Goal: Task Accomplishment & Management: Manage account settings

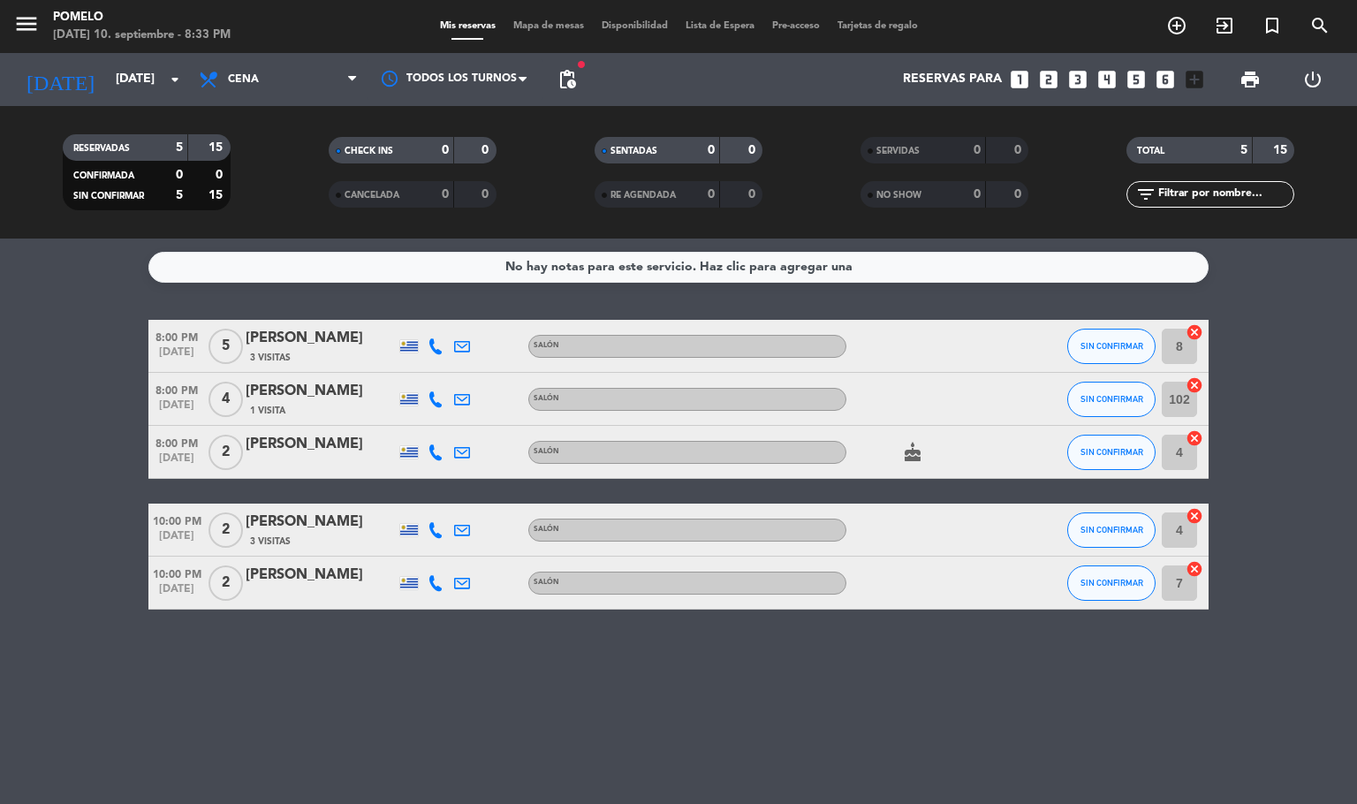
click at [535, 19] on div "Mis reservas Mapa de mesas Disponibilidad Lista de Espera Pre-acceso Tarjetas d…" at bounding box center [678, 27] width 495 height 16
click at [535, 29] on span "Mapa de mesas" at bounding box center [548, 26] width 88 height 10
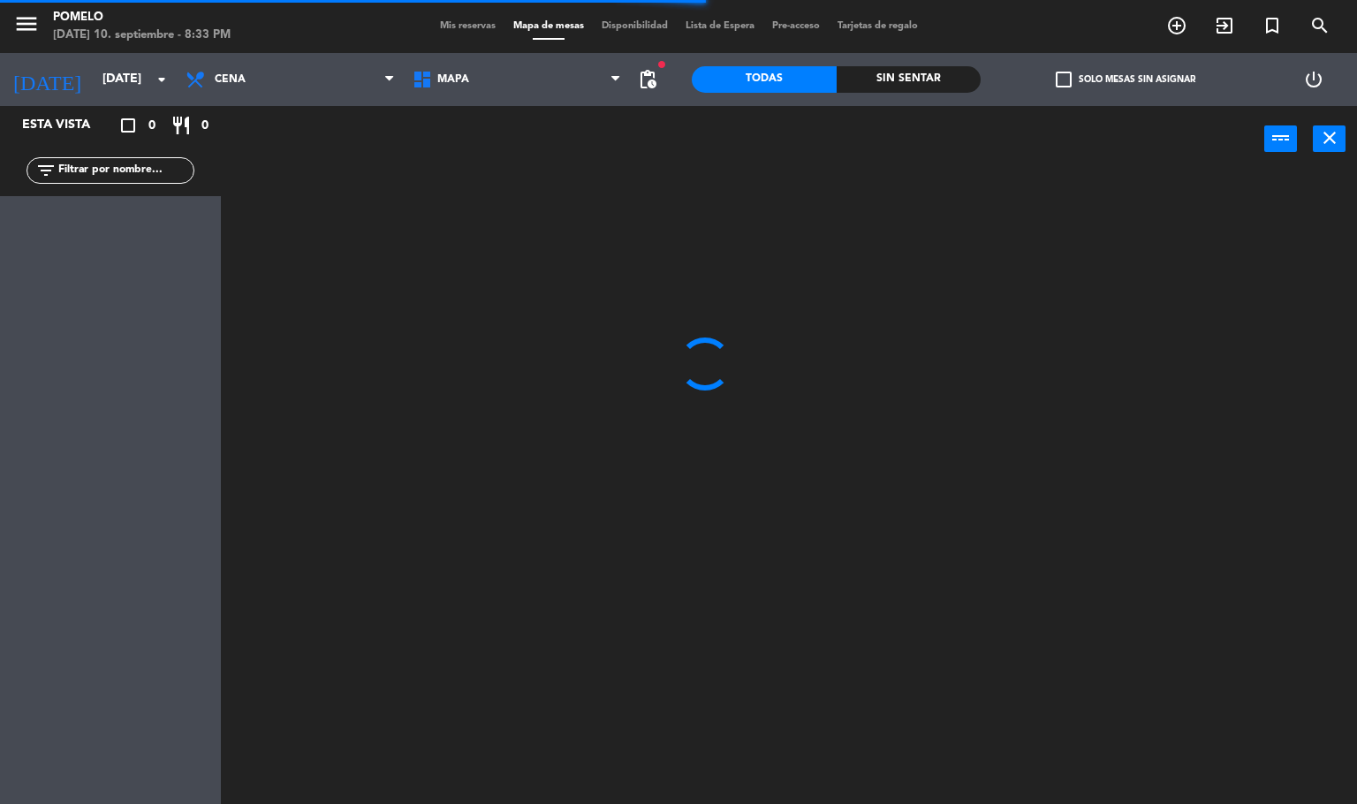
click at [472, 21] on span "Mis reservas" at bounding box center [467, 26] width 73 height 10
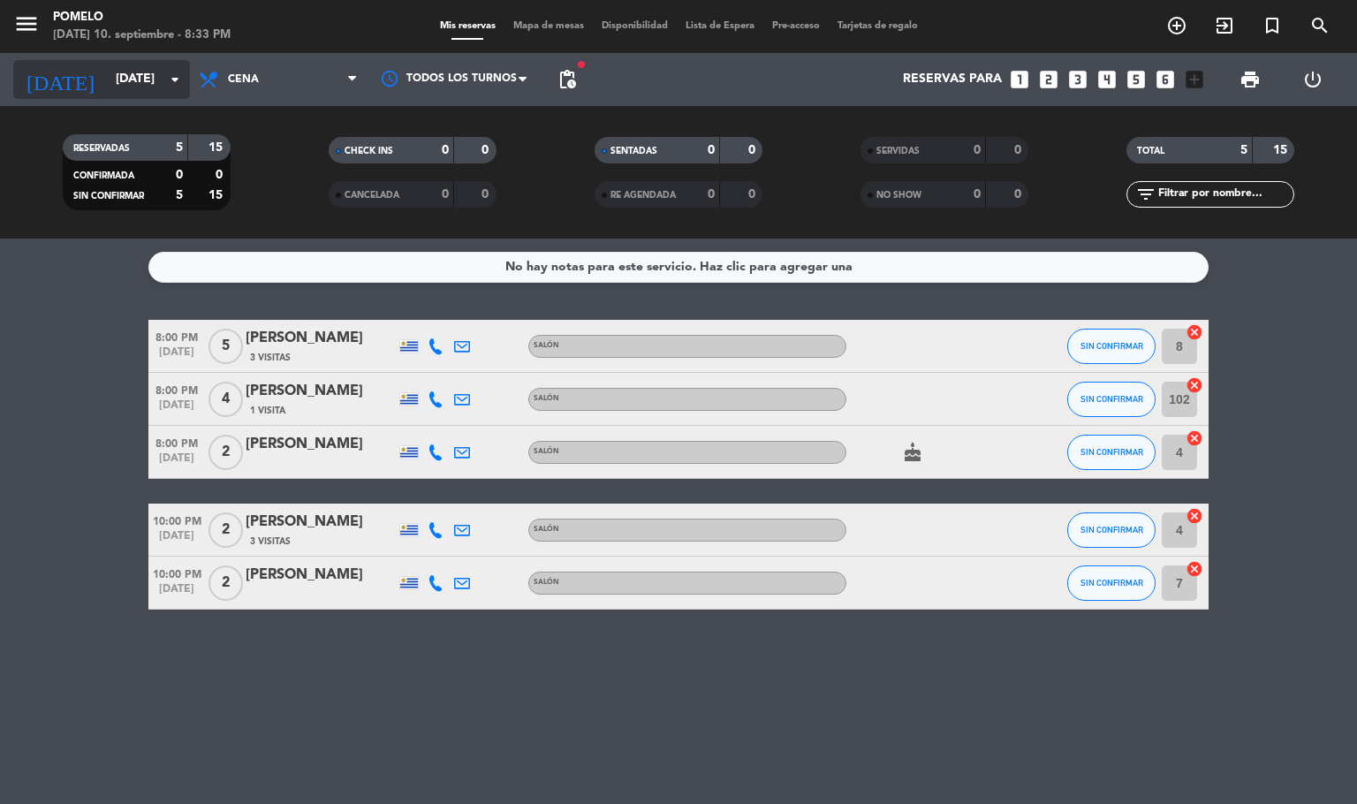
click at [107, 82] on input "[DATE]" at bounding box center [191, 80] width 168 height 32
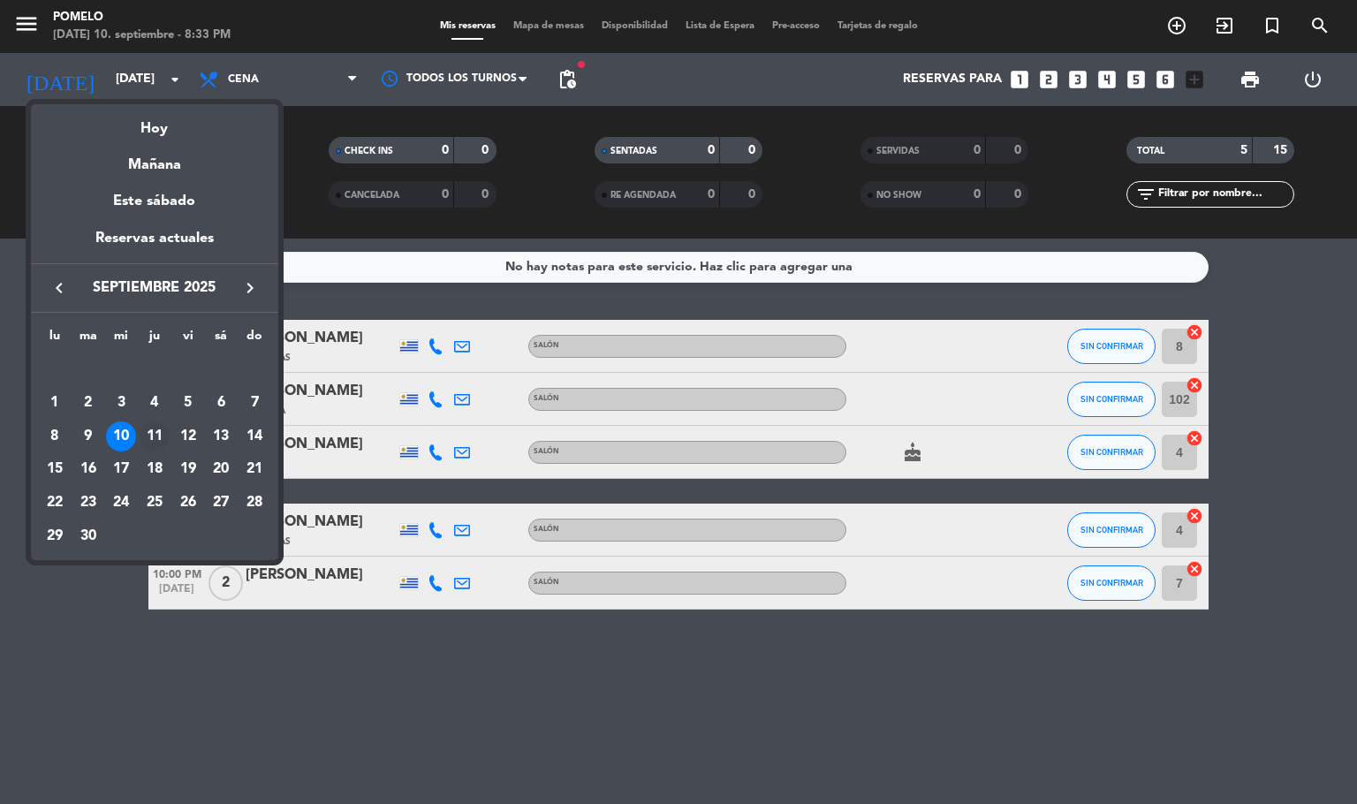
click at [156, 432] on div "11" at bounding box center [155, 436] width 30 height 30
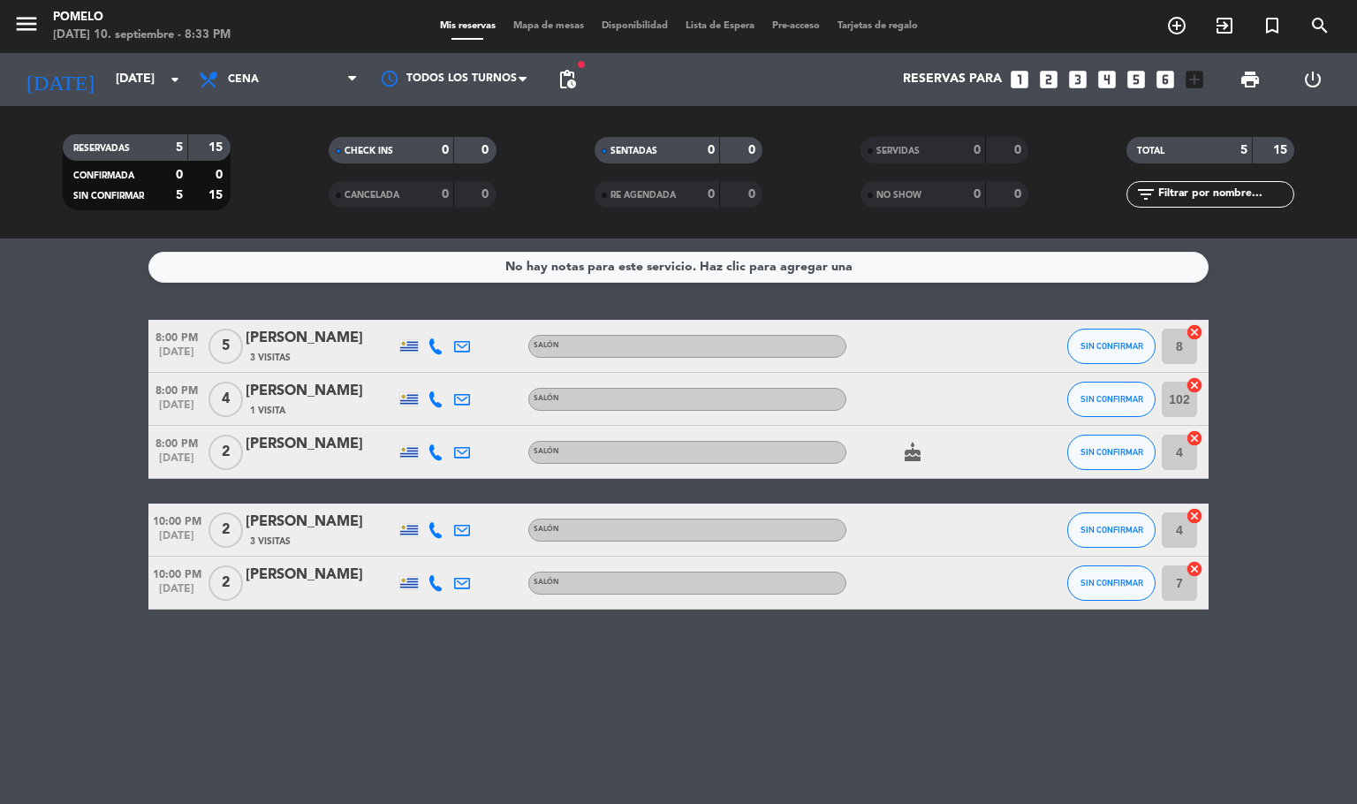
type input "[DEMOGRAPHIC_DATA][DATE]"
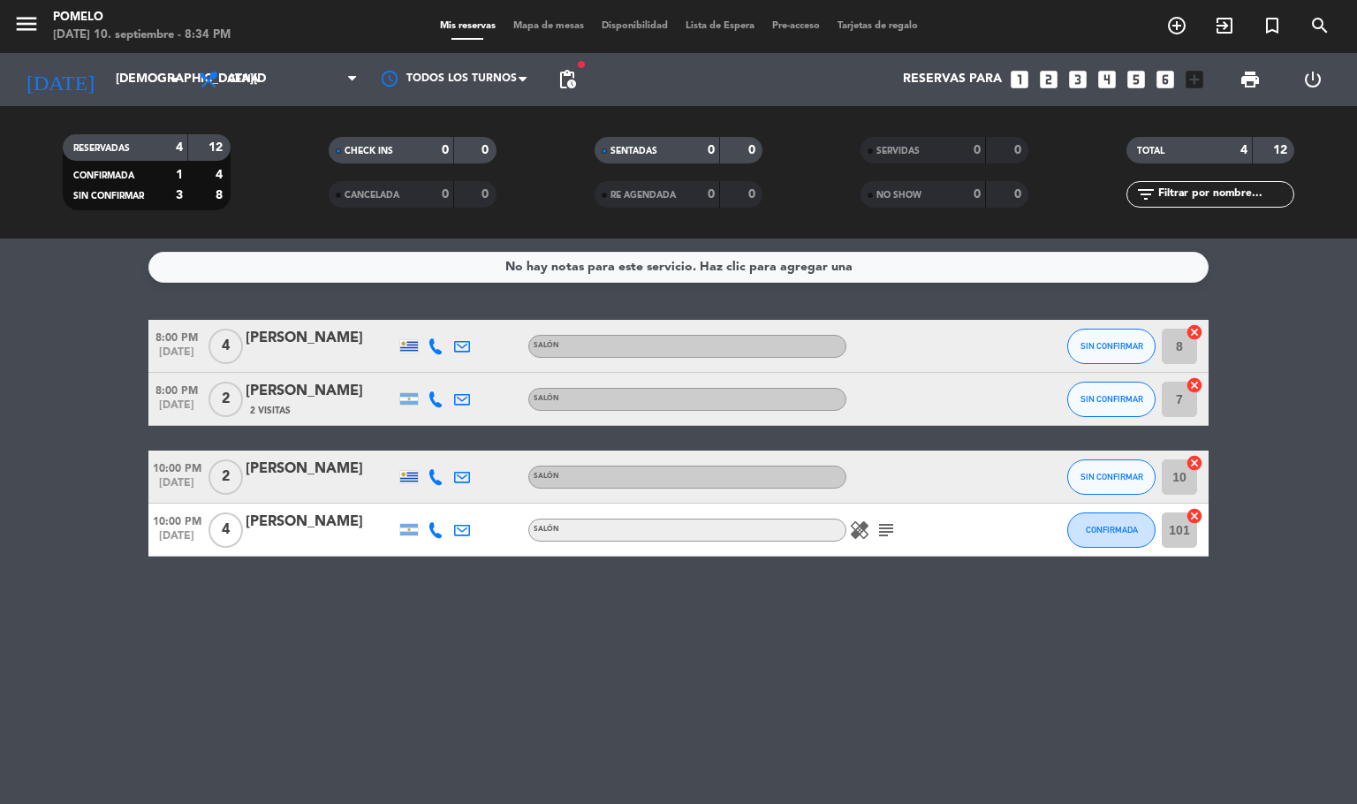
click at [548, 17] on div "menu Pomelo [DATE] 10. septiembre - 8:34 PM Mis reservas Mapa de mesas Disponib…" at bounding box center [678, 26] width 1357 height 53
click at [543, 26] on span "Mapa de mesas" at bounding box center [548, 26] width 88 height 10
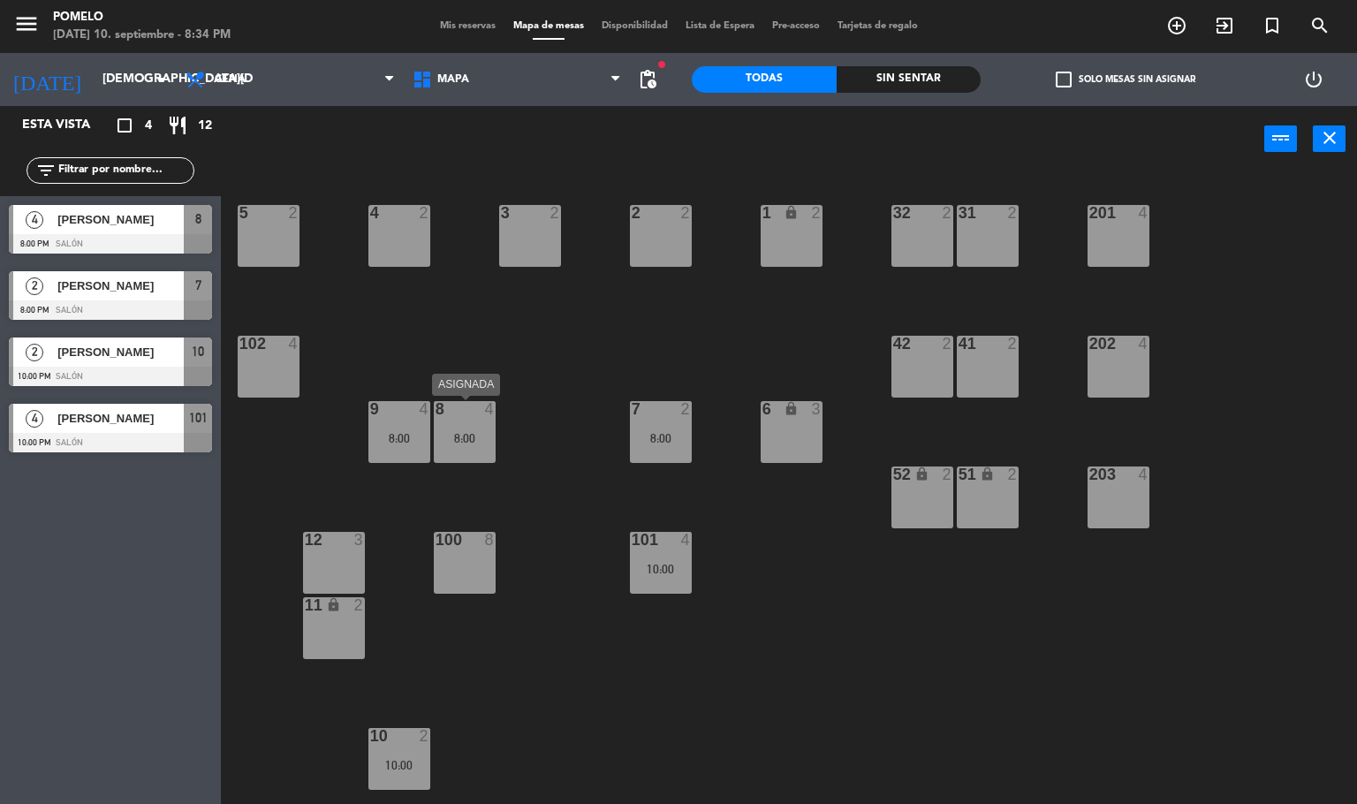
drag, startPoint x: 467, startPoint y: 438, endPoint x: 522, endPoint y: 461, distance: 59.4
click at [467, 437] on div "8:00" at bounding box center [465, 438] width 62 height 12
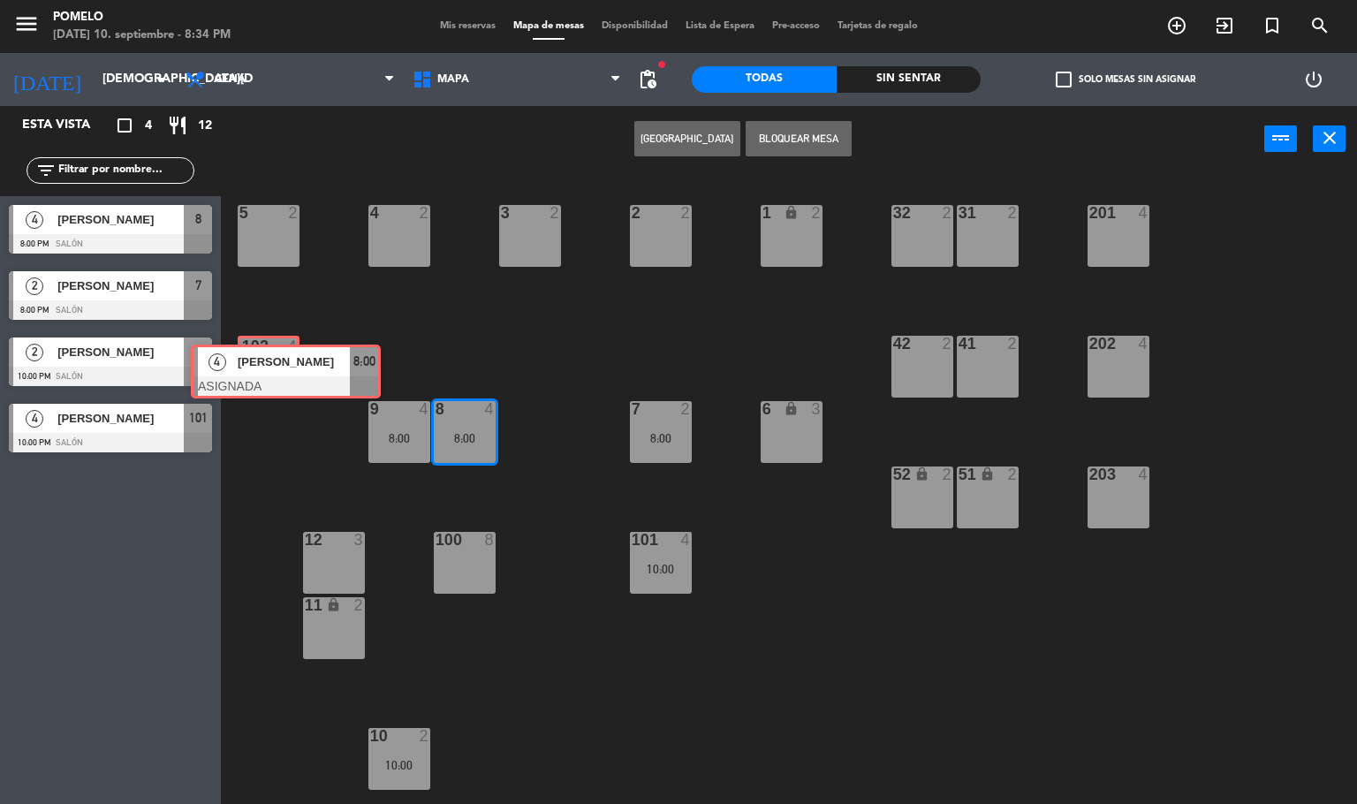
drag, startPoint x: 531, startPoint y: 506, endPoint x: 283, endPoint y: 377, distance: 278.9
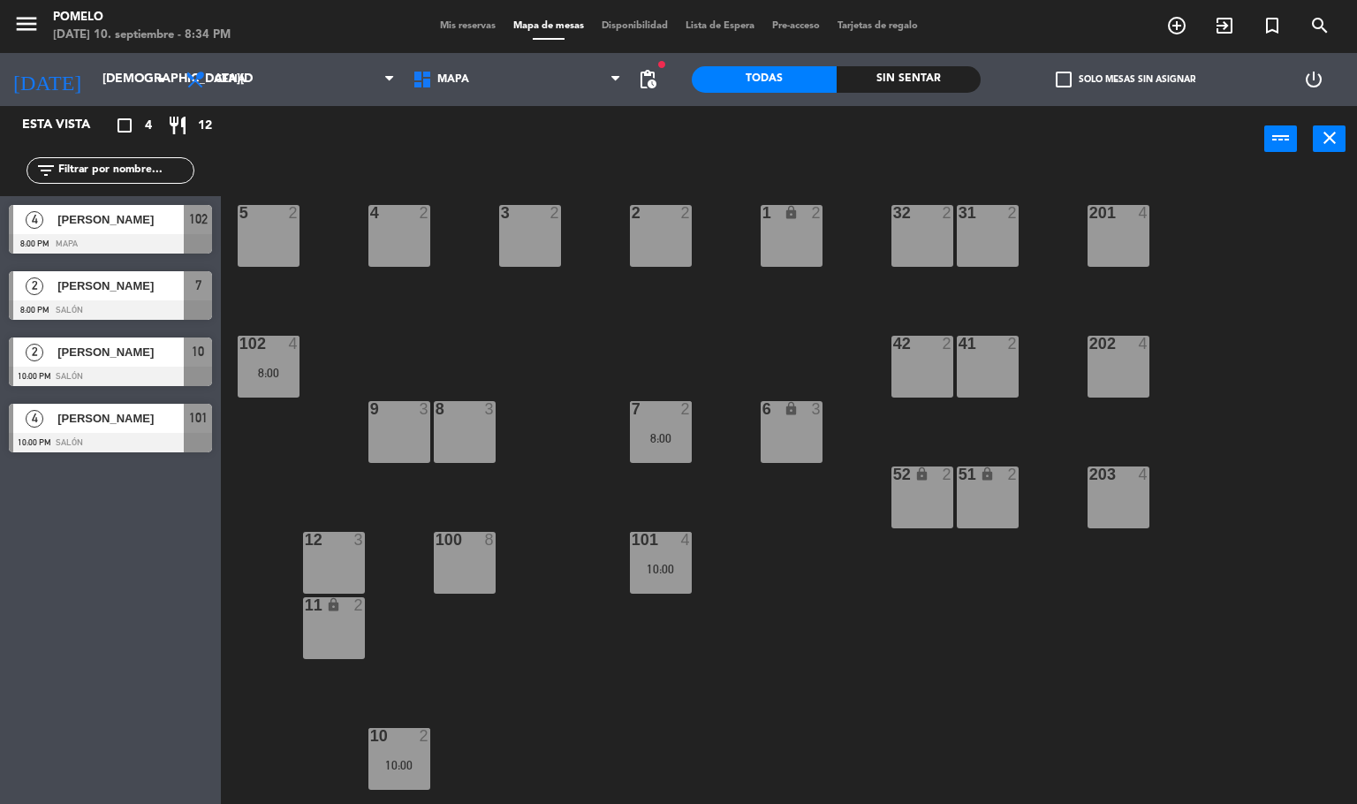
drag, startPoint x: 669, startPoint y: 435, endPoint x: 692, endPoint y: 459, distance: 33.1
click at [669, 435] on div "8:00" at bounding box center [661, 438] width 62 height 12
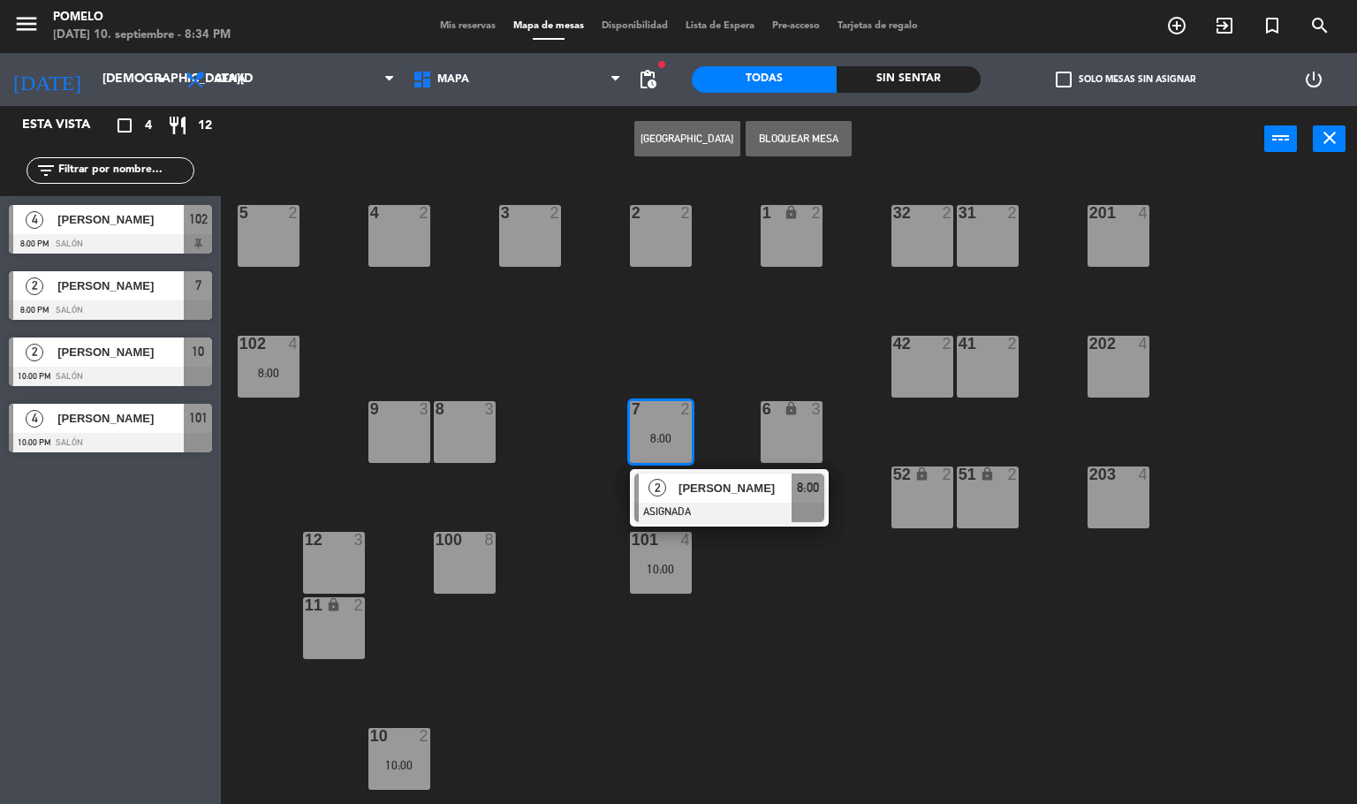
drag, startPoint x: 700, startPoint y: 491, endPoint x: 441, endPoint y: 268, distance: 342.0
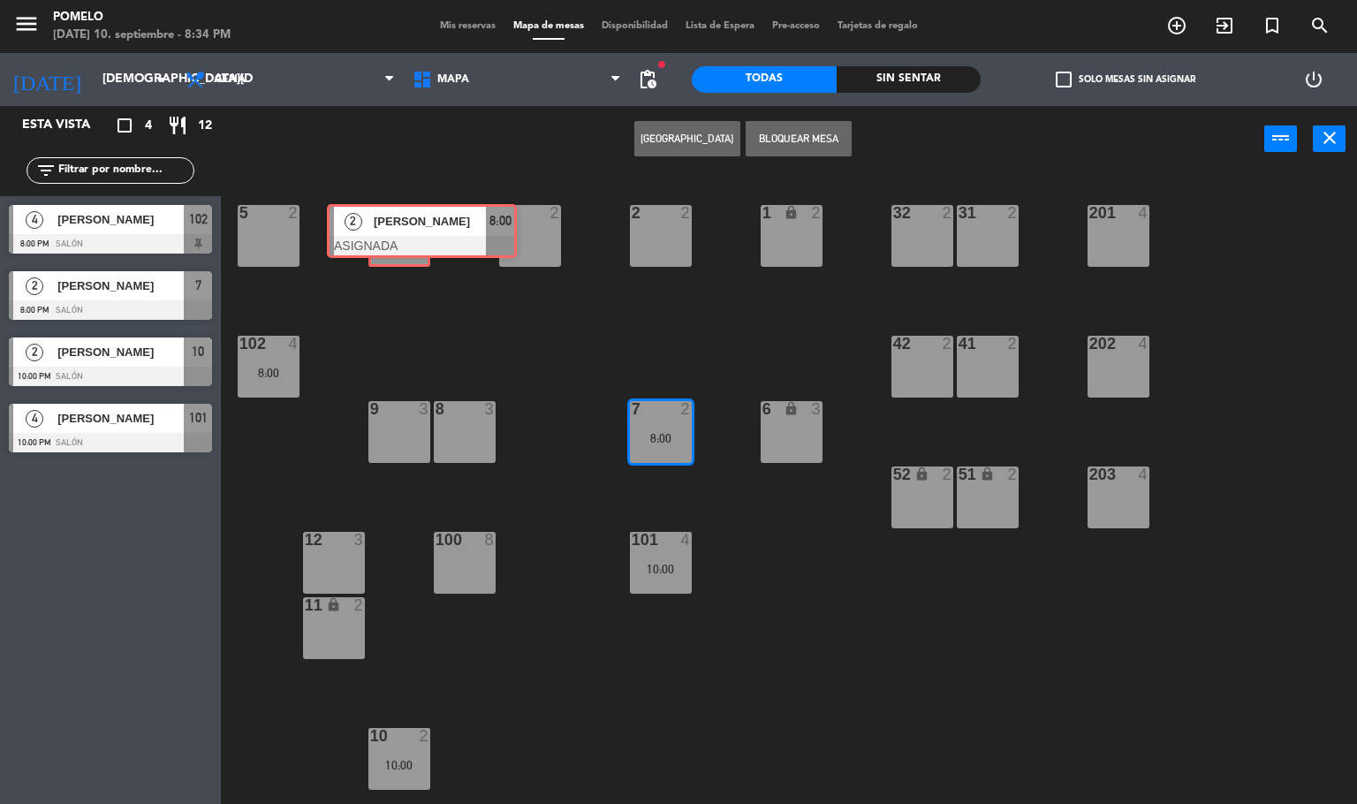
drag, startPoint x: 677, startPoint y: 477, endPoint x: 369, endPoint y: 208, distance: 408.7
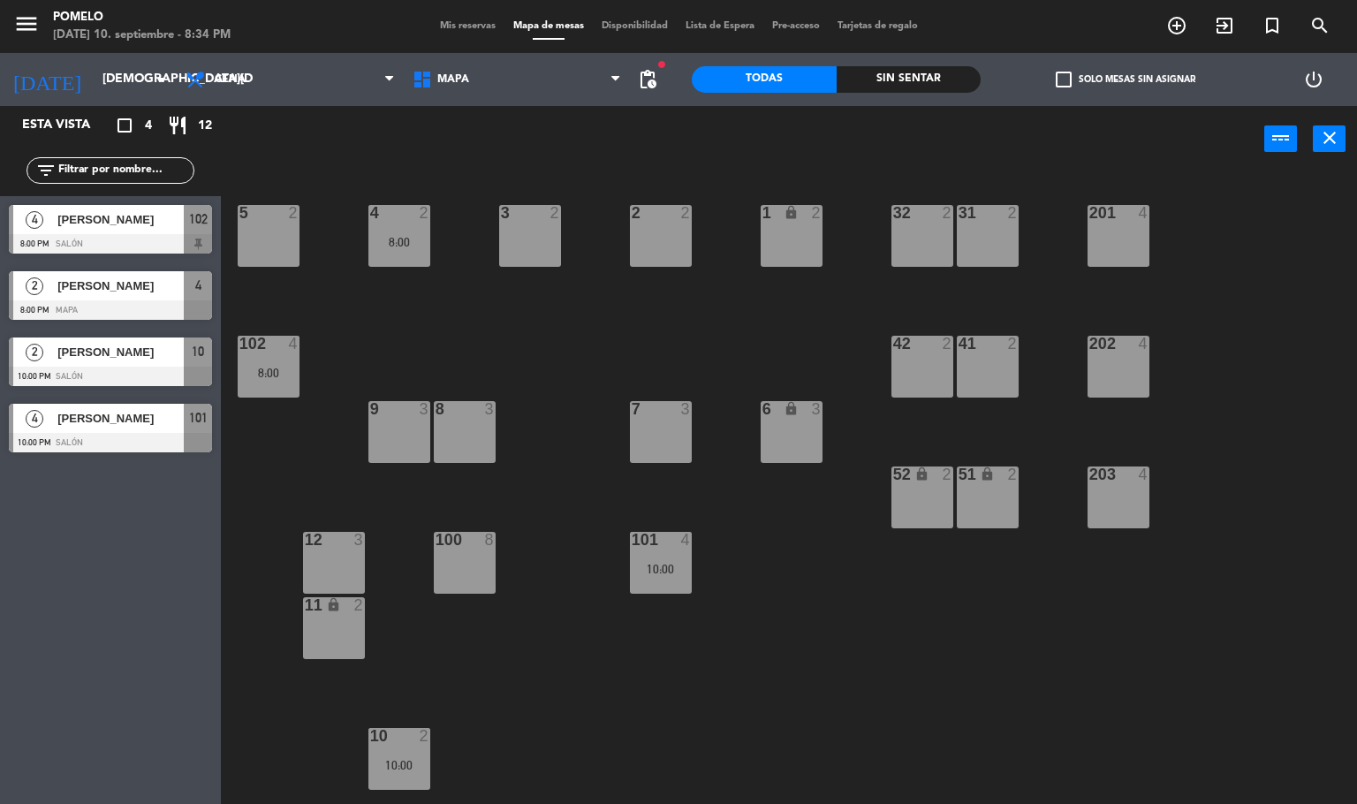
click at [677, 552] on div "101 4 10:00" at bounding box center [661, 563] width 62 height 62
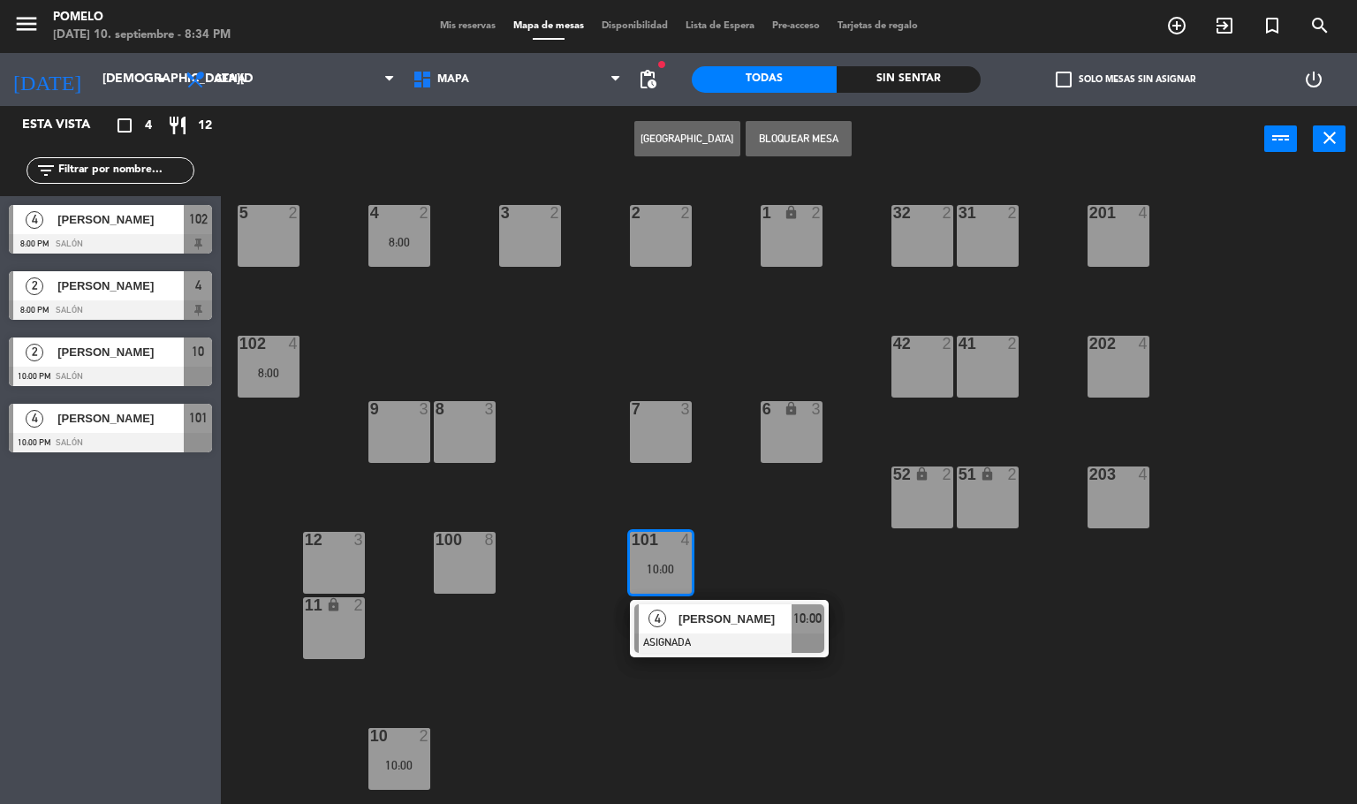
click at [531, 674] on div "4 2 8:00 3 2 2 2 1 lock 2 5 2 32 2 31 2 201 4 102 4 8:00 202 4 42 2 41 2 8 3 7 …" at bounding box center [795, 488] width 1123 height 631
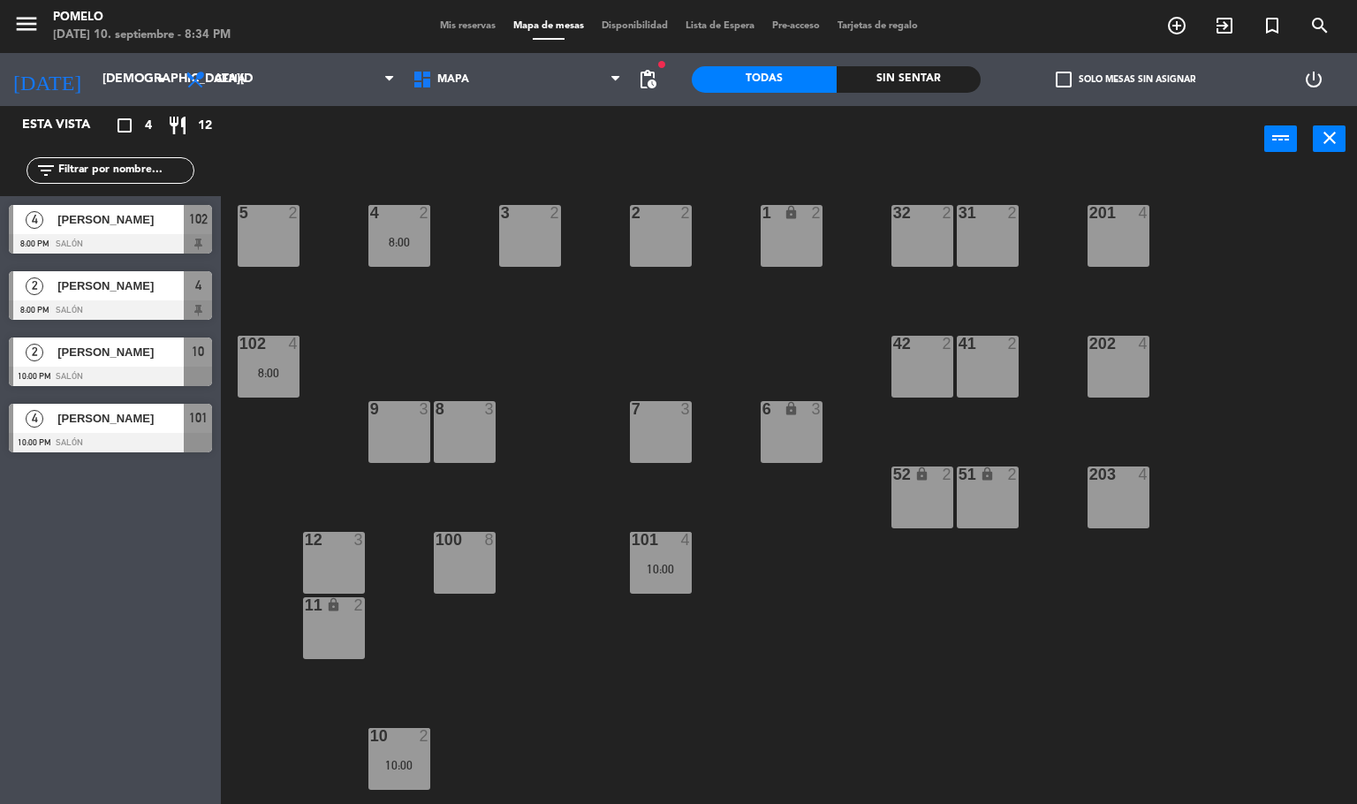
click at [403, 766] on div "10:00" at bounding box center [399, 765] width 62 height 12
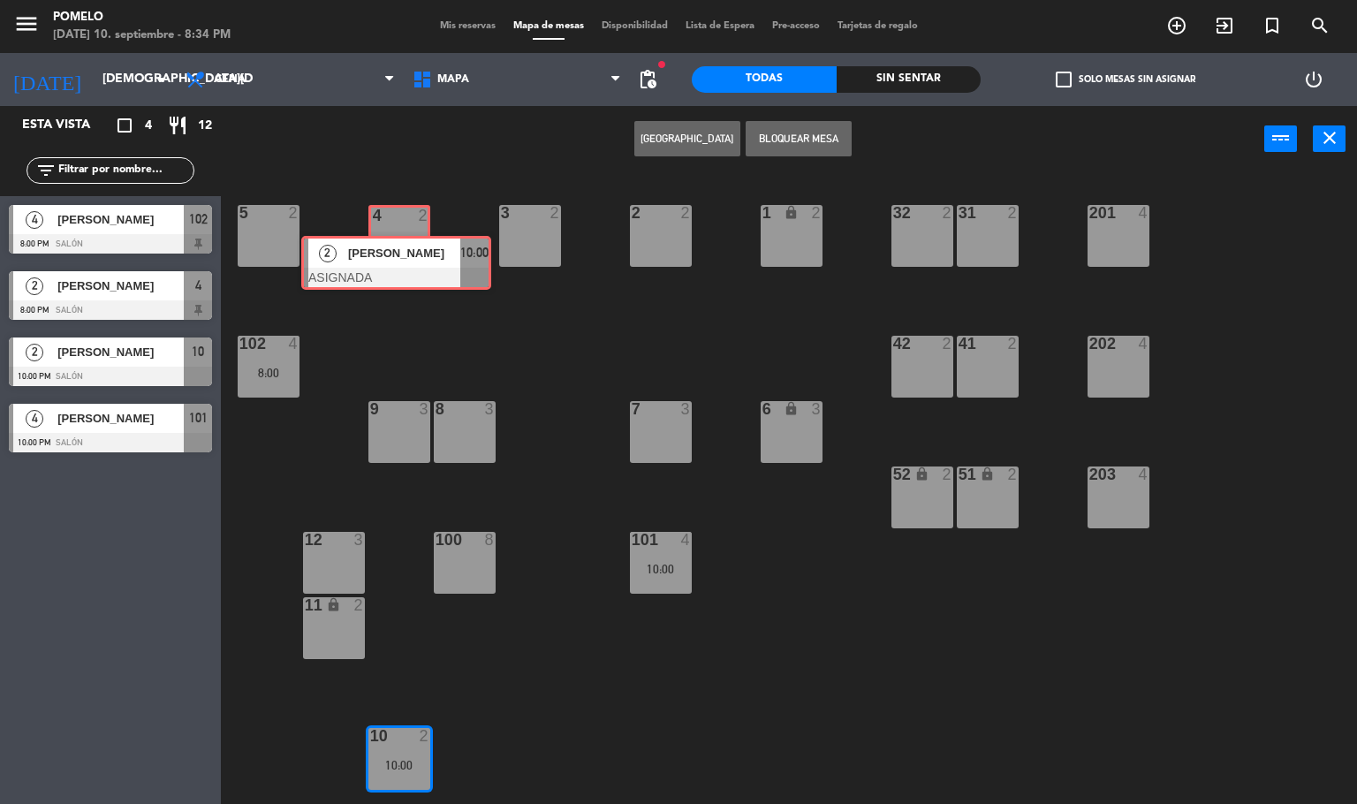
drag, startPoint x: 474, startPoint y: 797, endPoint x: 604, endPoint y: 197, distance: 614.4
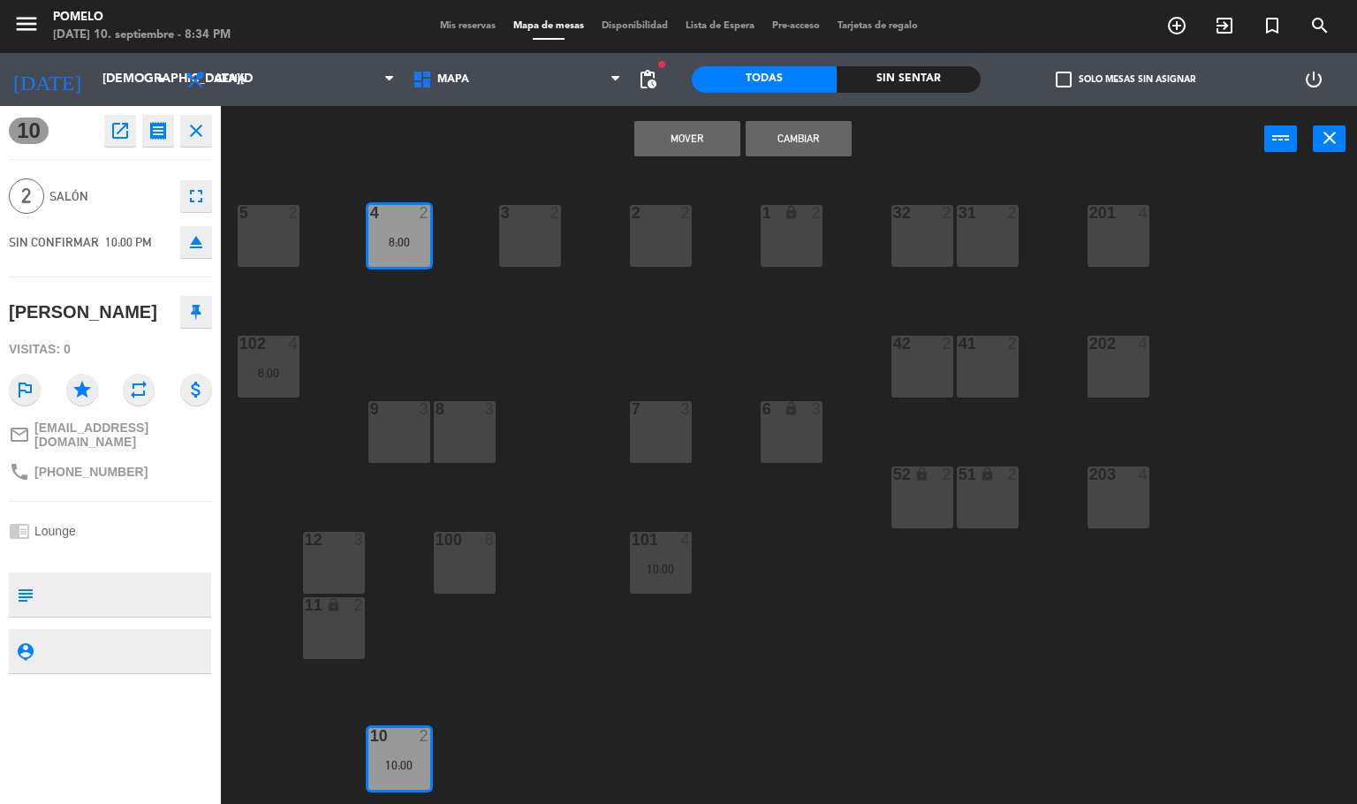
drag, startPoint x: 698, startPoint y: 140, endPoint x: 698, endPoint y: 154, distance: 13.2
click at [698, 139] on button "Mover" at bounding box center [687, 138] width 106 height 35
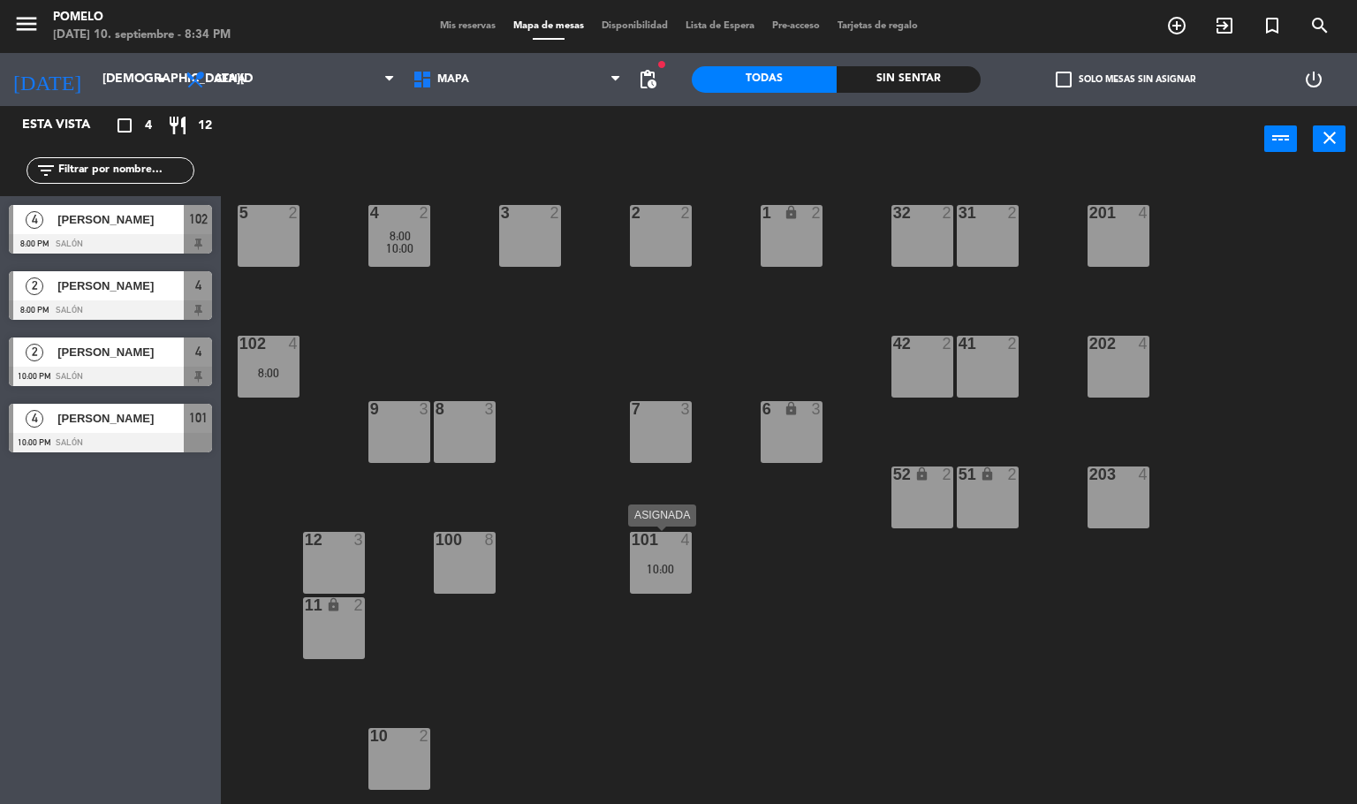
click at [668, 556] on div "101 4 10:00" at bounding box center [661, 563] width 62 height 62
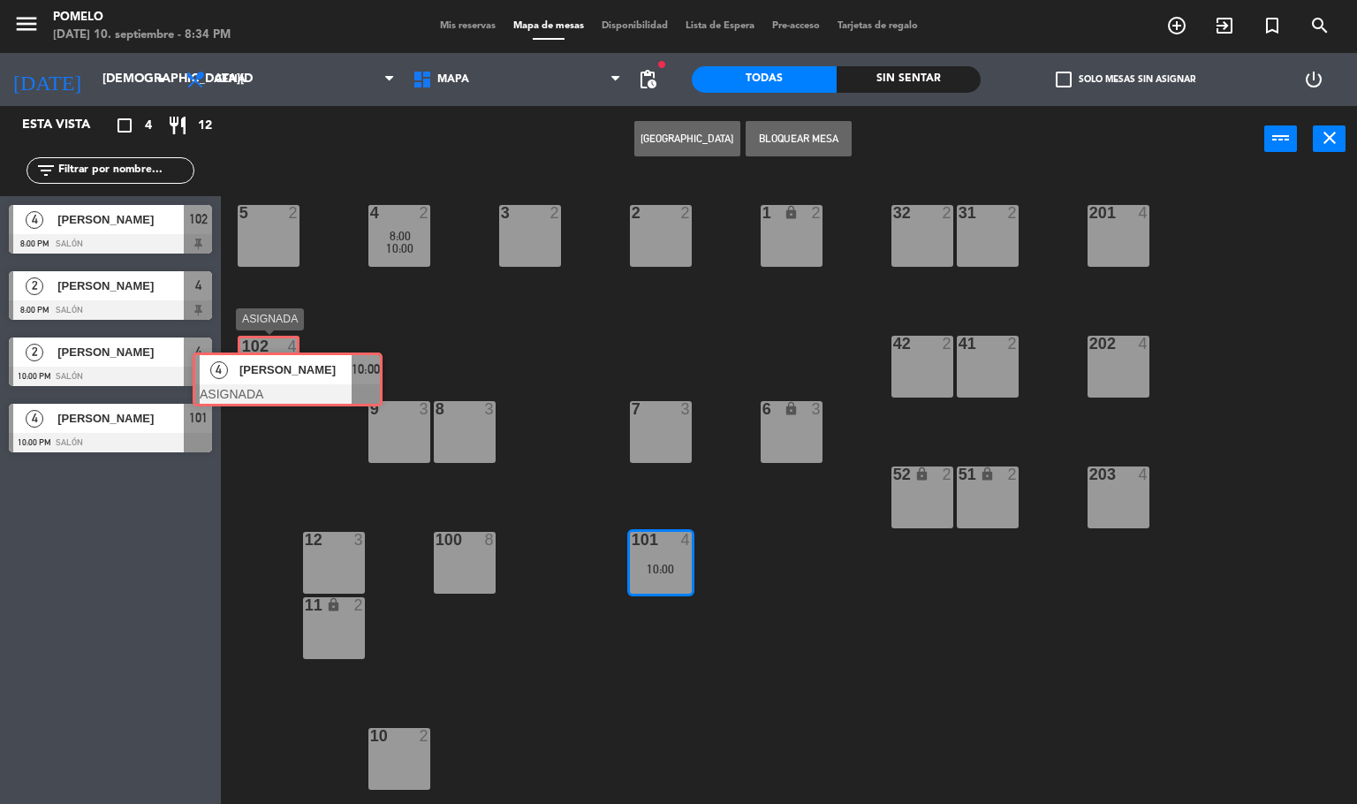
drag, startPoint x: 689, startPoint y: 623, endPoint x: 247, endPoint y: 364, distance: 511.8
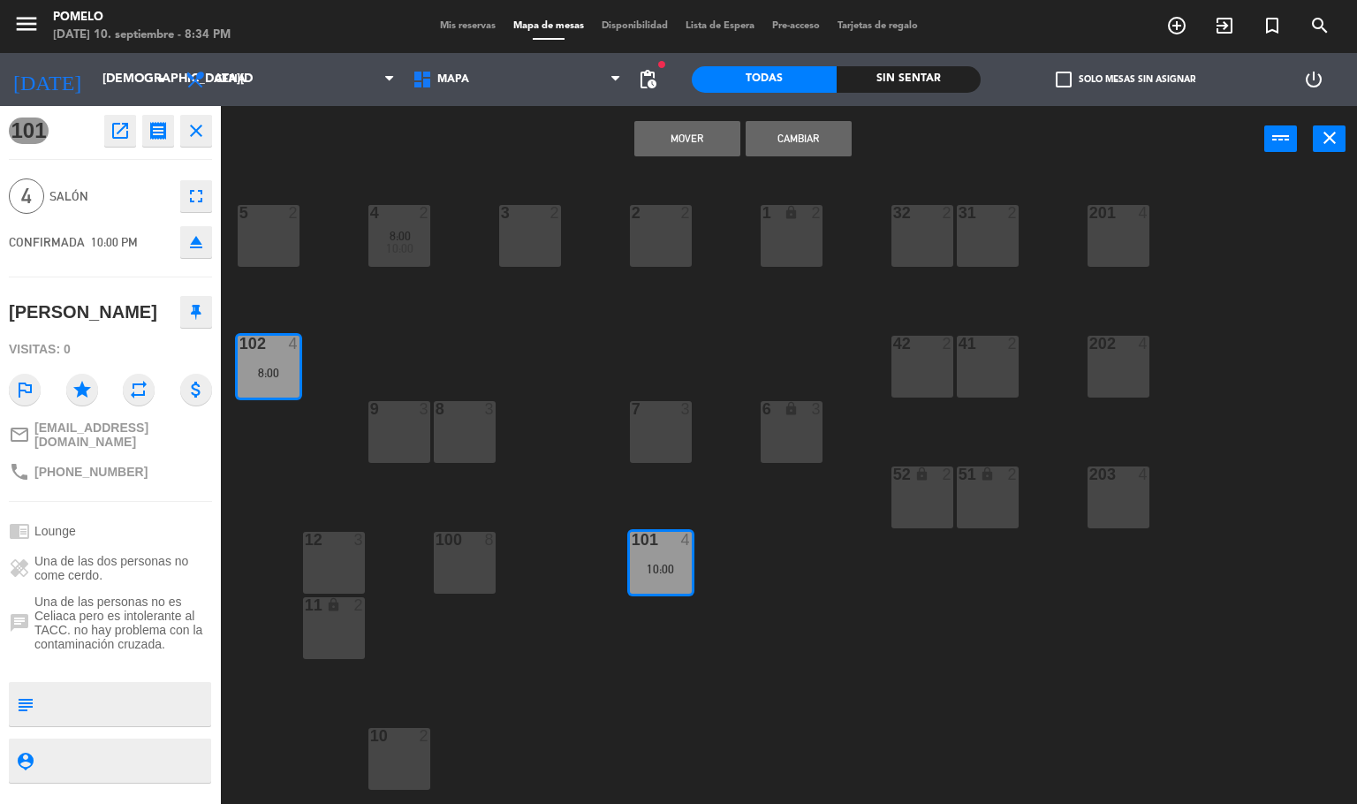
click at [710, 136] on button "Mover" at bounding box center [687, 138] width 106 height 35
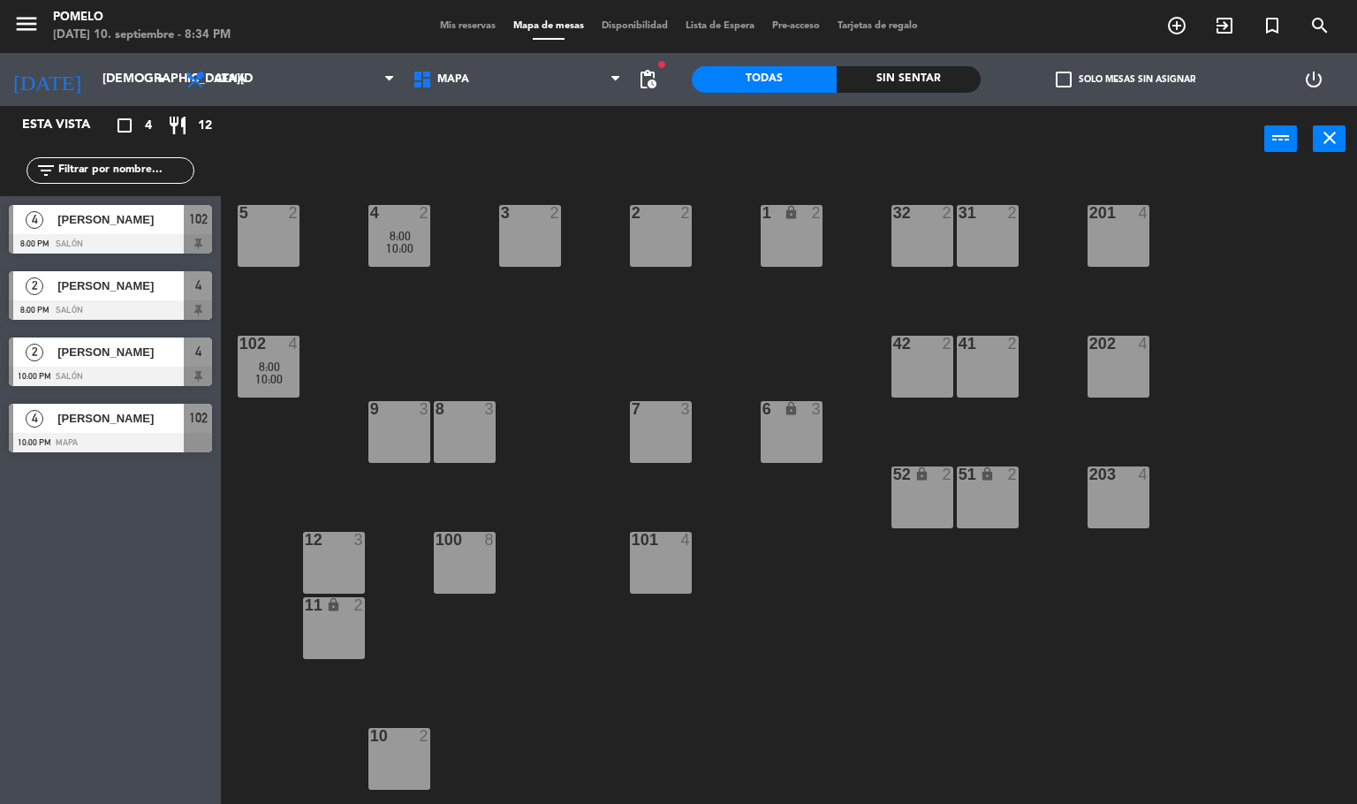
click at [509, 374] on div "4 2 8:00 10:00 3 2 2 2 1 lock 2 5 2 32 2 31 2 201 4 102 4 8:00 10:00 202 4 42 2…" at bounding box center [795, 488] width 1123 height 631
click at [459, 21] on span "Mis reservas" at bounding box center [467, 26] width 73 height 10
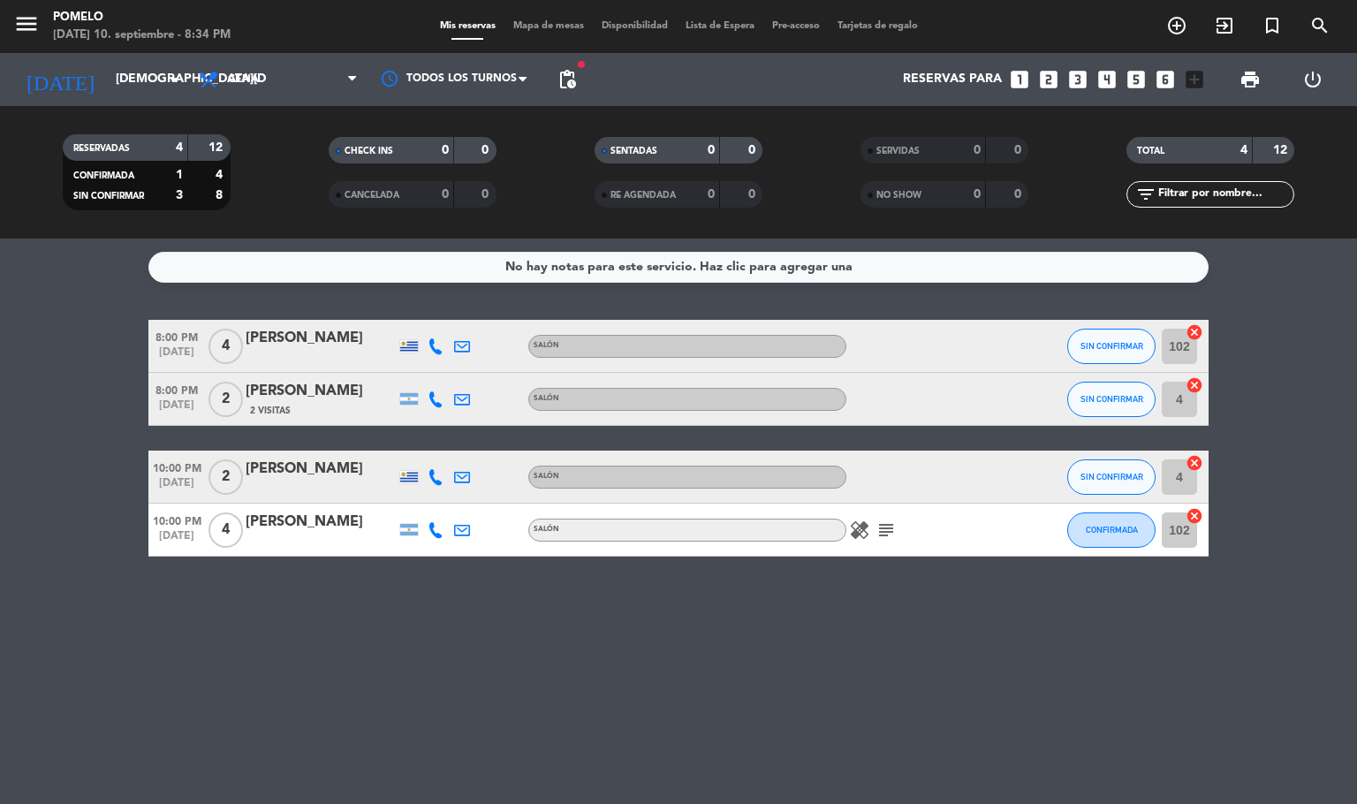
click at [896, 533] on span "subject" at bounding box center [886, 529] width 26 height 21
click at [893, 530] on icon "subject" at bounding box center [885, 529] width 21 height 21
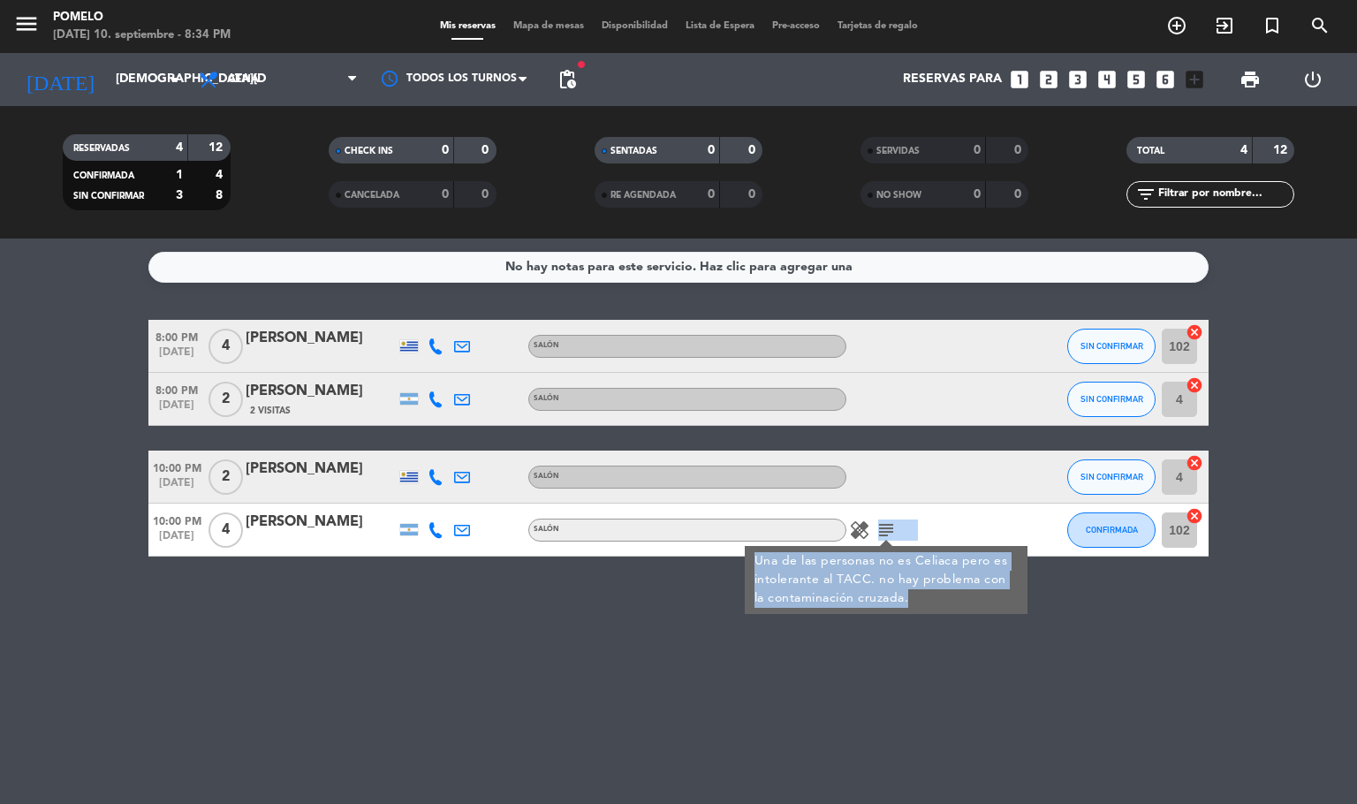
click at [878, 527] on icon "subject" at bounding box center [885, 529] width 21 height 21
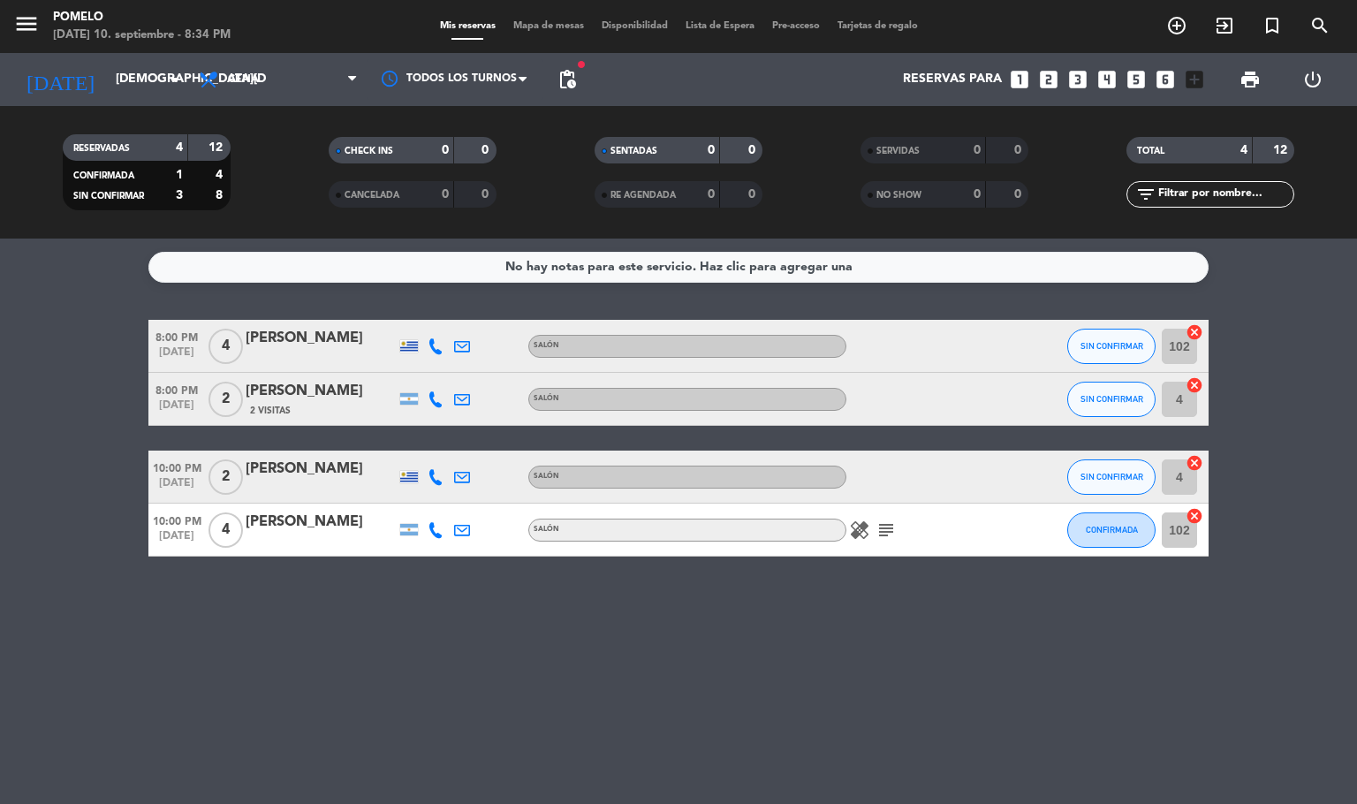
click at [840, 523] on div "Salón" at bounding box center [687, 529] width 318 height 23
click at [856, 527] on icon "healing" at bounding box center [859, 529] width 21 height 21
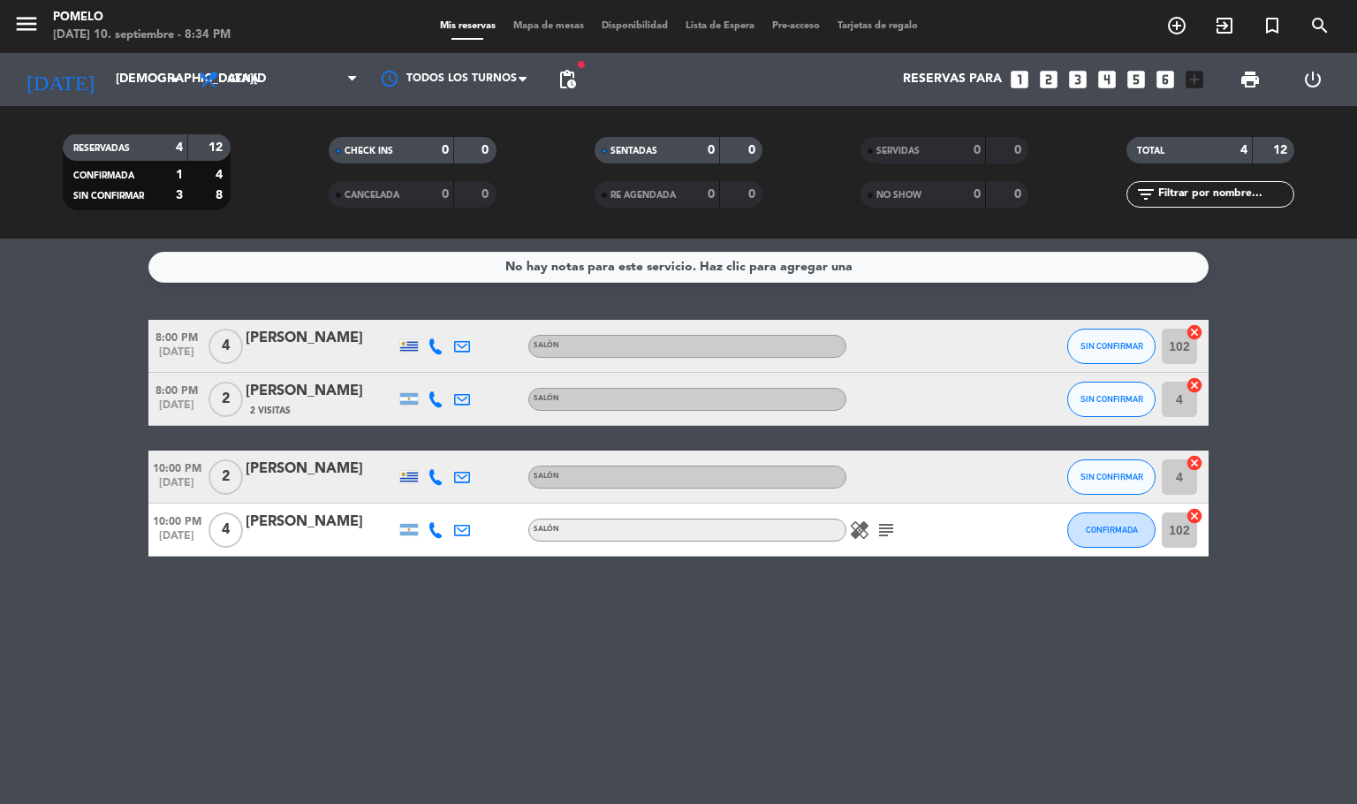
click at [530, 21] on span "Mapa de mesas" at bounding box center [548, 26] width 88 height 10
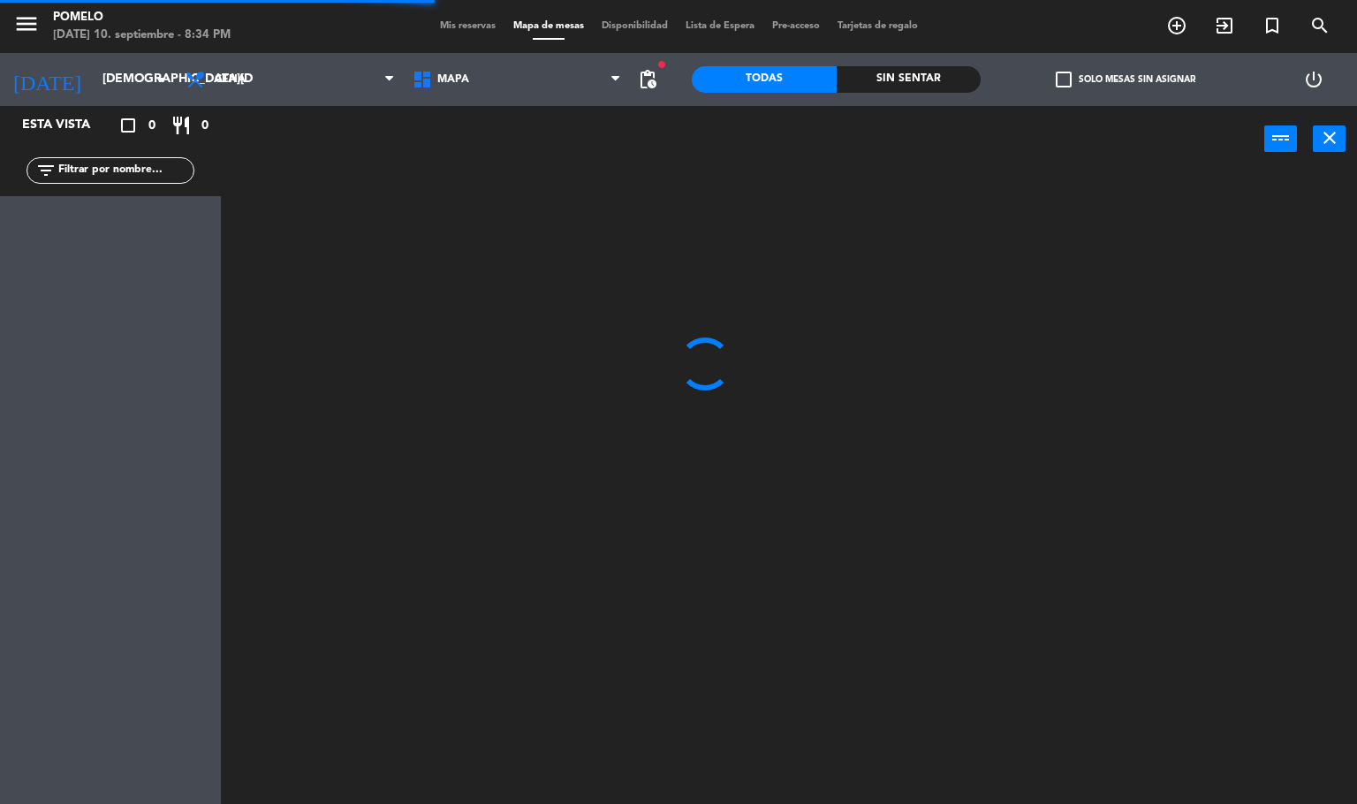
click at [438, 21] on span "Mis reservas" at bounding box center [467, 26] width 73 height 10
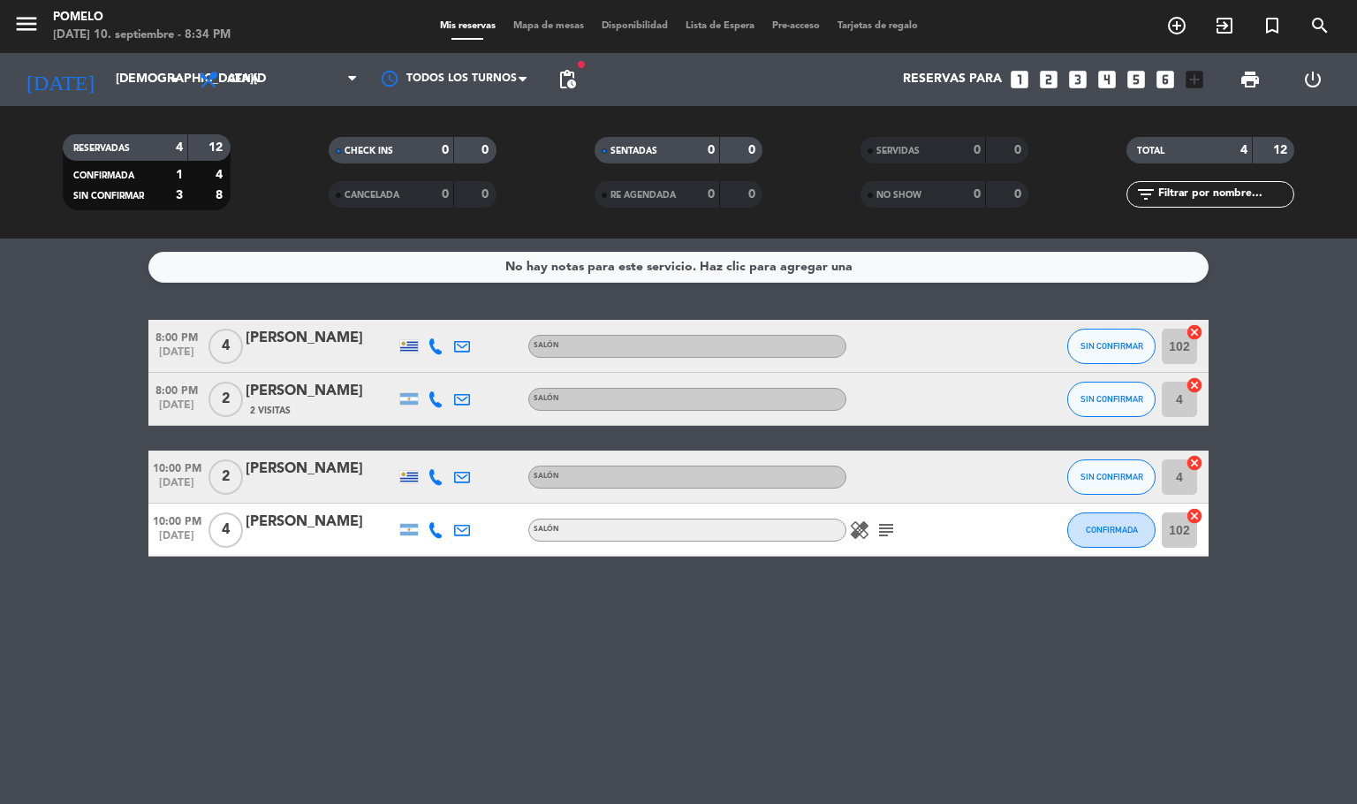
click at [578, 727] on div "No hay notas para este servicio. Haz clic para agregar una 8:00 PM [DATE] 4 [PE…" at bounding box center [678, 520] width 1357 height 565
click at [438, 472] on icon at bounding box center [435, 477] width 16 height 16
click at [0, 472] on bookings-row "8:00 PM [DATE] 4 [PERSON_NAME] Salón SIN CONFIRMAR 102 cancel 8:00 PM [DATE] 2 …" at bounding box center [678, 438] width 1357 height 237
click at [302, 464] on div "[PERSON_NAME]" at bounding box center [321, 468] width 150 height 23
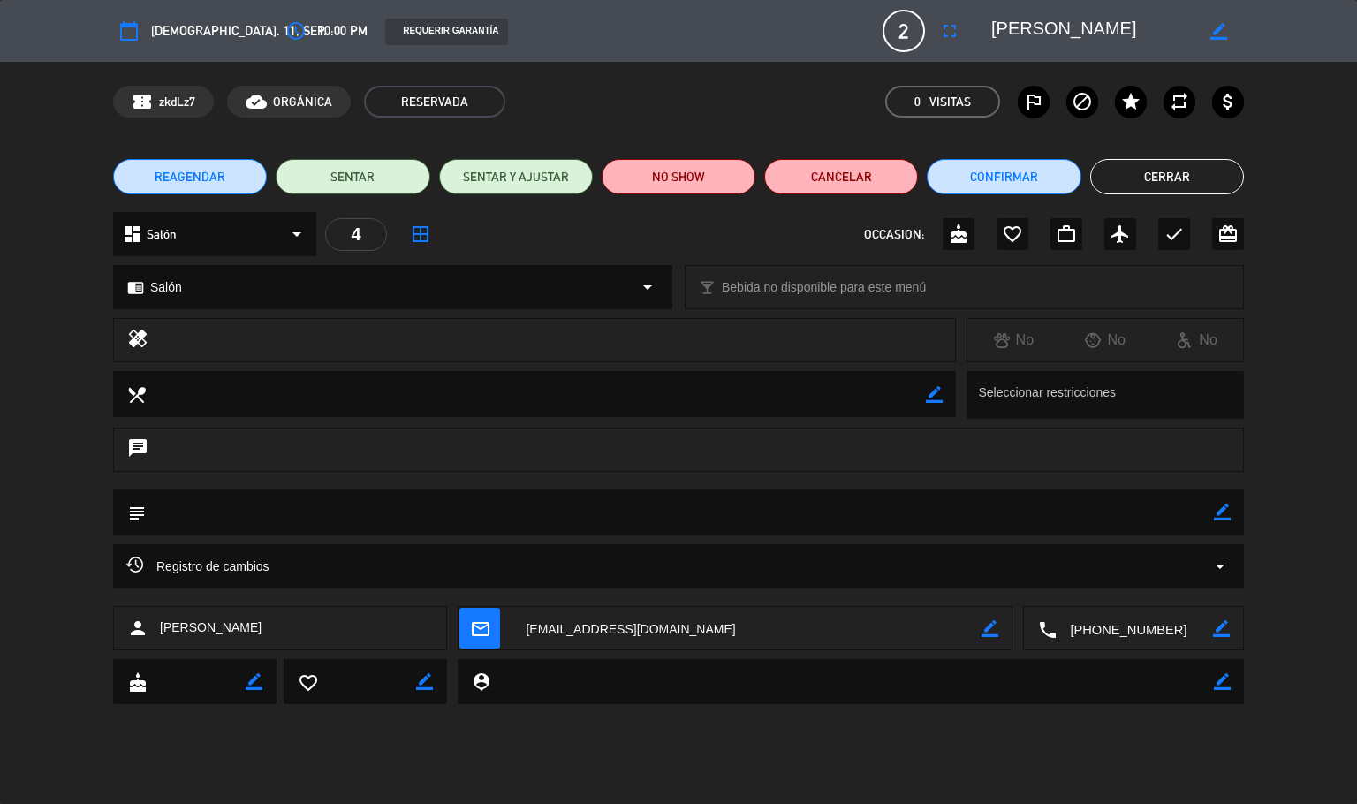
click at [1161, 173] on button "Cerrar" at bounding box center [1167, 176] width 154 height 35
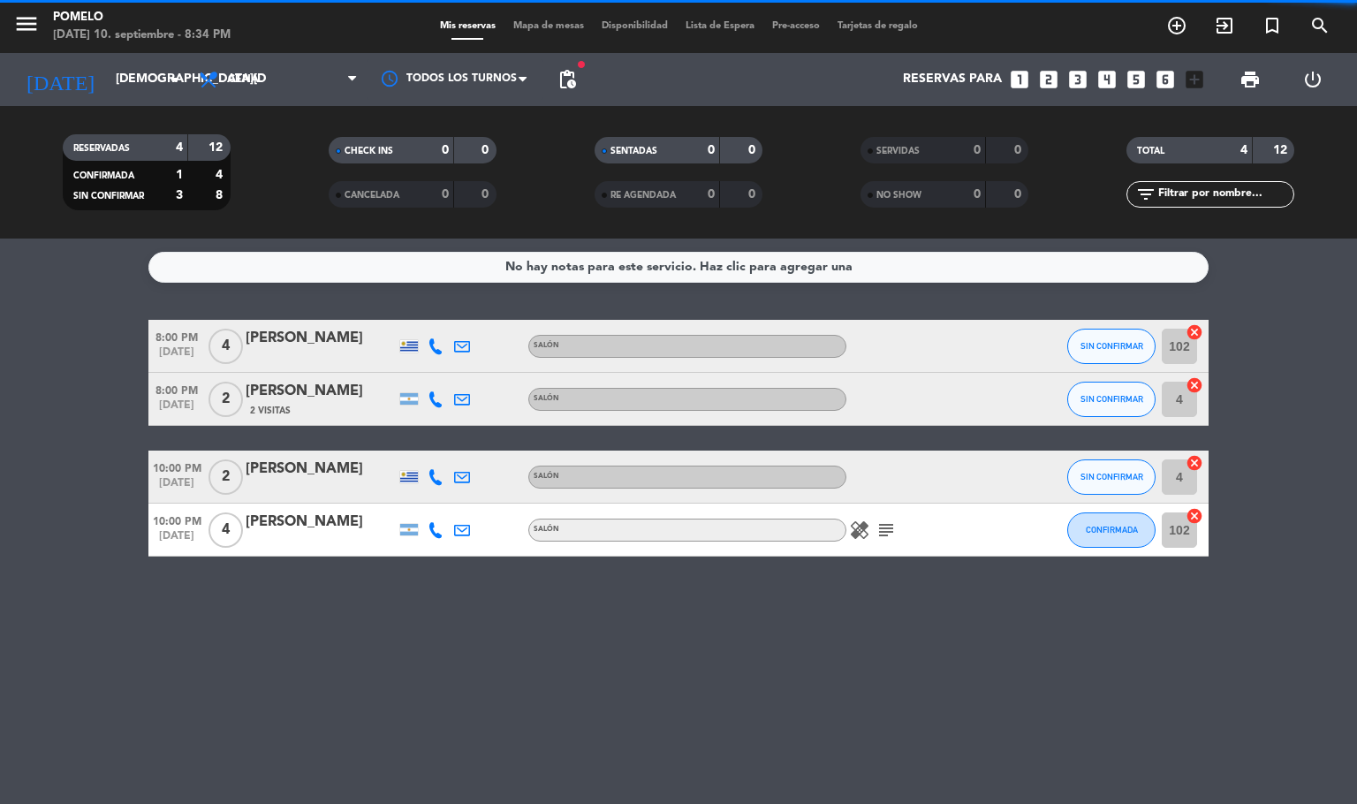
click at [429, 472] on icon at bounding box center [435, 477] width 16 height 16
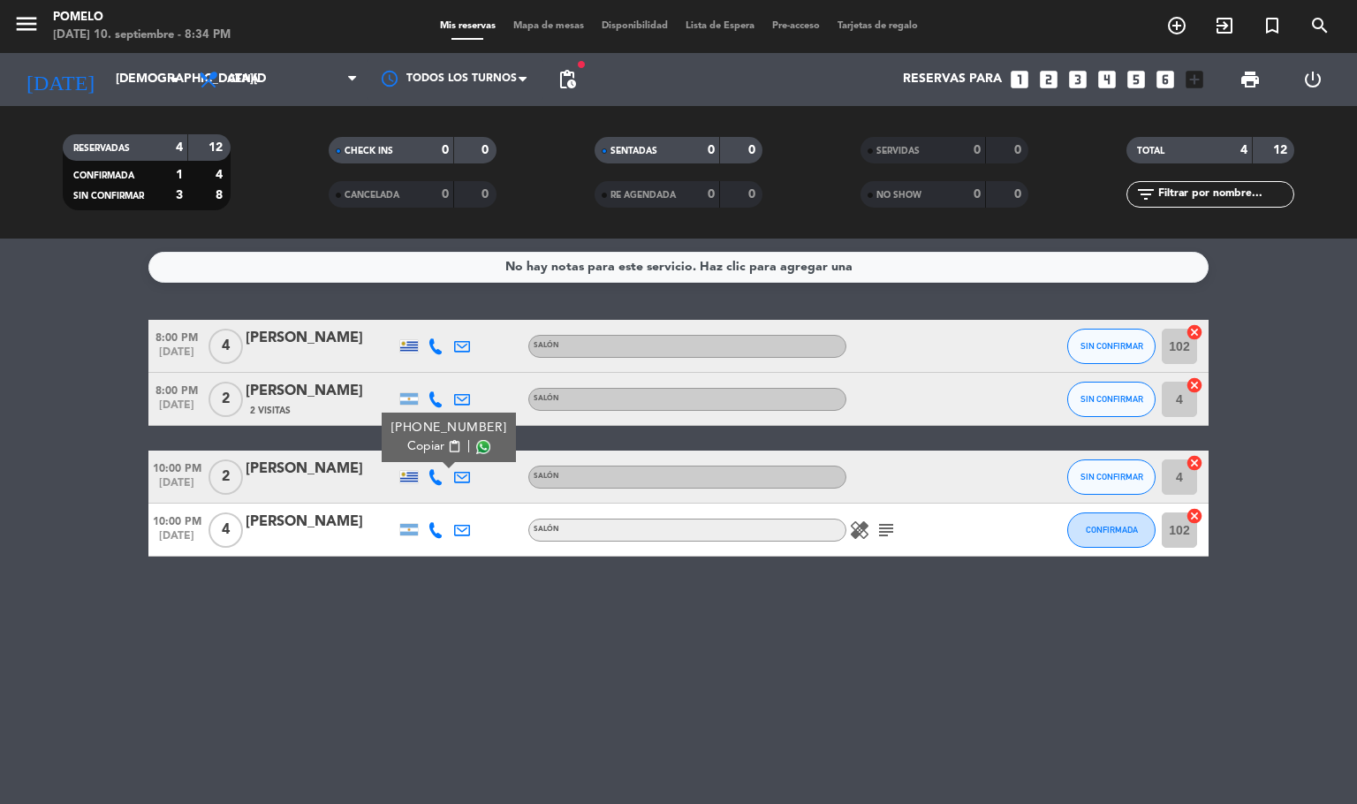
click at [432, 450] on button "Copiar content_paste" at bounding box center [434, 446] width 54 height 19
drag, startPoint x: 154, startPoint y: 72, endPoint x: 162, endPoint y: 85, distance: 15.4
click at [162, 85] on input "[DEMOGRAPHIC_DATA][DATE]" at bounding box center [191, 80] width 168 height 32
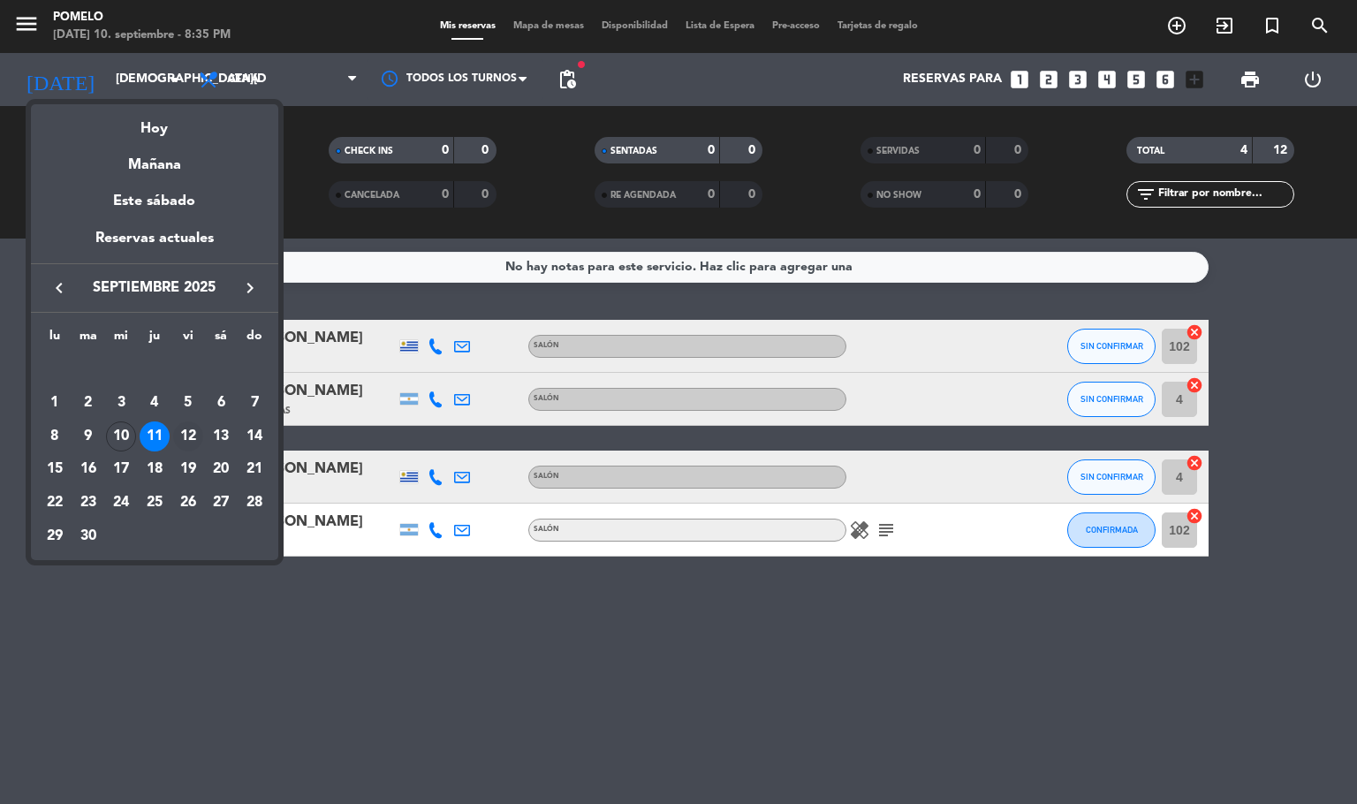
click at [185, 420] on td "12" at bounding box center [188, 437] width 34 height 34
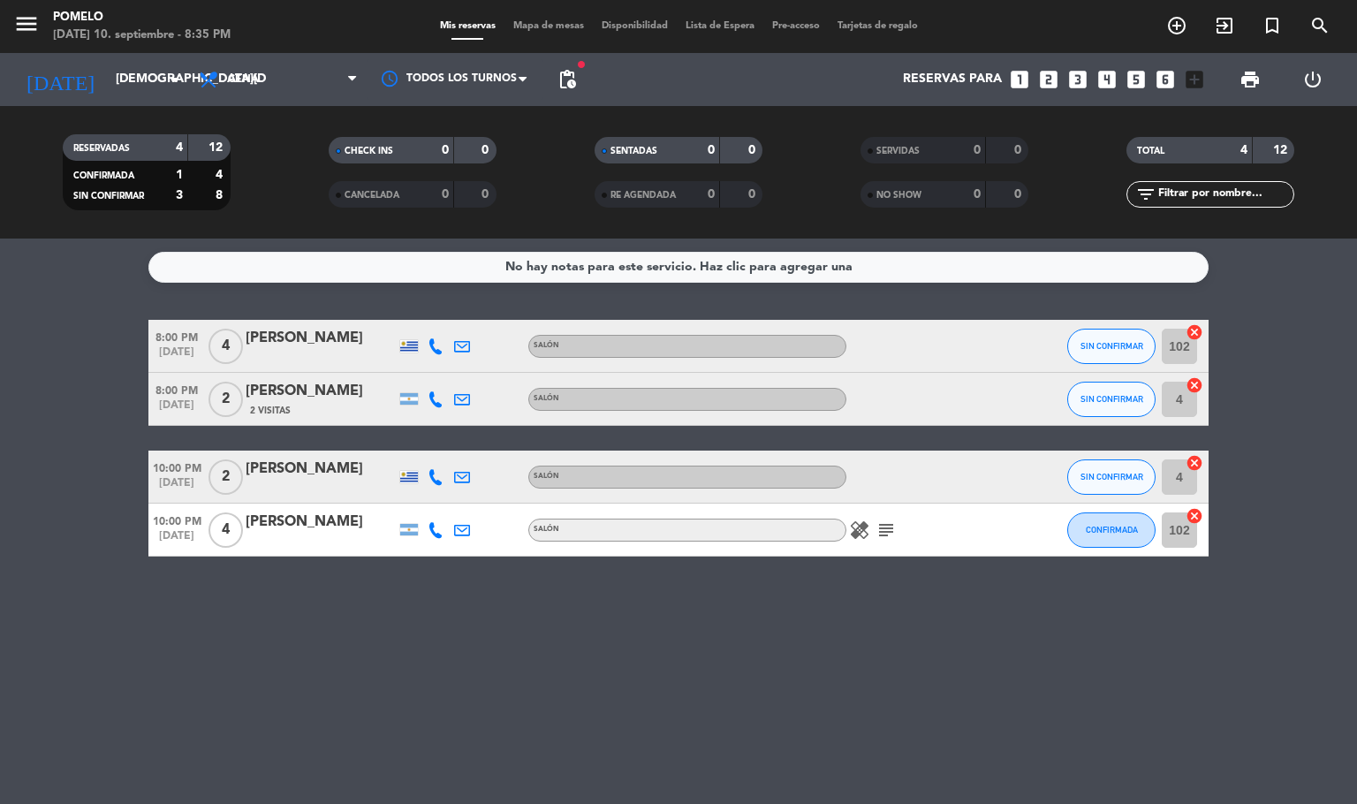
type input "[DATE]"
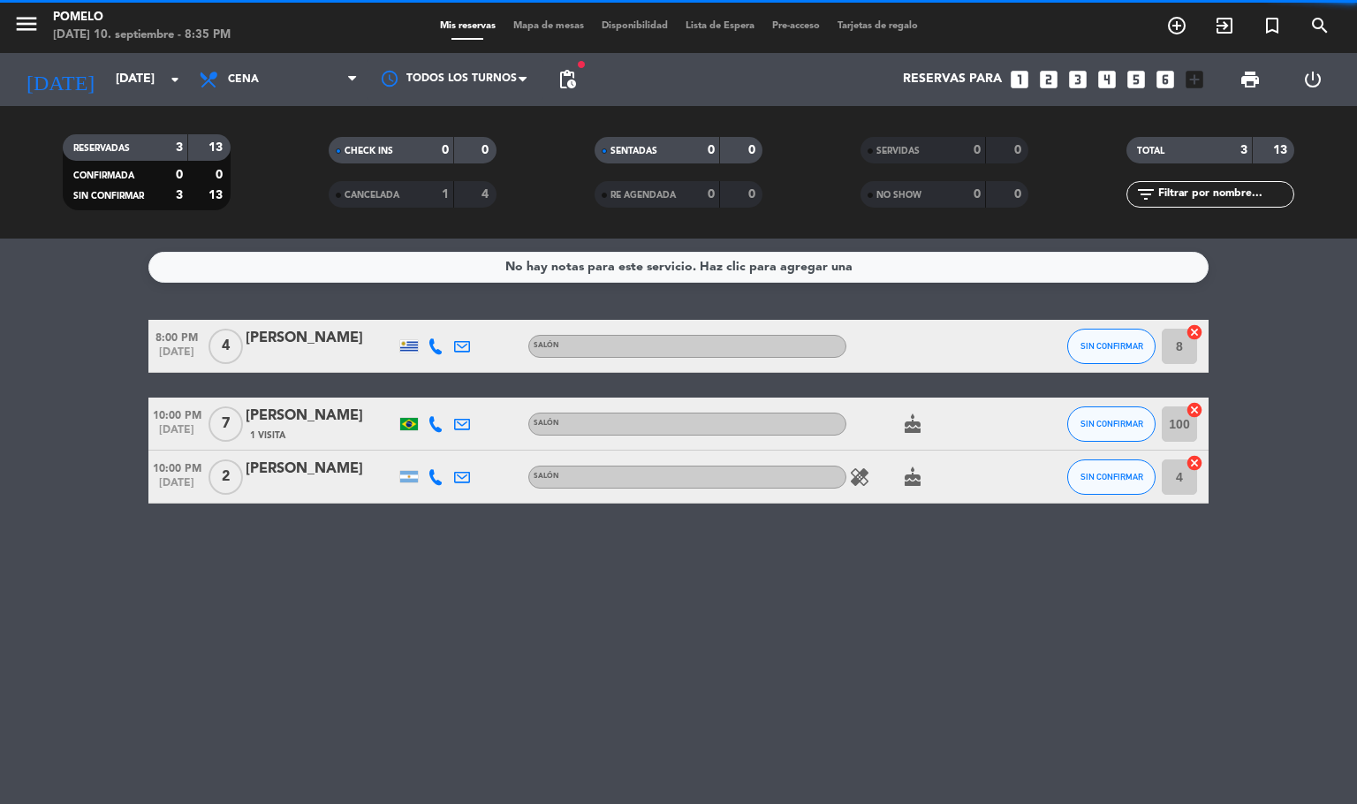
click at [268, 86] on span "Cena" at bounding box center [278, 79] width 177 height 39
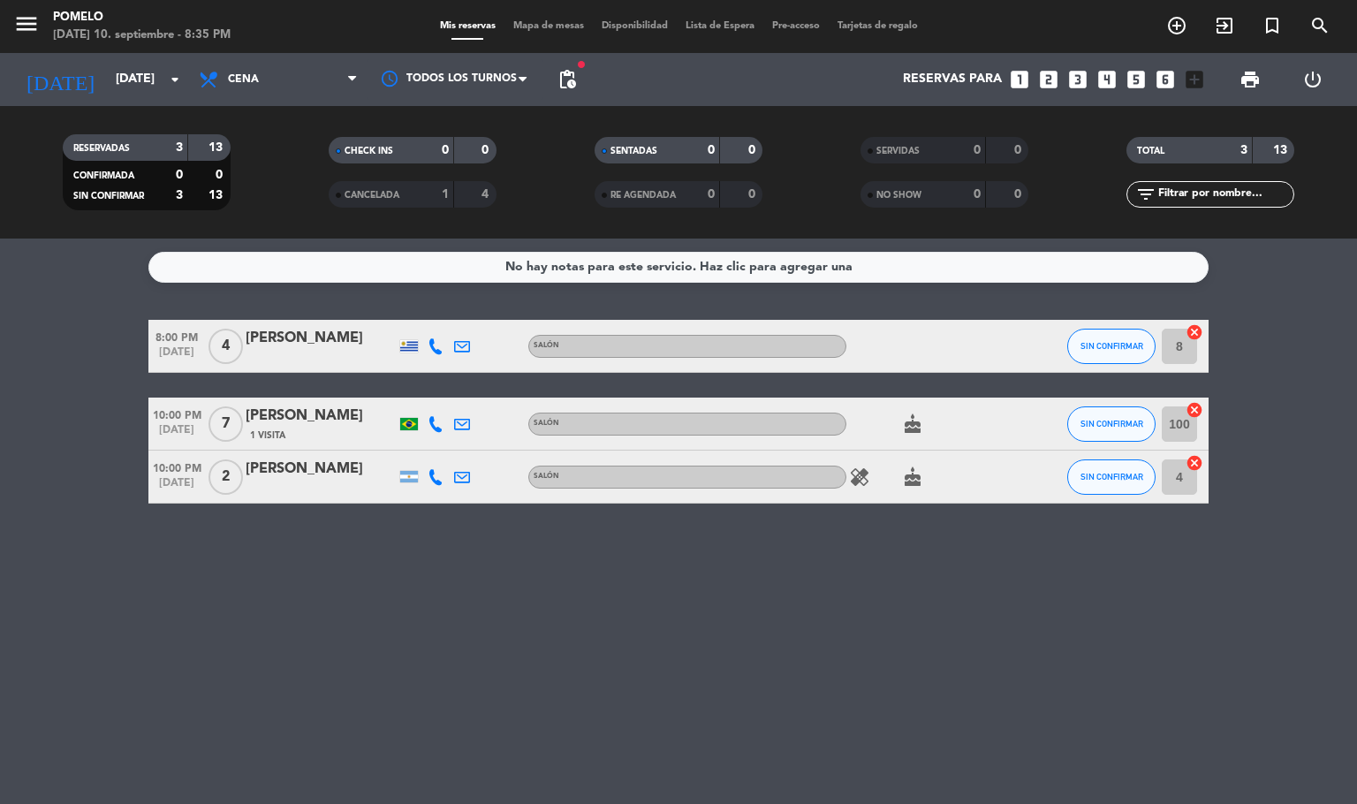
drag, startPoint x: 636, startPoint y: 573, endPoint x: 543, endPoint y: 229, distance: 356.7
click at [636, 572] on div "No hay notas para este servicio. Haz clic para agregar una 8:00 PM [DATE] 4 [PE…" at bounding box center [678, 520] width 1357 height 565
click at [543, 29] on span "Mapa de mesas" at bounding box center [548, 26] width 88 height 10
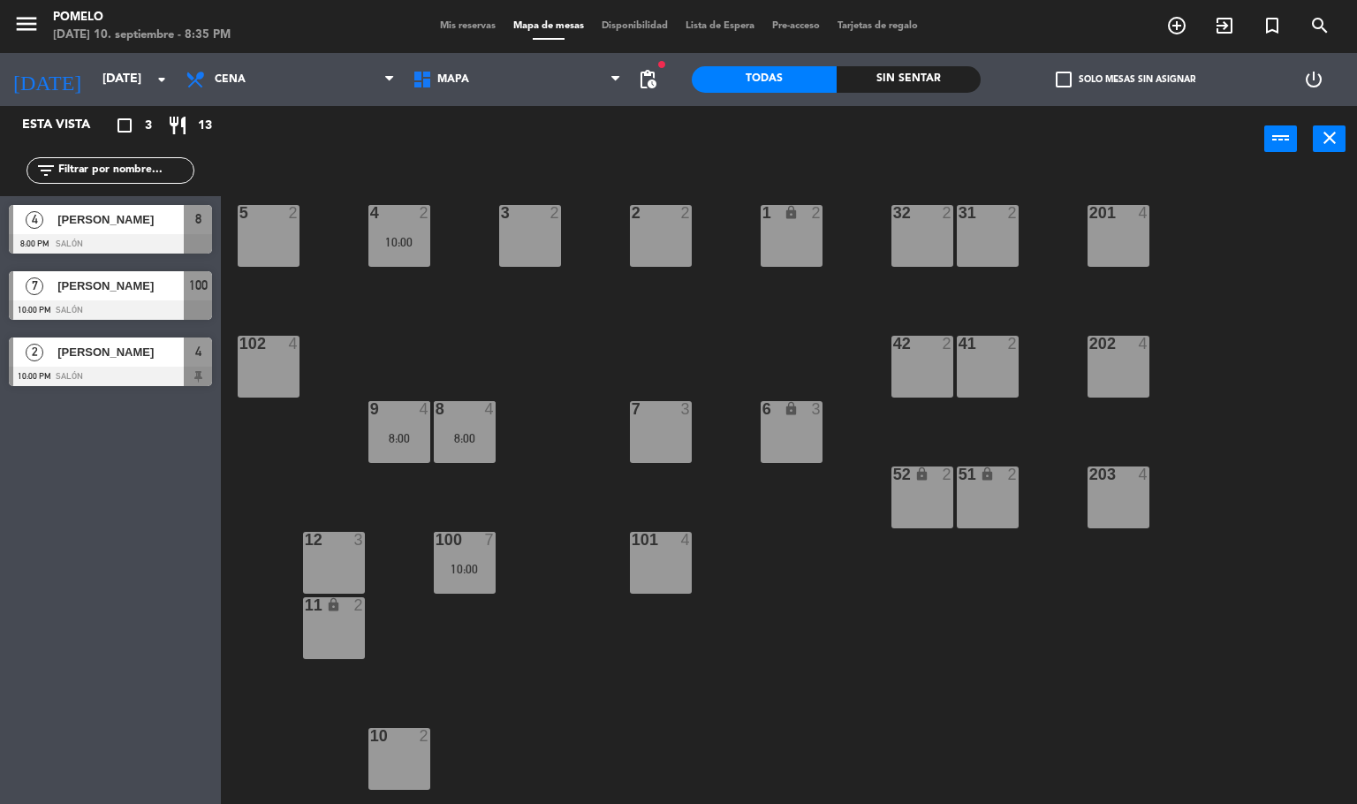
click at [605, 568] on div "4 2 10:00 3 2 2 2 1 lock 2 5 2 32 2 31 2 201 4 102 4 202 4 42 2 41 2 8 4 8:00 7…" at bounding box center [795, 488] width 1123 height 631
click at [465, 404] on div at bounding box center [464, 409] width 29 height 16
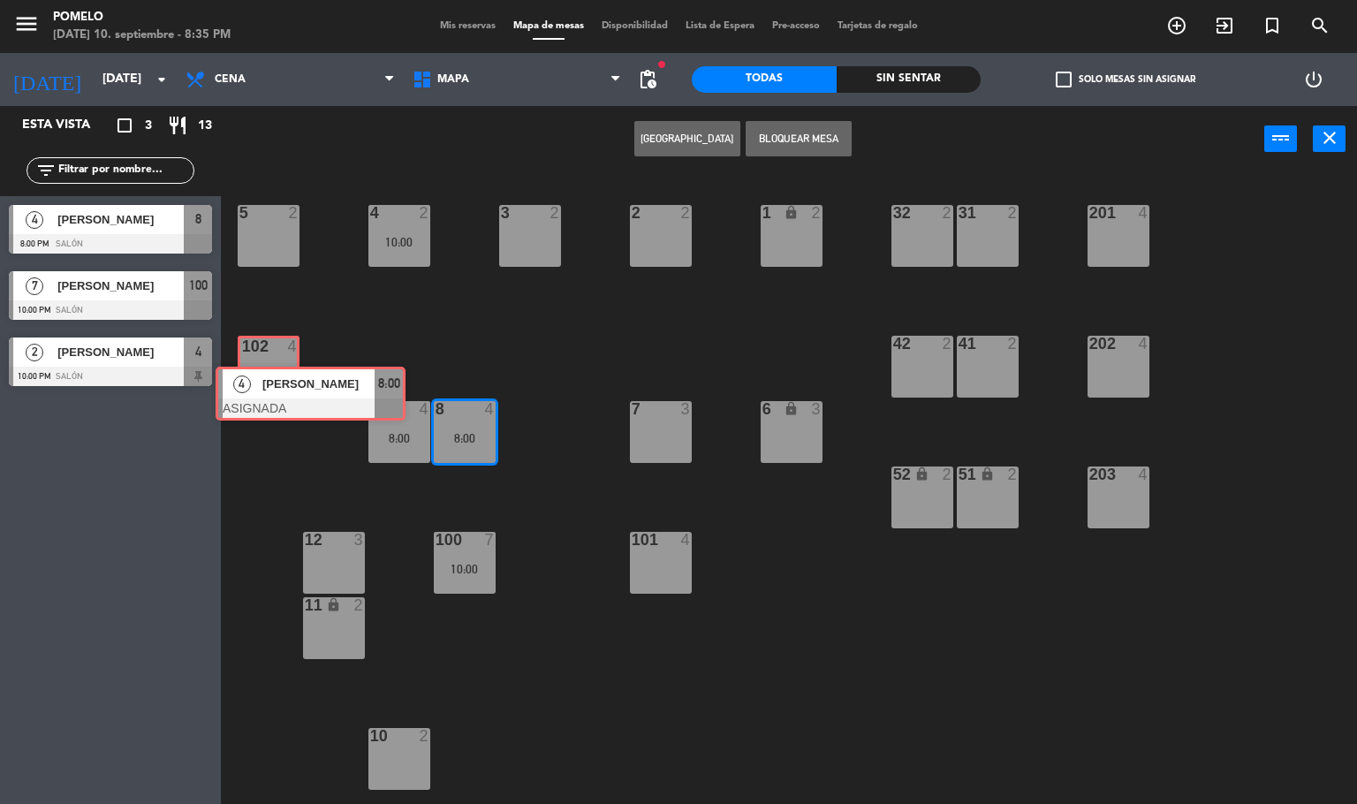
drag, startPoint x: 514, startPoint y: 491, endPoint x: 291, endPoint y: 384, distance: 246.9
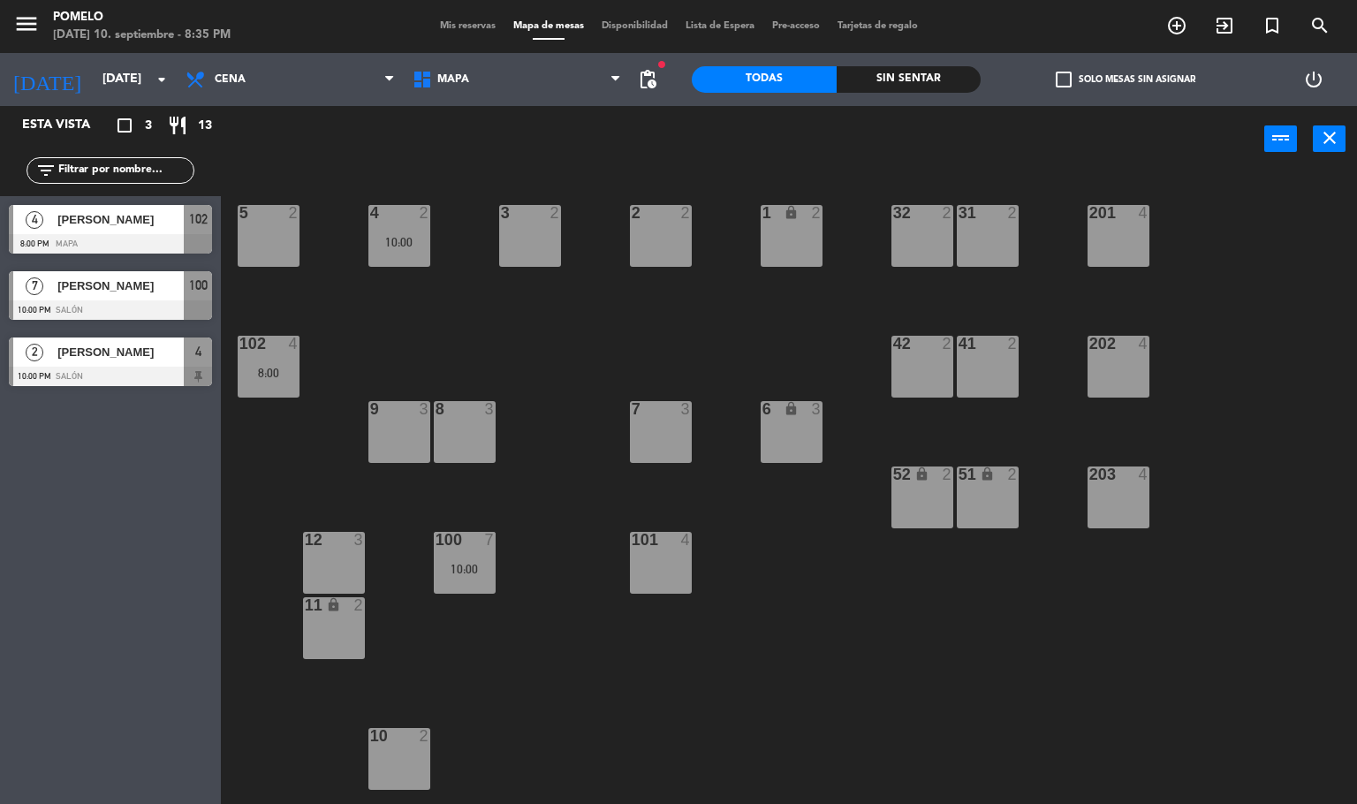
click at [517, 703] on div "4 2 10:00 3 2 2 2 1 lock 2 5 2 32 2 31 2 201 4 102 4 8:00 202 4 42 2 41 2 8 3 7…" at bounding box center [795, 488] width 1123 height 631
click at [458, 592] on div "100 7 10:00" at bounding box center [465, 563] width 62 height 62
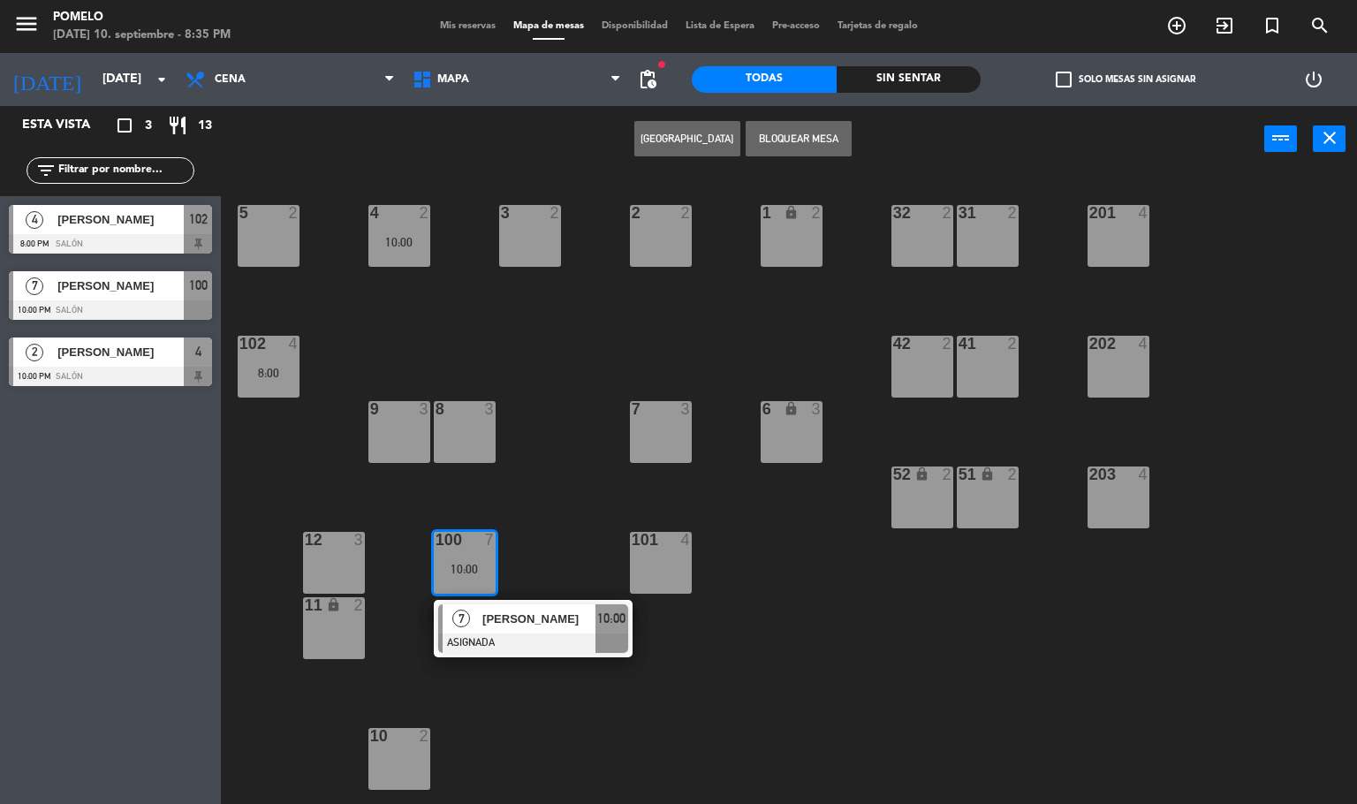
click at [557, 482] on div "4 2 10:00 3 2 2 2 1 lock 2 5 2 32 2 31 2 201 4 102 4 8:00 202 4 42 2 41 2 8 3 7…" at bounding box center [795, 488] width 1123 height 631
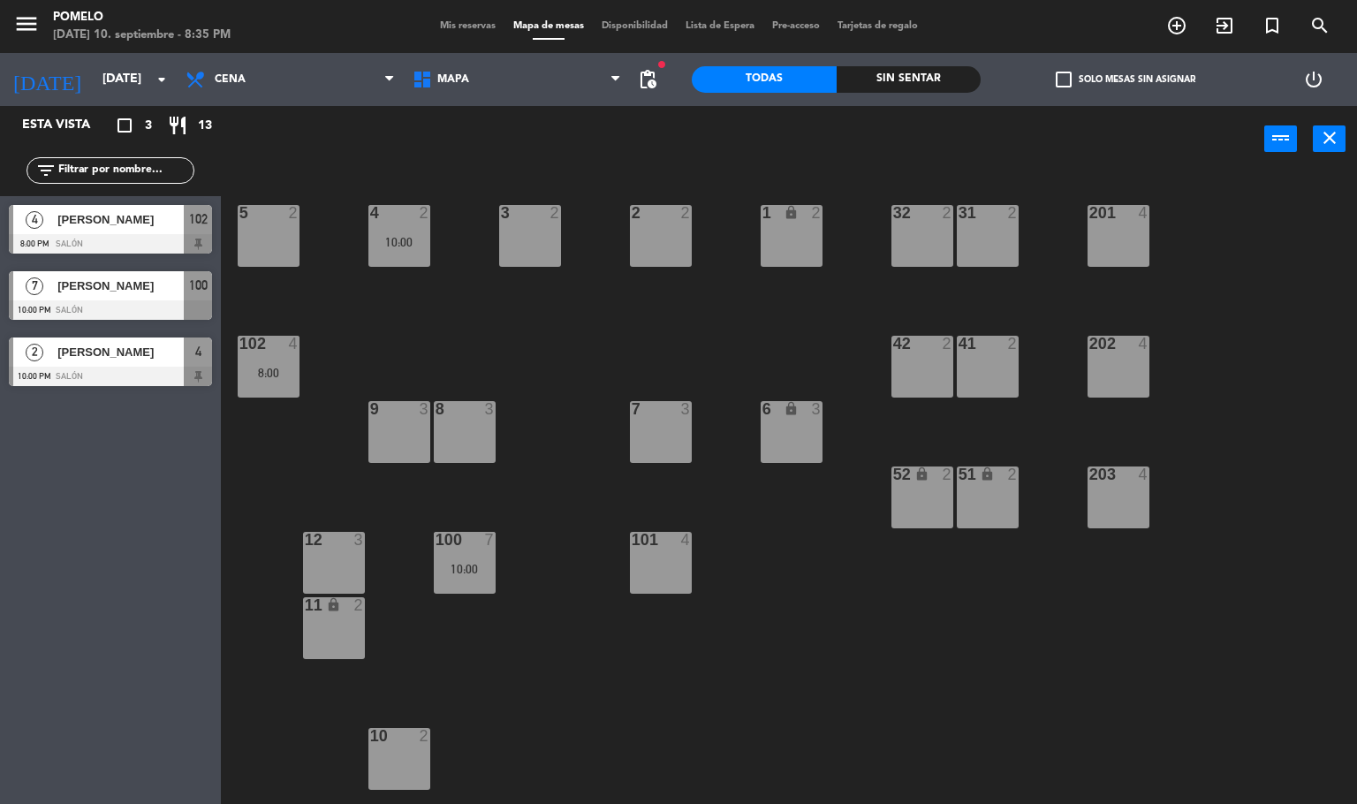
click at [472, 21] on span "Mis reservas" at bounding box center [467, 26] width 73 height 10
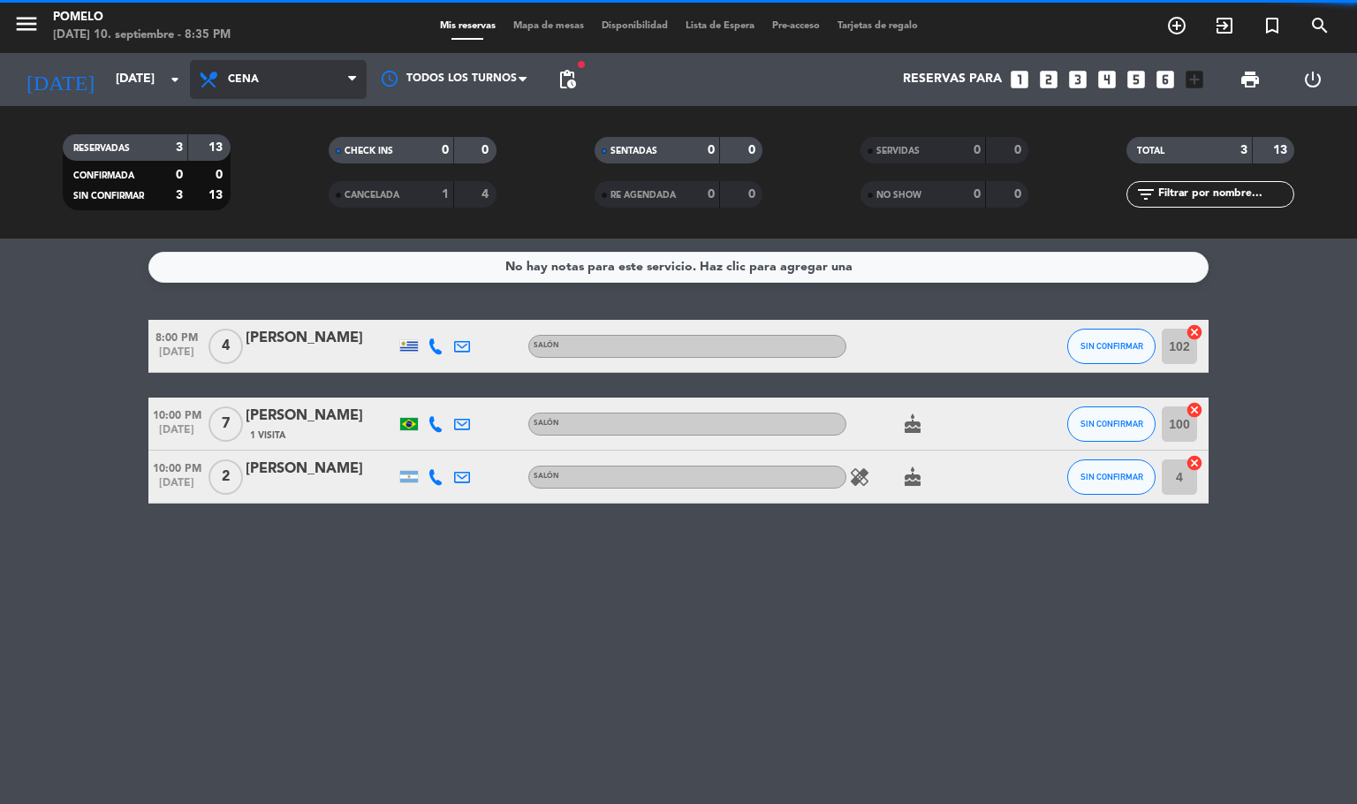
click at [274, 83] on span "Cena" at bounding box center [278, 79] width 177 height 39
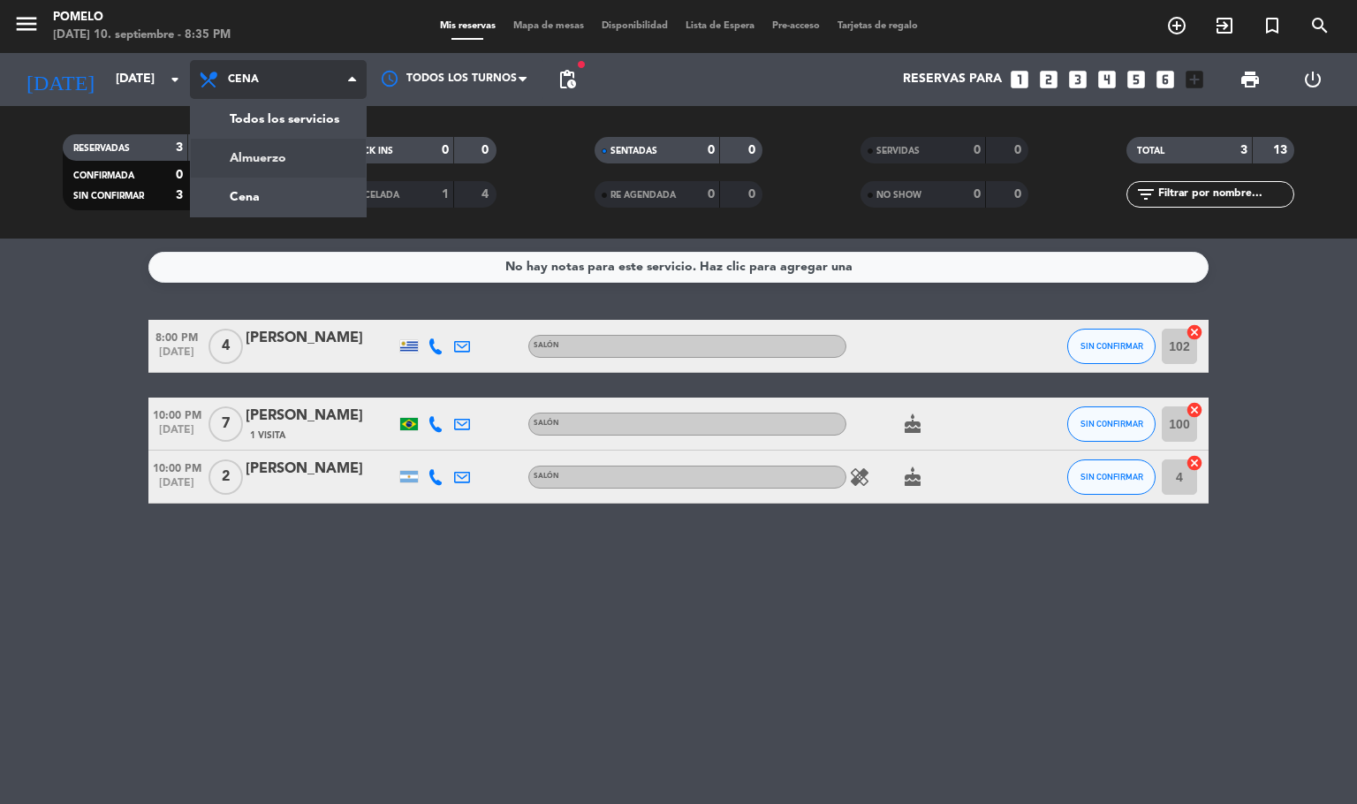
click at [287, 157] on div "menu Pomelo [DATE] 10. septiembre - 8:35 PM Mis reservas Mapa de mesas Disponib…" at bounding box center [678, 119] width 1357 height 238
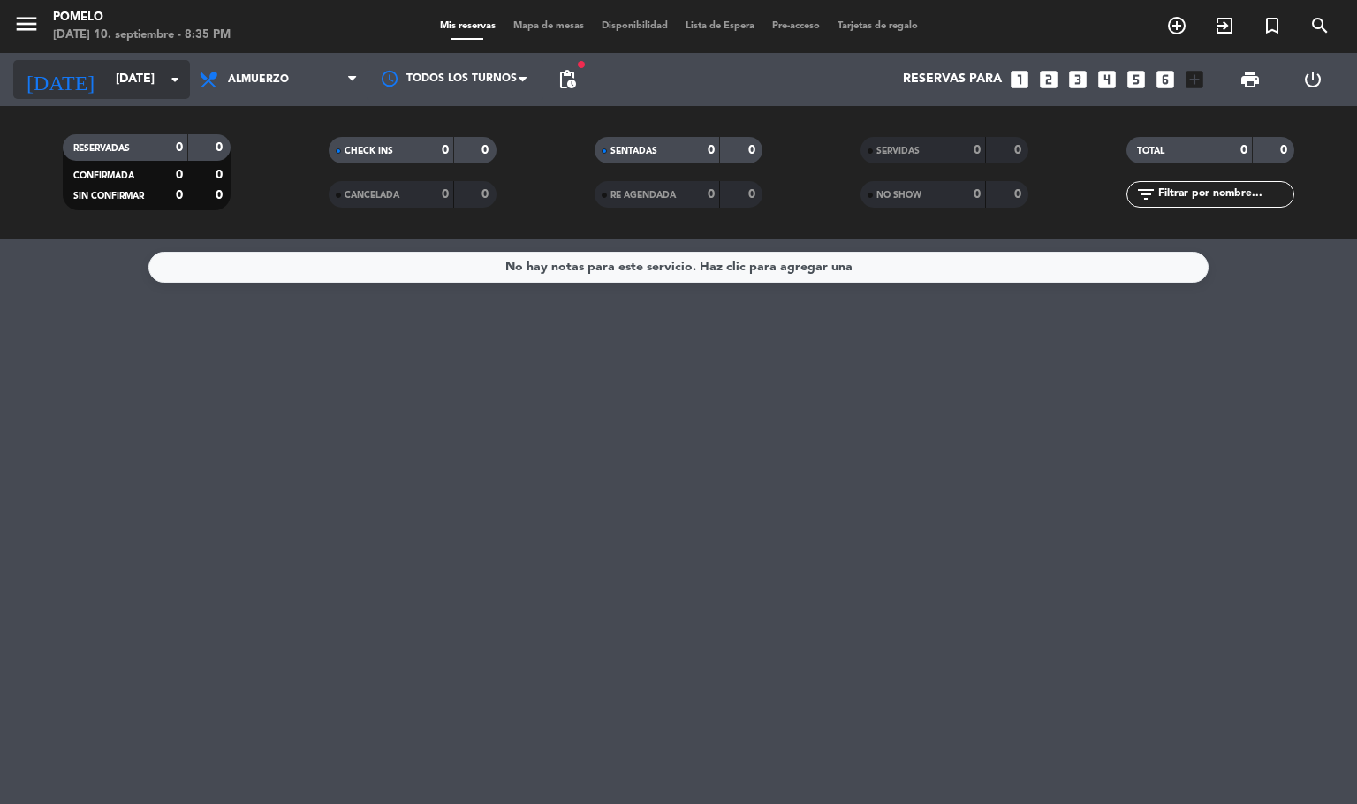
click at [99, 98] on div "[DATE] [DATE] arrow_drop_down" at bounding box center [101, 79] width 177 height 39
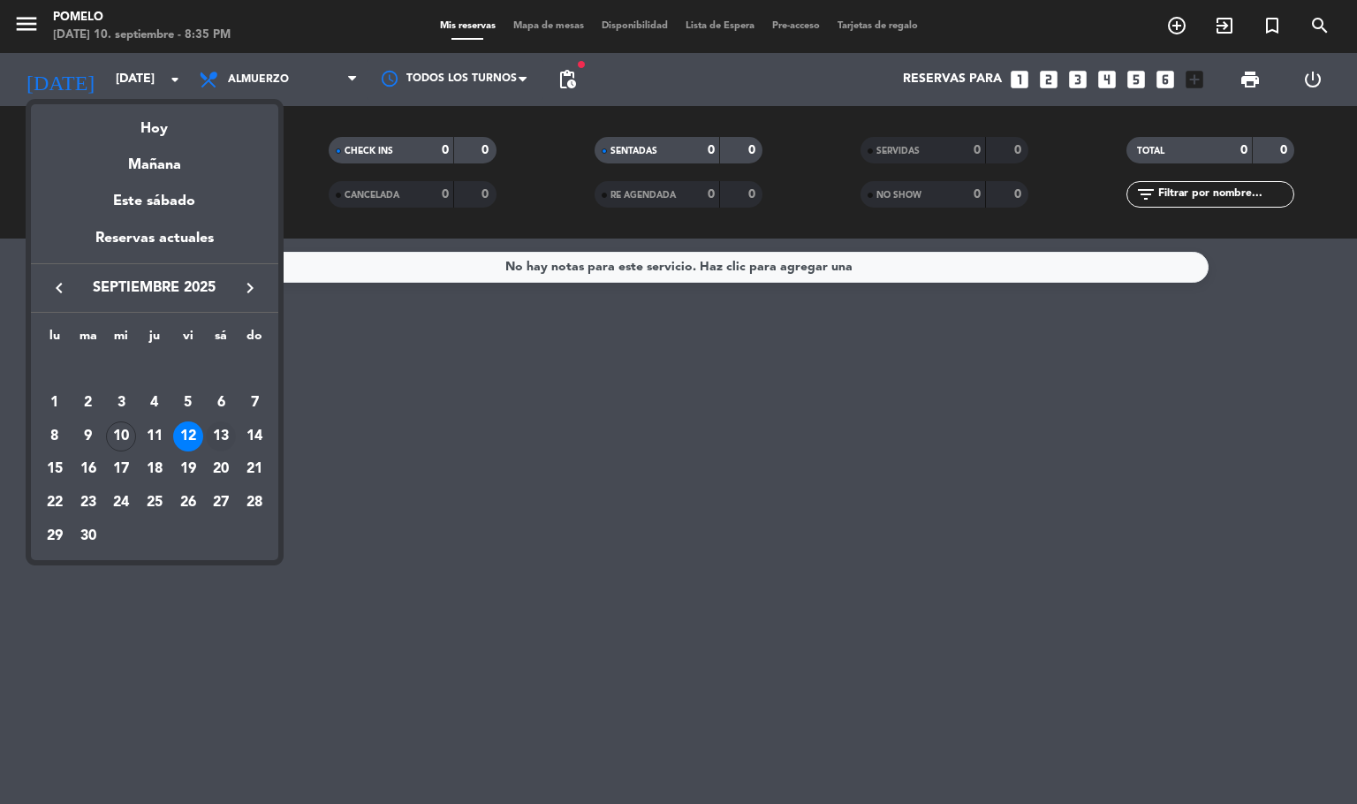
click at [226, 432] on div "13" at bounding box center [221, 436] width 30 height 30
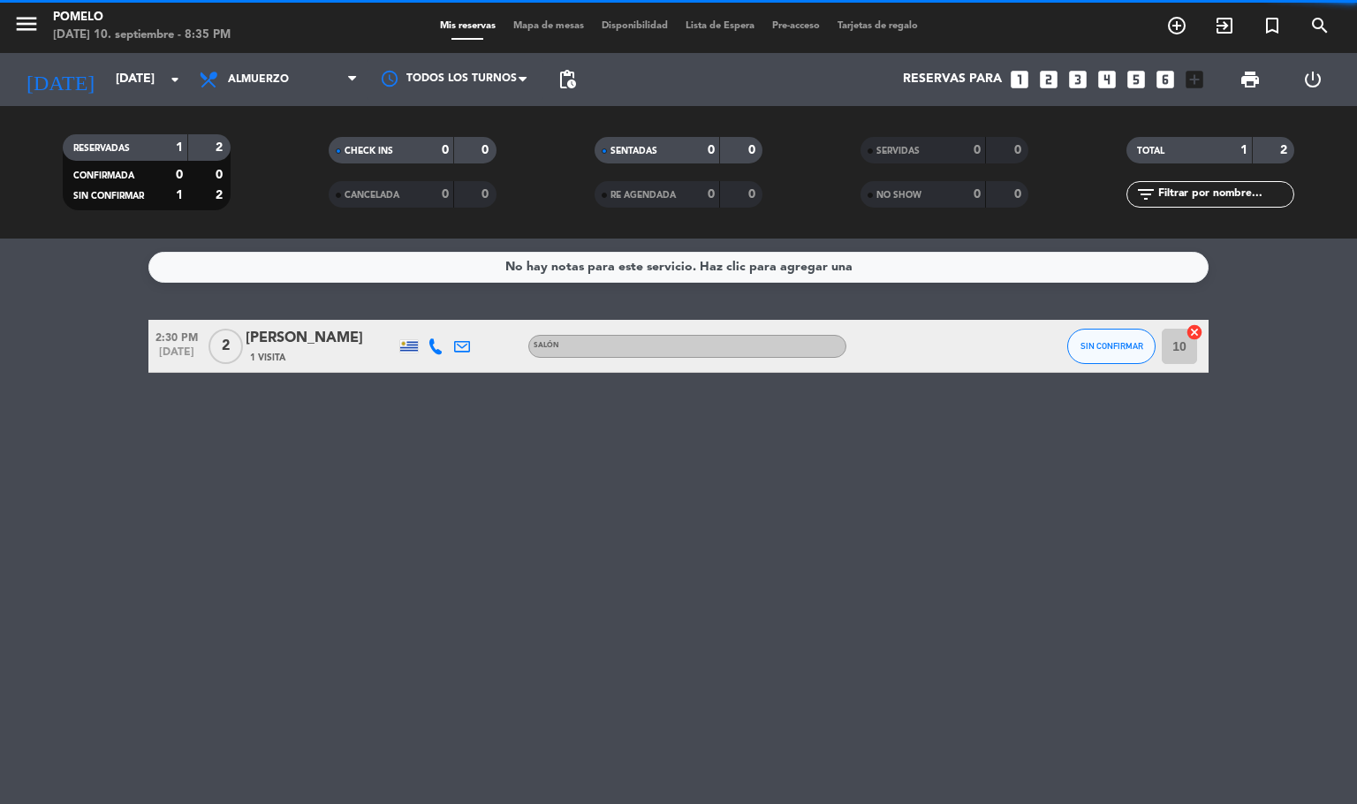
click at [244, 78] on span "Almuerzo" at bounding box center [258, 79] width 61 height 12
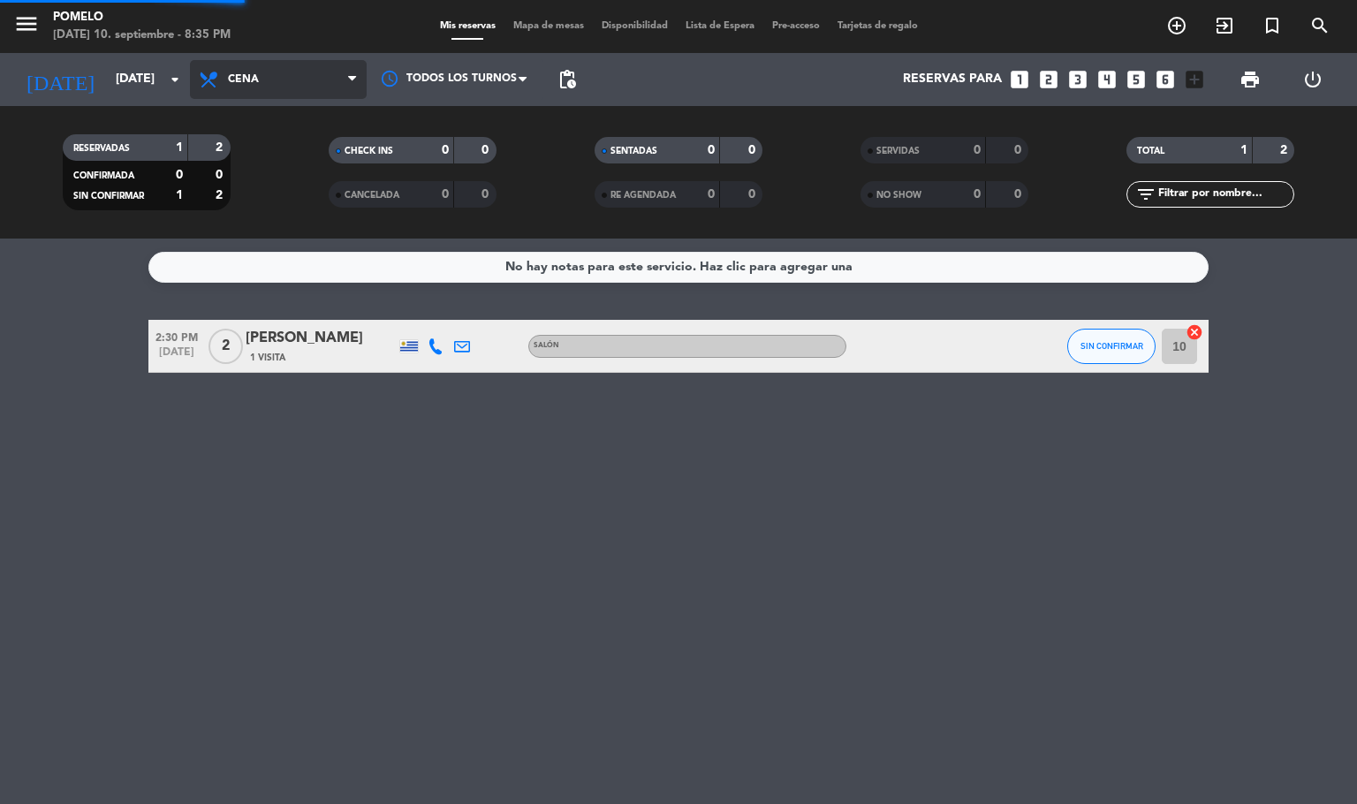
click at [262, 197] on div "menu Pomelo [DATE] 10. septiembre - 8:35 PM Mis reservas Mapa de mesas Disponib…" at bounding box center [678, 119] width 1357 height 238
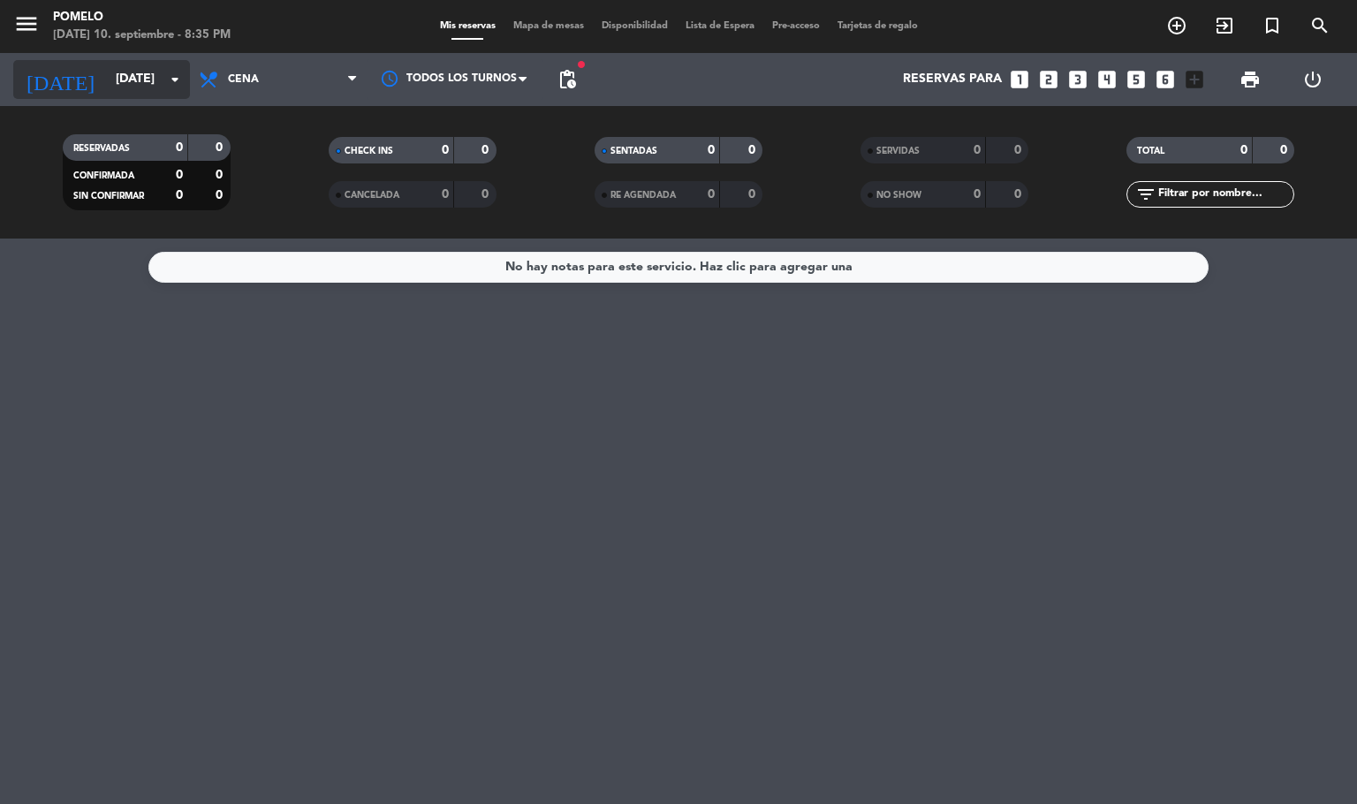
click at [125, 74] on input "[DATE]" at bounding box center [191, 80] width 168 height 32
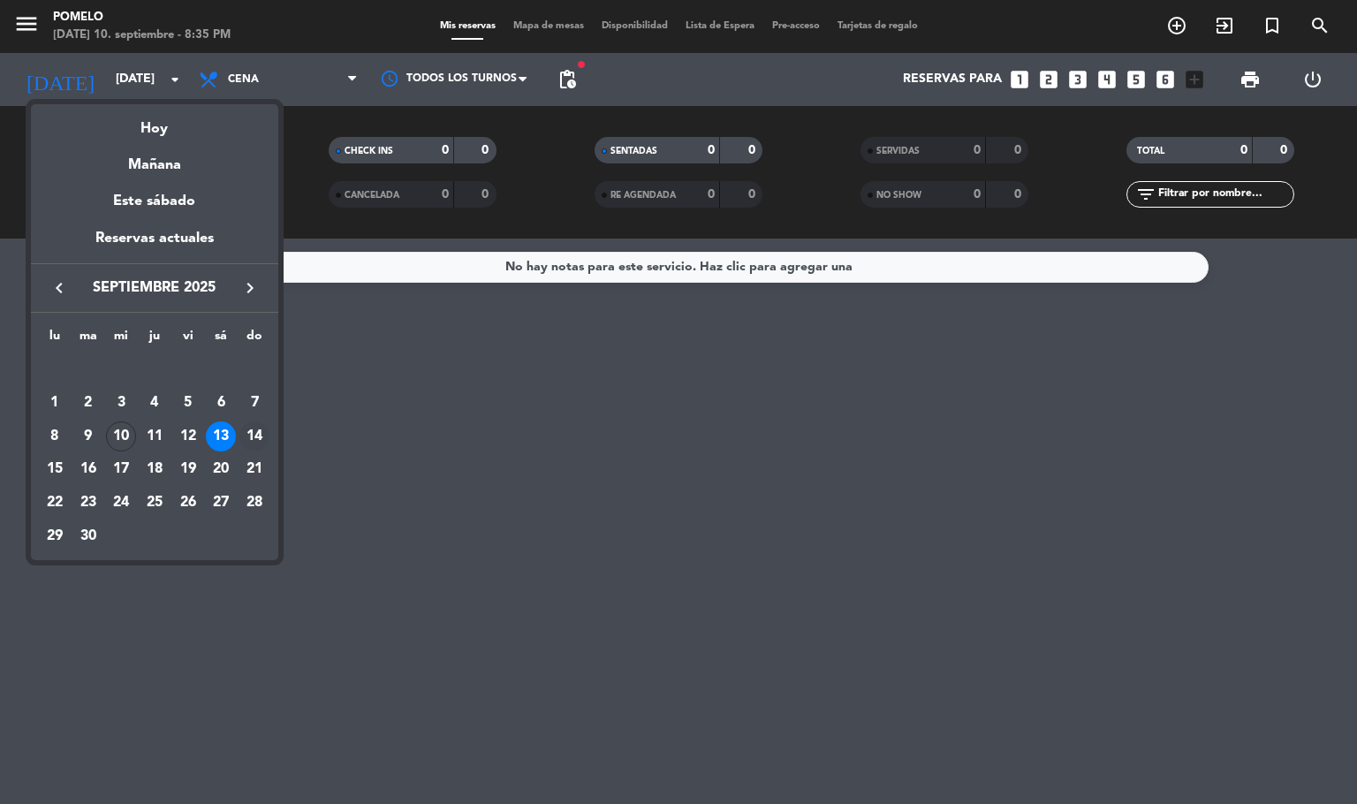
click at [252, 429] on div "14" at bounding box center [254, 436] width 30 height 30
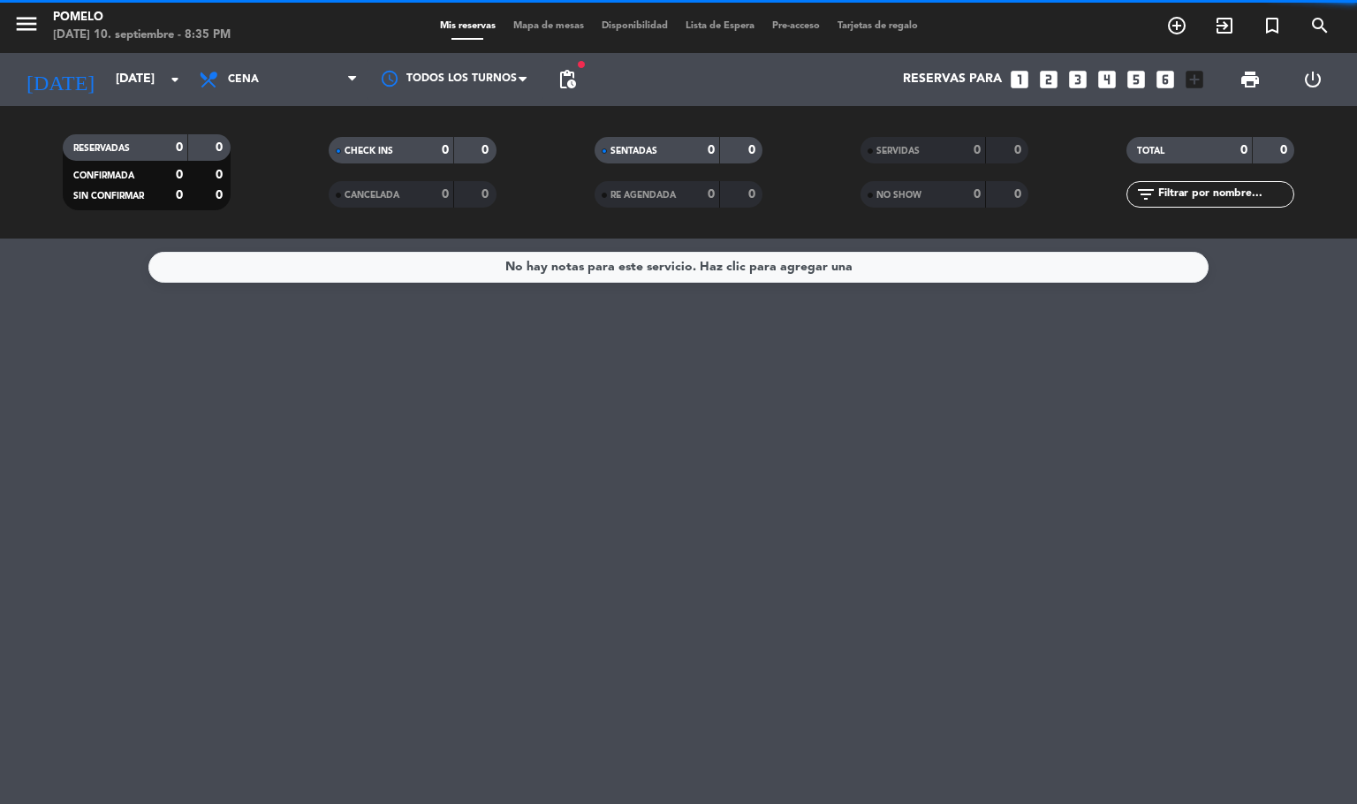
click at [257, 75] on span "Cena" at bounding box center [243, 79] width 31 height 12
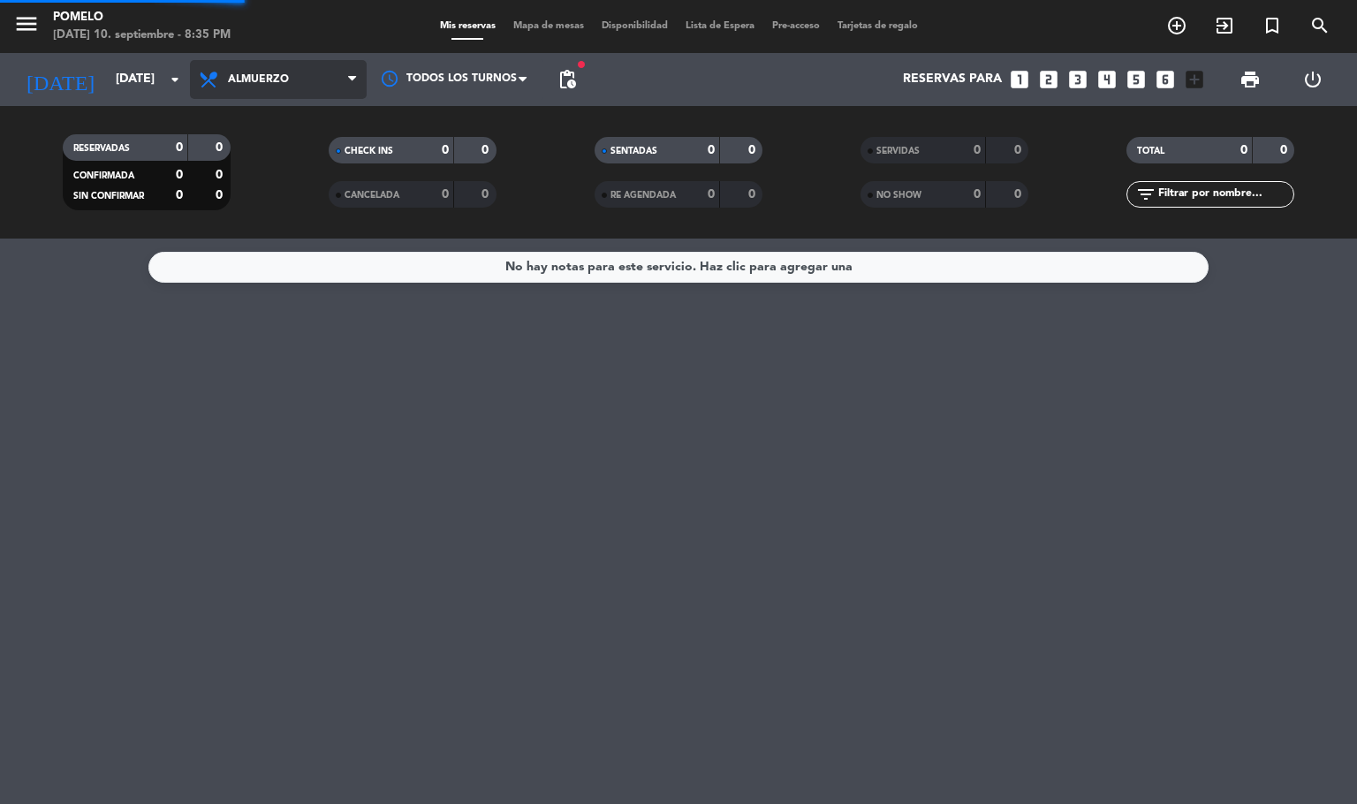
click at [281, 155] on div "menu Pomelo [DATE] 10. septiembre - 8:35 PM Mis reservas Mapa de mesas Disponib…" at bounding box center [678, 119] width 1357 height 238
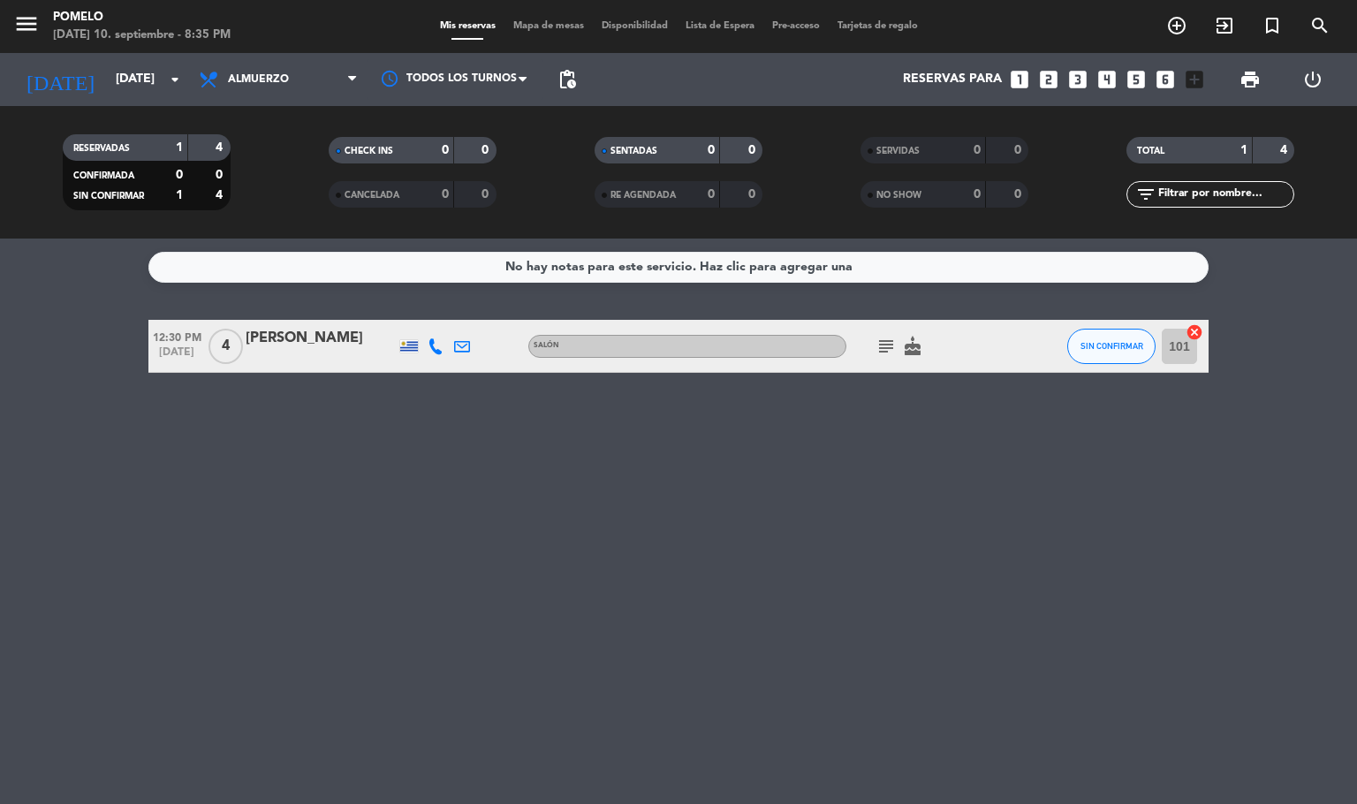
click at [880, 353] on icon "subject" at bounding box center [885, 346] width 21 height 21
click at [902, 348] on icon "cake" at bounding box center [912, 346] width 21 height 21
click at [885, 347] on icon "subject" at bounding box center [885, 346] width 21 height 21
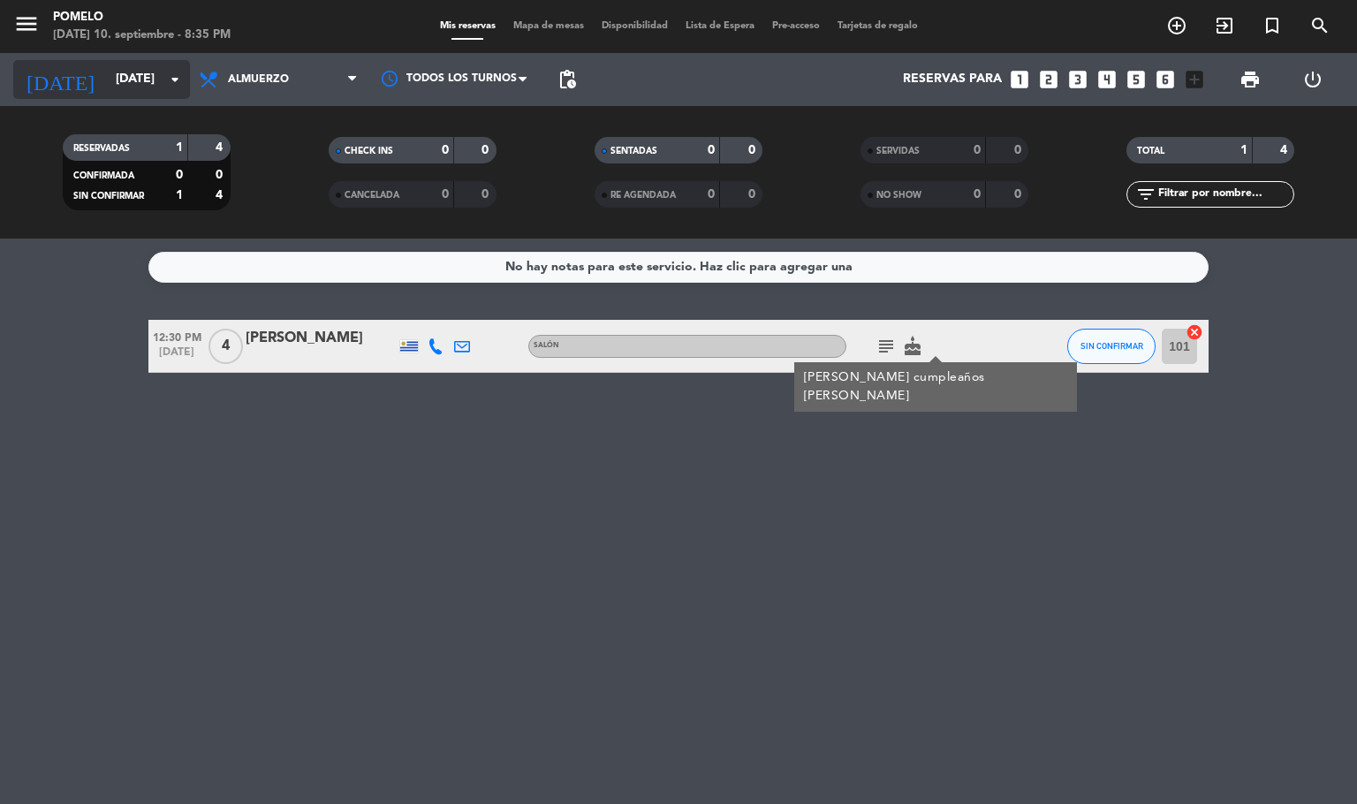
click at [107, 83] on input "[DATE]" at bounding box center [191, 80] width 168 height 32
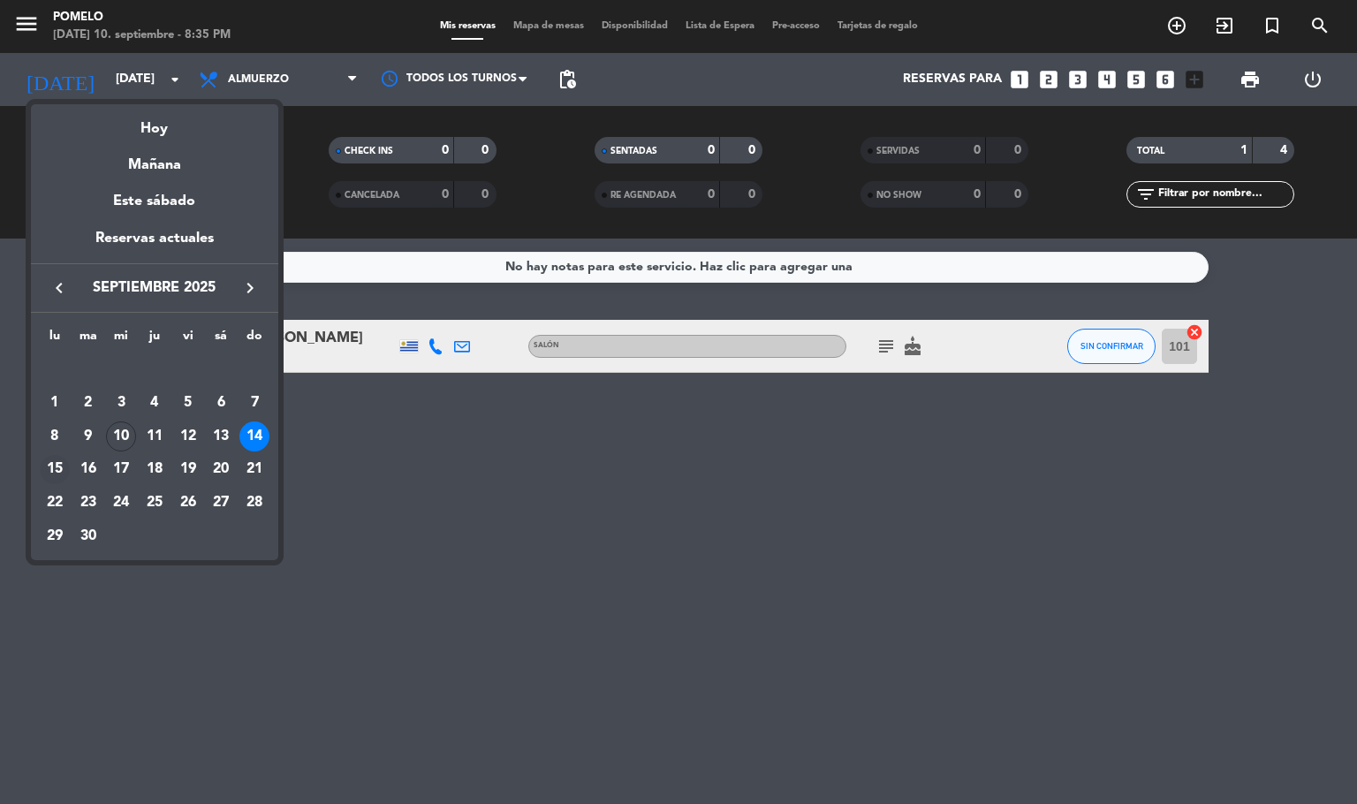
click at [58, 461] on div "15" at bounding box center [55, 470] width 30 height 30
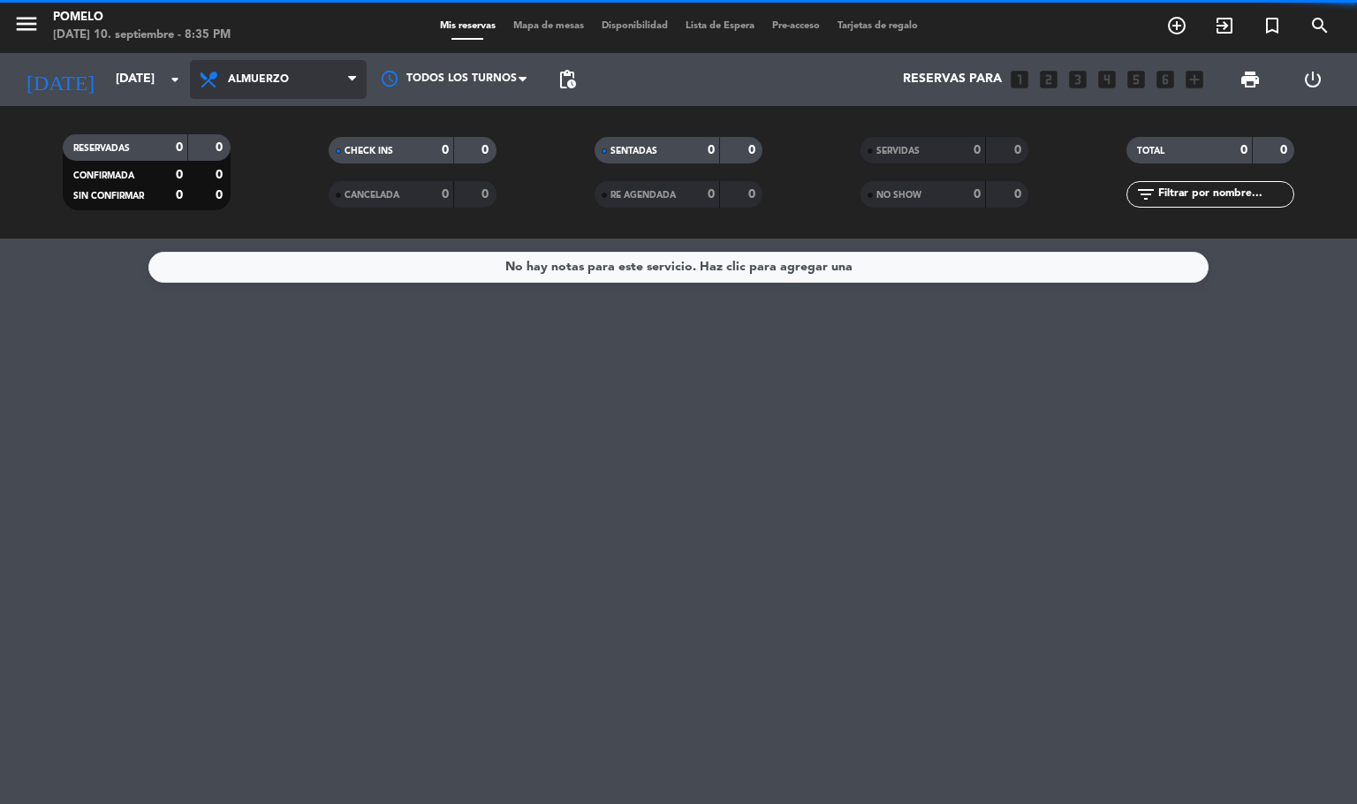
drag, startPoint x: 261, startPoint y: 91, endPoint x: 287, endPoint y: 156, distance: 70.5
click at [262, 90] on span "Almuerzo" at bounding box center [278, 79] width 177 height 39
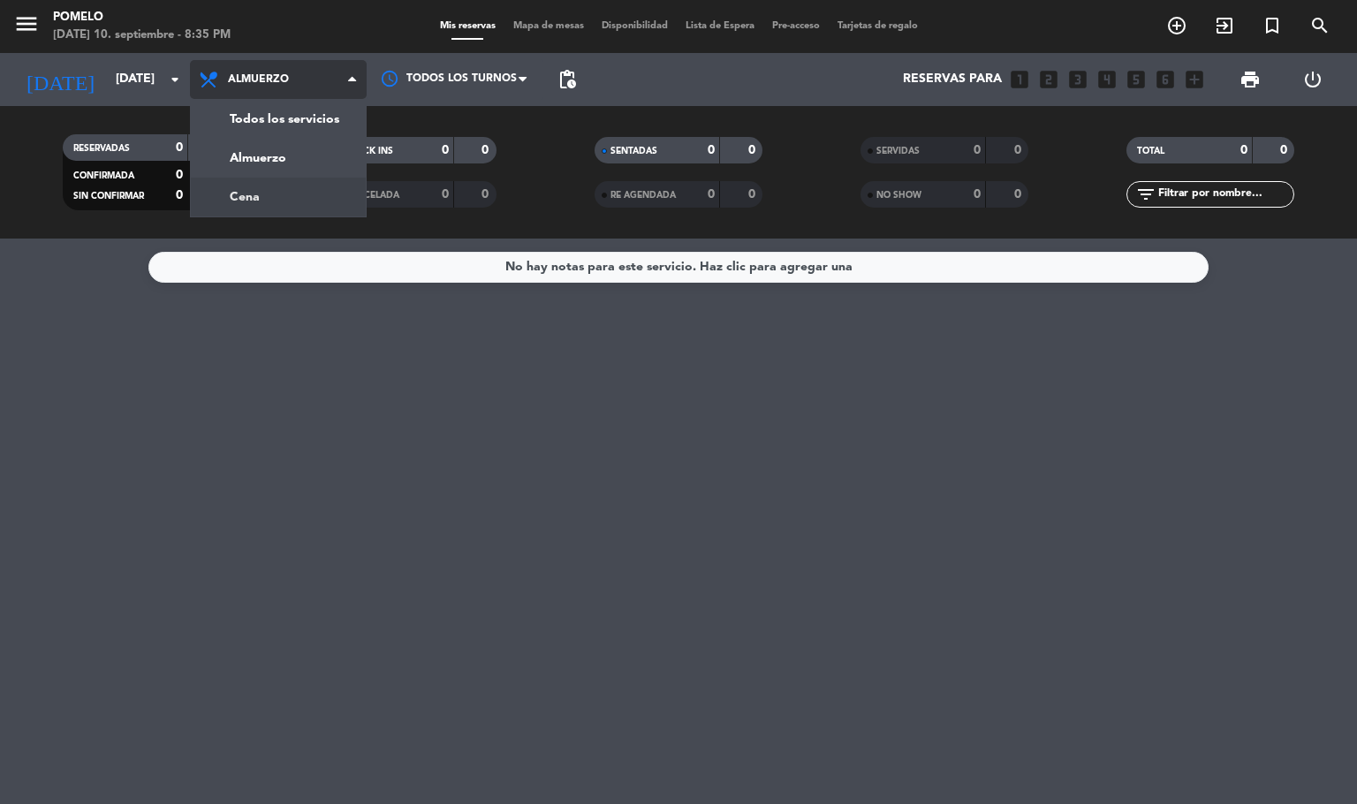
click at [274, 205] on div "menu Pomelo [DATE] 10. septiembre - 8:35 PM Mis reservas Mapa de mesas Disponib…" at bounding box center [678, 119] width 1357 height 238
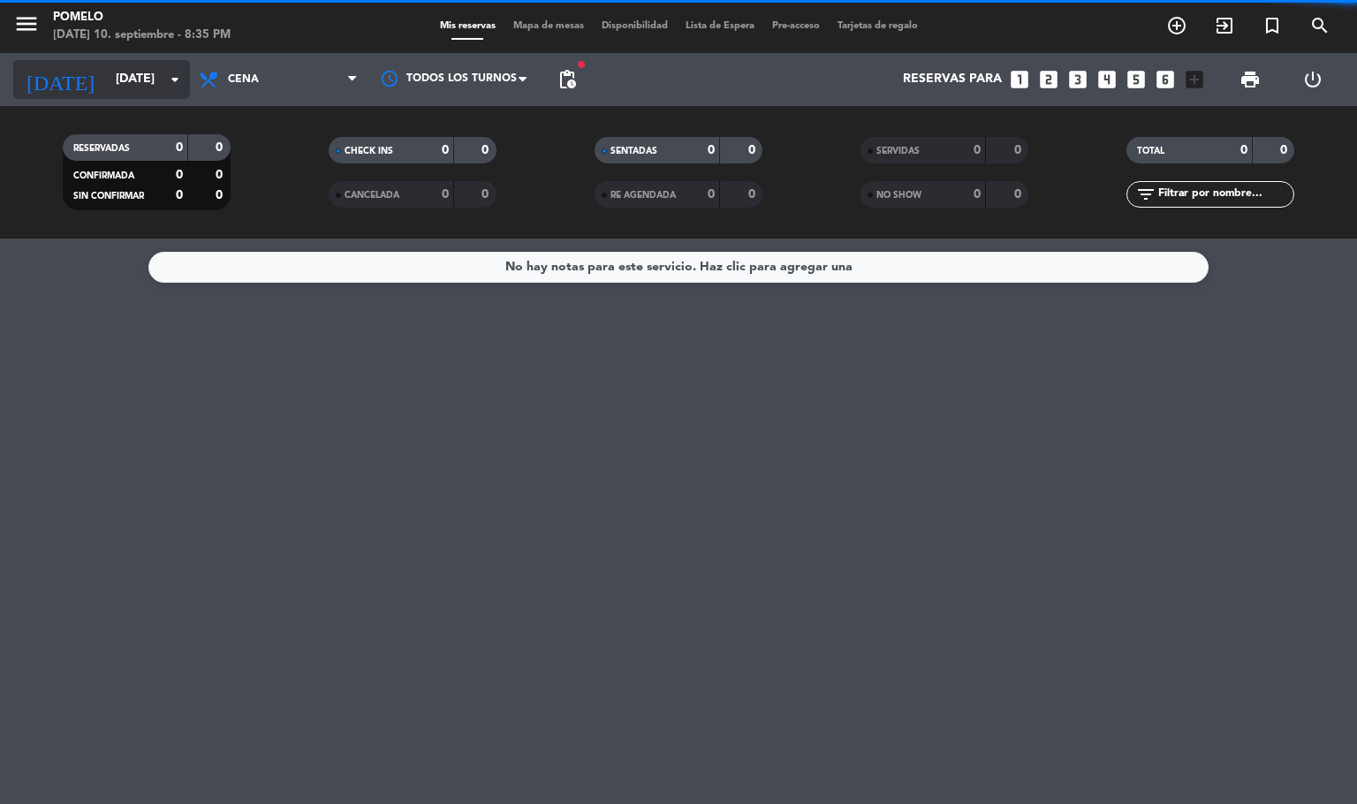
click at [144, 90] on input "[DATE]" at bounding box center [191, 80] width 168 height 32
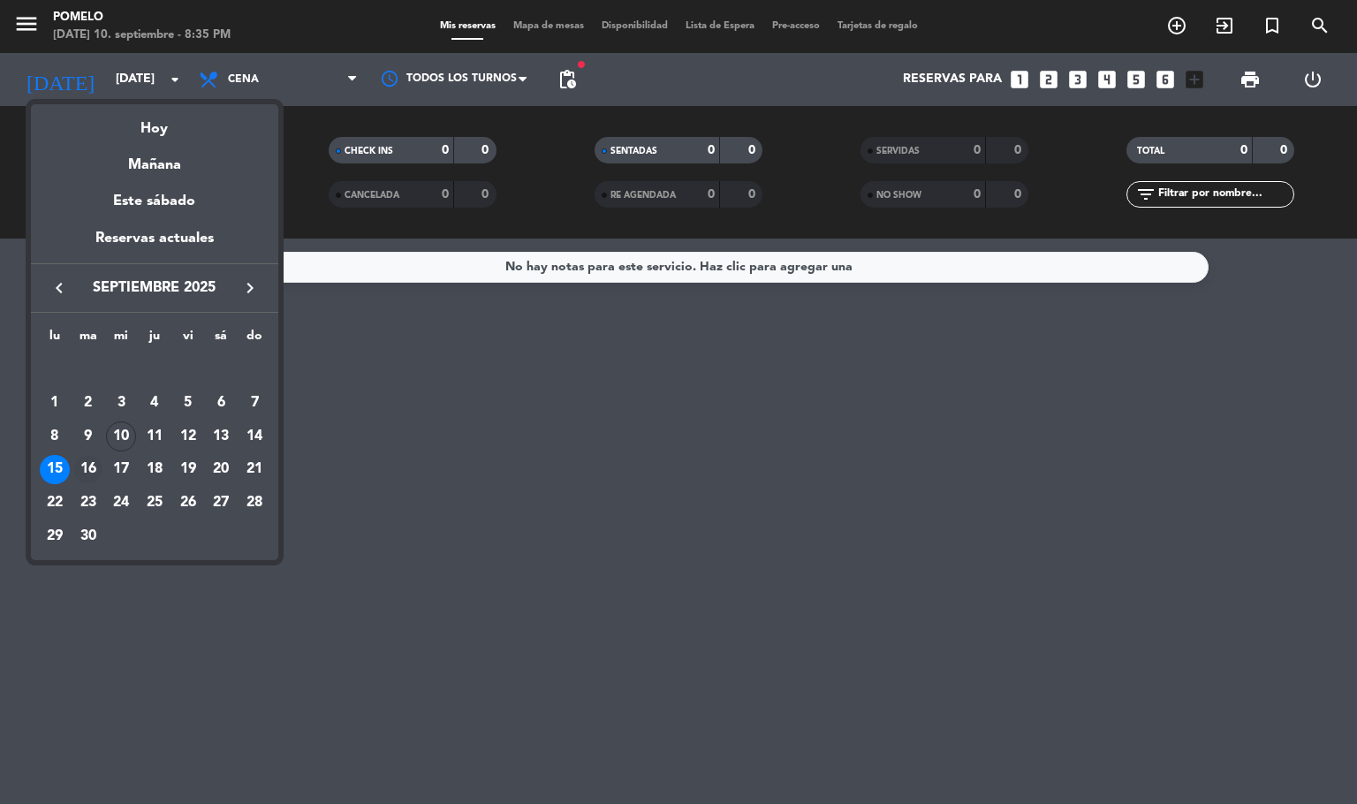
click at [88, 464] on div "16" at bounding box center [88, 470] width 30 height 30
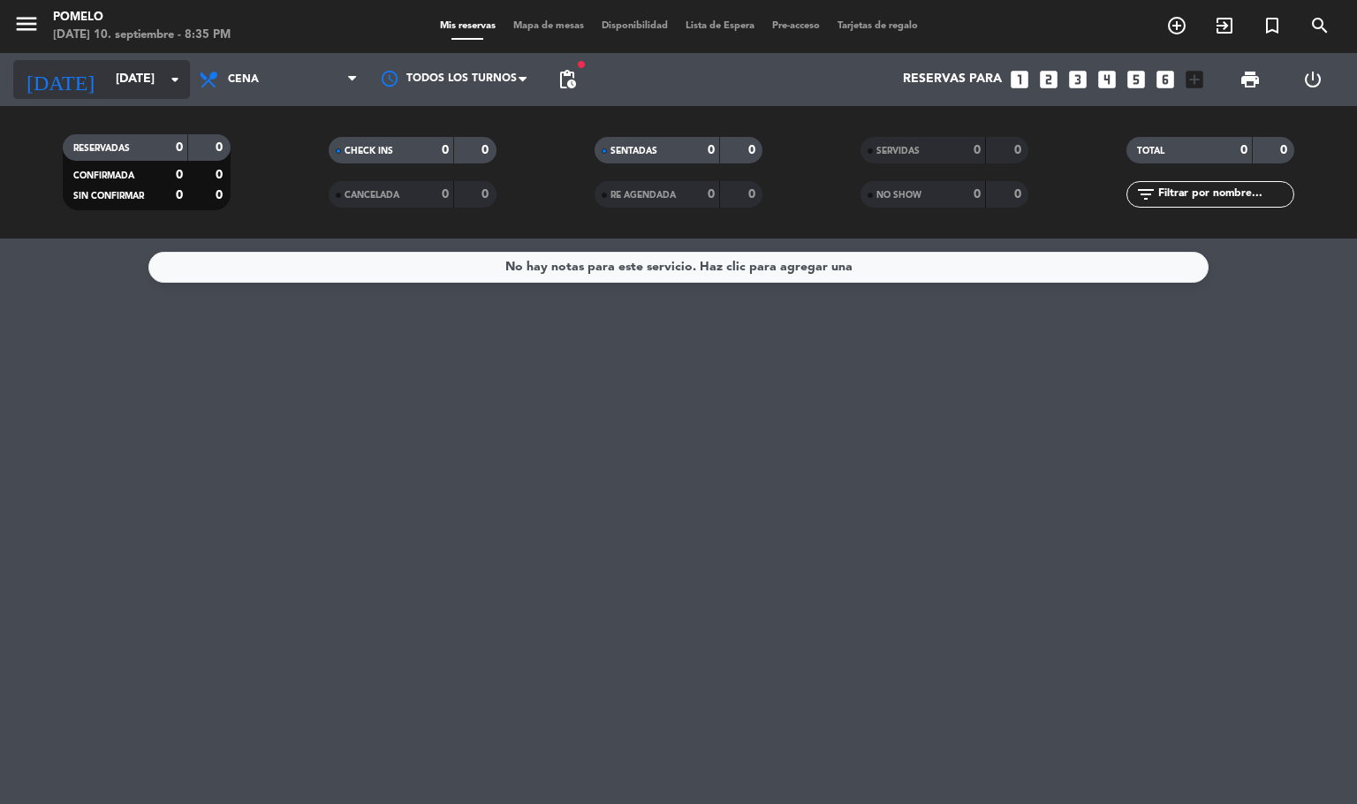
click at [147, 82] on input "[DATE]" at bounding box center [191, 80] width 168 height 32
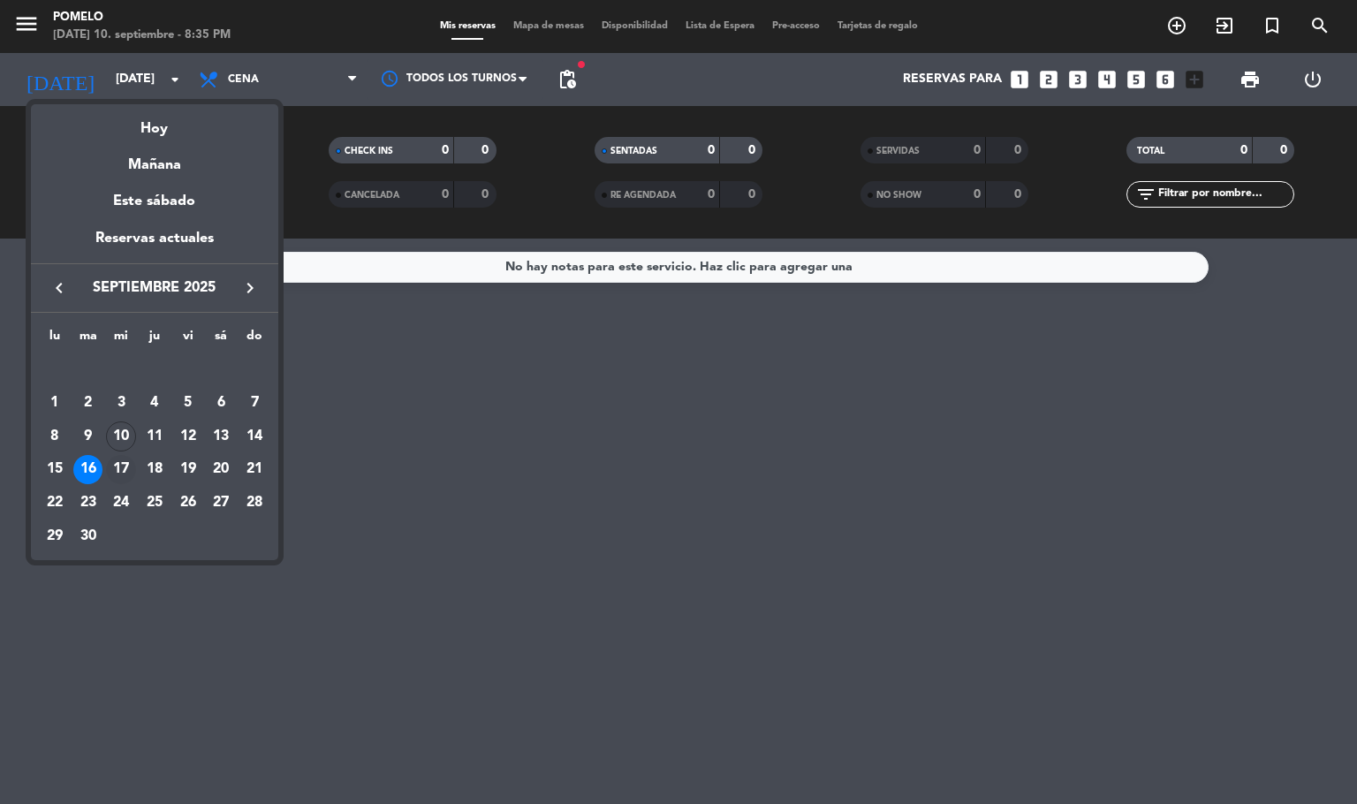
click at [122, 458] on div "17" at bounding box center [121, 470] width 30 height 30
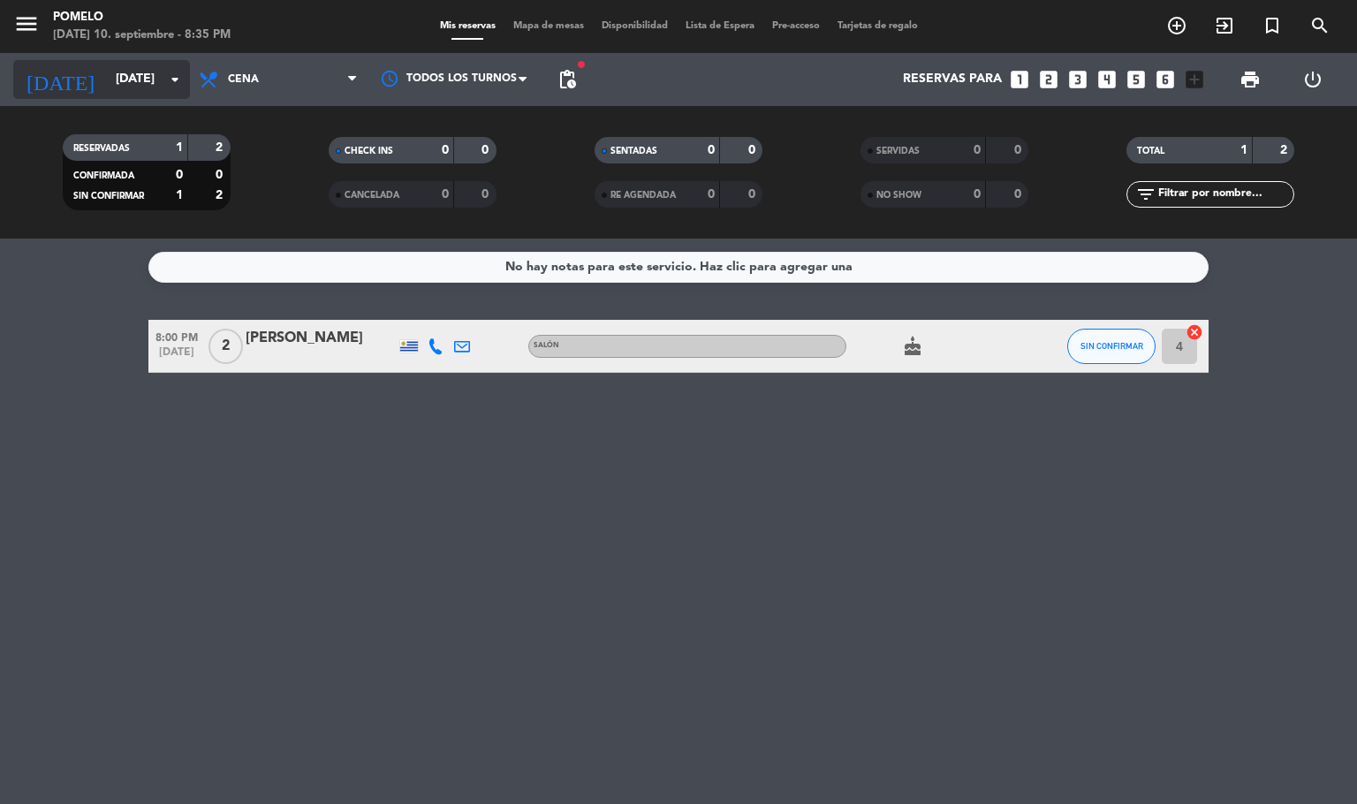
click at [107, 75] on input "[DATE]" at bounding box center [191, 80] width 168 height 32
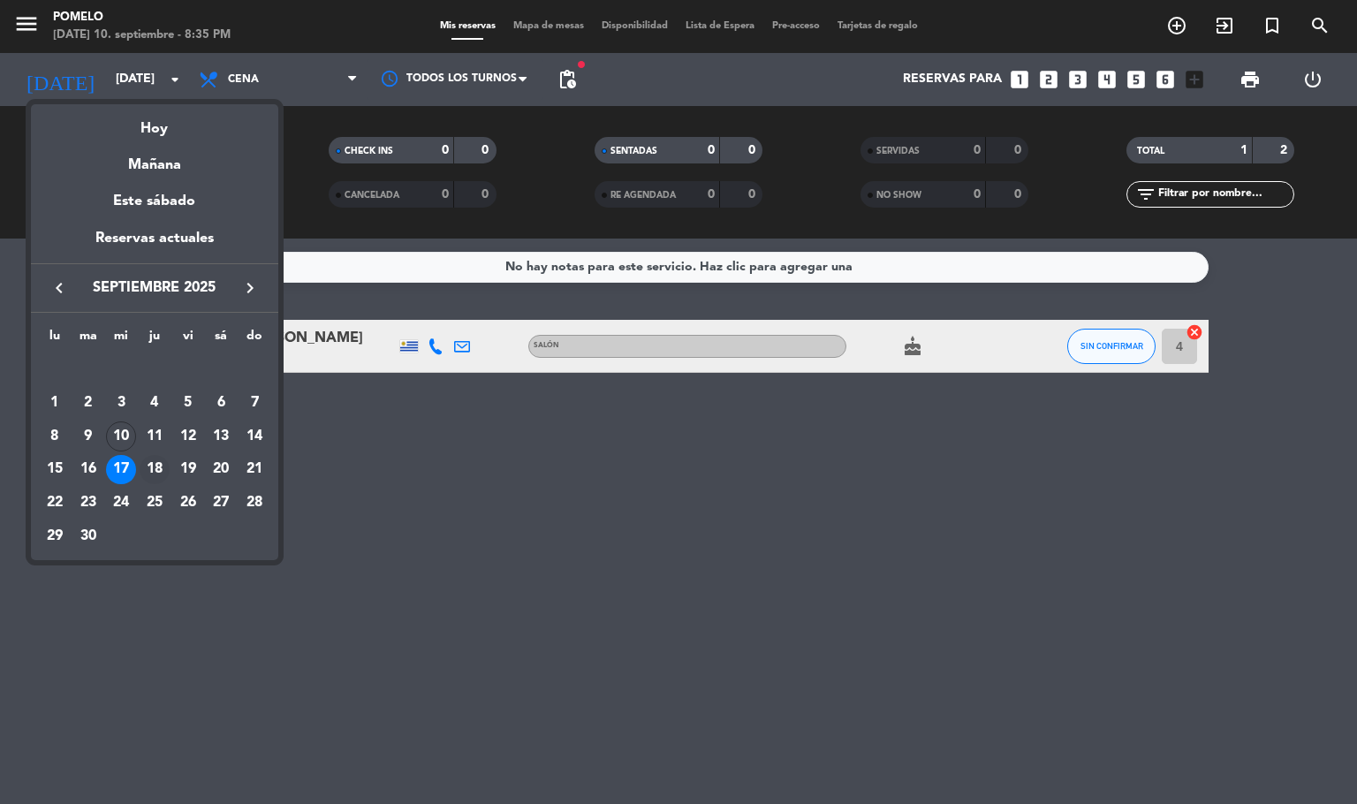
click at [152, 465] on div "18" at bounding box center [155, 470] width 30 height 30
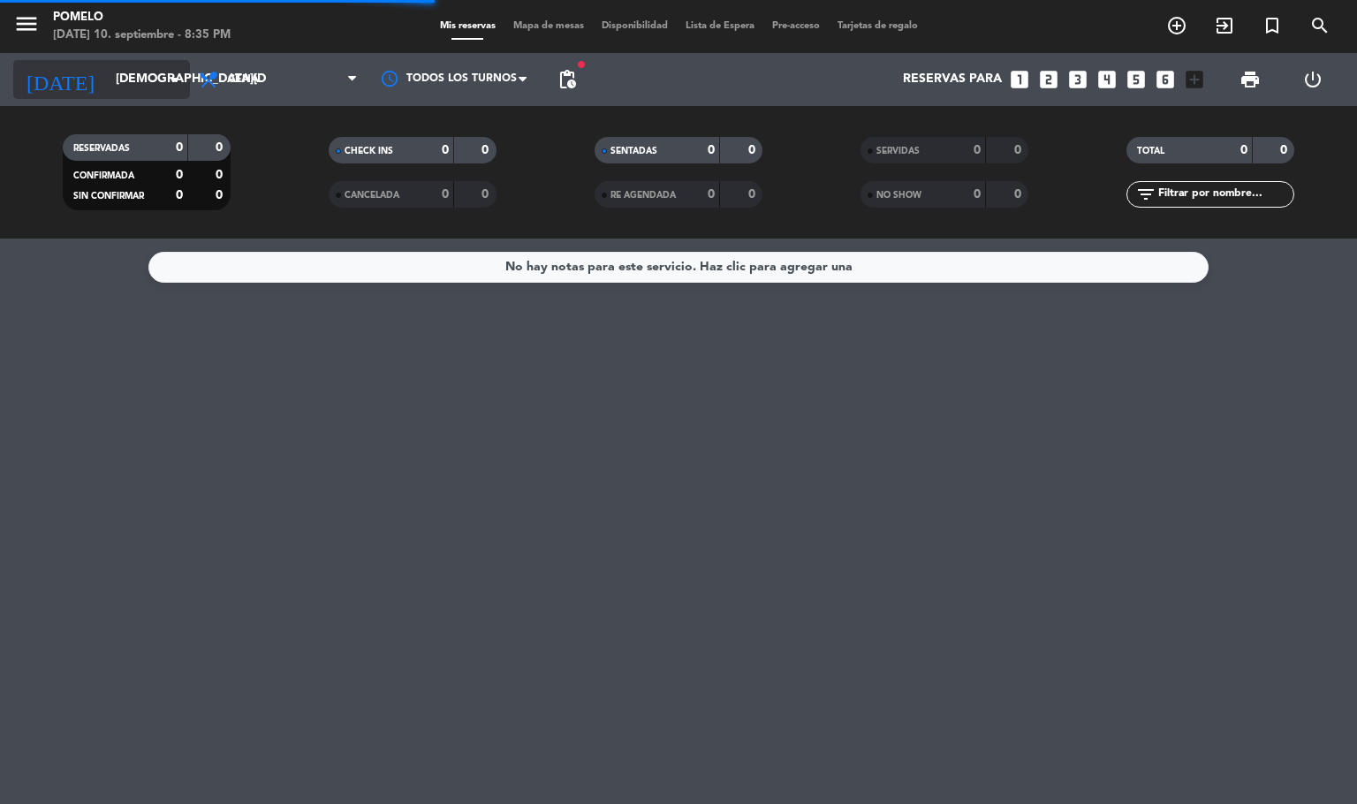
click at [107, 90] on input "[DEMOGRAPHIC_DATA][DATE]" at bounding box center [191, 80] width 168 height 32
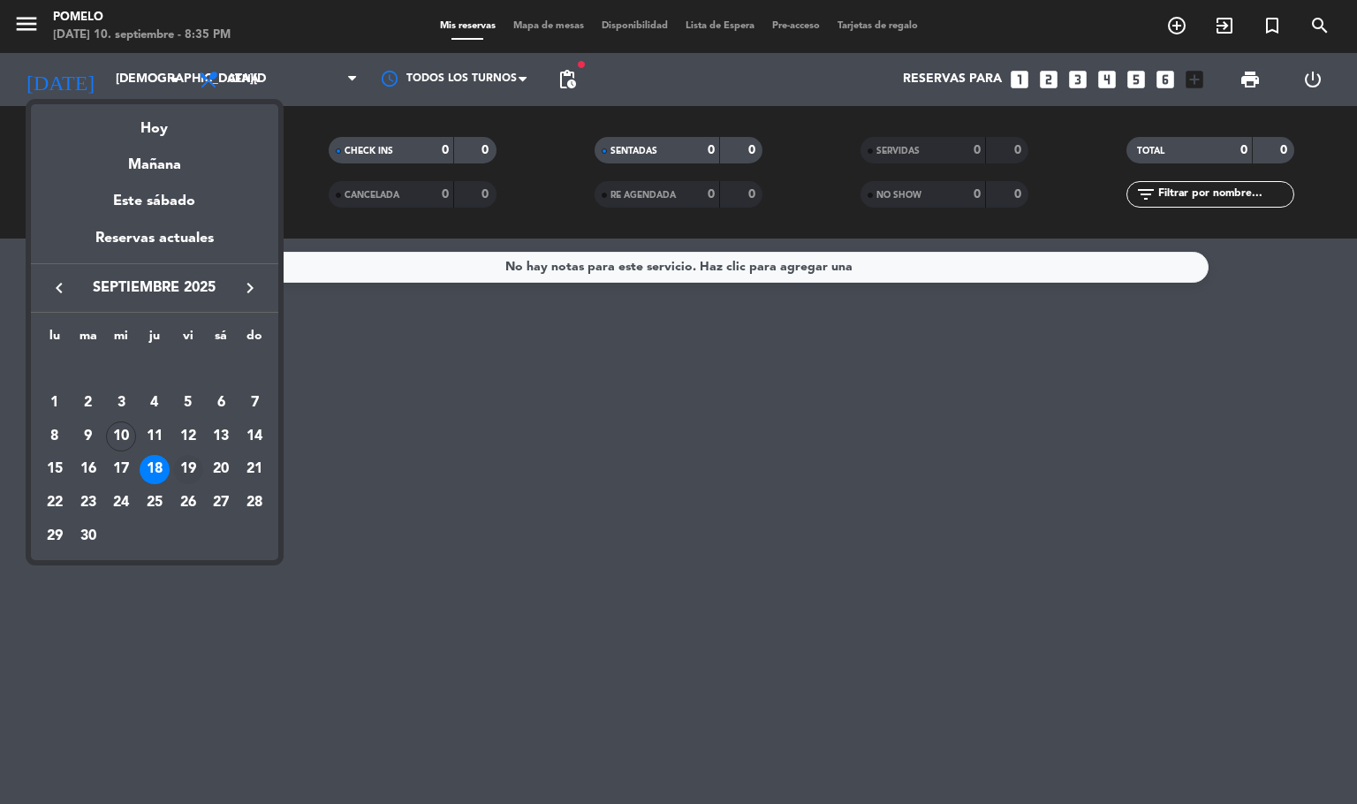
click at [189, 467] on div "19" at bounding box center [188, 470] width 30 height 30
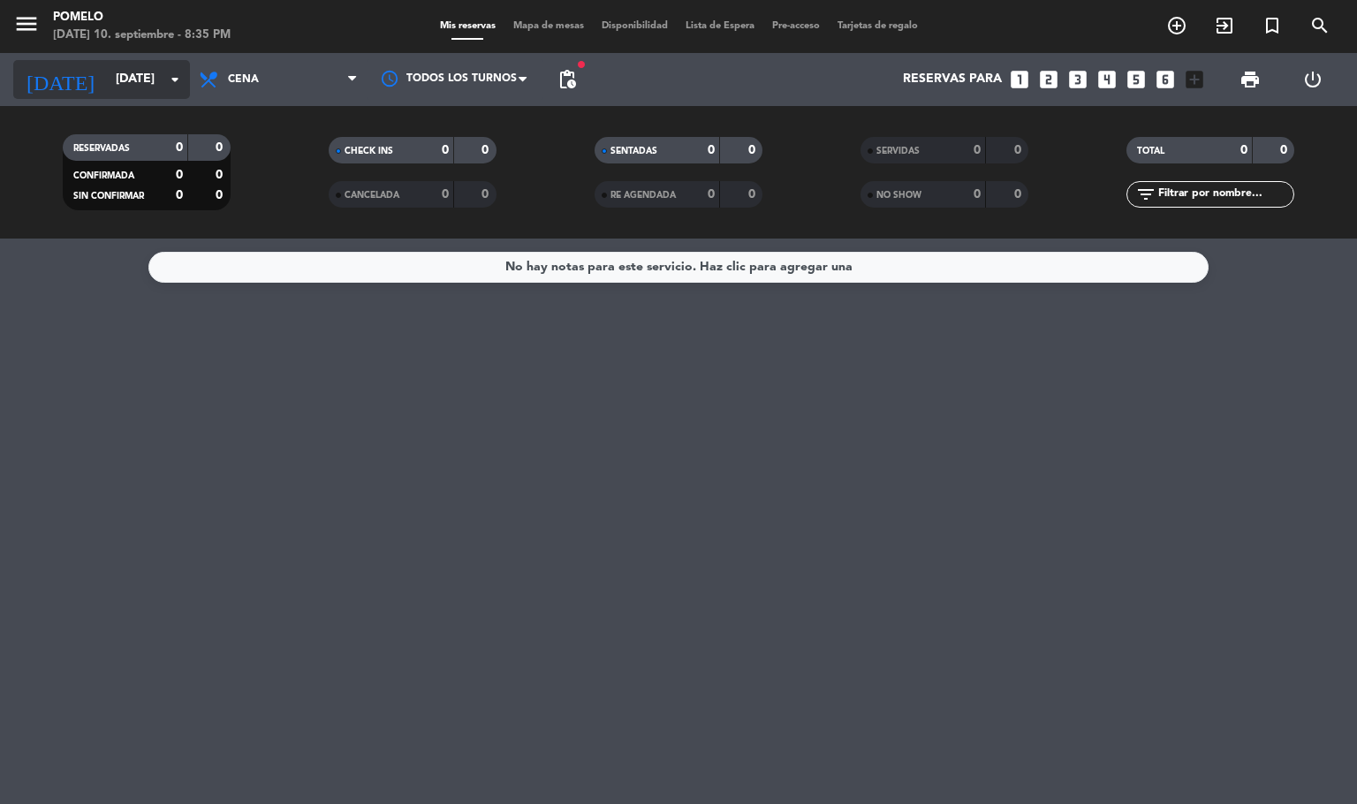
click at [135, 80] on input "[DATE]" at bounding box center [191, 80] width 168 height 32
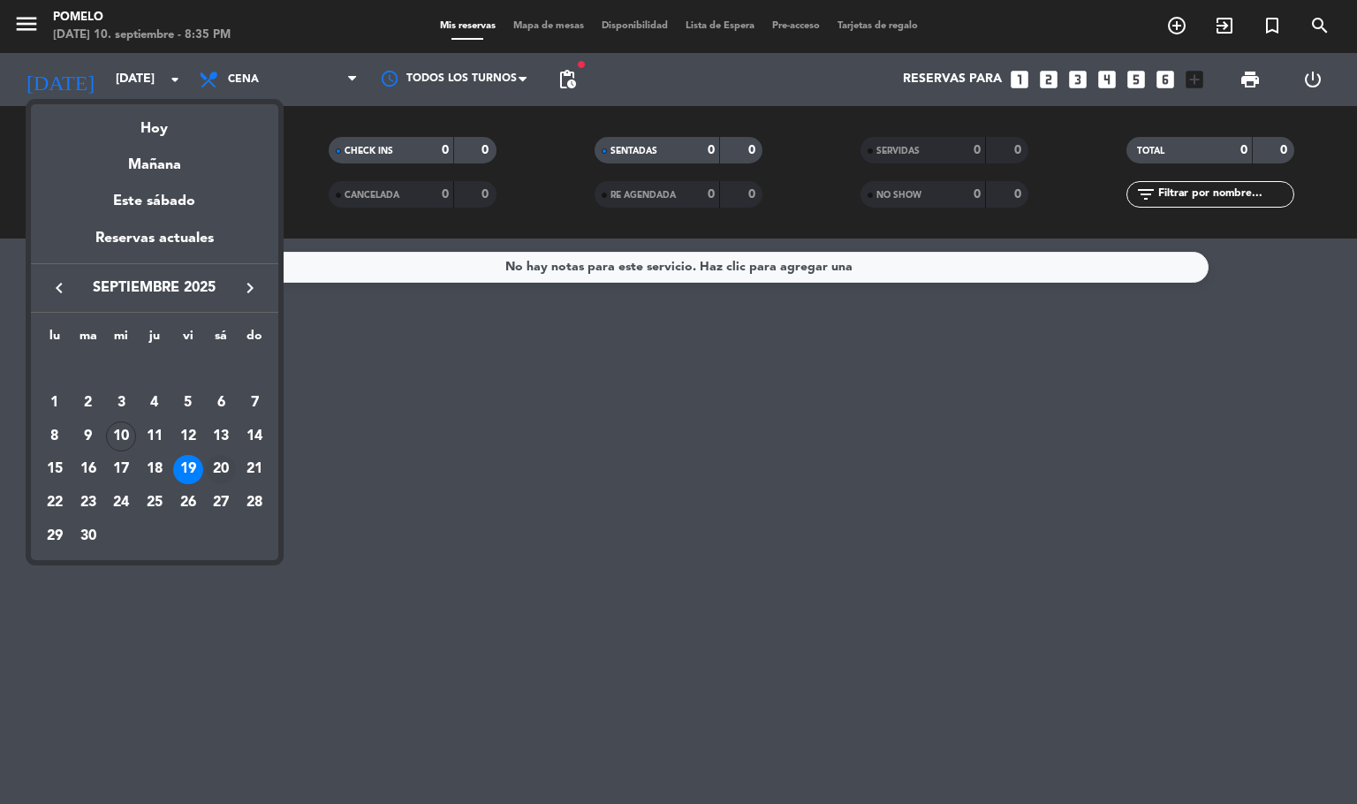
click at [205, 474] on td "20" at bounding box center [222, 470] width 34 height 34
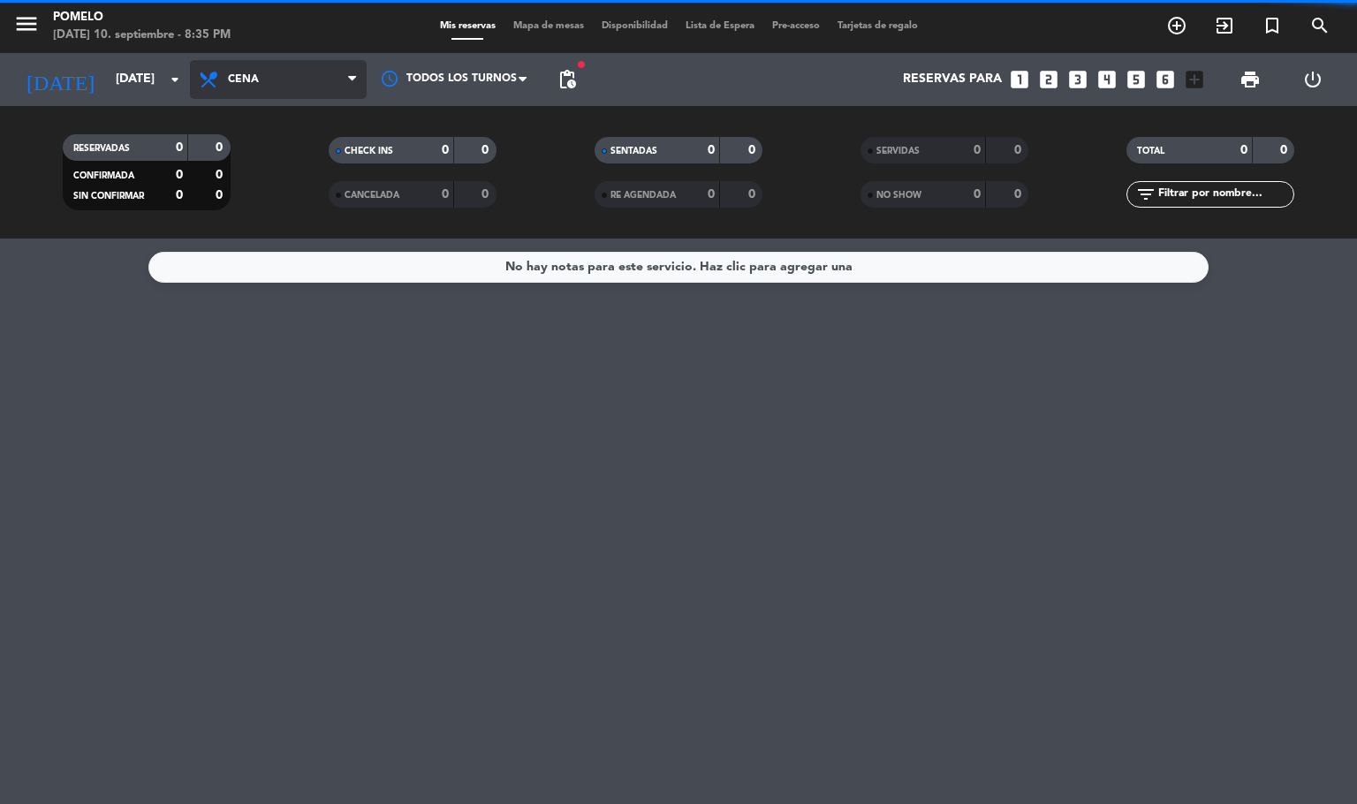
click at [254, 85] on span "Cena" at bounding box center [243, 79] width 31 height 12
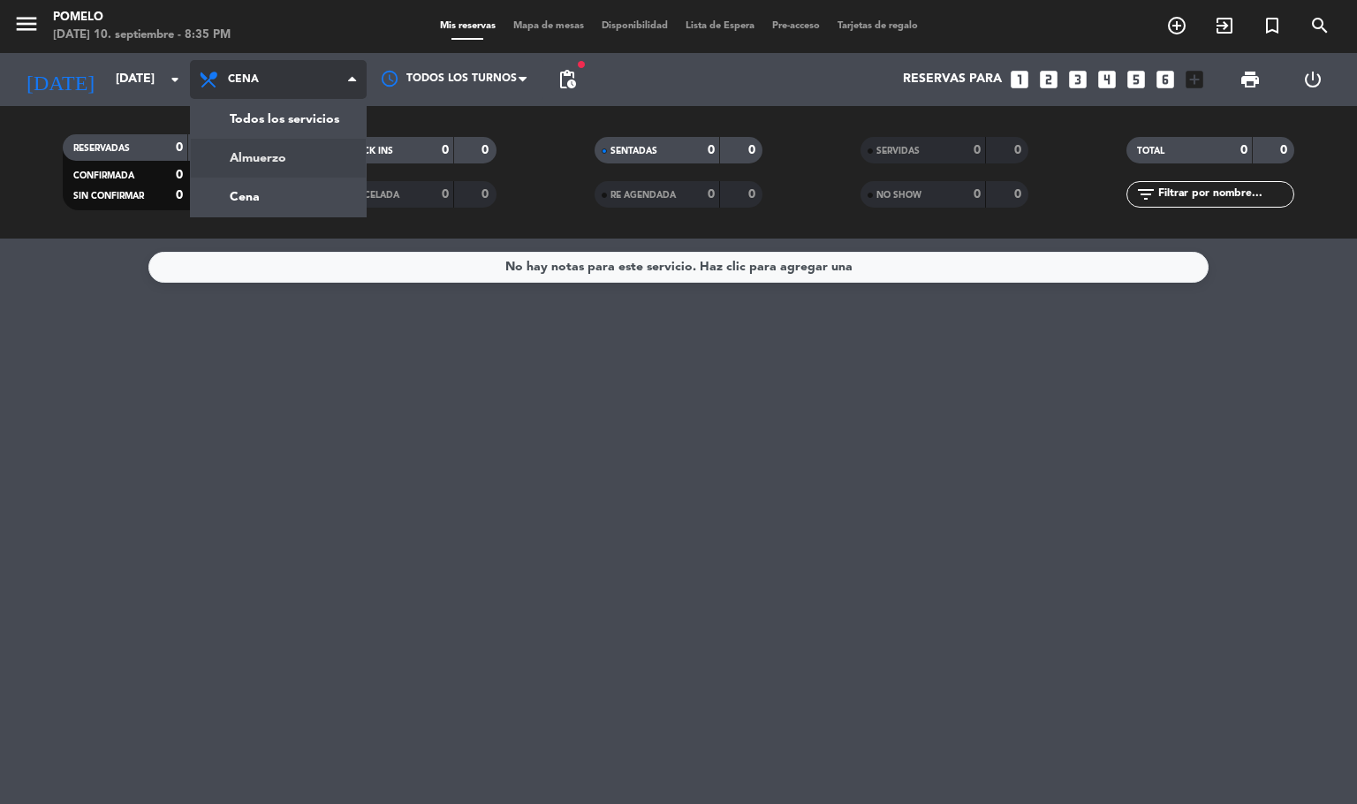
click at [261, 168] on div "menu Pomelo [DATE] 10. septiembre - 8:35 PM Mis reservas Mapa de mesas Disponib…" at bounding box center [678, 119] width 1357 height 238
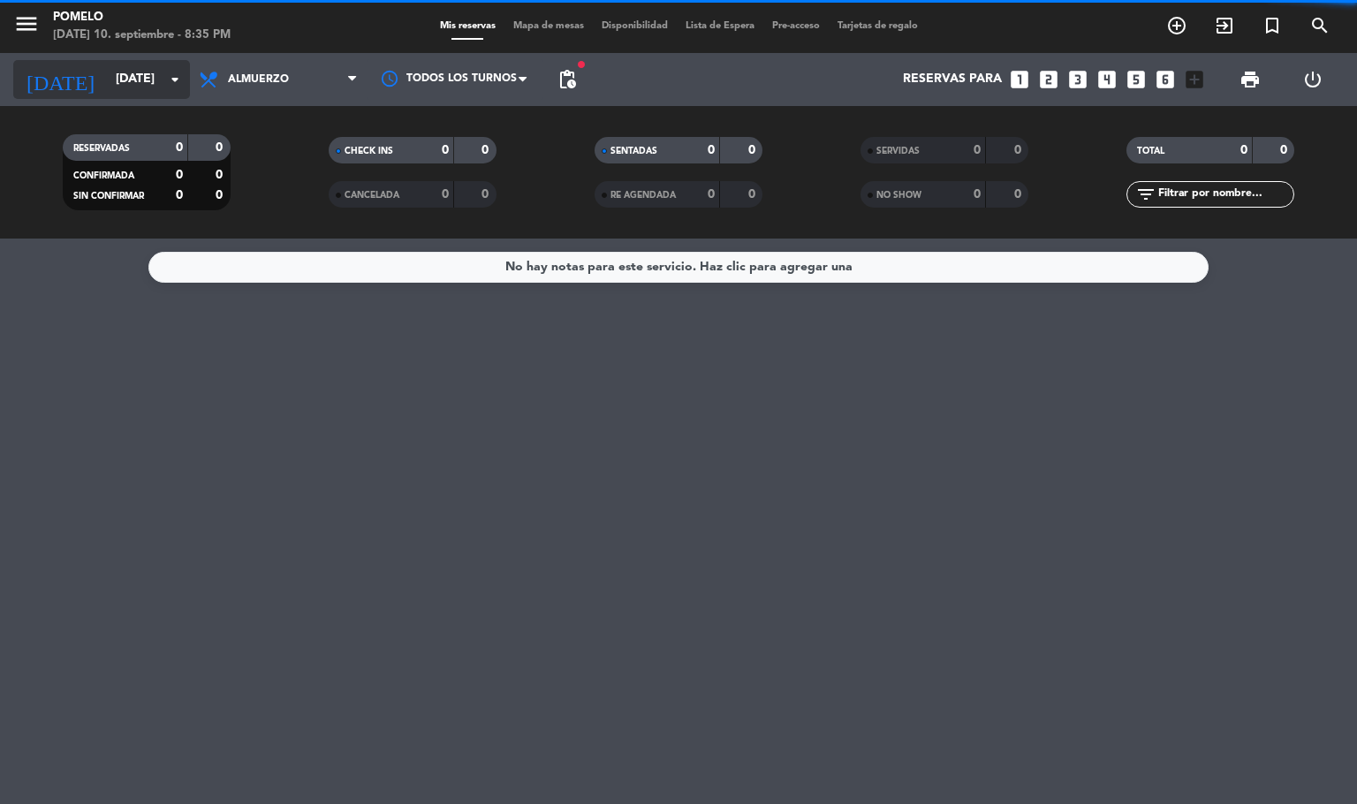
click at [146, 82] on input "[DATE]" at bounding box center [191, 80] width 168 height 32
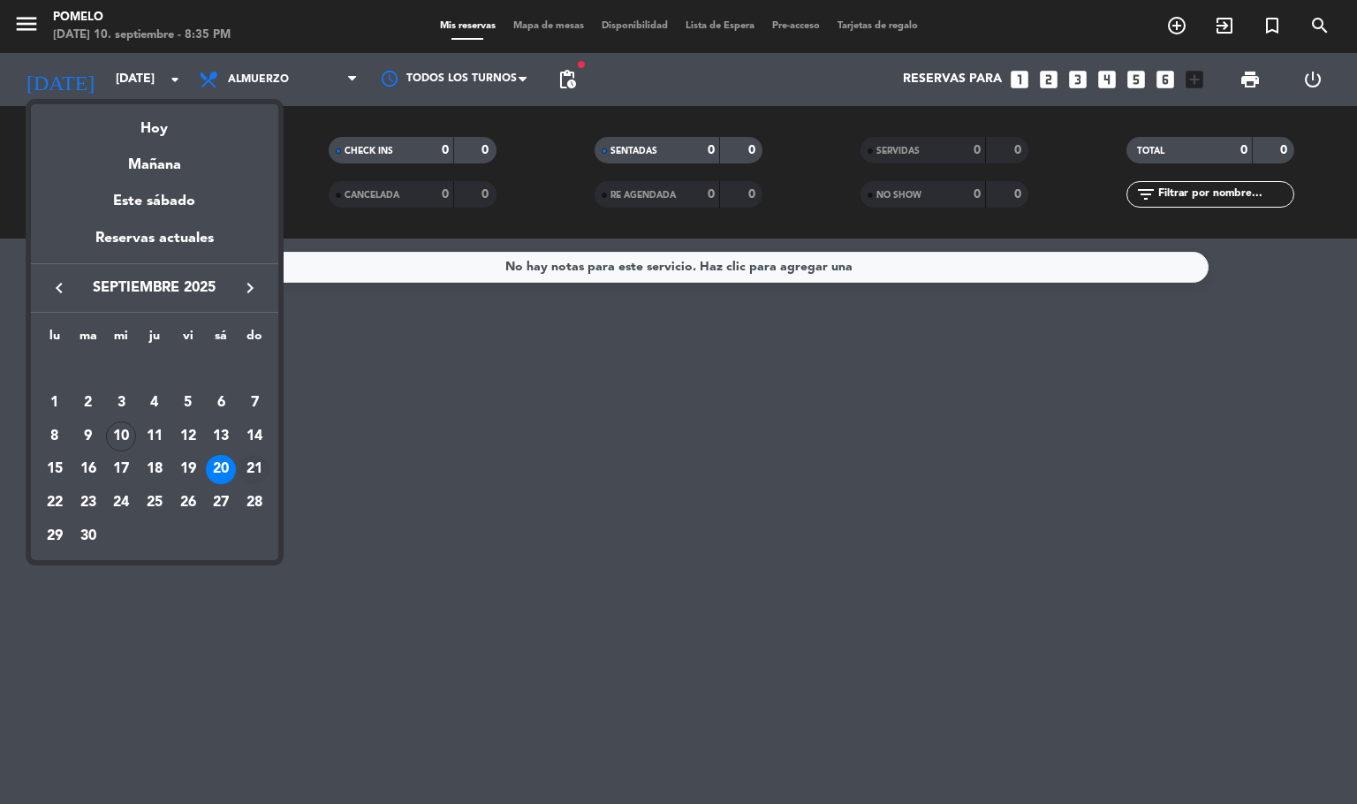
click at [260, 472] on div "21" at bounding box center [254, 470] width 30 height 30
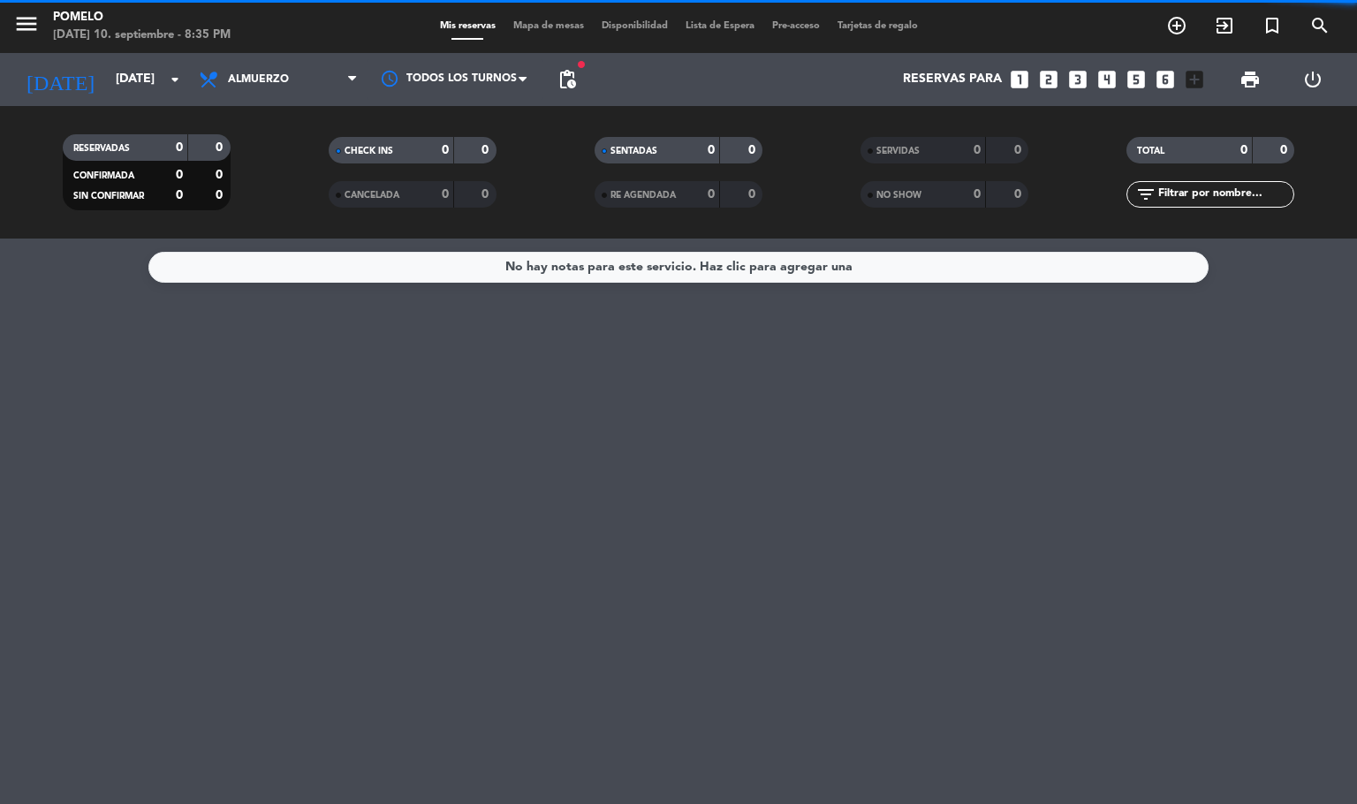
click at [298, 90] on span "Almuerzo" at bounding box center [278, 79] width 177 height 39
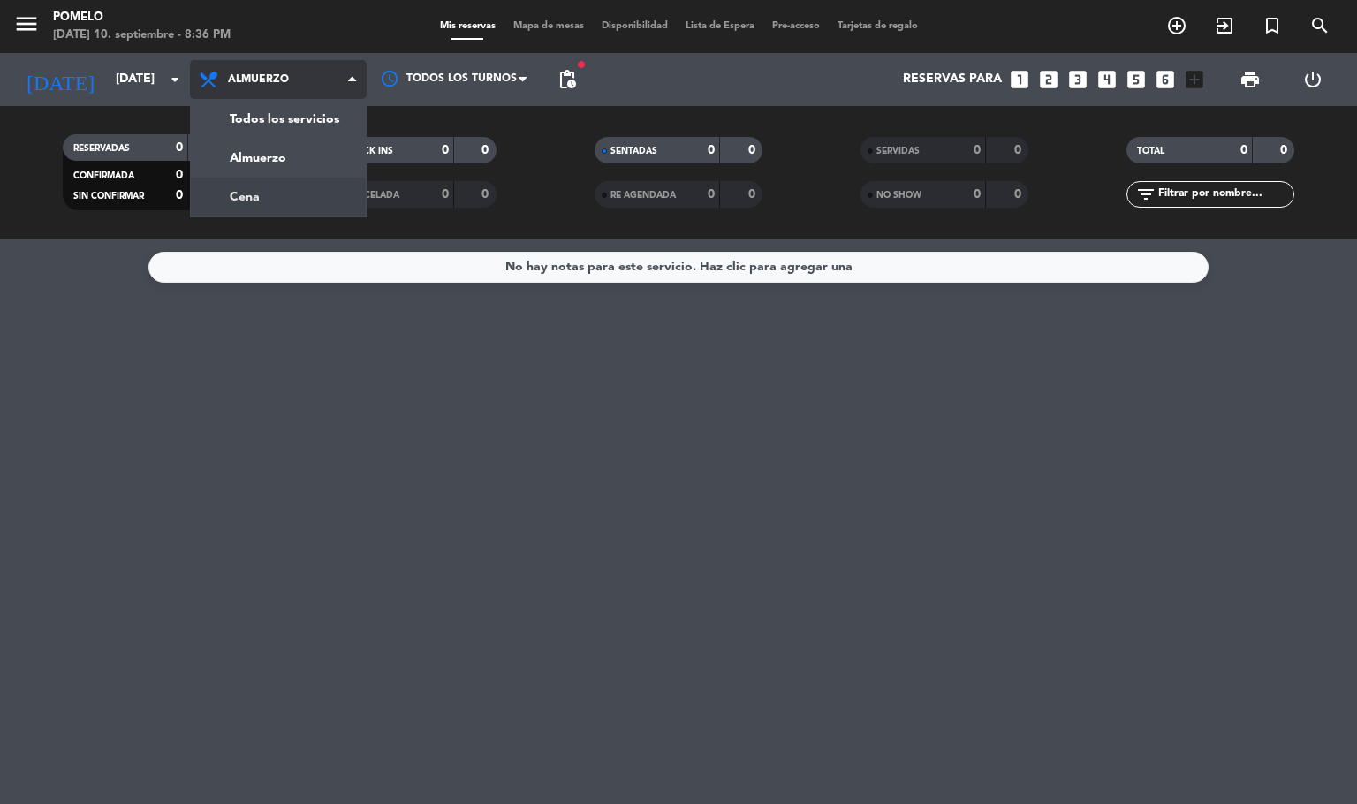
click at [266, 185] on div "menu Pomelo [DATE] 10. septiembre - 8:36 PM Mis reservas Mapa de mesas Disponib…" at bounding box center [678, 119] width 1357 height 238
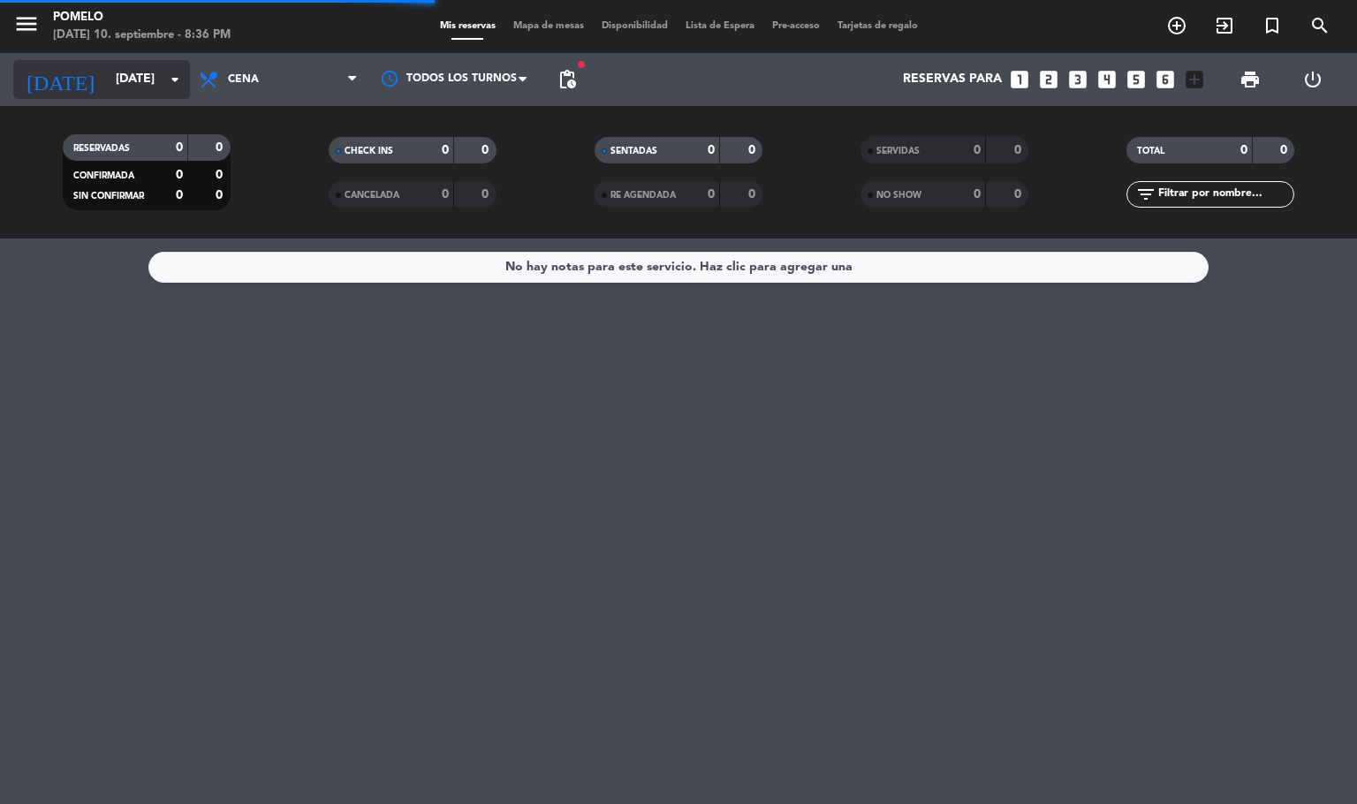
click at [114, 82] on input "[DATE]" at bounding box center [191, 80] width 168 height 32
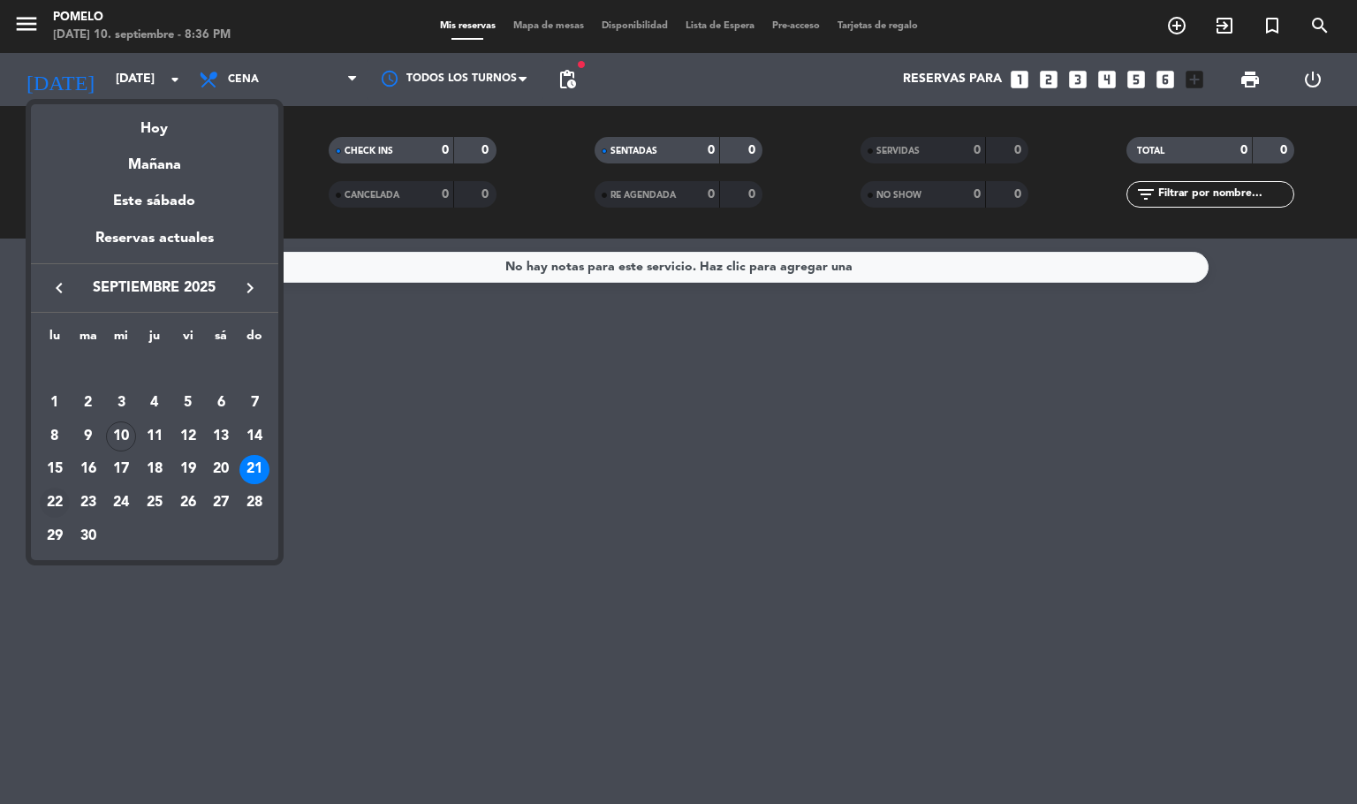
click at [64, 494] on div "22" at bounding box center [55, 503] width 30 height 30
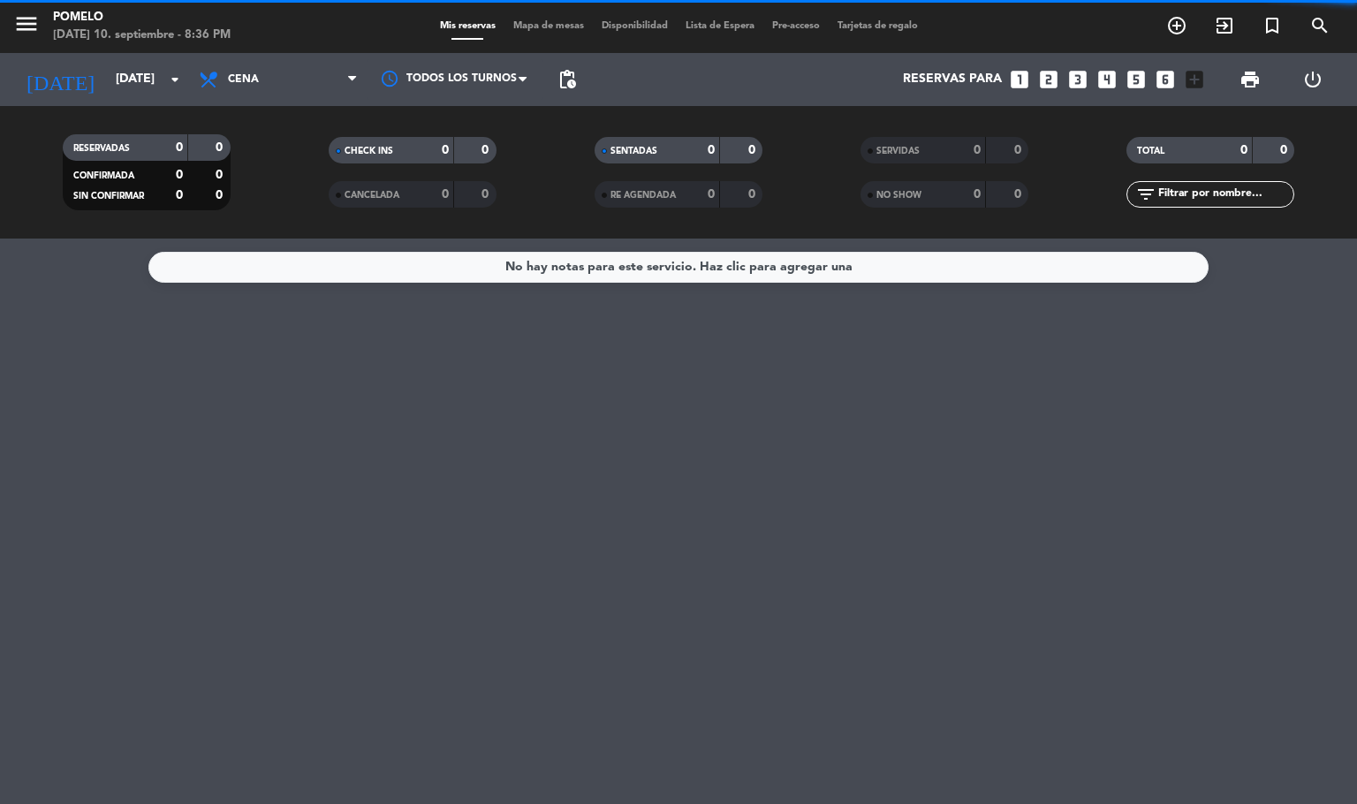
click at [250, 73] on span "Cena" at bounding box center [243, 79] width 31 height 12
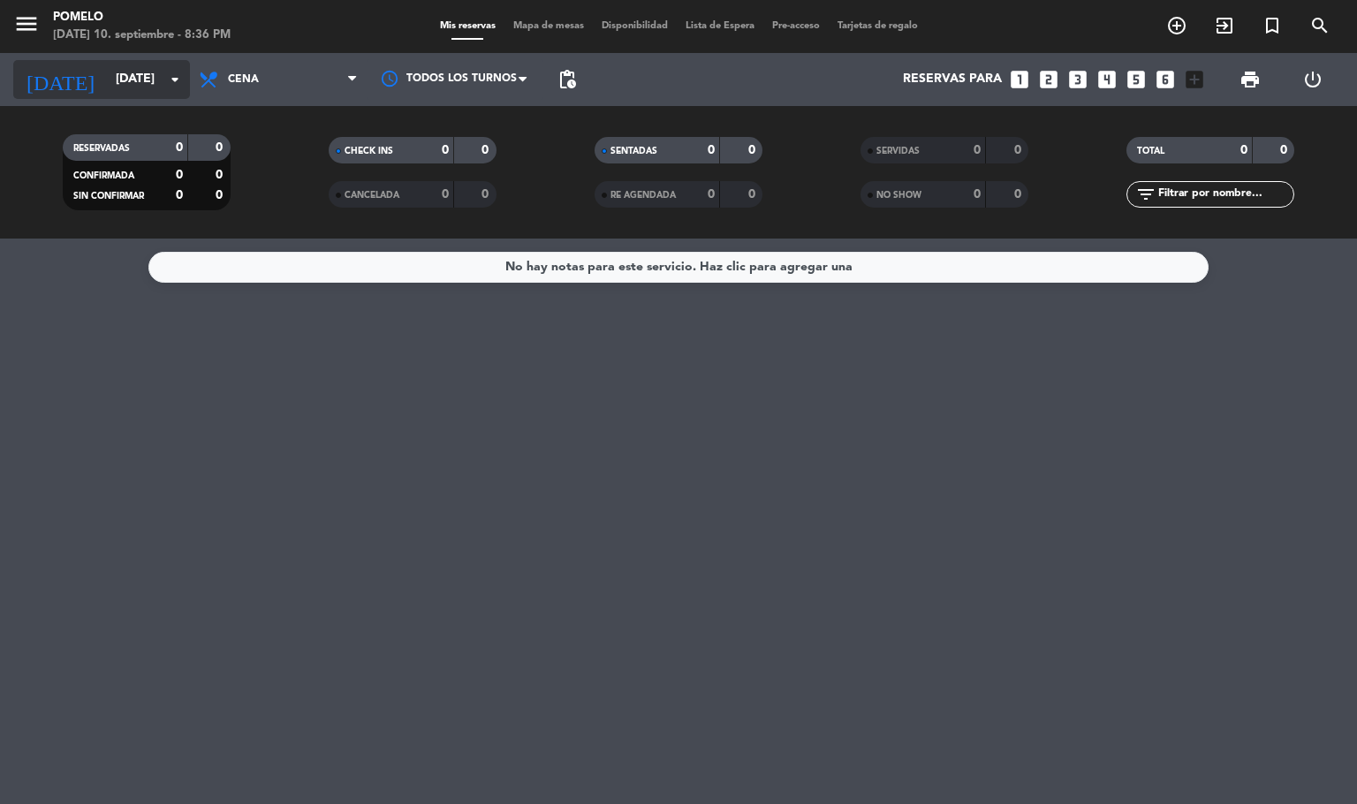
click at [130, 67] on input "[DATE]" at bounding box center [191, 80] width 168 height 32
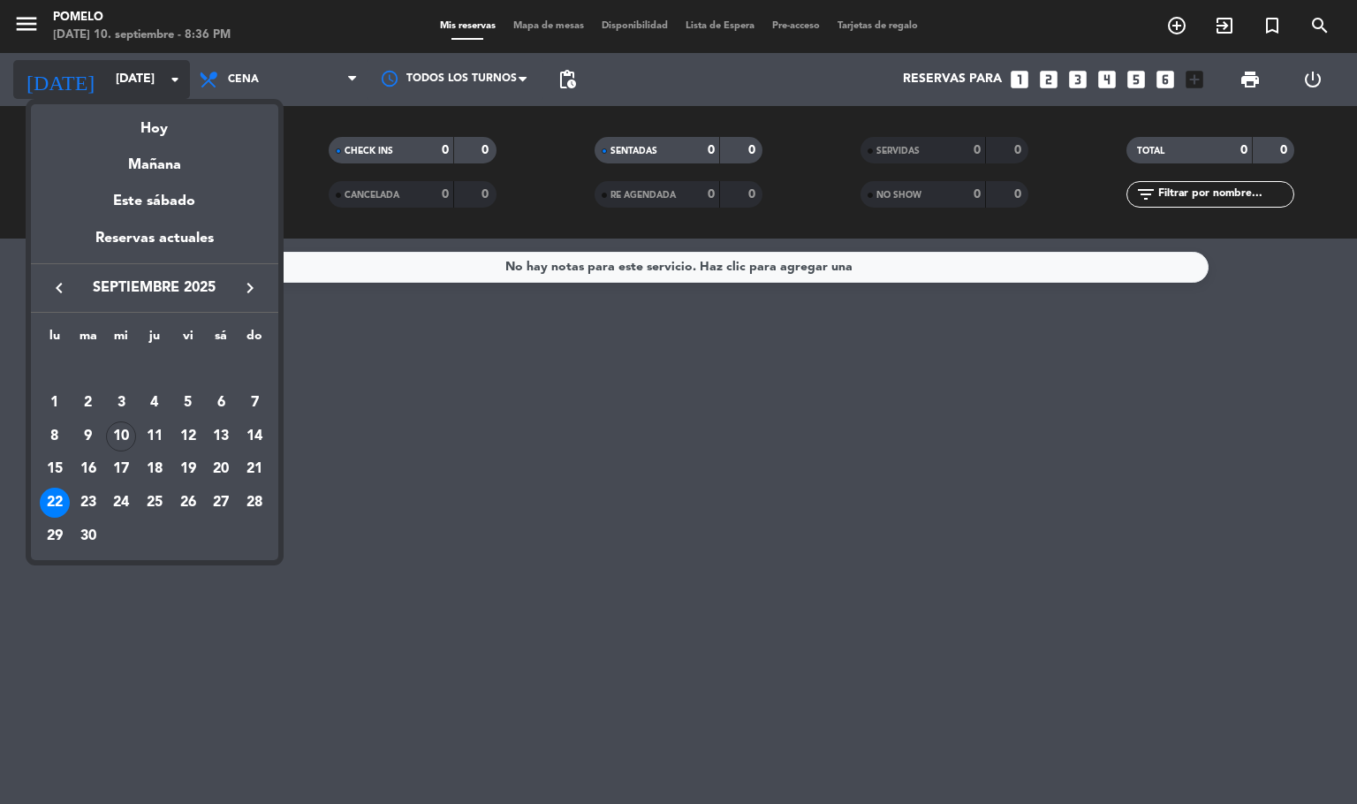
click at [130, 67] on div at bounding box center [678, 402] width 1357 height 804
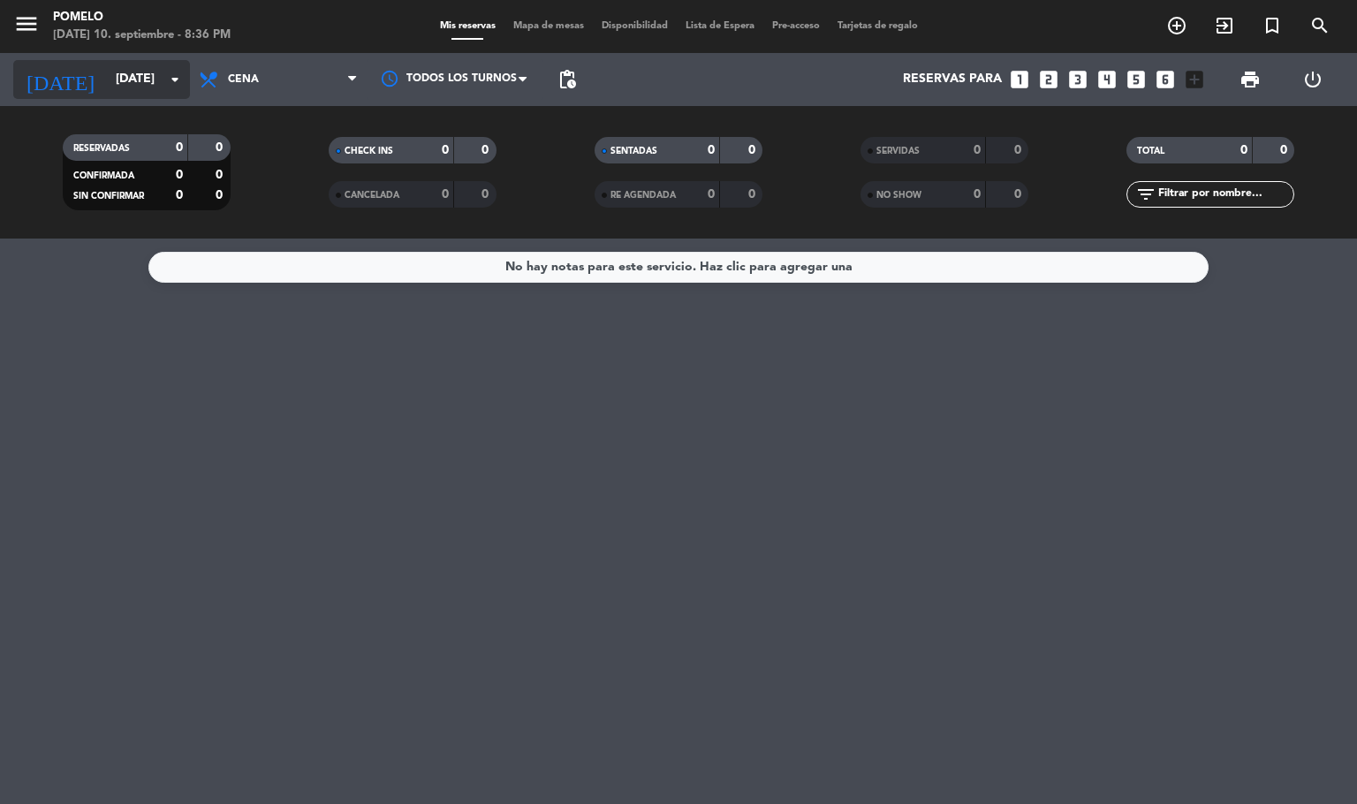
click at [130, 67] on input "[DATE]" at bounding box center [191, 80] width 168 height 32
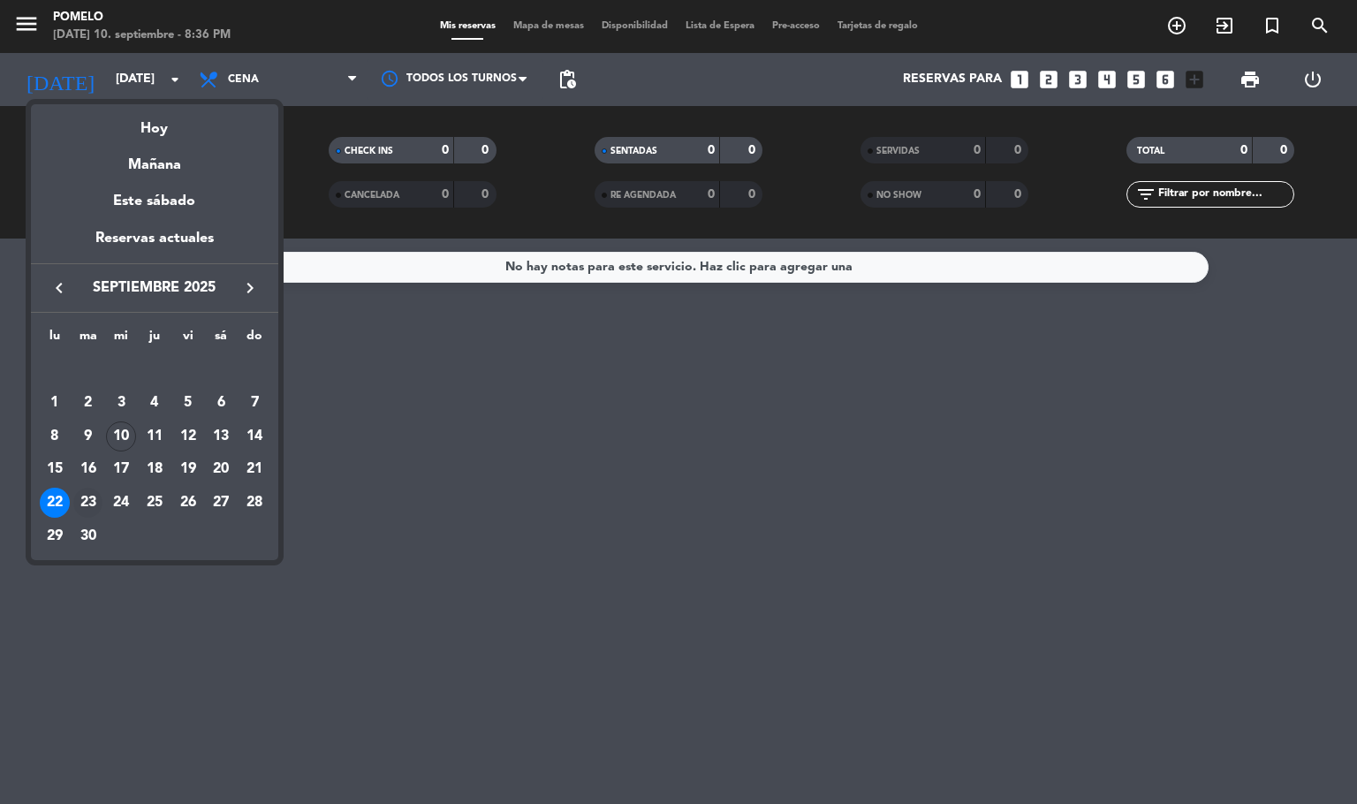
click at [93, 496] on div "23" at bounding box center [88, 503] width 30 height 30
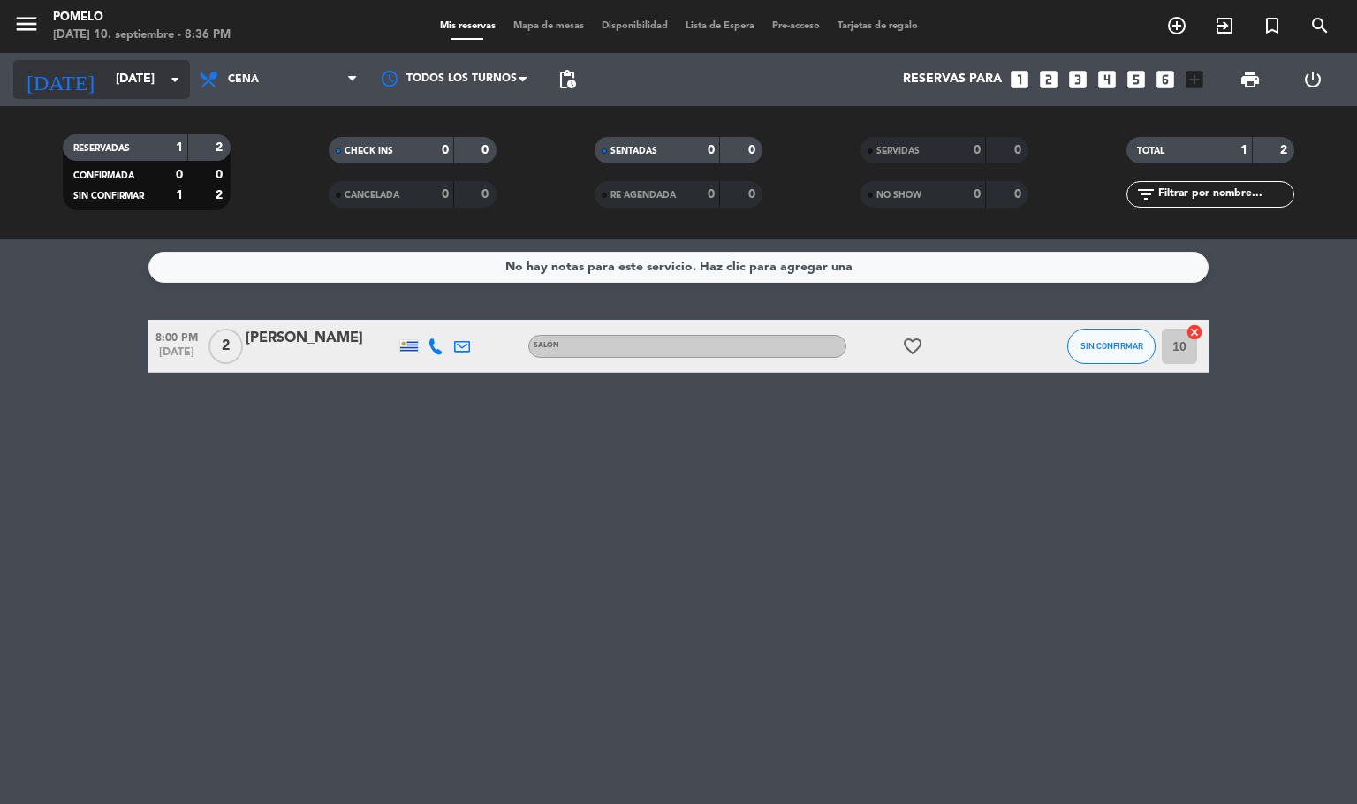
click at [109, 86] on input "[DATE]" at bounding box center [191, 80] width 168 height 32
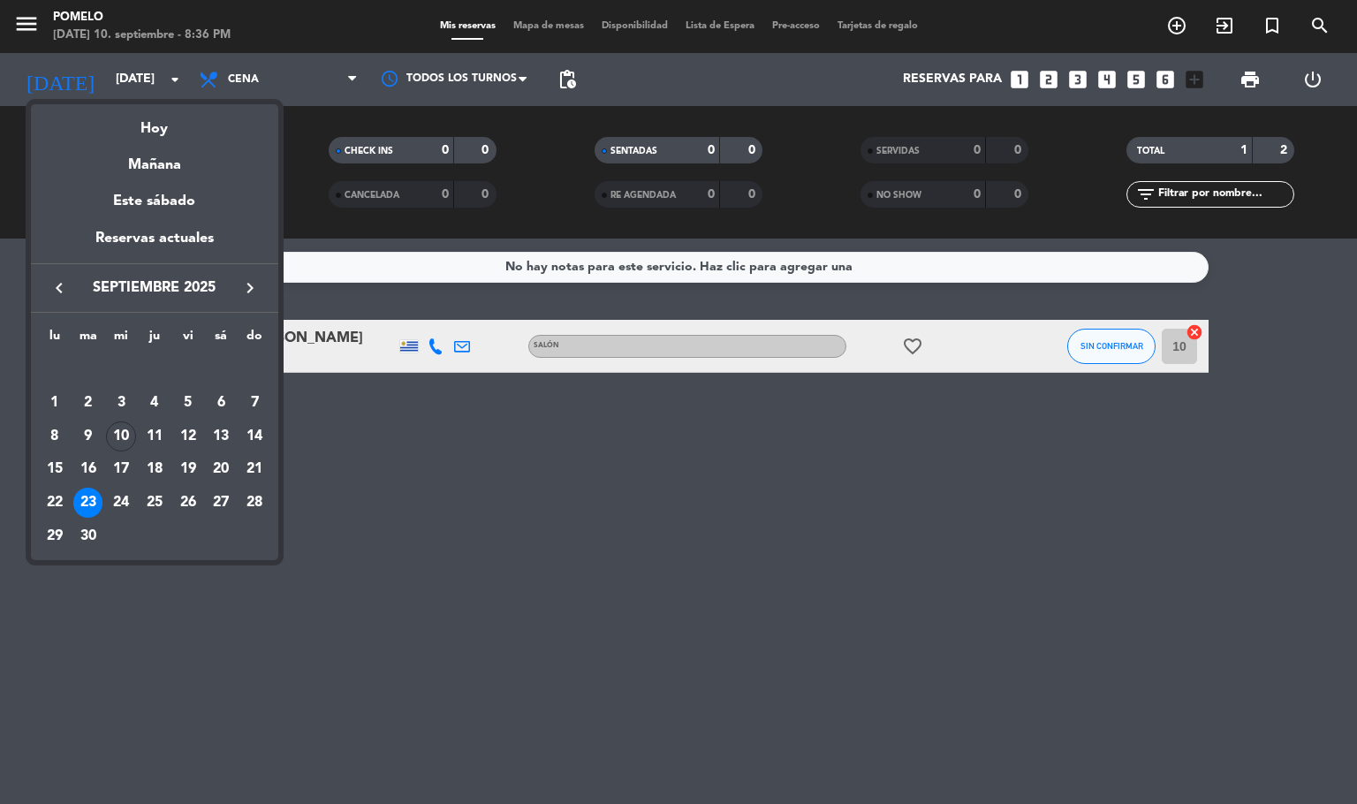
drag, startPoint x: 555, startPoint y: 61, endPoint x: 556, endPoint y: 80, distance: 19.5
click at [556, 67] on div at bounding box center [678, 402] width 1357 height 804
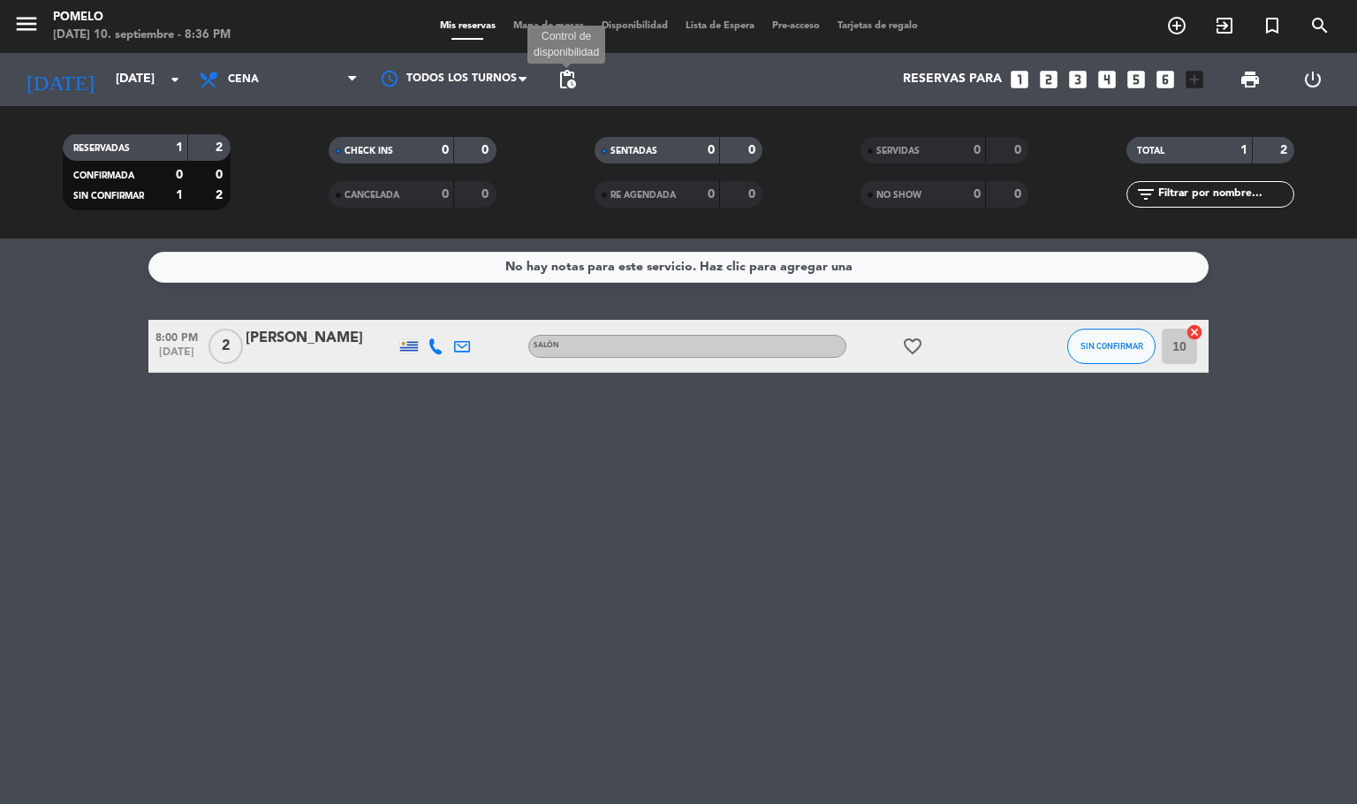
click at [556, 80] on span "pending_actions" at bounding box center [566, 79] width 21 height 21
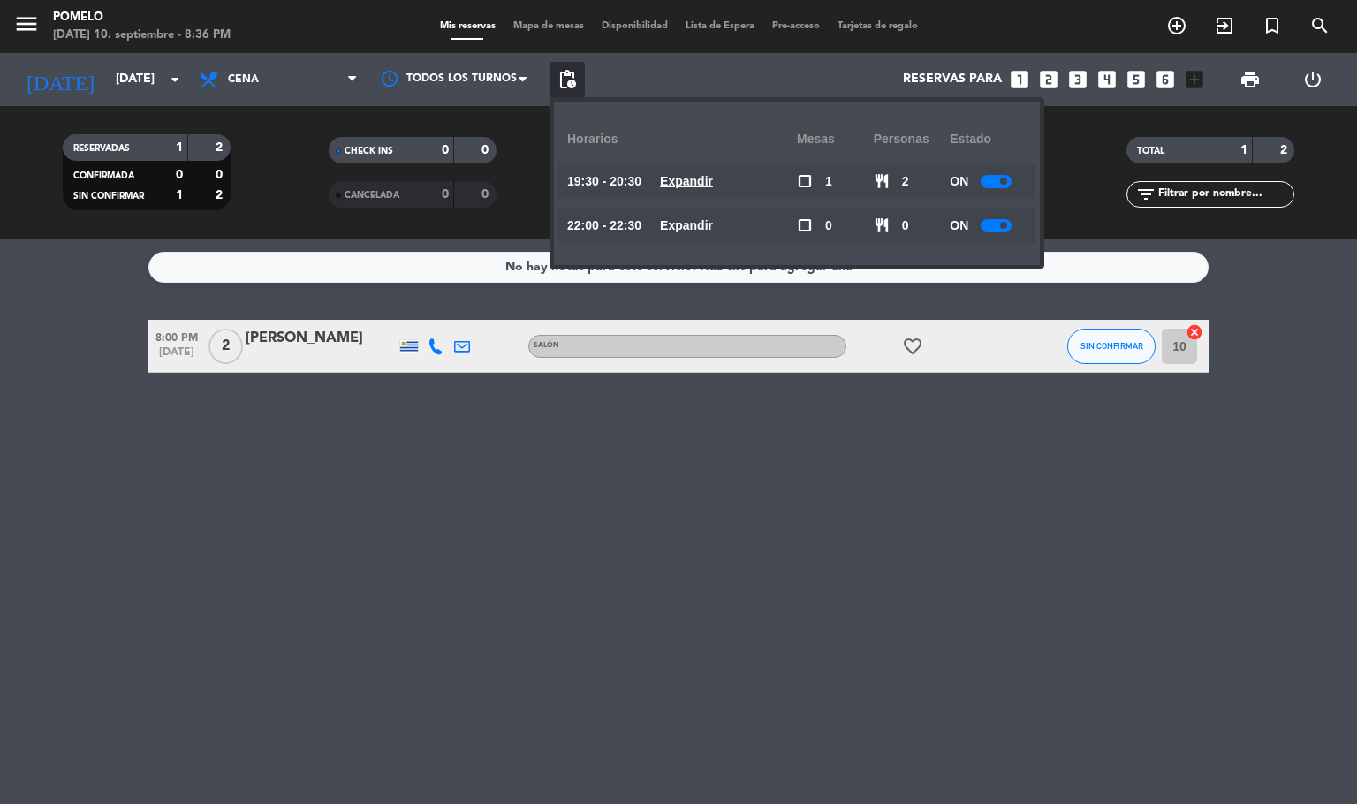
click at [713, 181] on u "Expandir" at bounding box center [686, 181] width 53 height 14
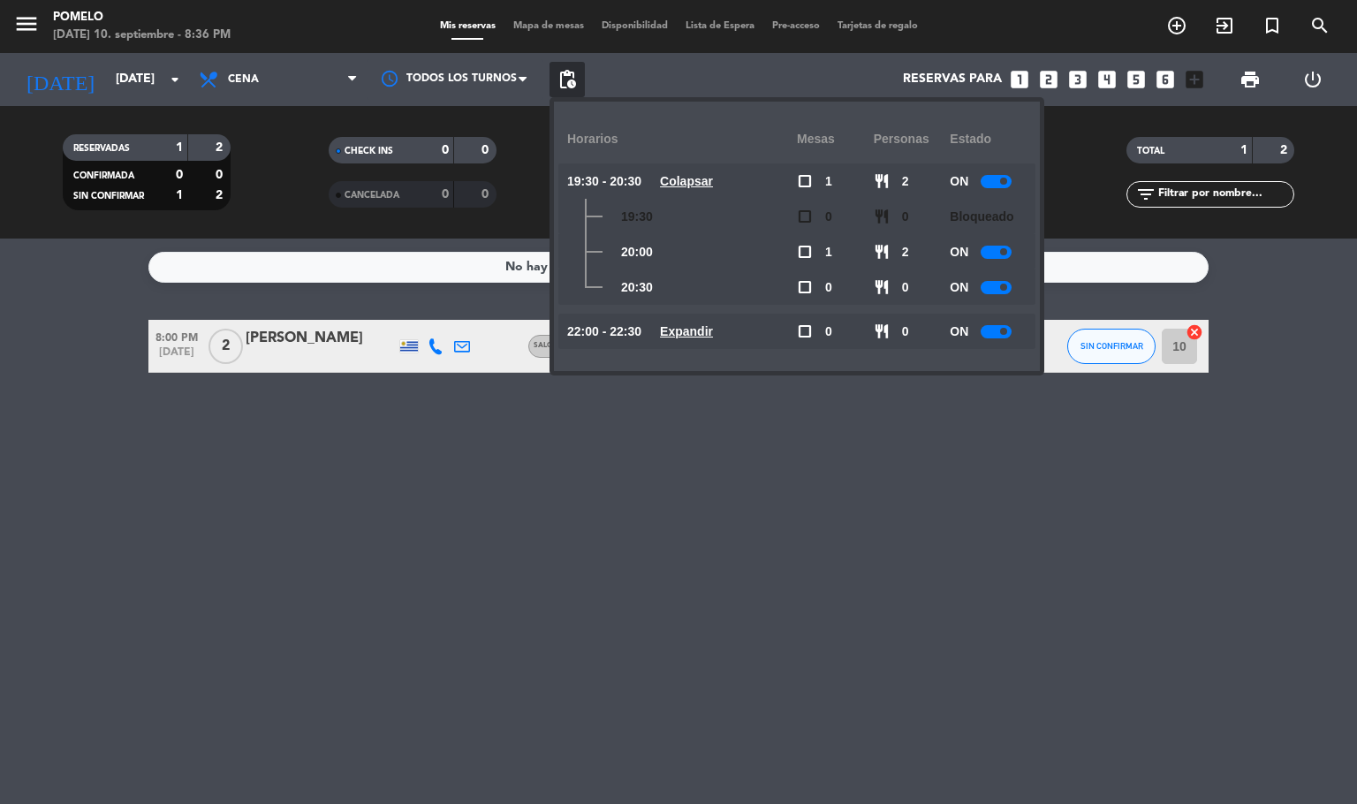
click at [695, 324] on u "Expandir" at bounding box center [686, 331] width 53 height 14
click at [1000, 284] on div at bounding box center [995, 287] width 31 height 13
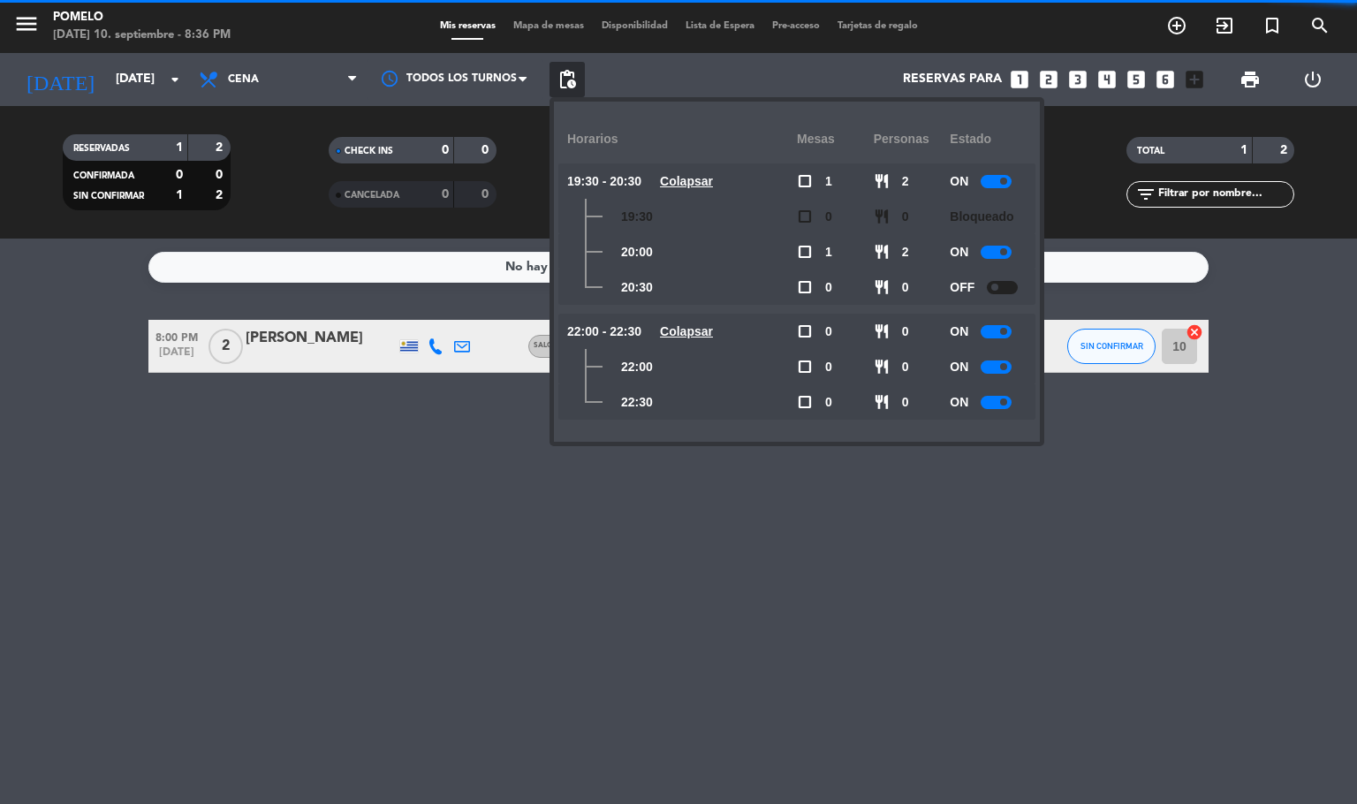
click at [1002, 392] on div "ON" at bounding box center [987, 401] width 77 height 35
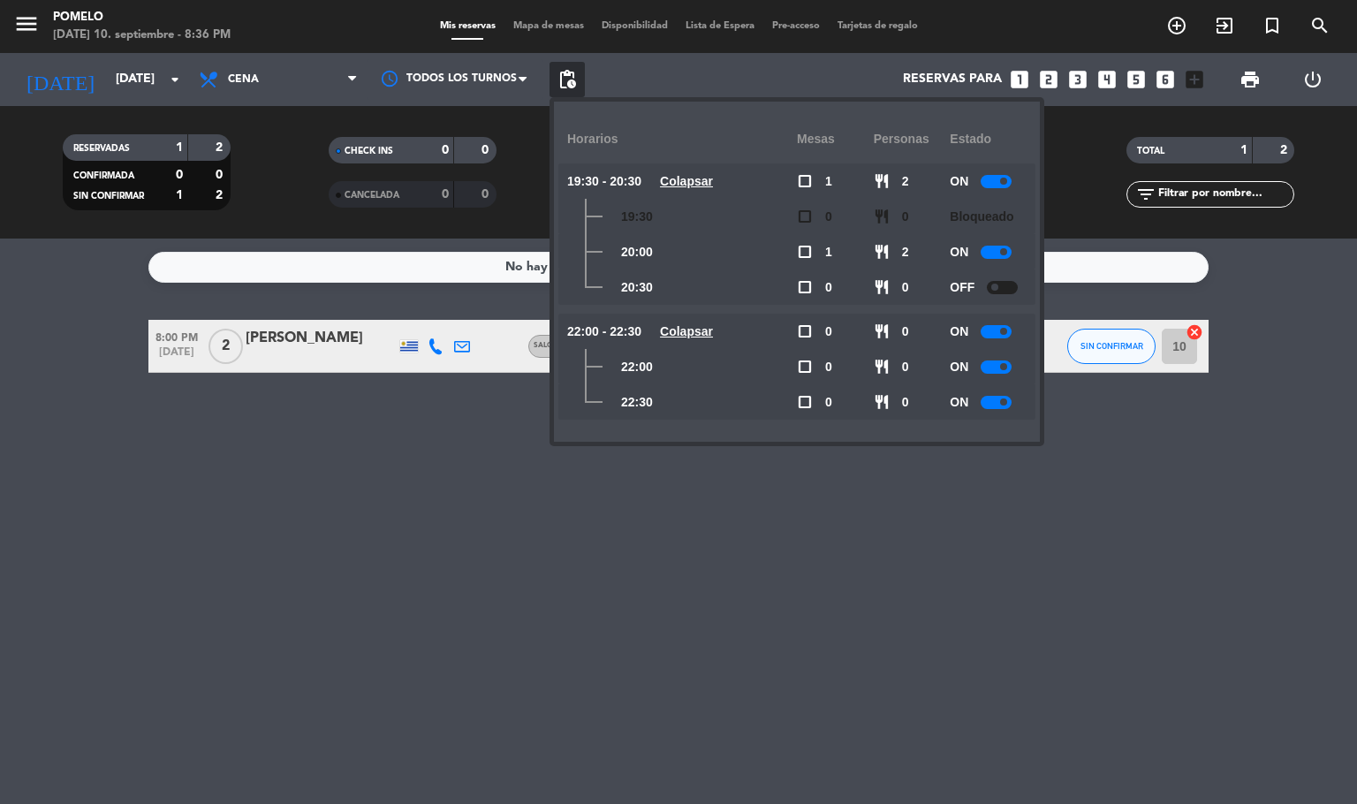
click at [1002, 397] on div at bounding box center [995, 402] width 31 height 13
click at [146, 67] on input "[DATE]" at bounding box center [191, 80] width 168 height 32
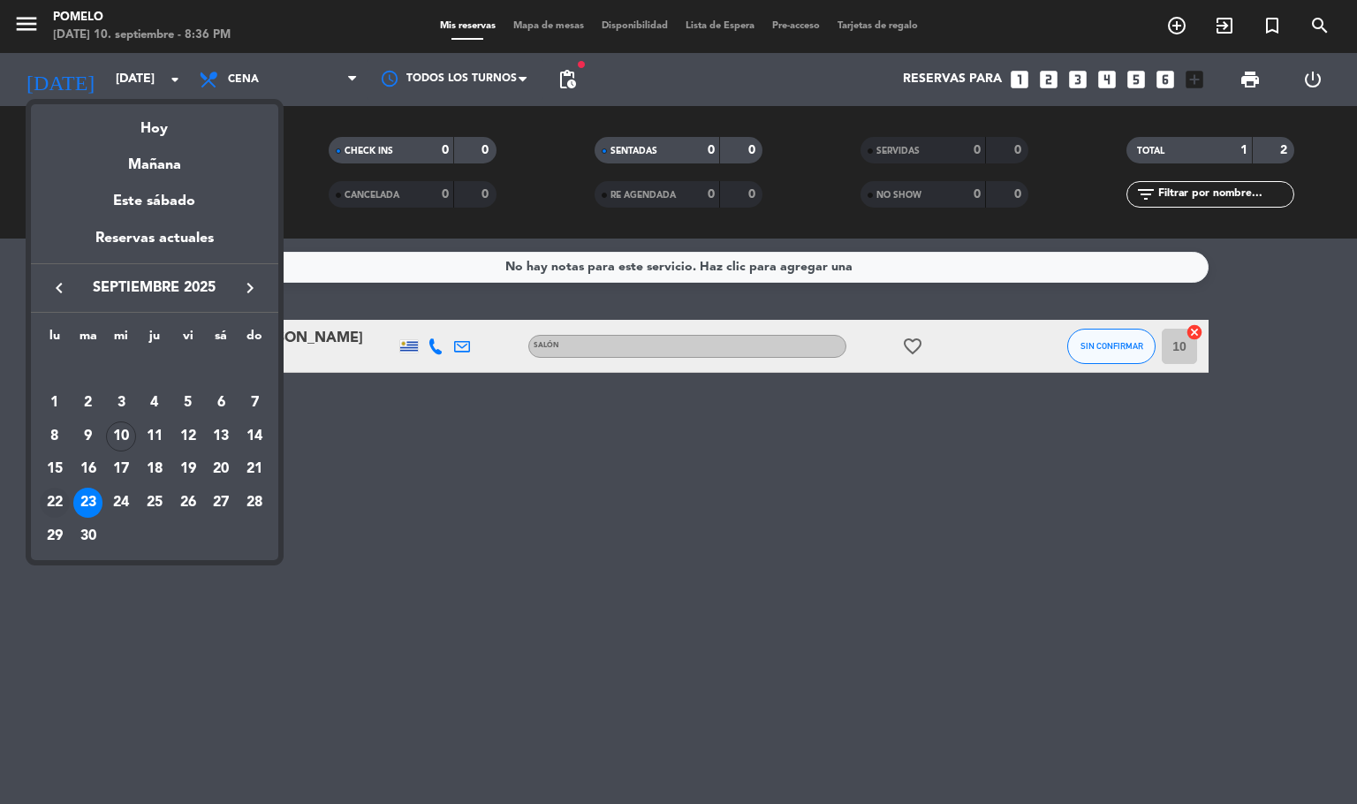
click at [48, 495] on div "22" at bounding box center [55, 503] width 30 height 30
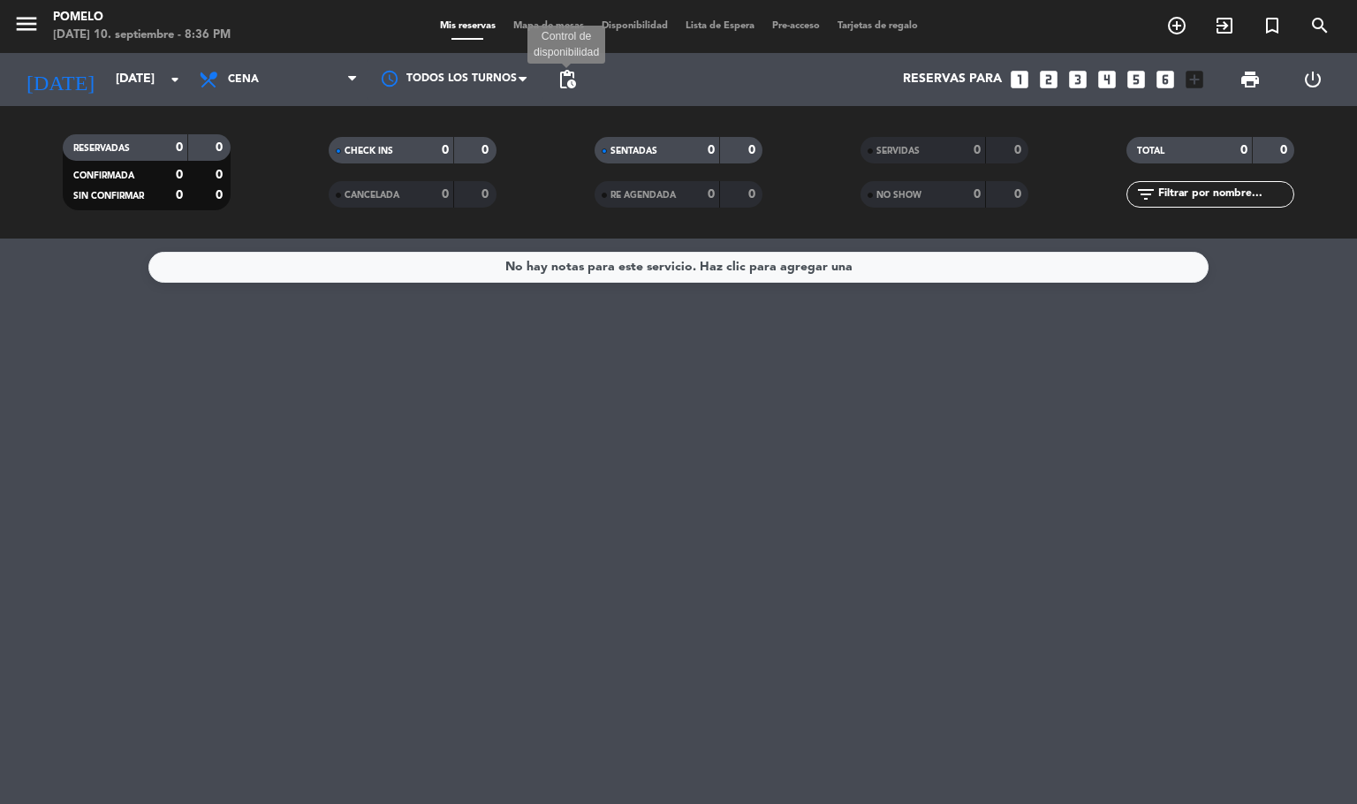
click at [562, 80] on span "pending_actions" at bounding box center [566, 79] width 21 height 21
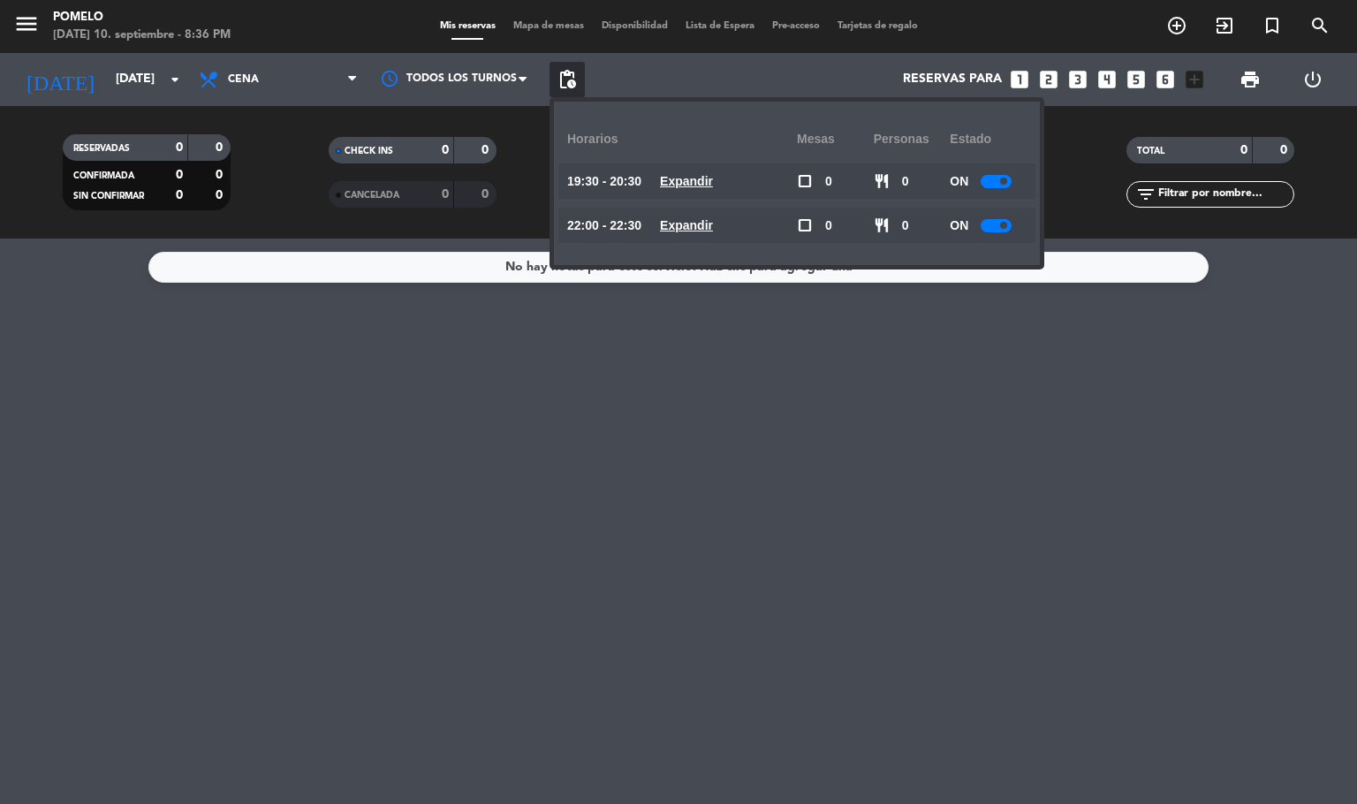
click at [708, 186] on u "Expandir" at bounding box center [686, 181] width 53 height 14
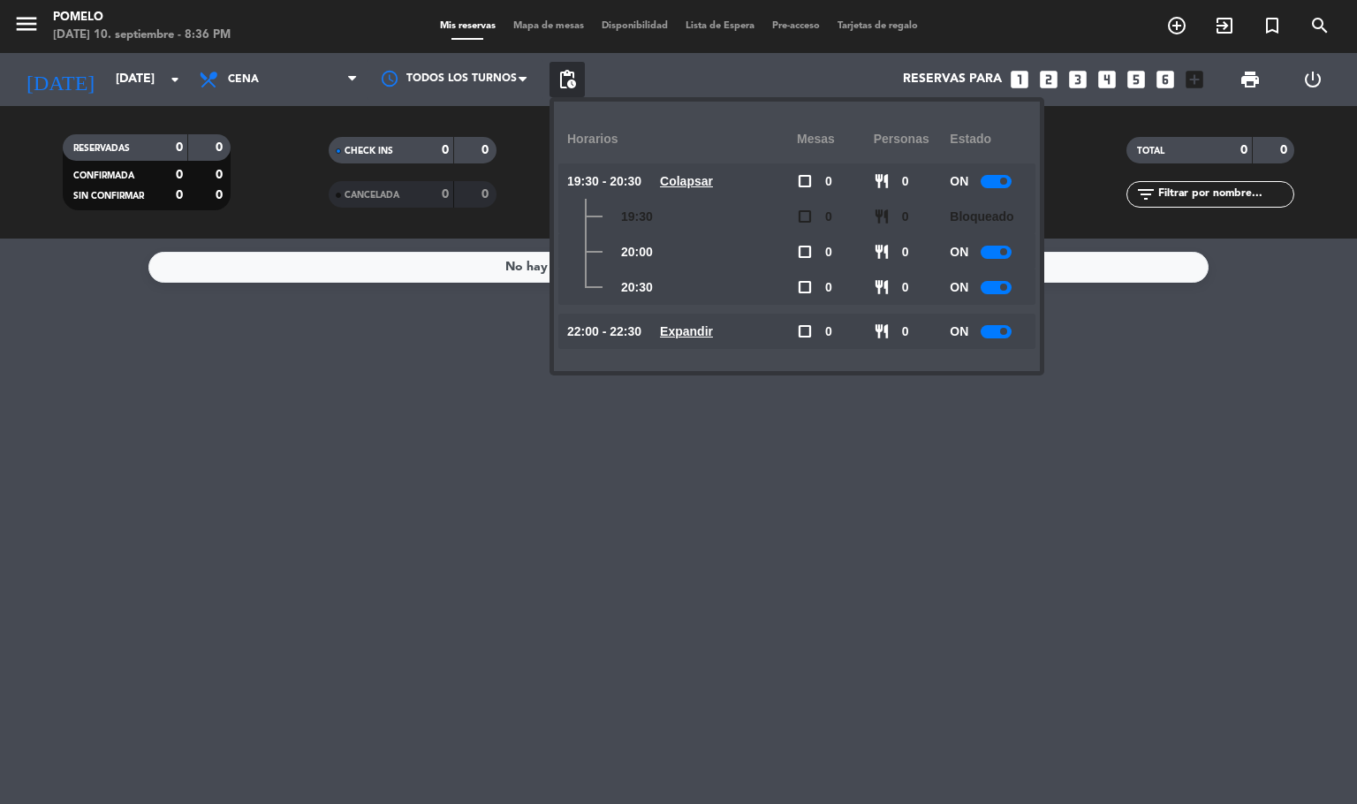
drag, startPoint x: 716, startPoint y: 319, endPoint x: 716, endPoint y: 332, distance: 13.2
click at [716, 321] on div "22:00 - 22:30 Expandir" at bounding box center [682, 331] width 230 height 35
click at [713, 332] on u "Expandir" at bounding box center [686, 331] width 53 height 14
drag, startPoint x: 1002, startPoint y: 287, endPoint x: 1004, endPoint y: 329, distance: 42.5
click at [1002, 292] on div at bounding box center [995, 287] width 31 height 13
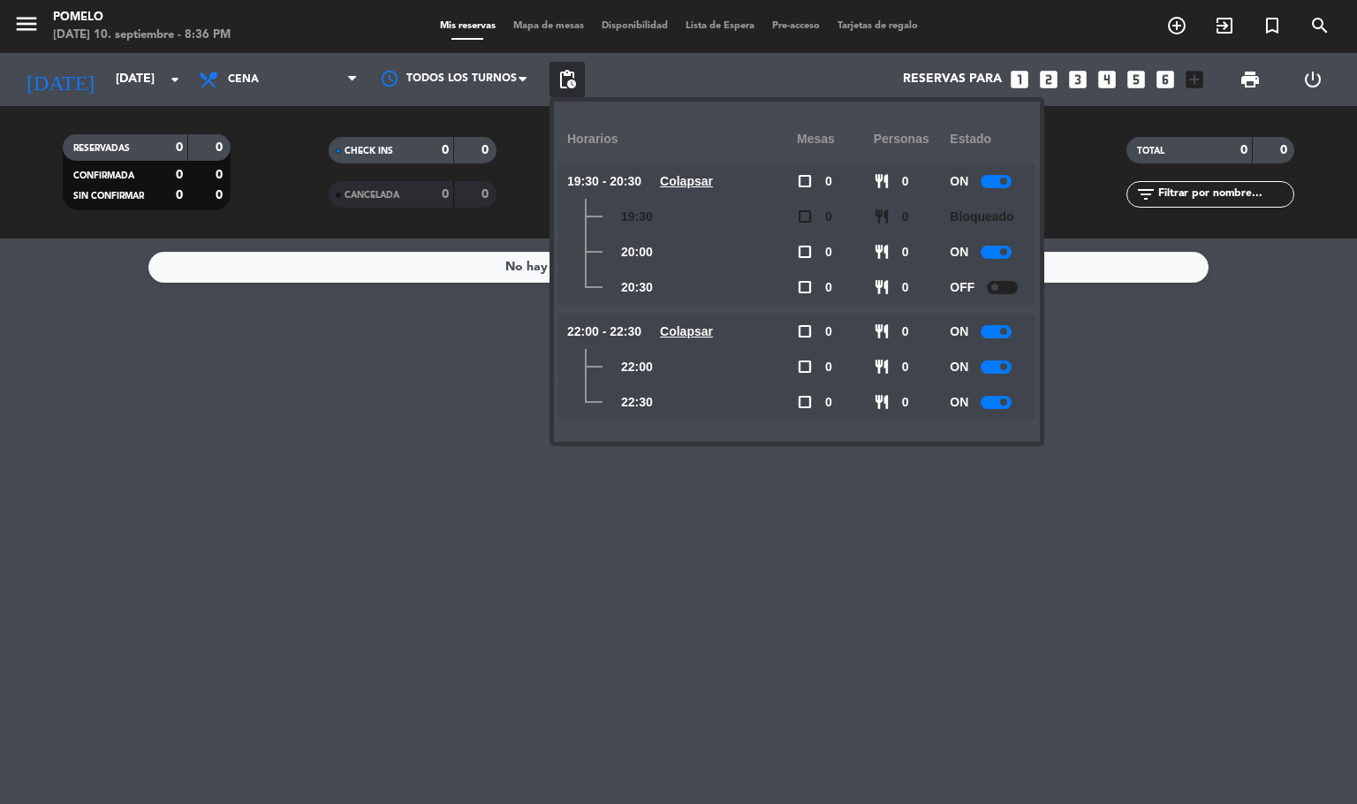
click at [996, 400] on div at bounding box center [995, 402] width 31 height 13
click at [107, 75] on input "[DATE]" at bounding box center [191, 80] width 168 height 32
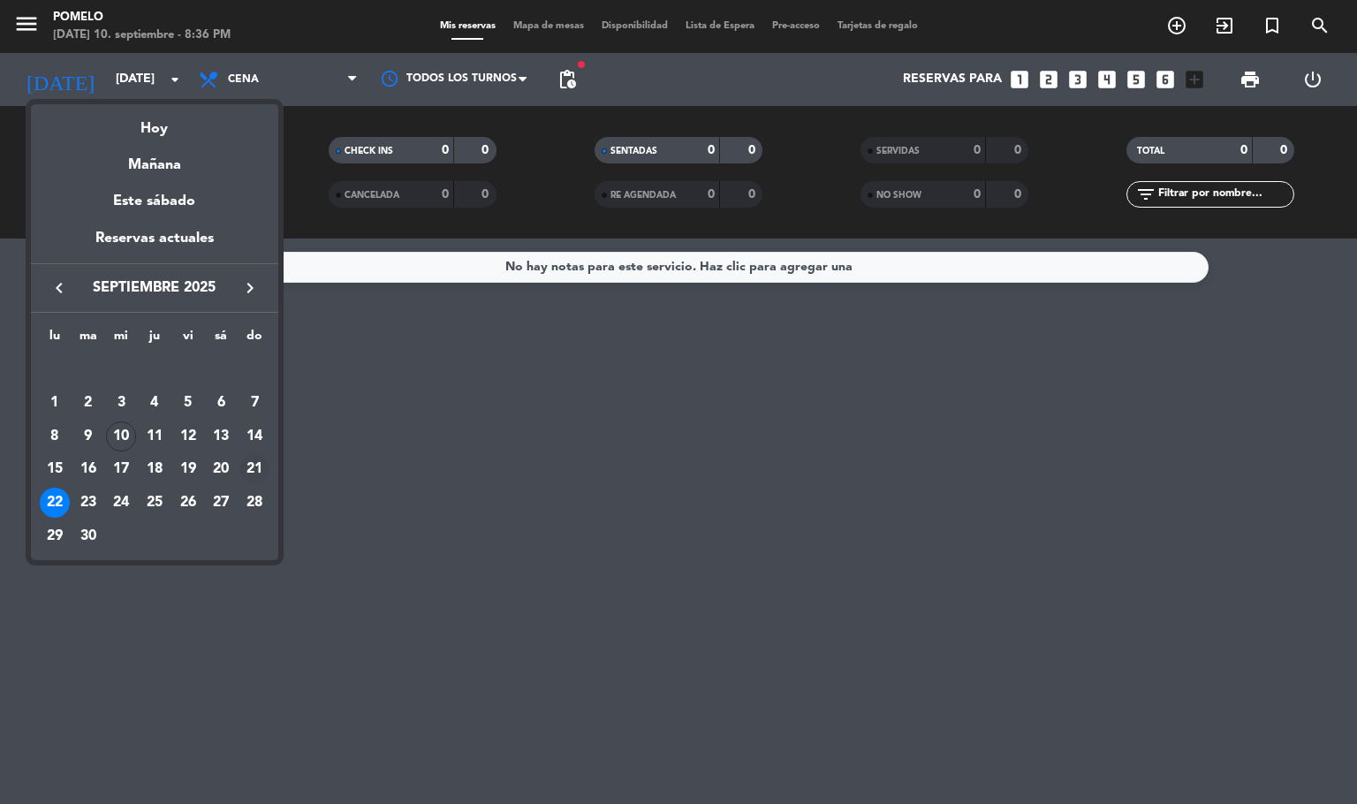
click at [254, 465] on div "21" at bounding box center [254, 470] width 30 height 30
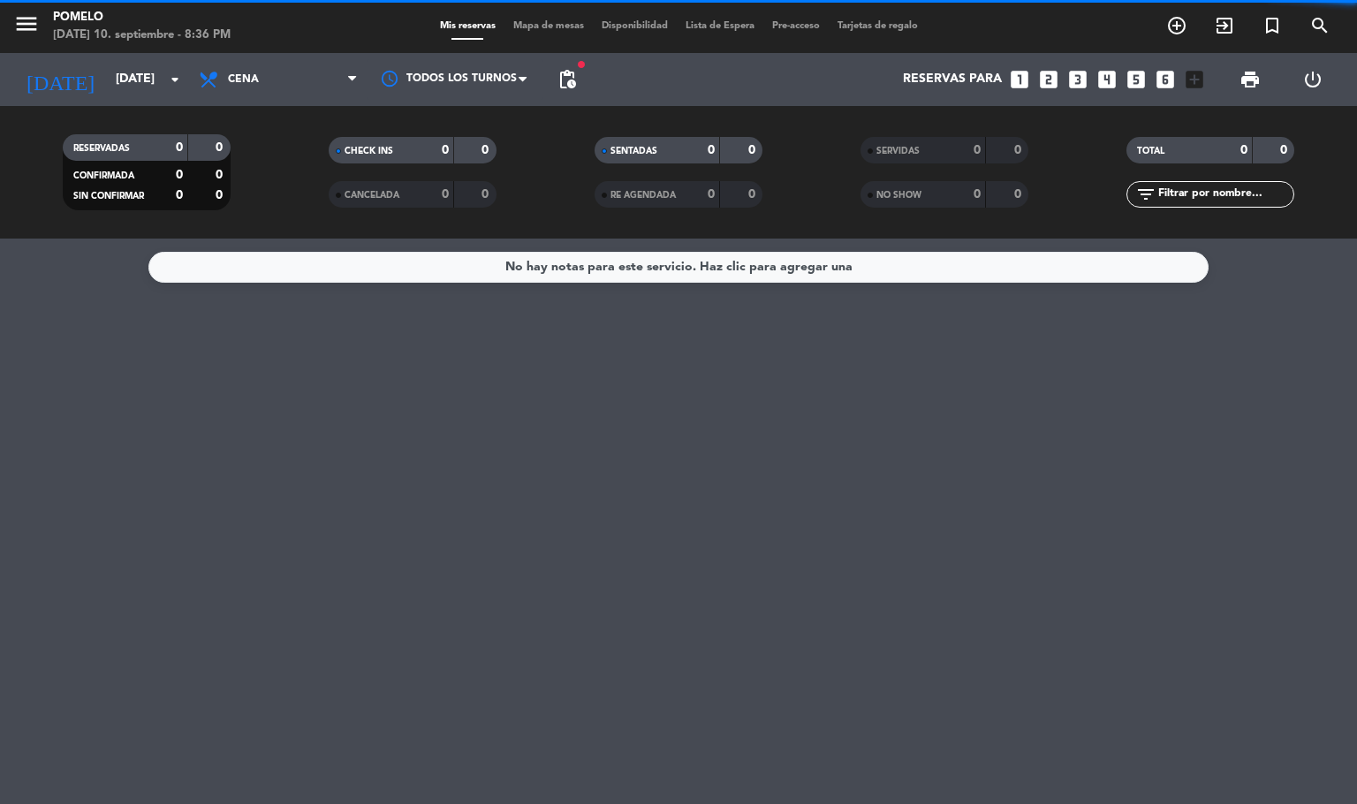
click at [571, 98] on div "fiber_manual_record pending_actions" at bounding box center [566, 79] width 35 height 53
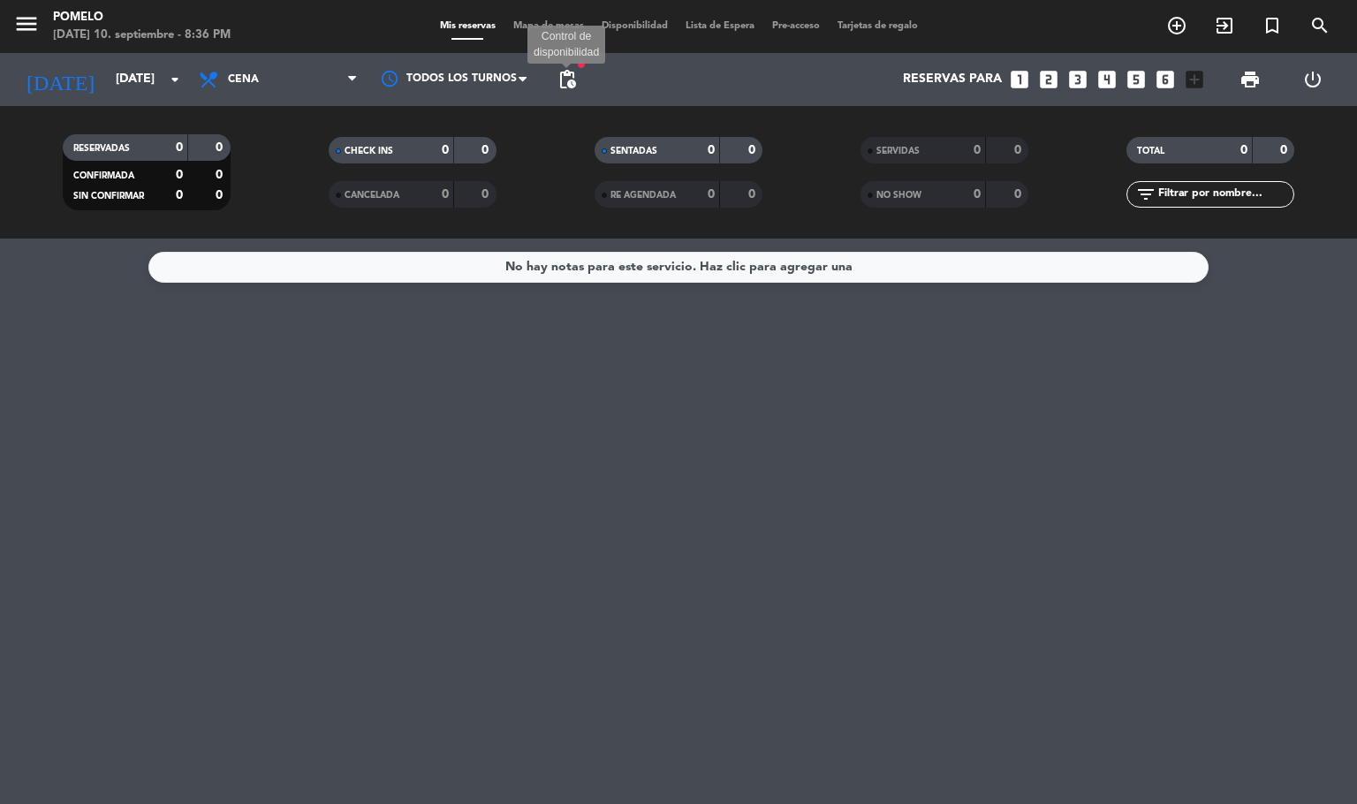
drag, startPoint x: 573, startPoint y: 87, endPoint x: 594, endPoint y: 148, distance: 64.5
click at [575, 91] on span "pending_actions Control de disponibilidad" at bounding box center [566, 79] width 35 height 35
click at [554, 86] on span "pending_actions" at bounding box center [566, 79] width 35 height 35
click at [578, 91] on span "pending_actions" at bounding box center [566, 79] width 35 height 35
click at [573, 82] on span "pending_actions" at bounding box center [566, 79] width 21 height 21
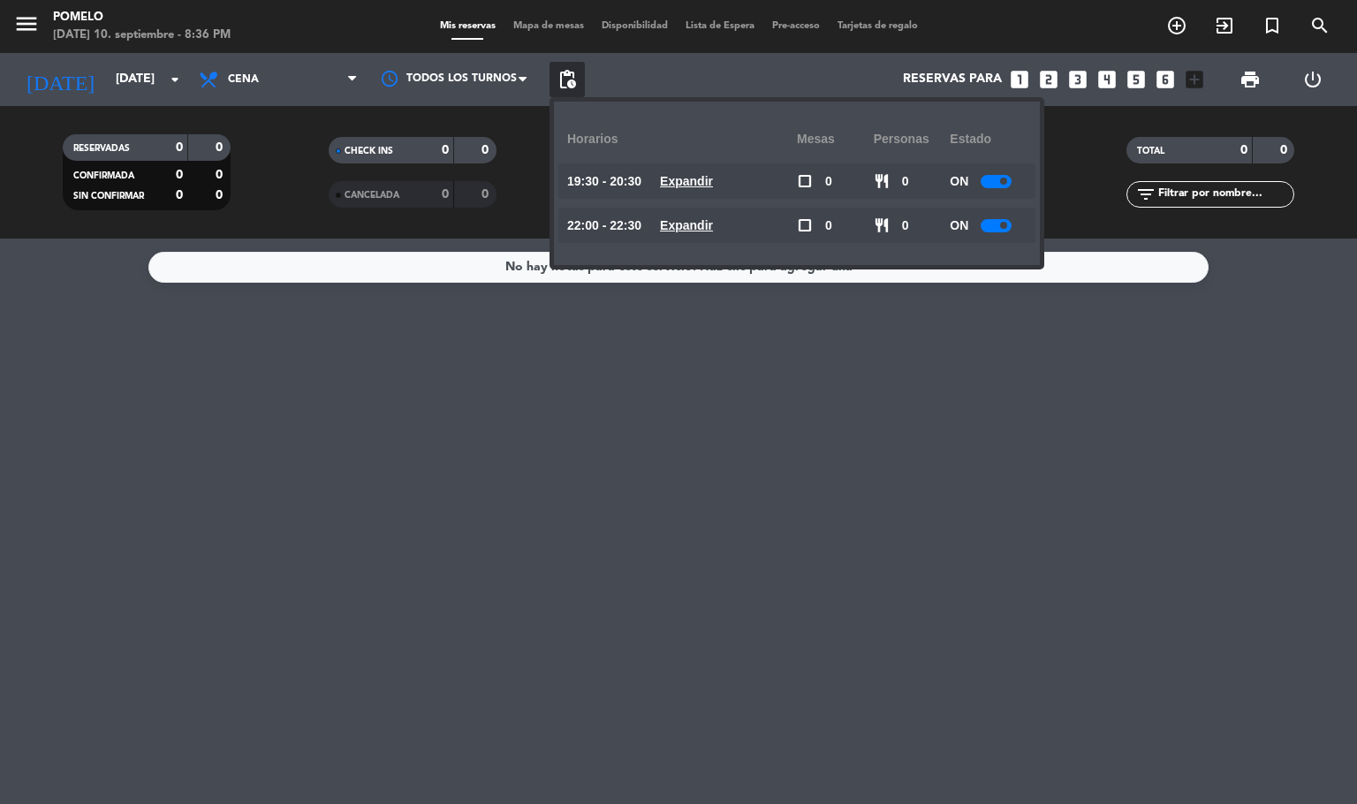
drag, startPoint x: 705, startPoint y: 176, endPoint x: 707, endPoint y: 191, distance: 15.2
click at [707, 178] on u "Expandir" at bounding box center [686, 181] width 53 height 14
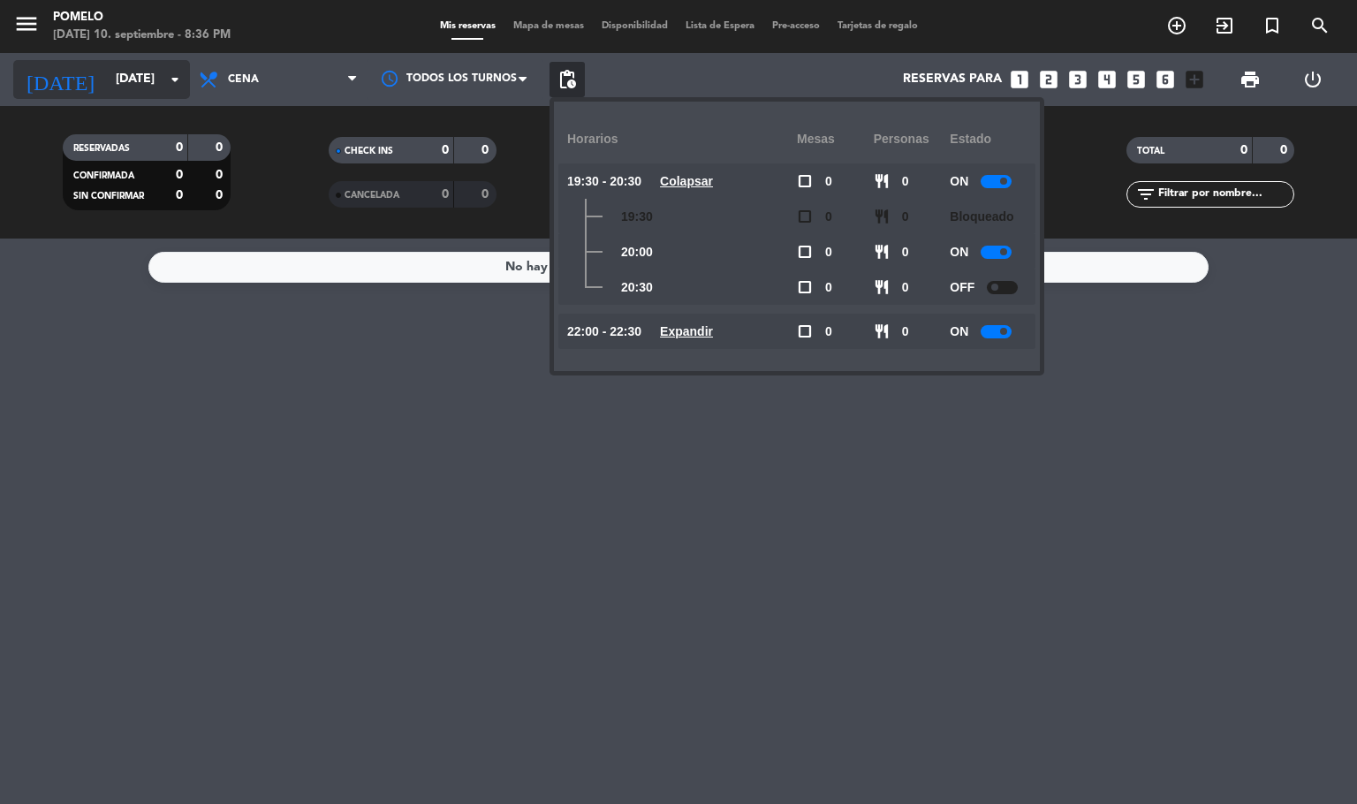
click at [148, 66] on input "[DATE]" at bounding box center [191, 80] width 168 height 32
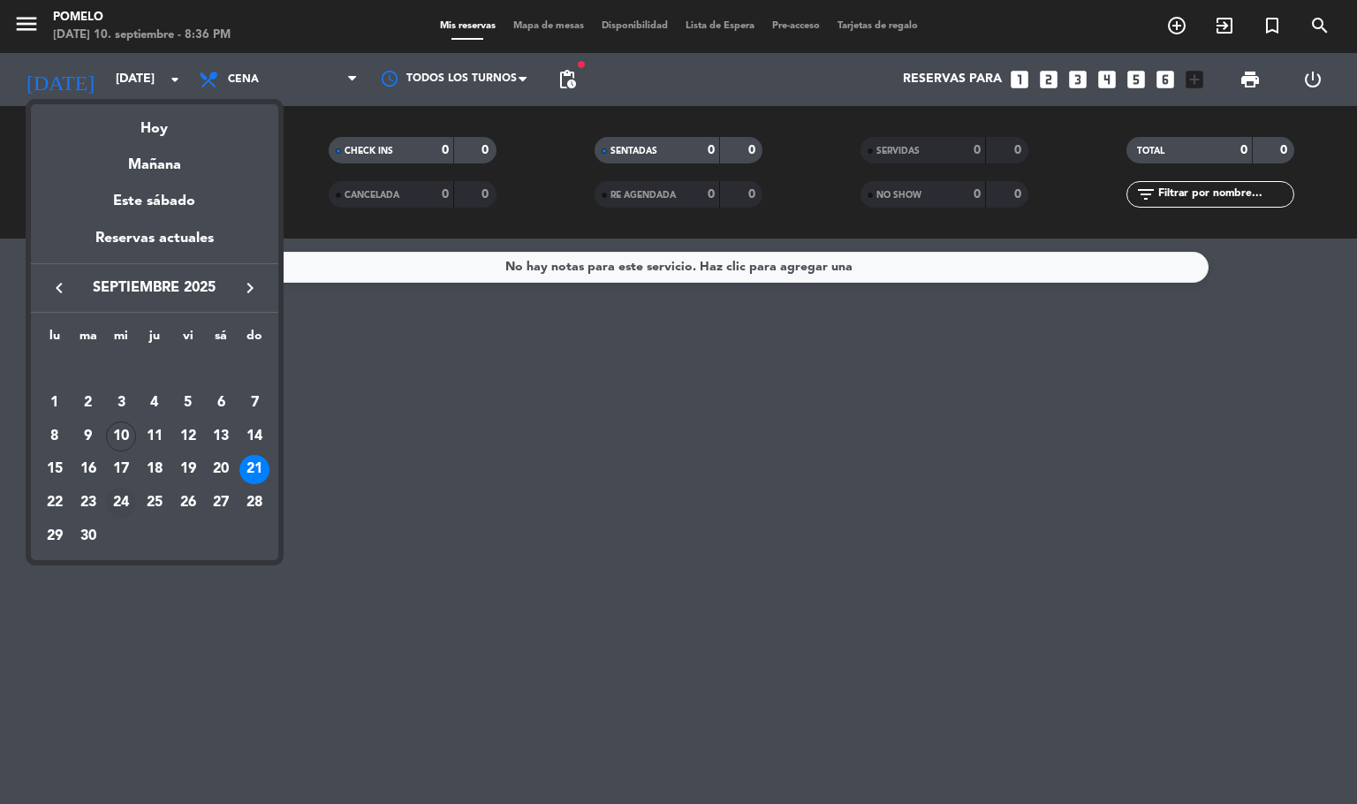
click at [104, 504] on td "24" at bounding box center [121, 503] width 34 height 34
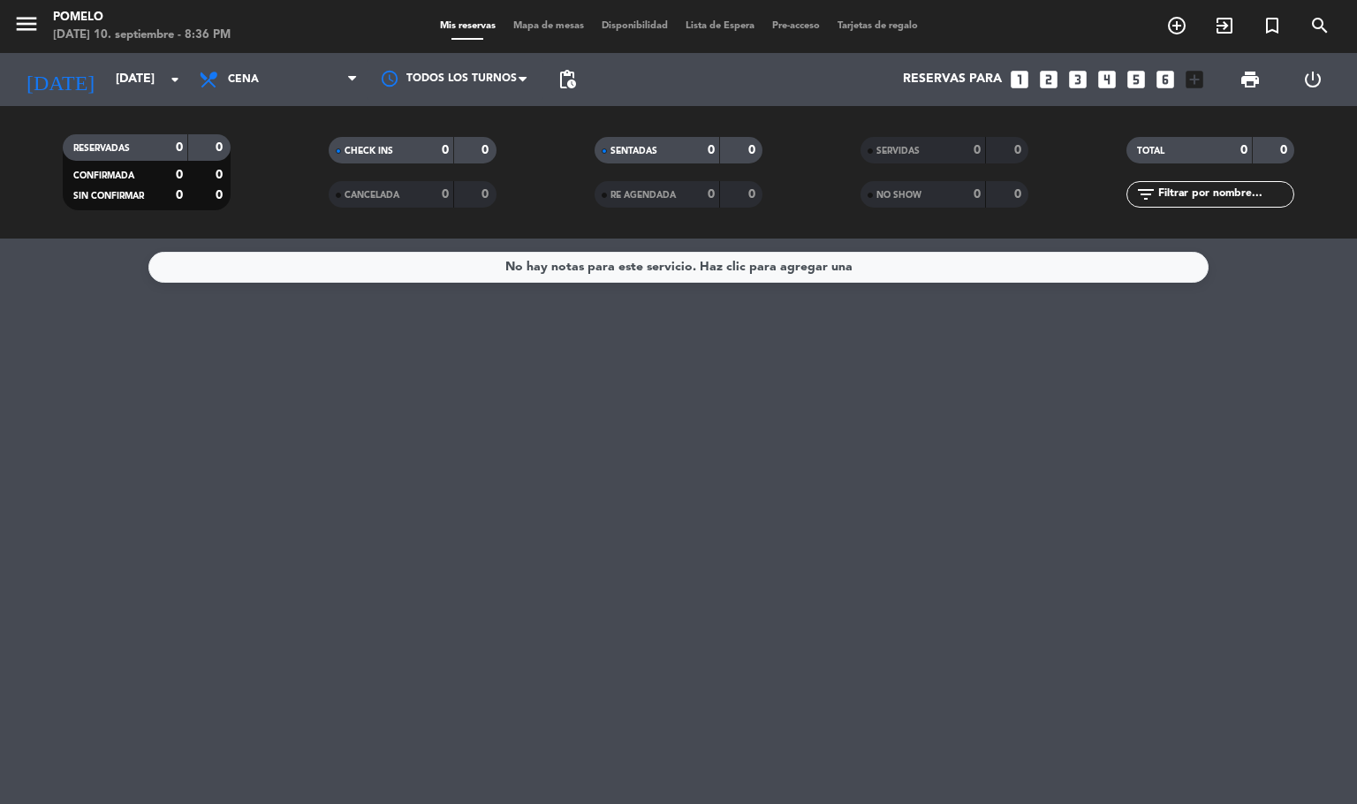
click at [554, 82] on span "pending_actions" at bounding box center [566, 79] width 35 height 35
click at [570, 82] on span "pending_actions" at bounding box center [566, 79] width 21 height 21
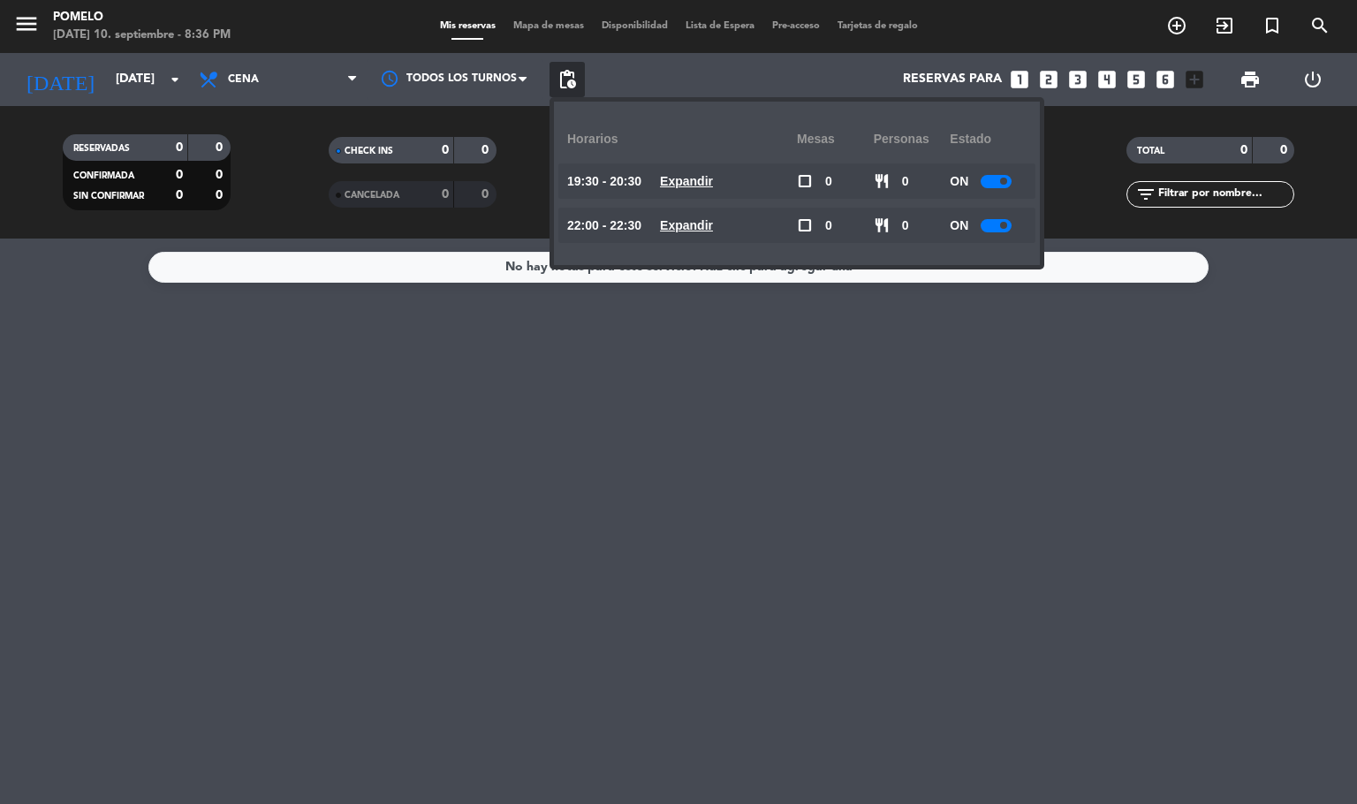
click at [713, 223] on u "Expandir" at bounding box center [686, 225] width 53 height 14
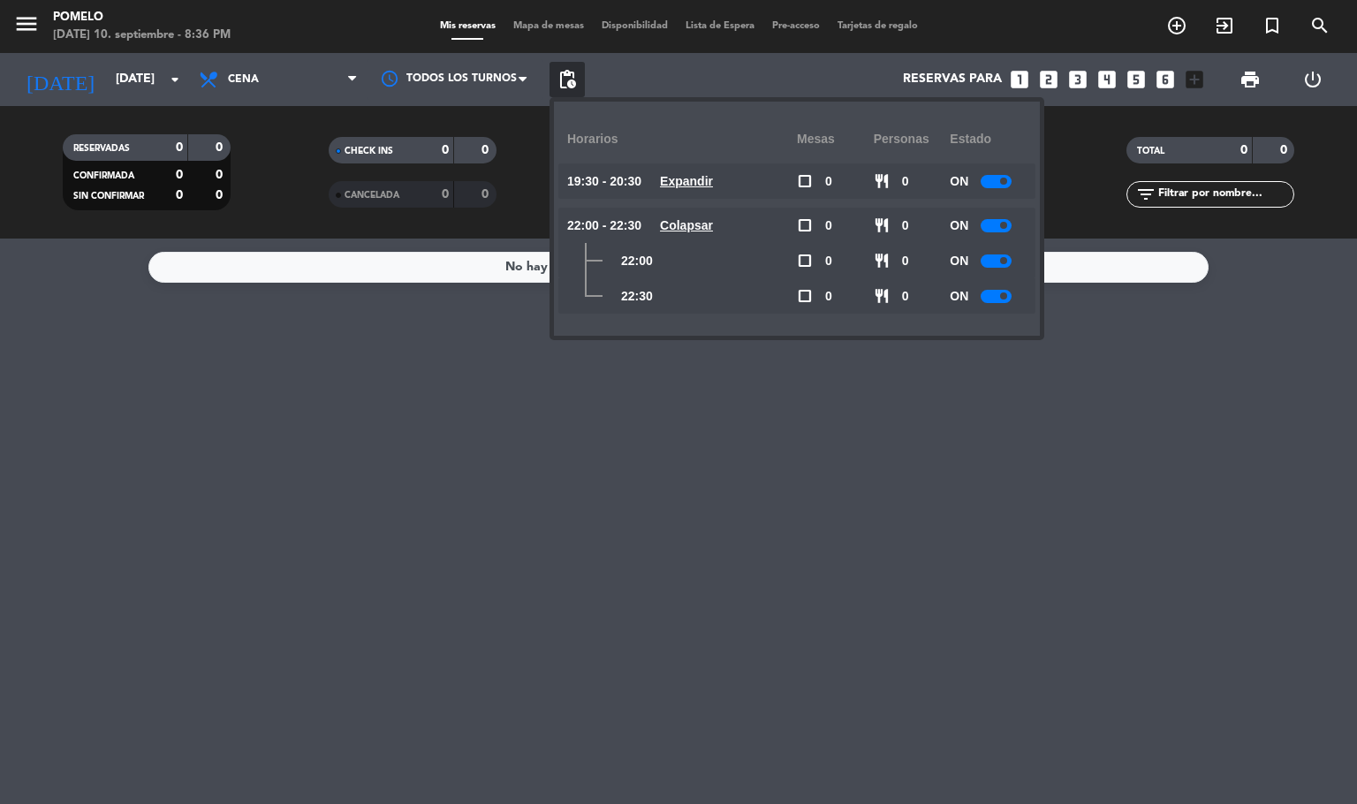
click at [711, 183] on u "Expandir" at bounding box center [686, 181] width 53 height 14
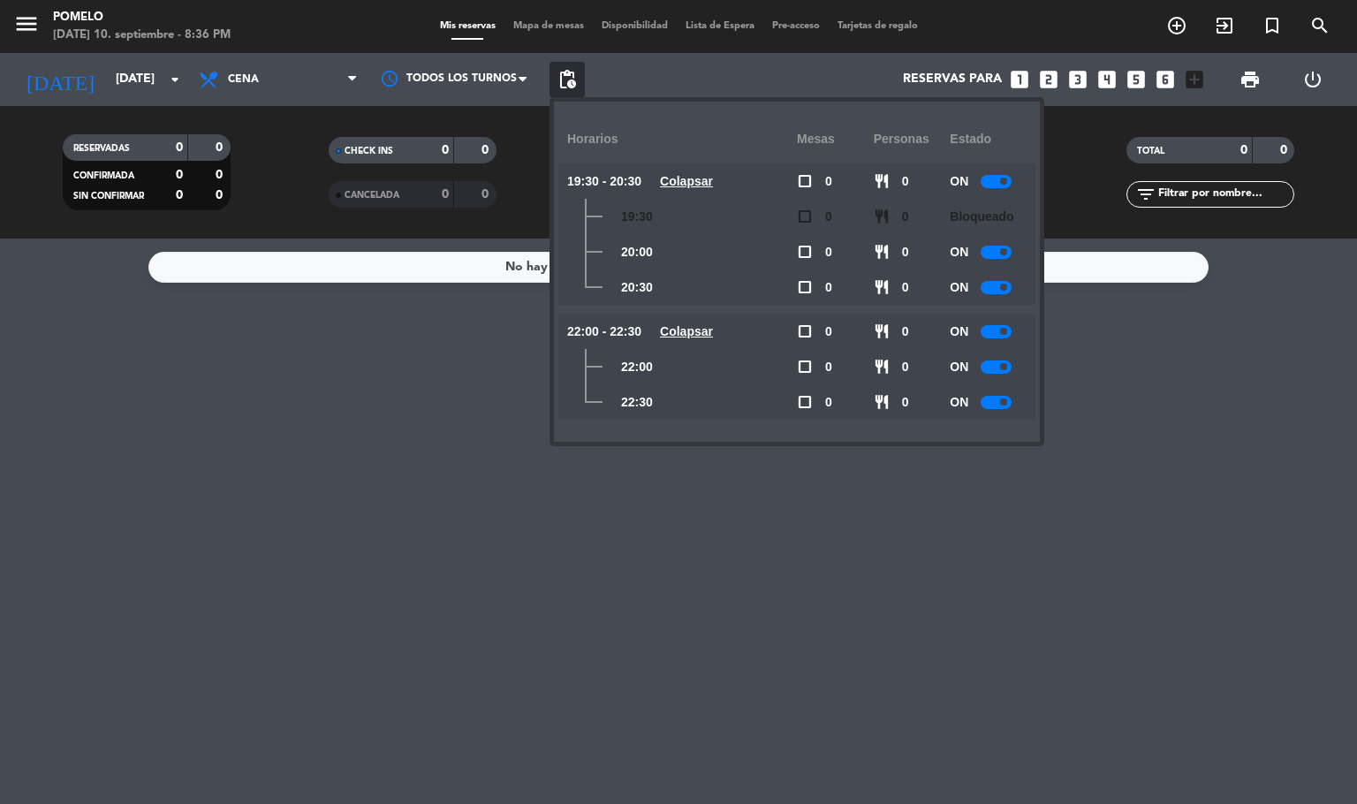
click at [986, 287] on div at bounding box center [995, 287] width 31 height 13
click at [1002, 408] on div at bounding box center [995, 402] width 31 height 13
click at [159, 74] on input "[DATE]" at bounding box center [191, 80] width 168 height 32
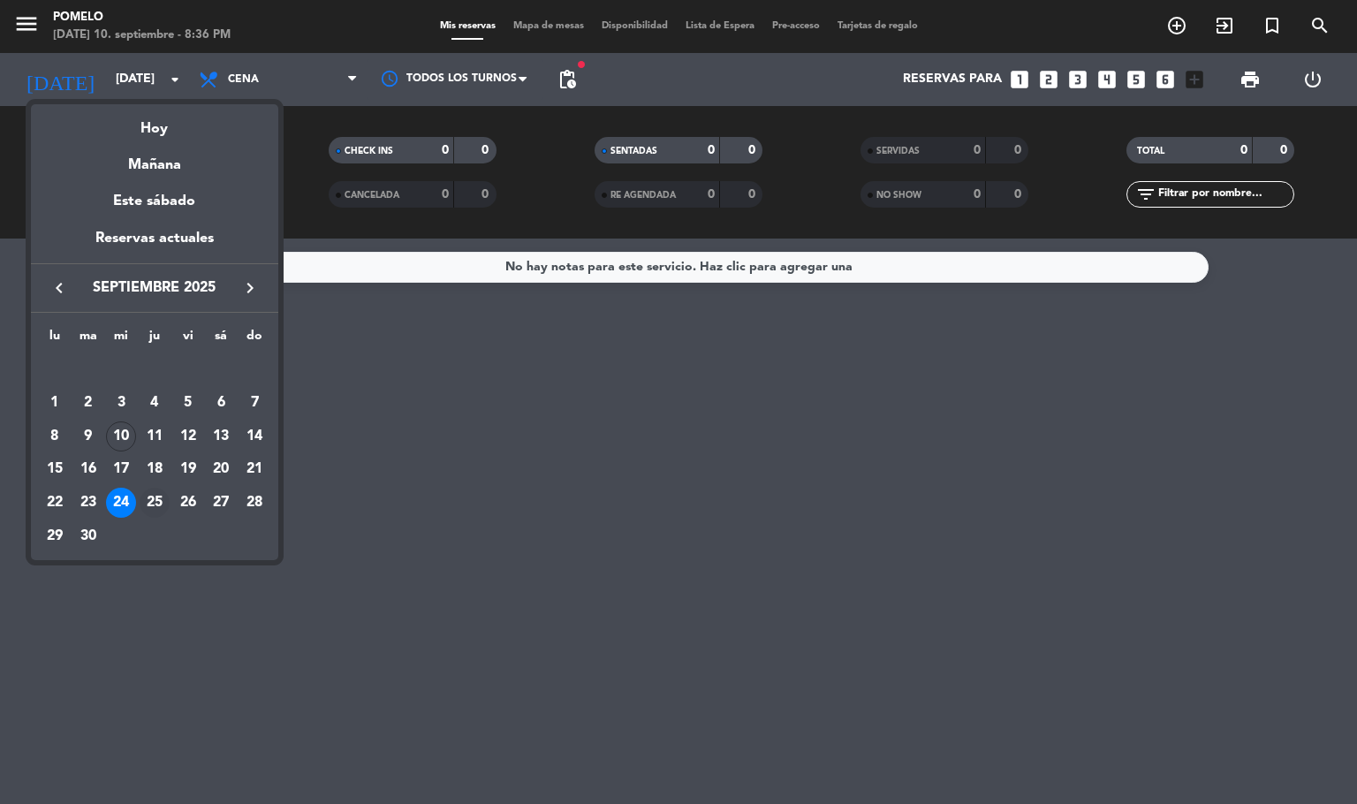
click at [147, 506] on div "25" at bounding box center [155, 503] width 30 height 30
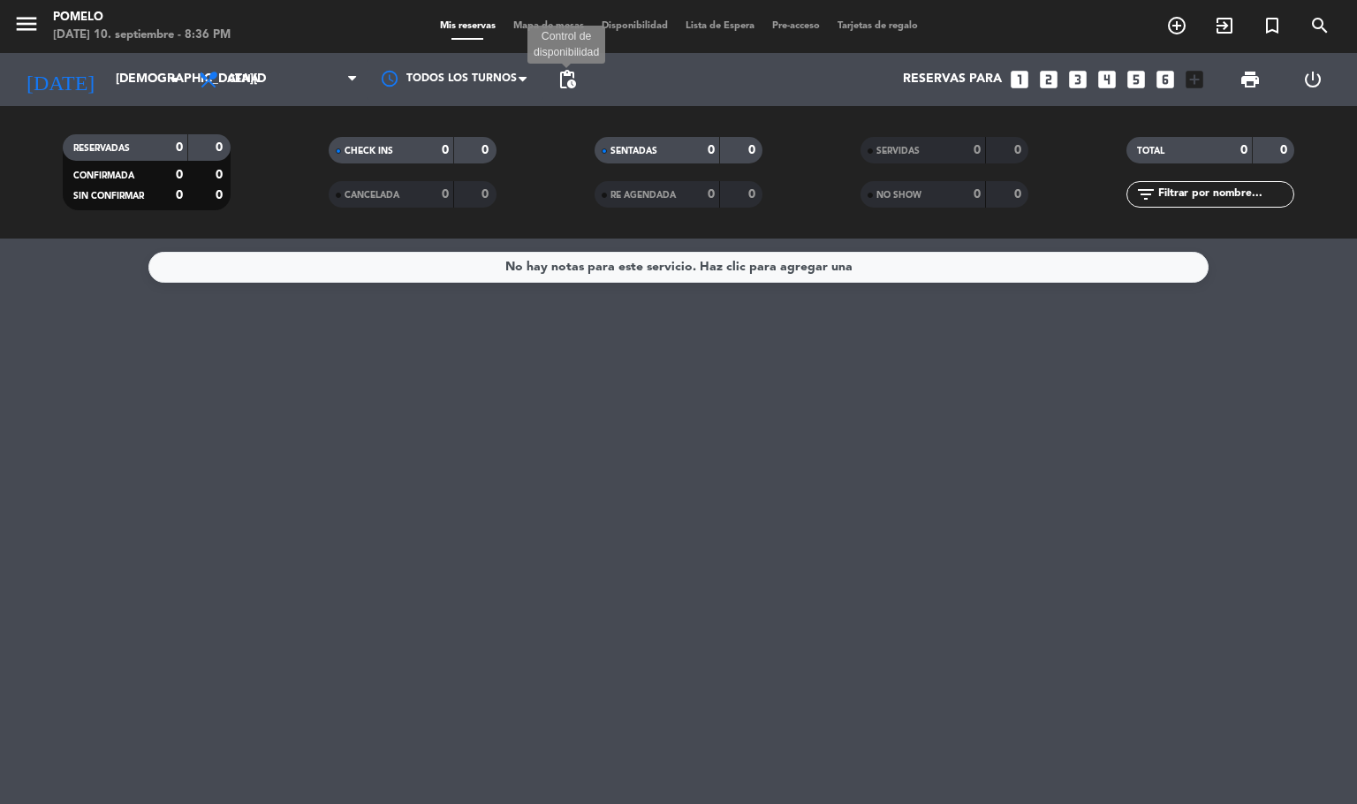
click at [562, 74] on span "pending_actions" at bounding box center [566, 79] width 21 height 21
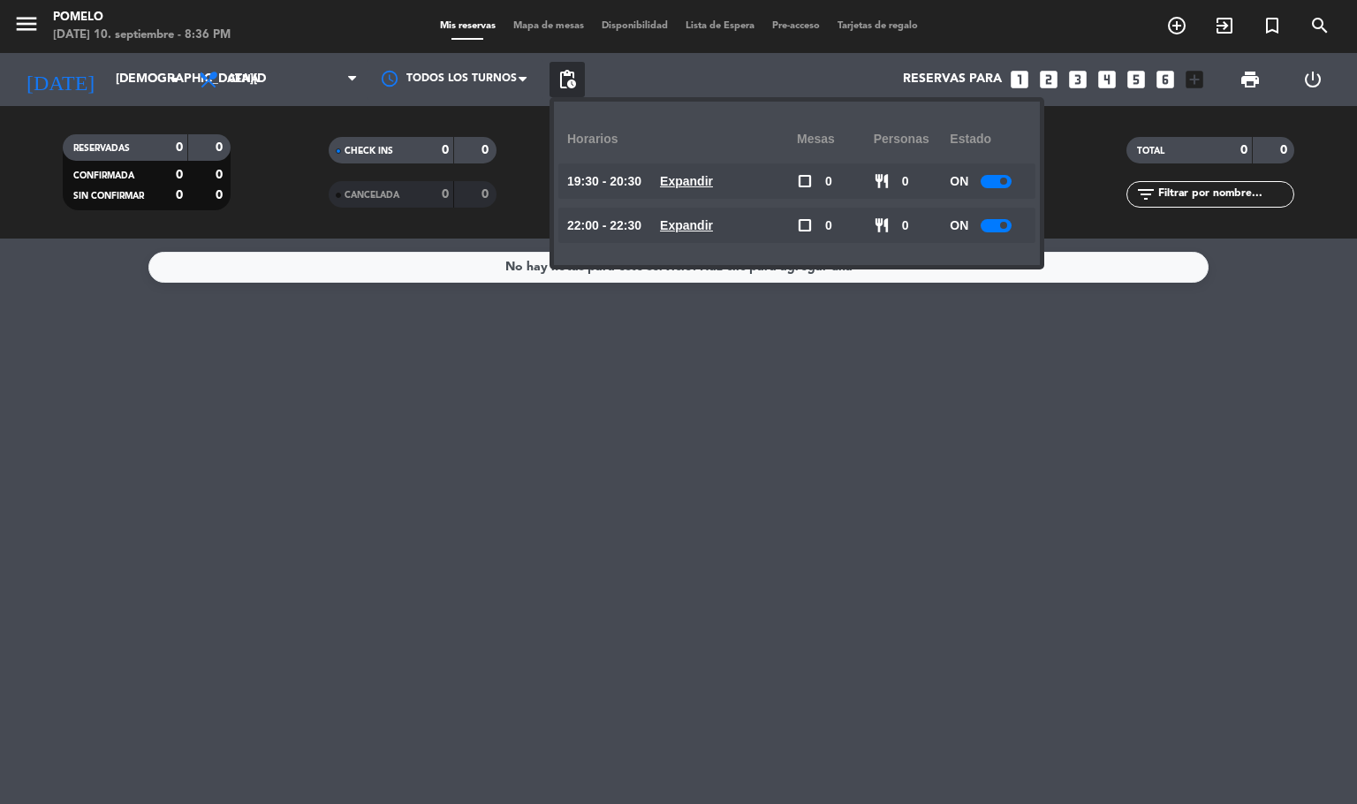
click at [713, 223] on u "Expandir" at bounding box center [686, 225] width 53 height 14
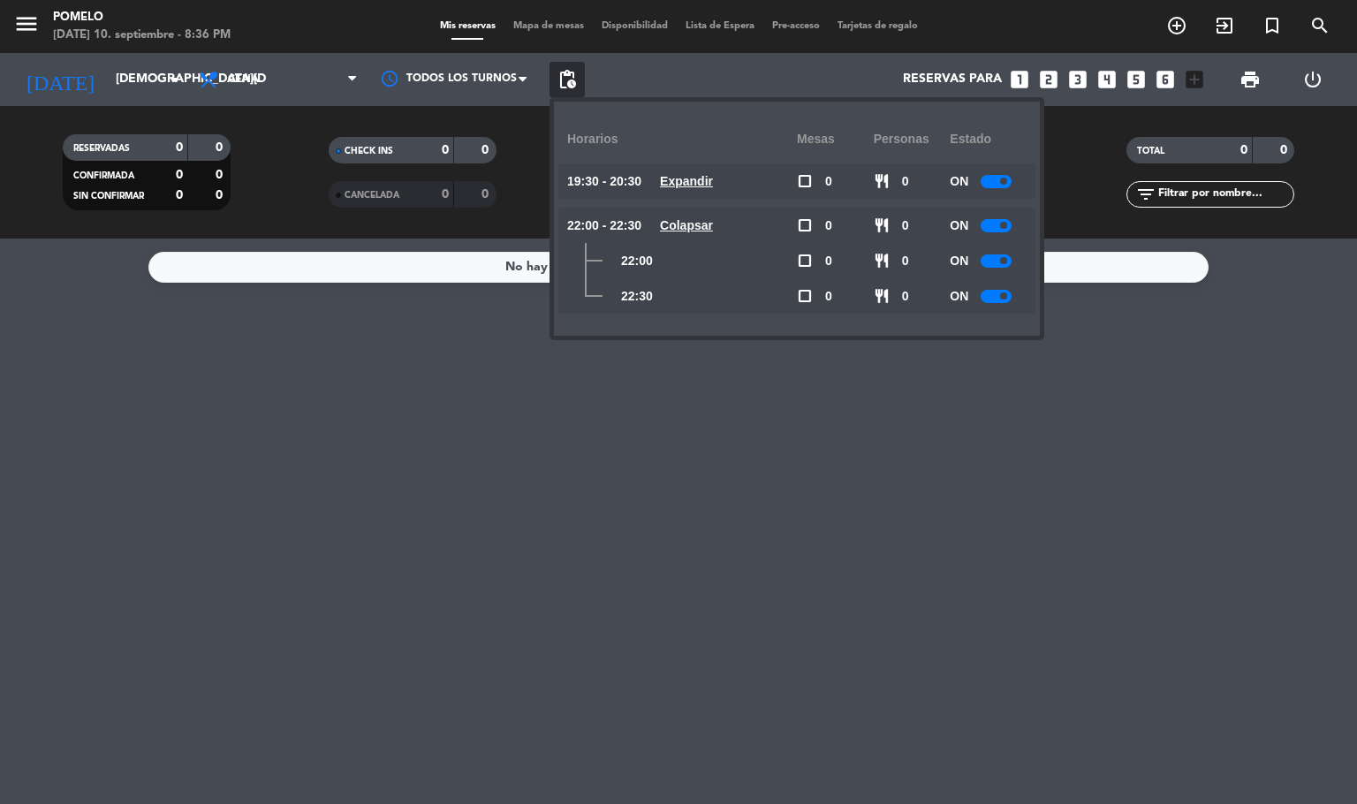
click at [713, 180] on u "Expandir" at bounding box center [686, 181] width 53 height 14
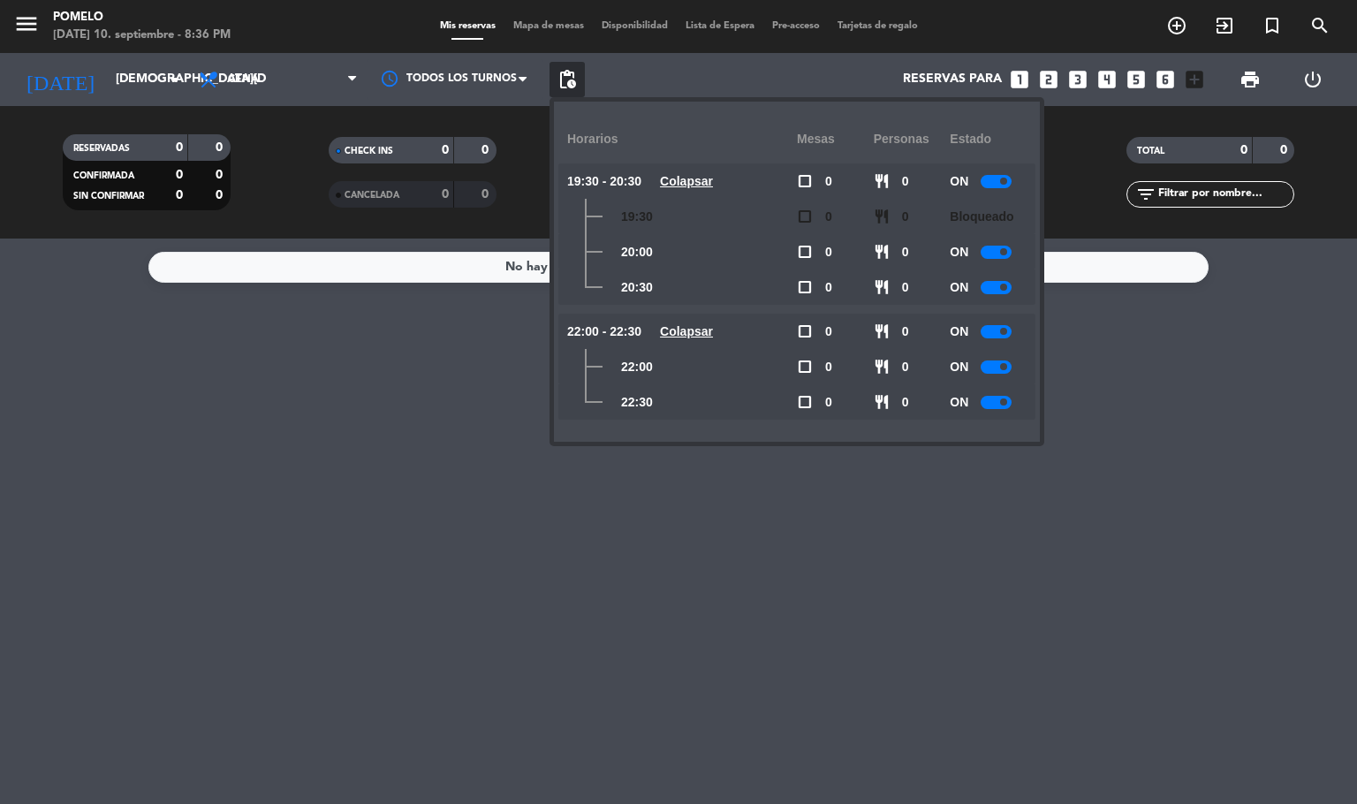
click at [994, 287] on div at bounding box center [995, 287] width 31 height 13
click at [996, 400] on div at bounding box center [995, 402] width 31 height 13
click at [119, 75] on input "[DEMOGRAPHIC_DATA][DATE]" at bounding box center [191, 80] width 168 height 32
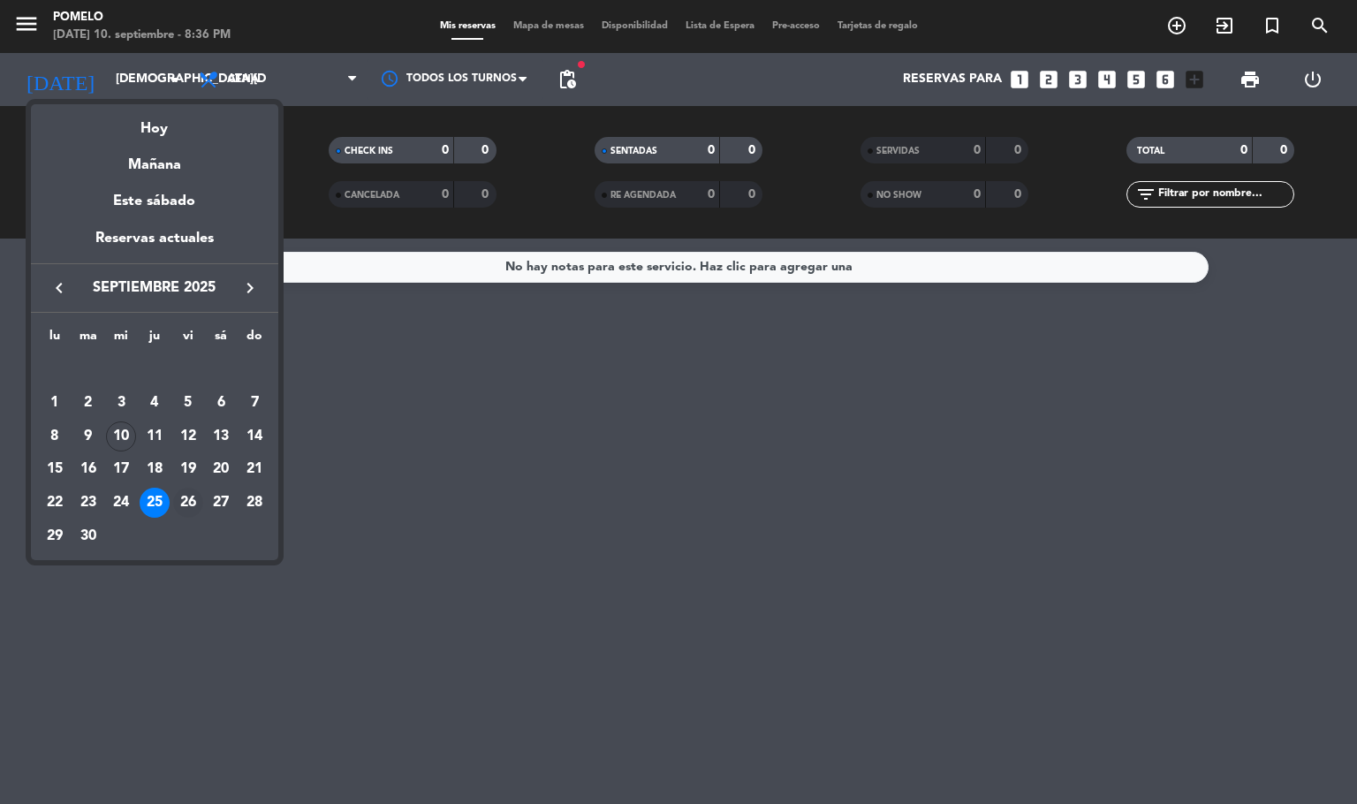
click at [185, 495] on div "26" at bounding box center [188, 503] width 30 height 30
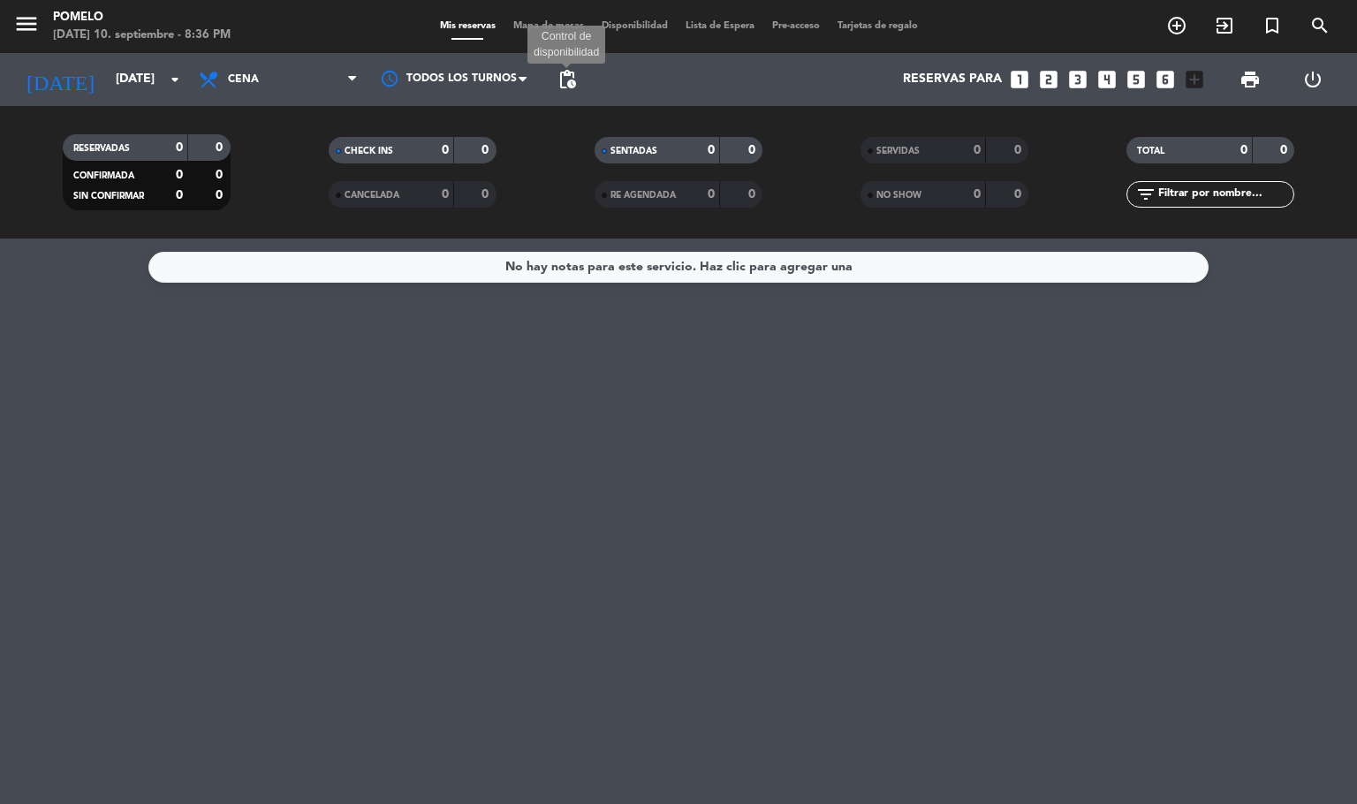
click at [557, 72] on span "pending_actions" at bounding box center [566, 79] width 21 height 21
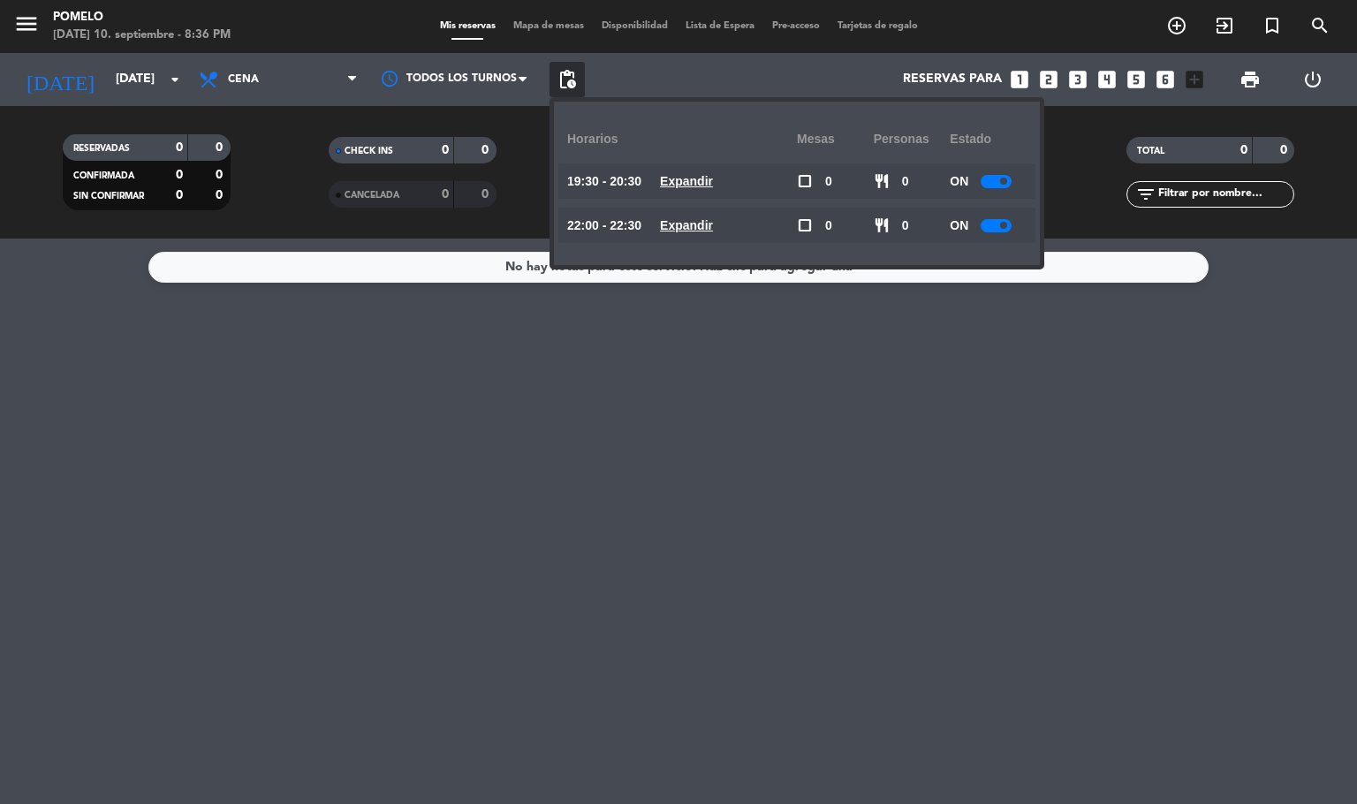
click at [713, 191] on span "Expandir" at bounding box center [686, 181] width 53 height 20
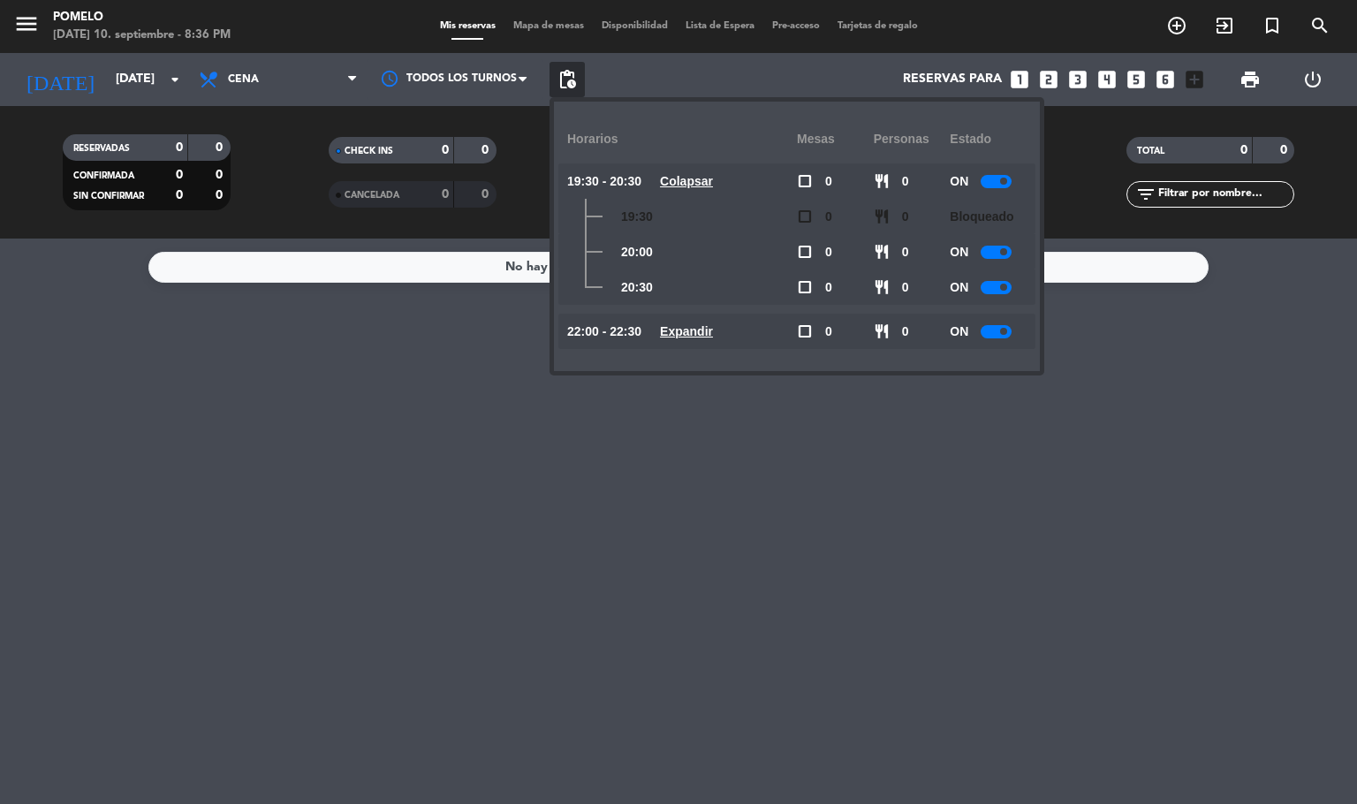
drag, startPoint x: 698, startPoint y: 334, endPoint x: 851, endPoint y: 324, distance: 154.0
click at [713, 329] on u "Expandir" at bounding box center [686, 331] width 53 height 14
drag, startPoint x: 1009, startPoint y: 287, endPoint x: 984, endPoint y: 339, distance: 58.1
click at [1002, 294] on div "ON" at bounding box center [987, 286] width 77 height 35
click at [994, 289] on div at bounding box center [995, 287] width 31 height 13
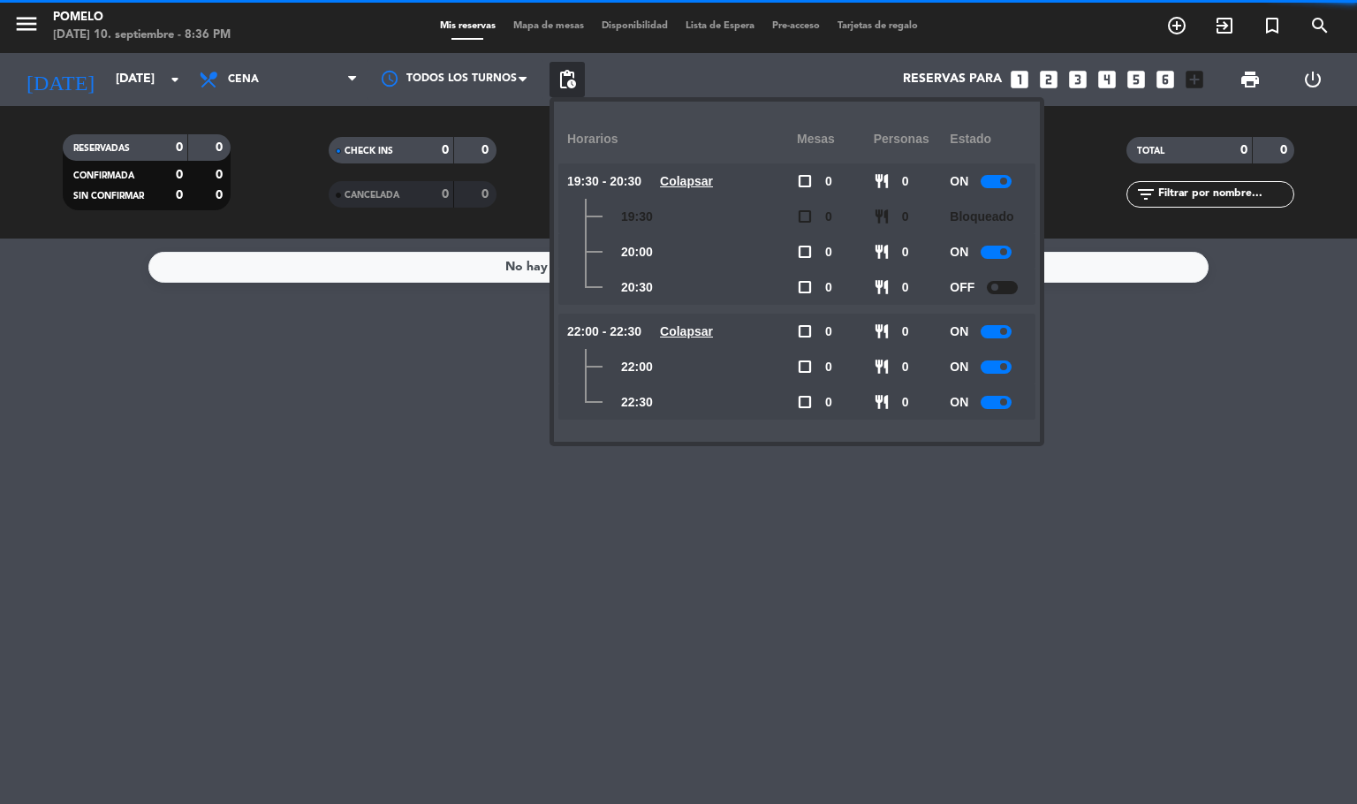
click at [1004, 396] on div at bounding box center [995, 402] width 31 height 13
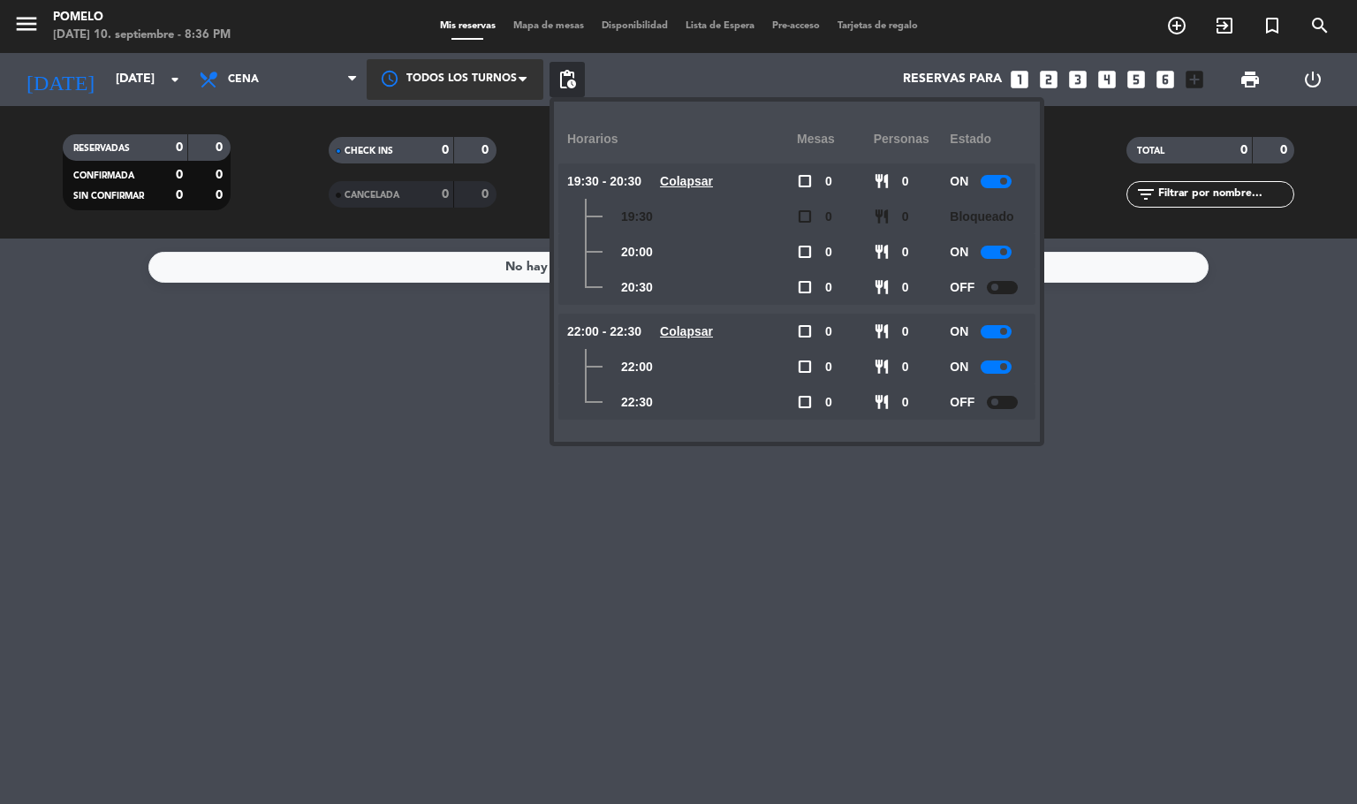
click at [416, 72] on div at bounding box center [455, 79] width 177 height 40
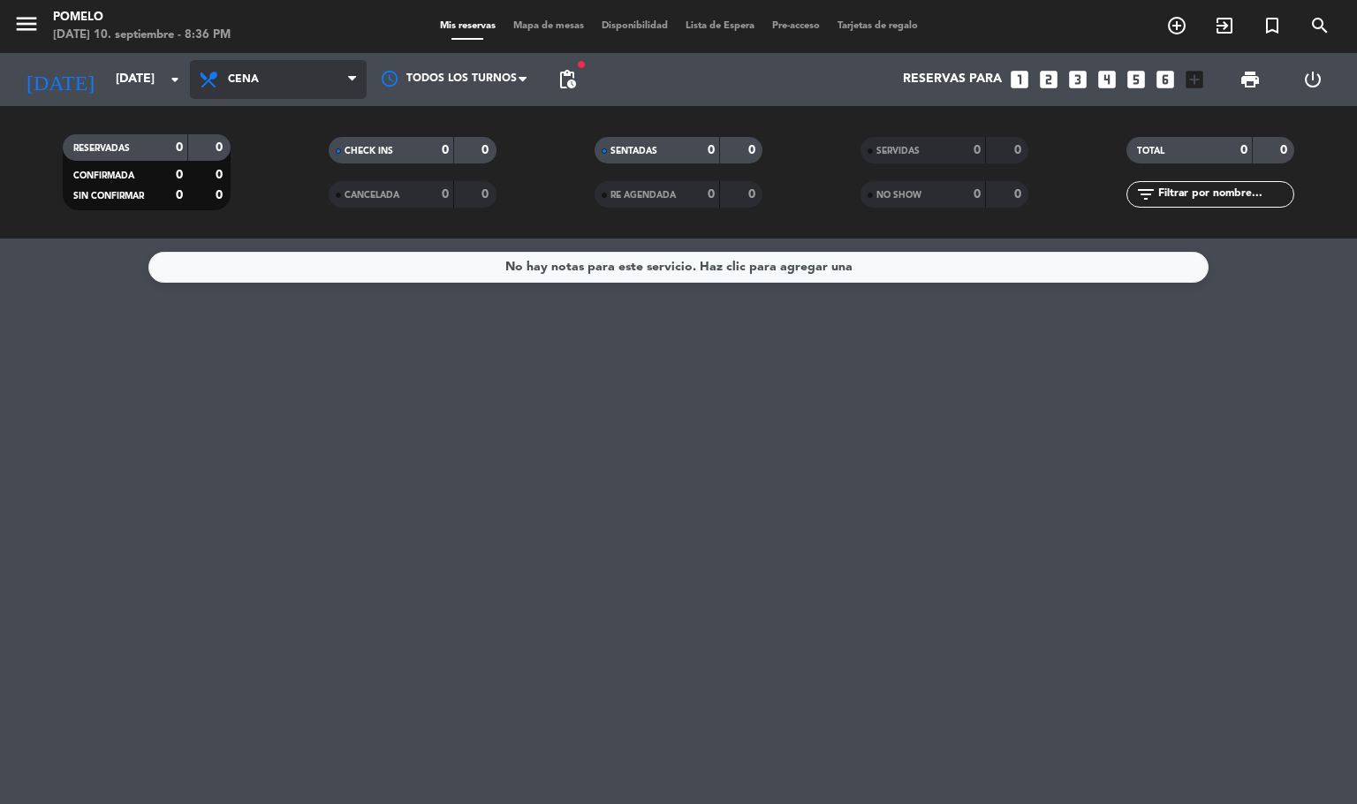
click at [329, 69] on span "Cena" at bounding box center [278, 79] width 177 height 39
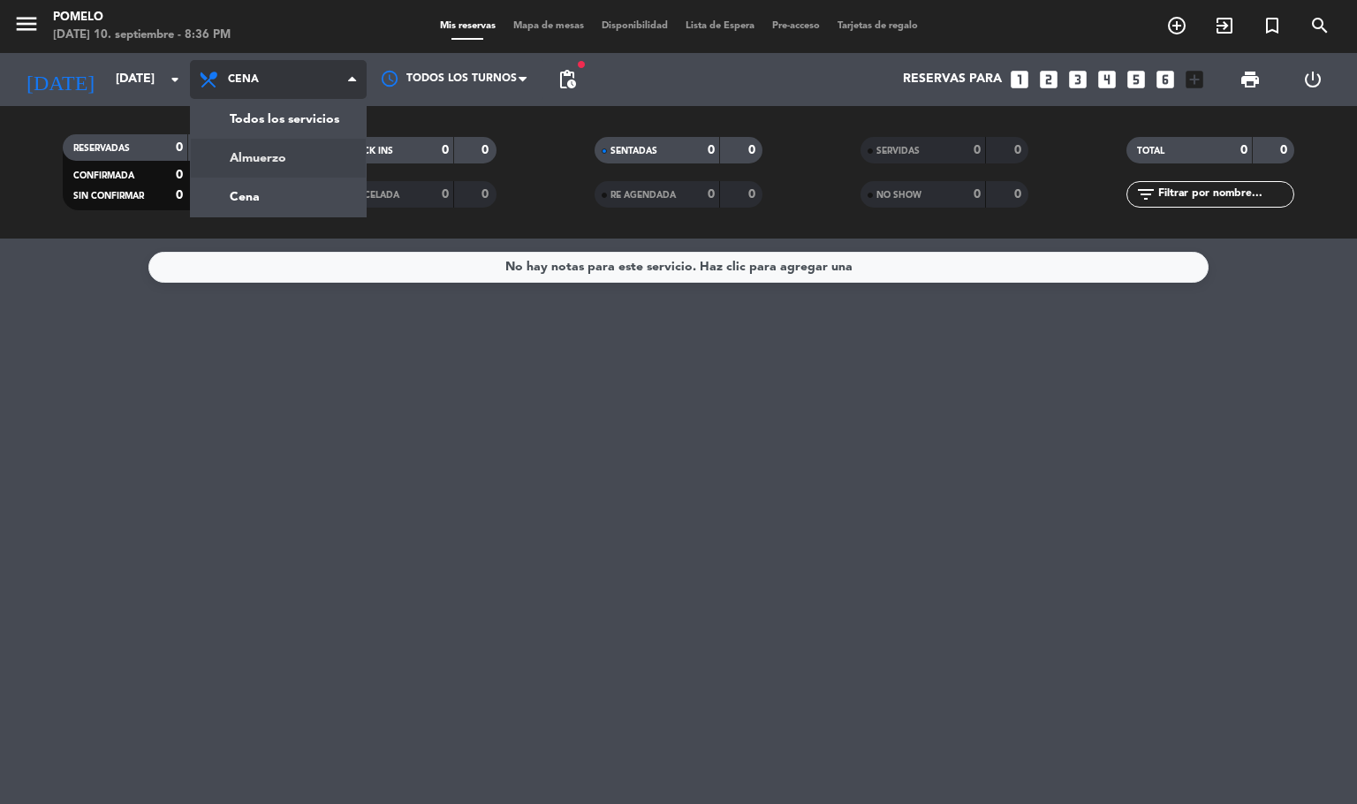
click at [318, 167] on div "menu Pomelo [DATE] 10. septiembre - 8:36 PM Mis reservas Mapa de mesas Disponib…" at bounding box center [678, 119] width 1357 height 238
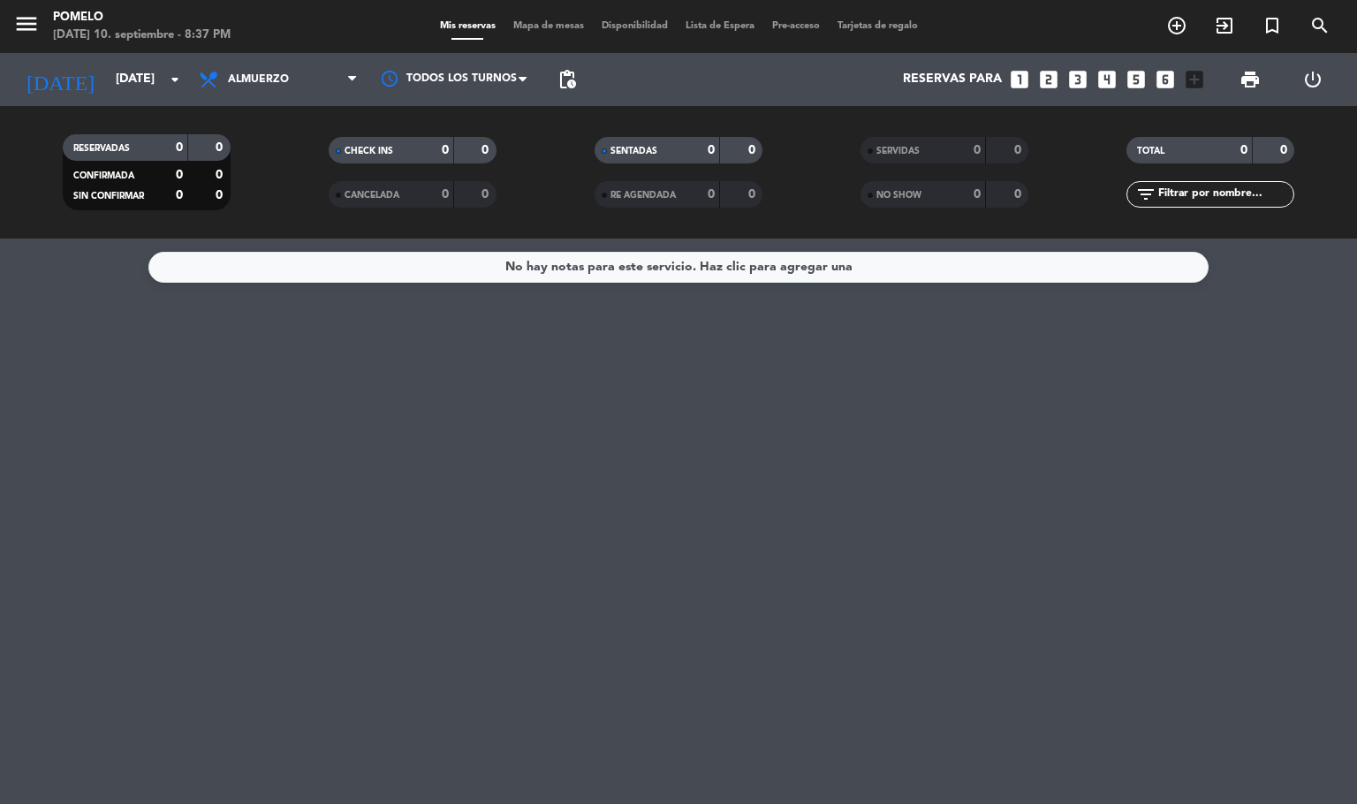
drag, startPoint x: 581, startPoint y: 79, endPoint x: 639, endPoint y: 163, distance: 100.9
click at [584, 79] on span "pending_actions" at bounding box center [566, 79] width 35 height 35
click at [565, 72] on span "pending_actions" at bounding box center [566, 79] width 21 height 21
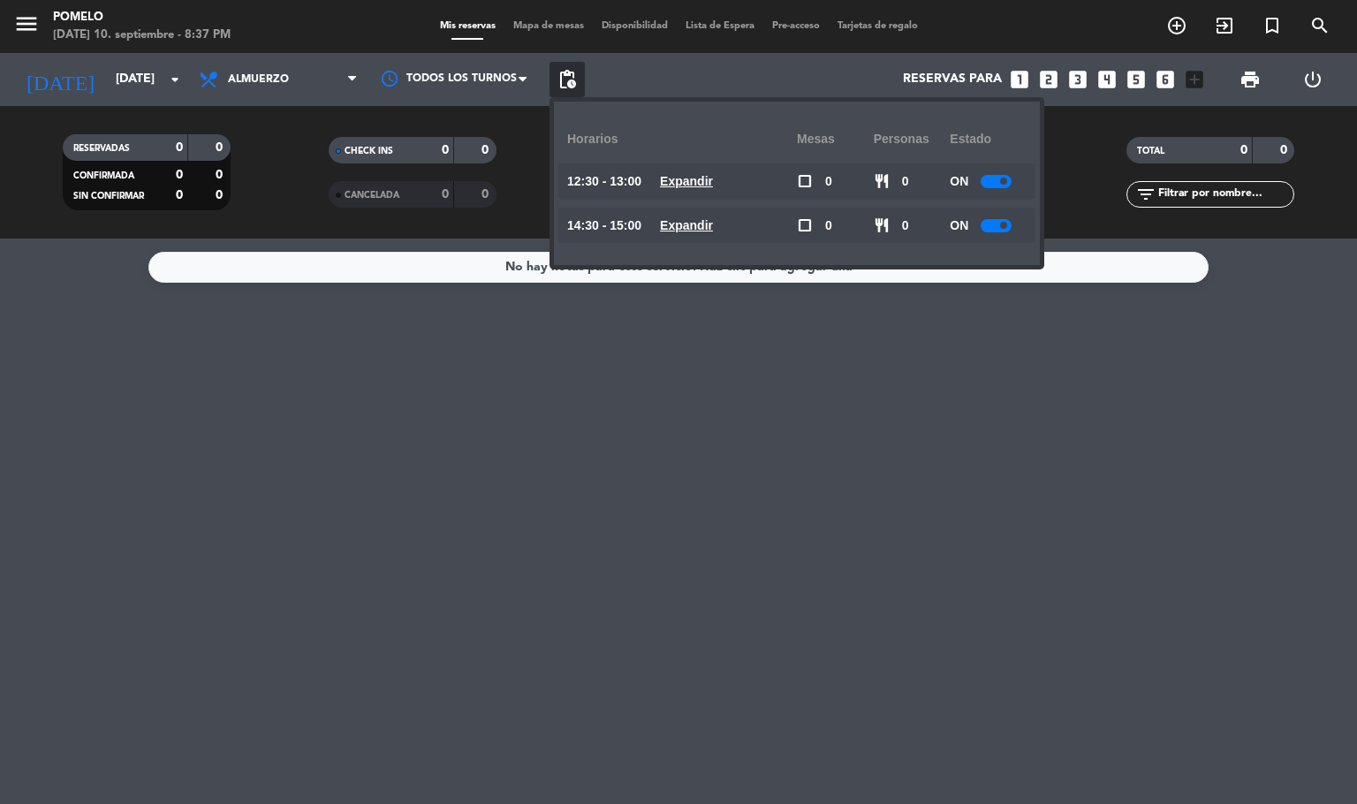
click at [713, 225] on u "Expandir" at bounding box center [686, 225] width 53 height 14
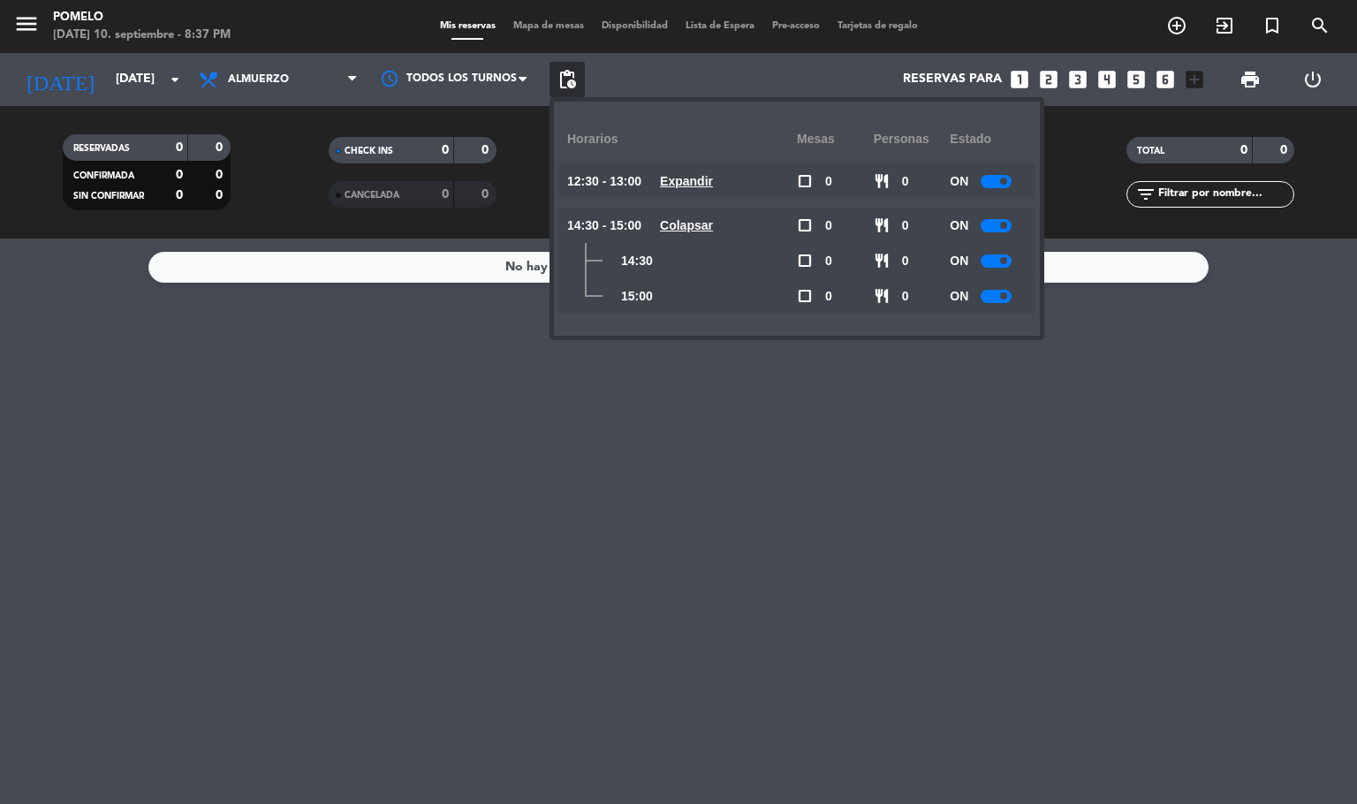
click at [713, 174] on u "Expandir" at bounding box center [686, 181] width 53 height 14
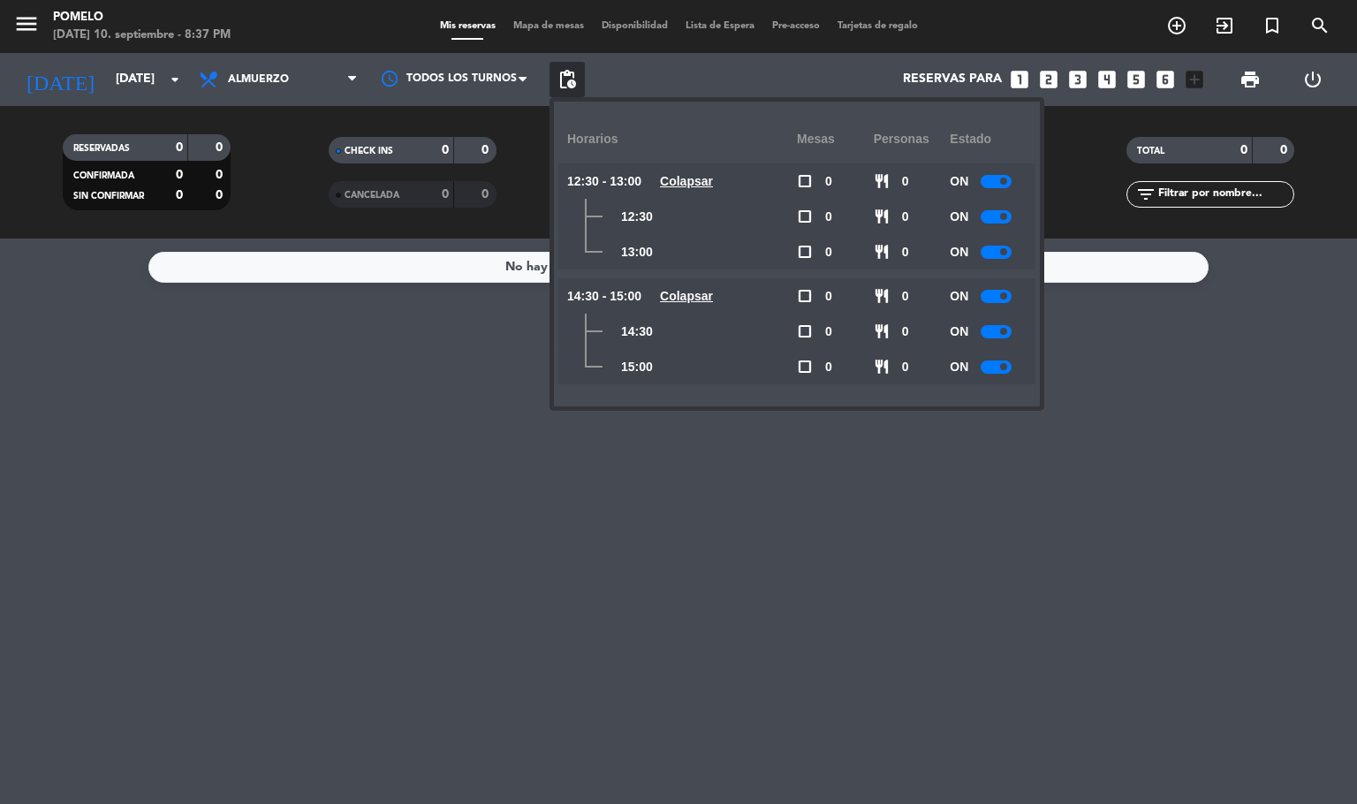
click at [994, 255] on div at bounding box center [995, 252] width 31 height 13
click at [996, 360] on div at bounding box center [995, 366] width 31 height 13
click at [112, 82] on input "[DATE]" at bounding box center [191, 80] width 168 height 32
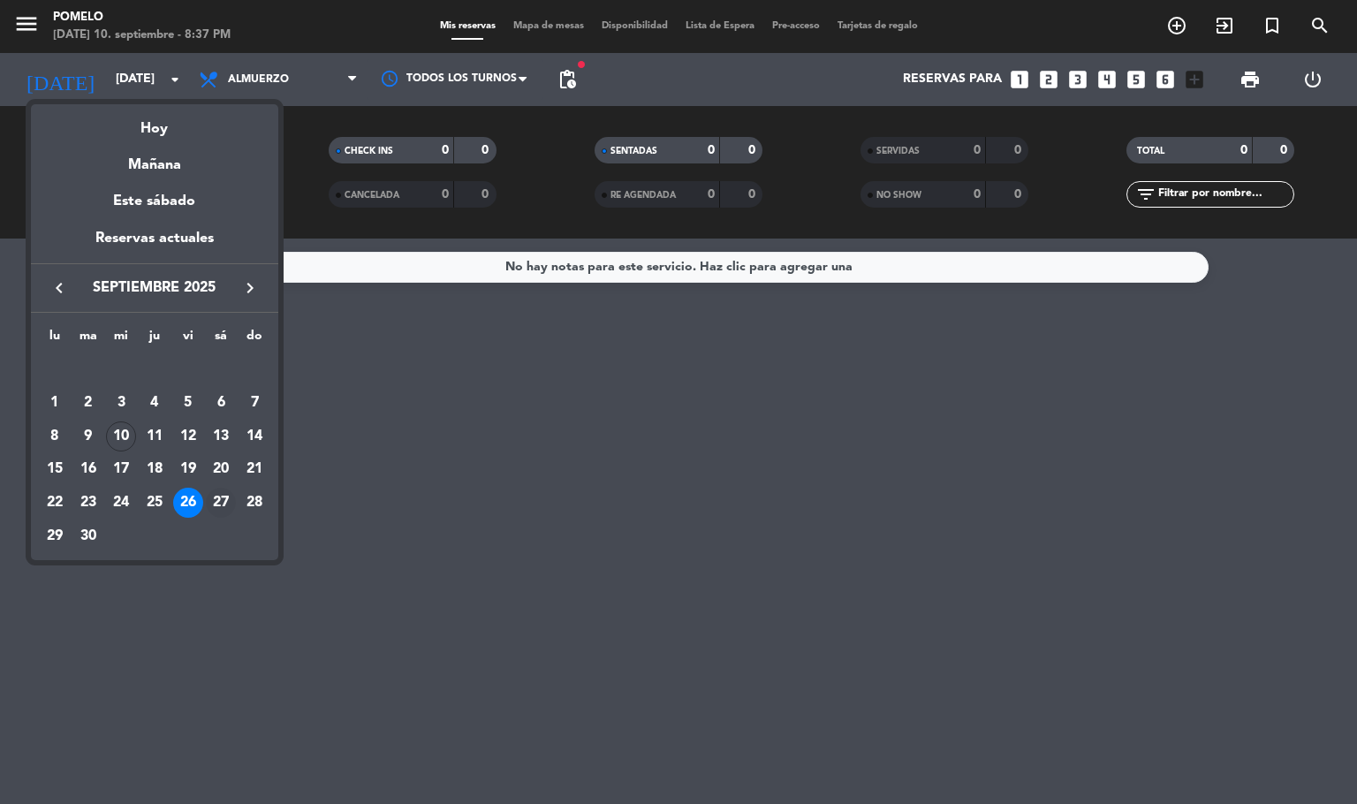
click at [223, 499] on div "27" at bounding box center [221, 503] width 30 height 30
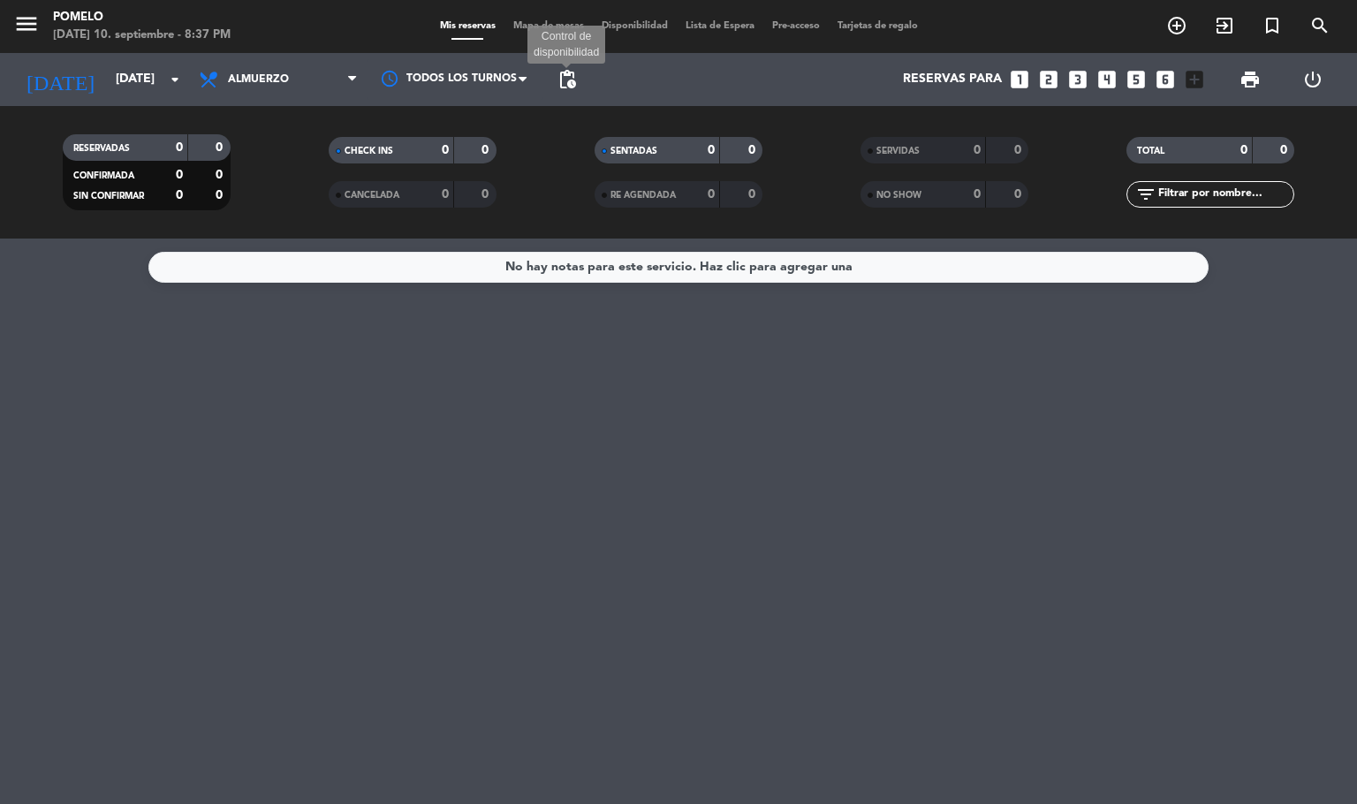
click at [565, 74] on span "pending_actions" at bounding box center [566, 79] width 21 height 21
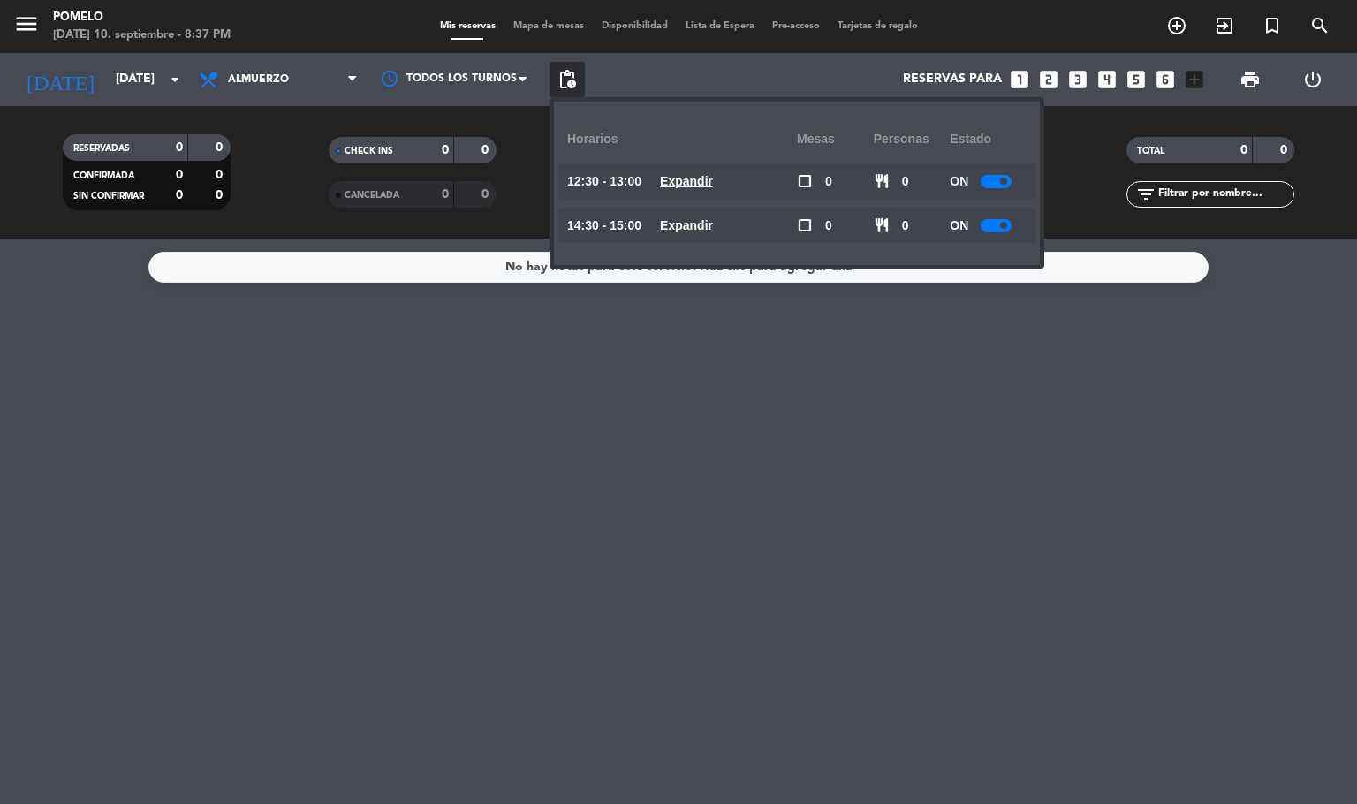
click at [707, 164] on div "12:30 - 13:00 Expandir" at bounding box center [682, 180] width 230 height 35
click at [713, 178] on u "Expandir" at bounding box center [686, 181] width 53 height 14
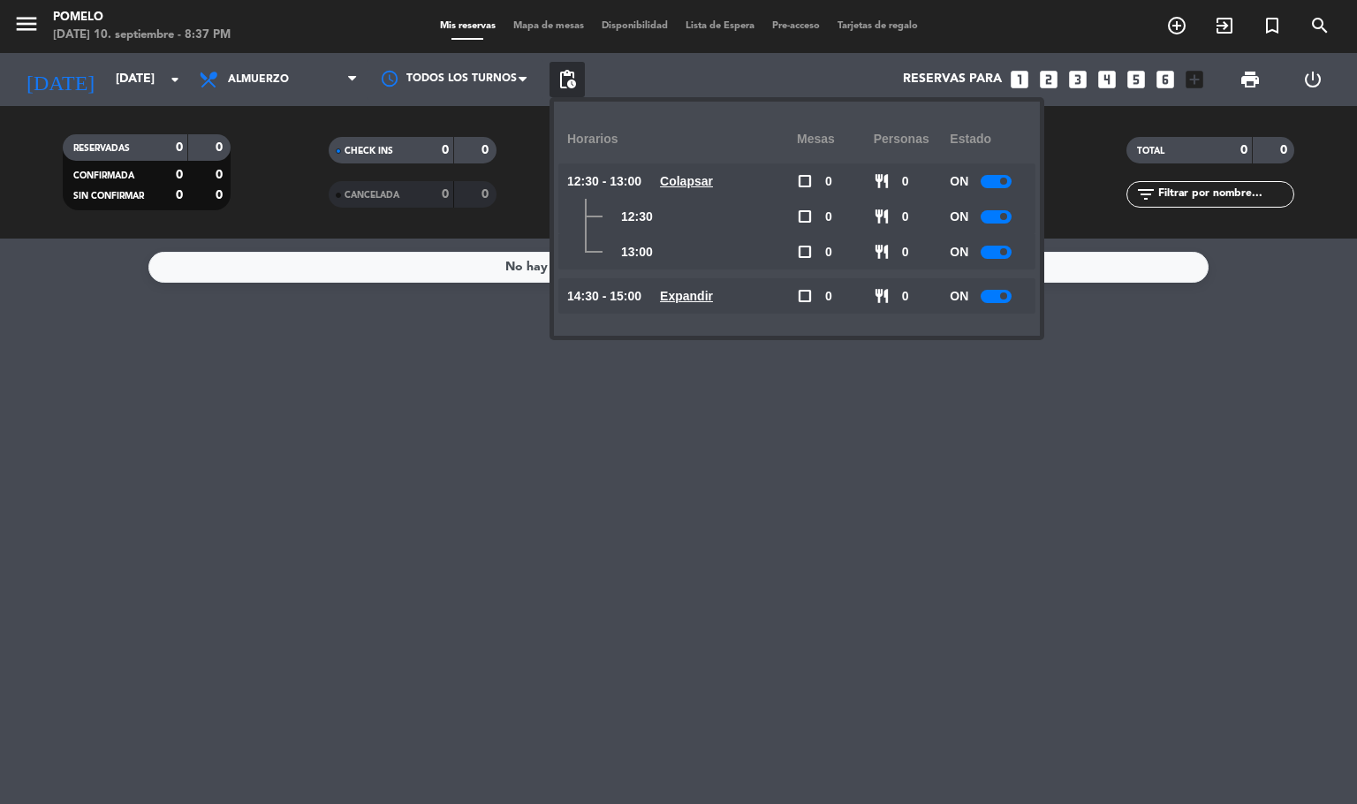
drag, startPoint x: 699, startPoint y: 287, endPoint x: 896, endPoint y: 286, distance: 196.9
click at [705, 289] on u "Expandir" at bounding box center [686, 296] width 53 height 14
drag, startPoint x: 1002, startPoint y: 250, endPoint x: 1008, endPoint y: 353, distance: 103.5
click at [1002, 255] on div at bounding box center [995, 252] width 31 height 13
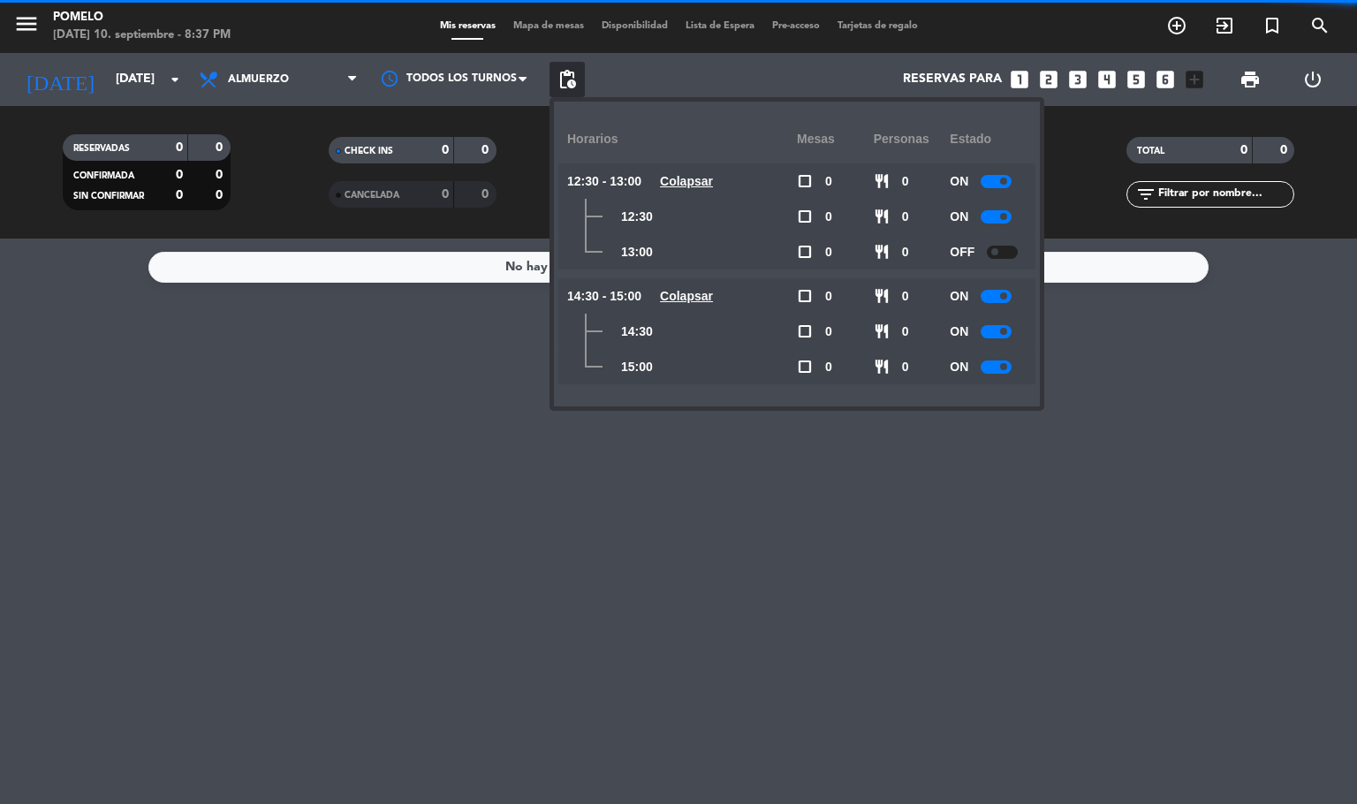
click at [1009, 368] on div at bounding box center [995, 366] width 31 height 13
click at [314, 60] on span "Almuerzo" at bounding box center [278, 79] width 177 height 39
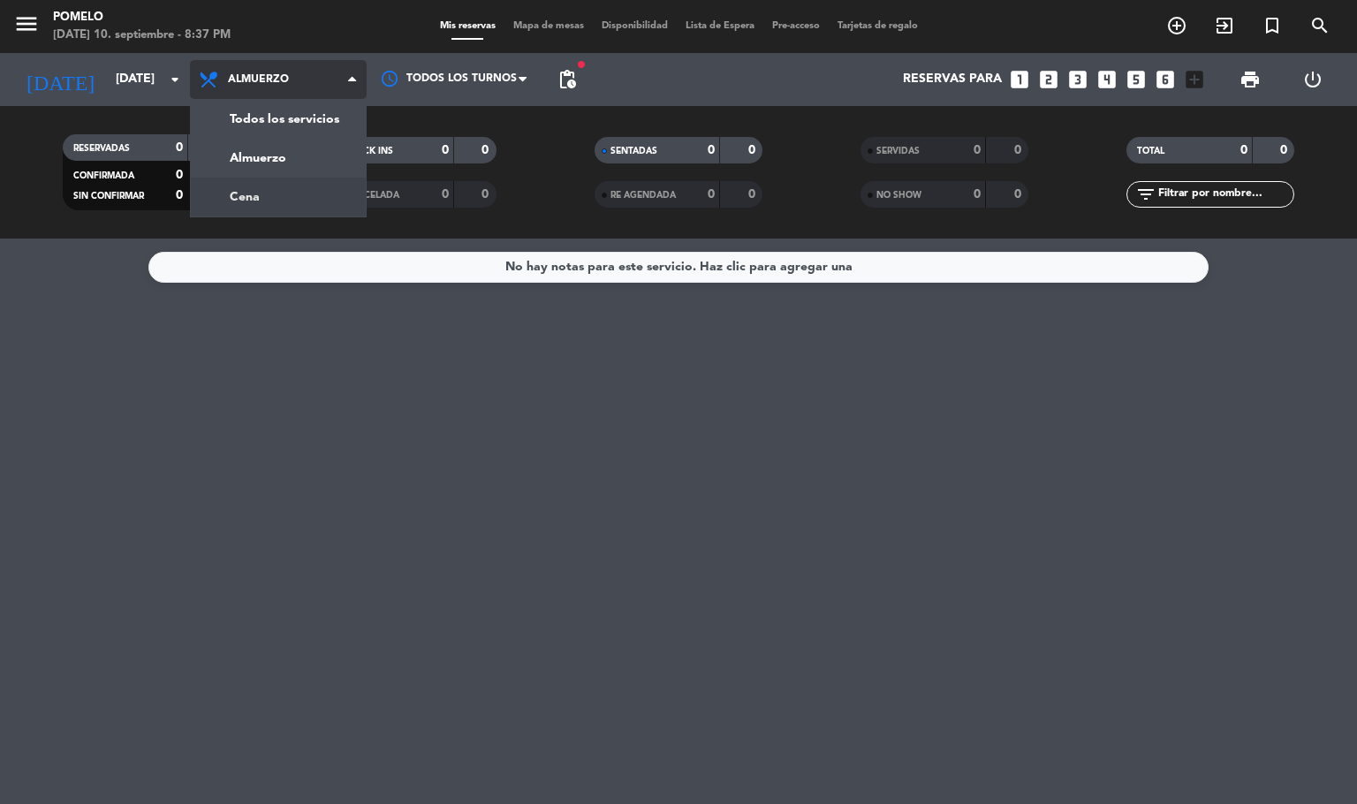
click at [297, 200] on div "menu Pomelo [DATE] 10. septiembre - 8:37 PM Mis reservas Mapa de mesas Disponib…" at bounding box center [678, 119] width 1357 height 238
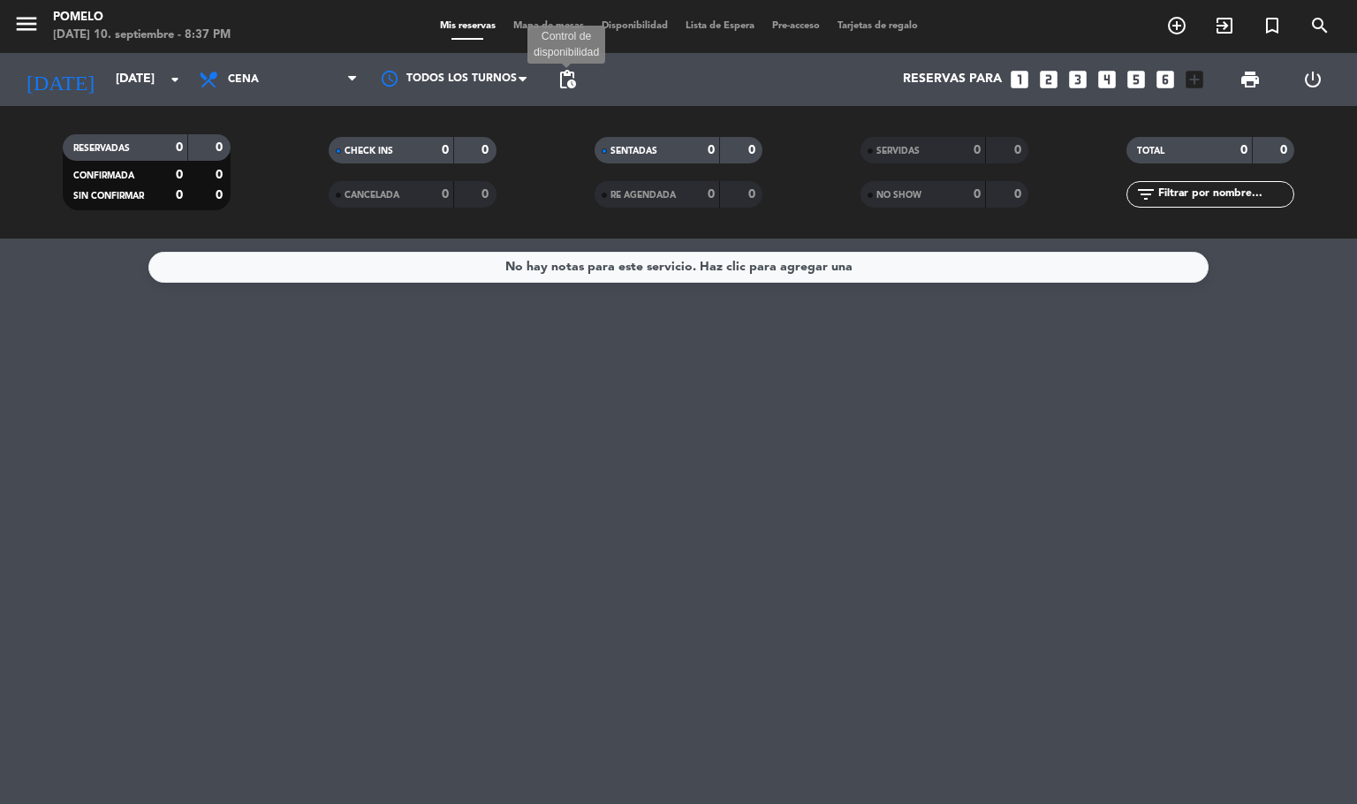
click at [568, 74] on span "pending_actions" at bounding box center [566, 79] width 21 height 21
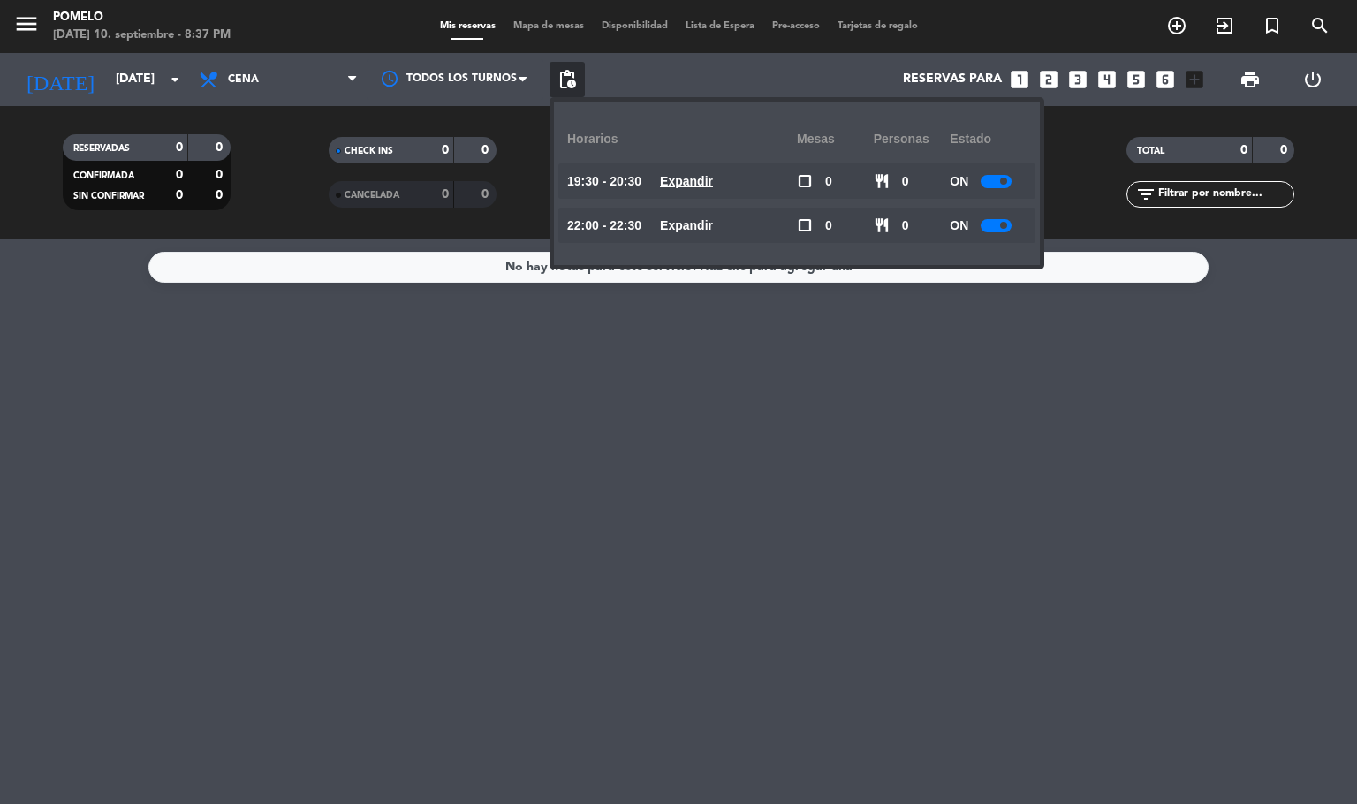
drag, startPoint x: 710, startPoint y: 181, endPoint x: 710, endPoint y: 191, distance: 9.7
click at [710, 184] on u "Expandir" at bounding box center [686, 181] width 53 height 14
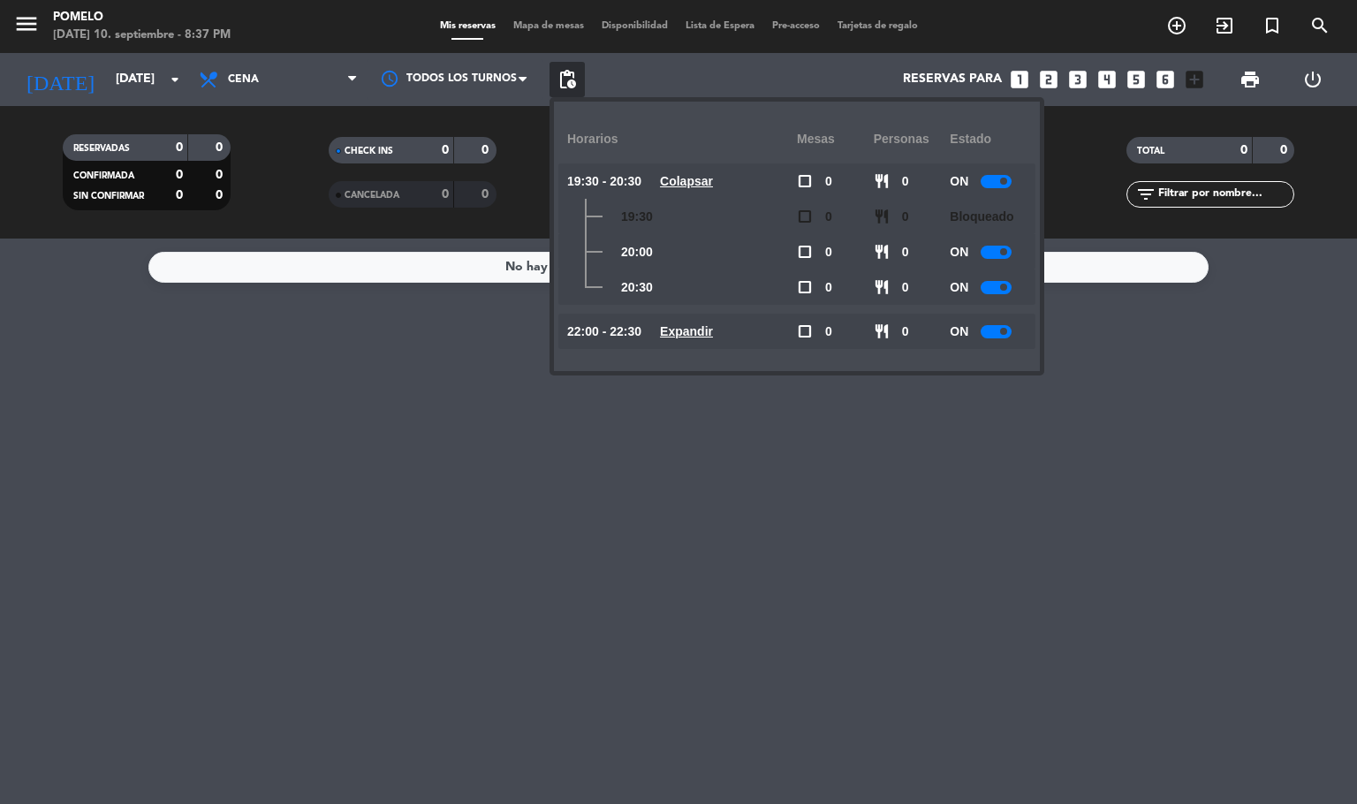
drag, startPoint x: 706, startPoint y: 331, endPoint x: 796, endPoint y: 329, distance: 90.1
click at [706, 332] on u "Expandir" at bounding box center [686, 331] width 53 height 14
click at [994, 290] on div at bounding box center [995, 287] width 31 height 13
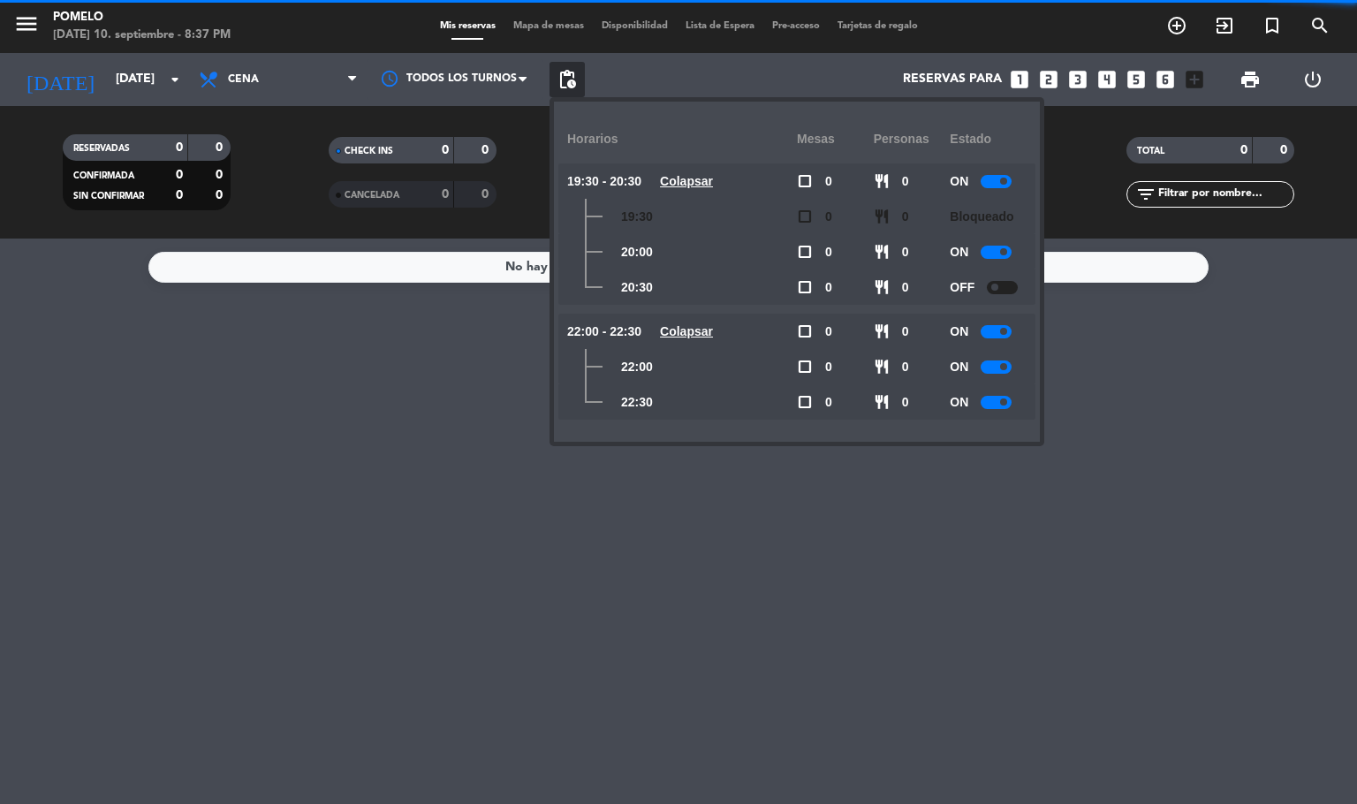
click at [1000, 396] on div at bounding box center [995, 402] width 31 height 13
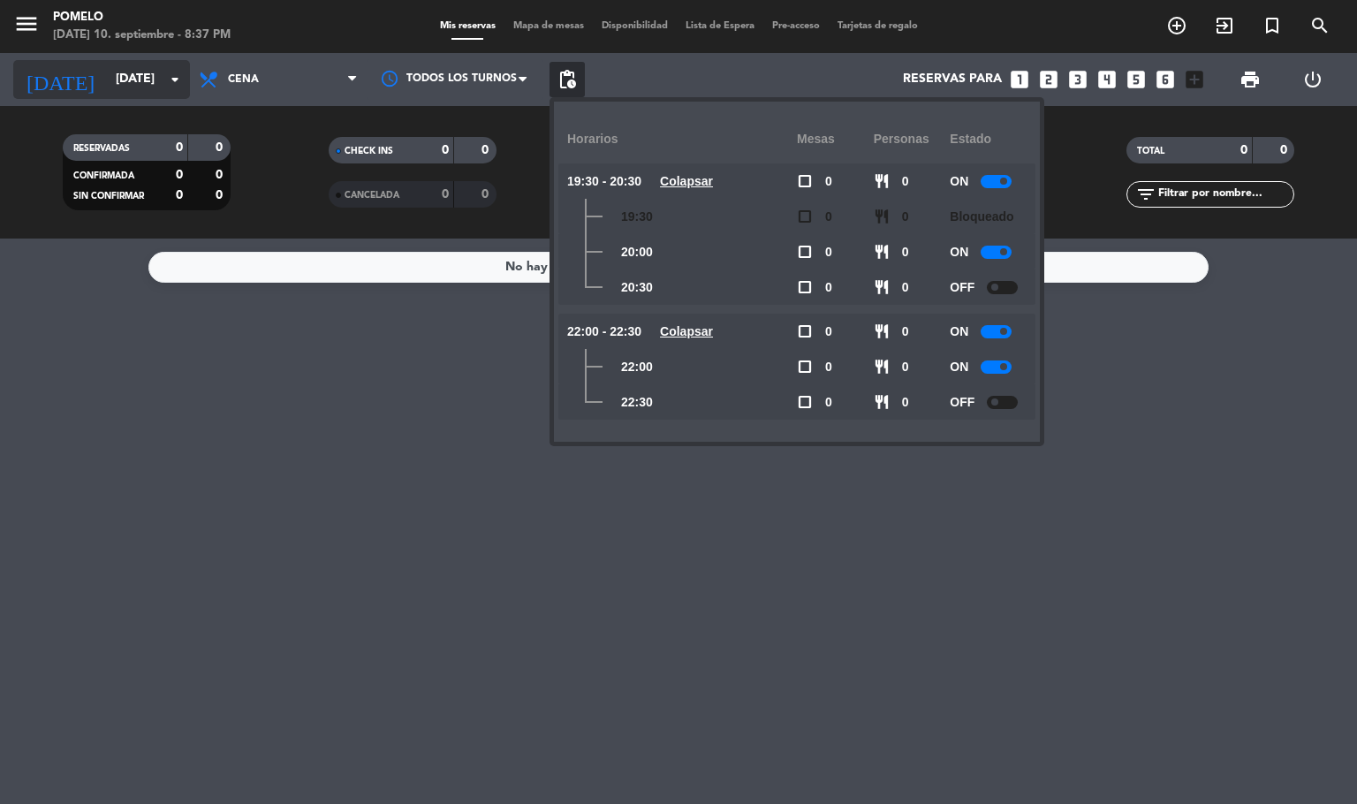
click at [138, 91] on input "[DATE]" at bounding box center [191, 80] width 168 height 32
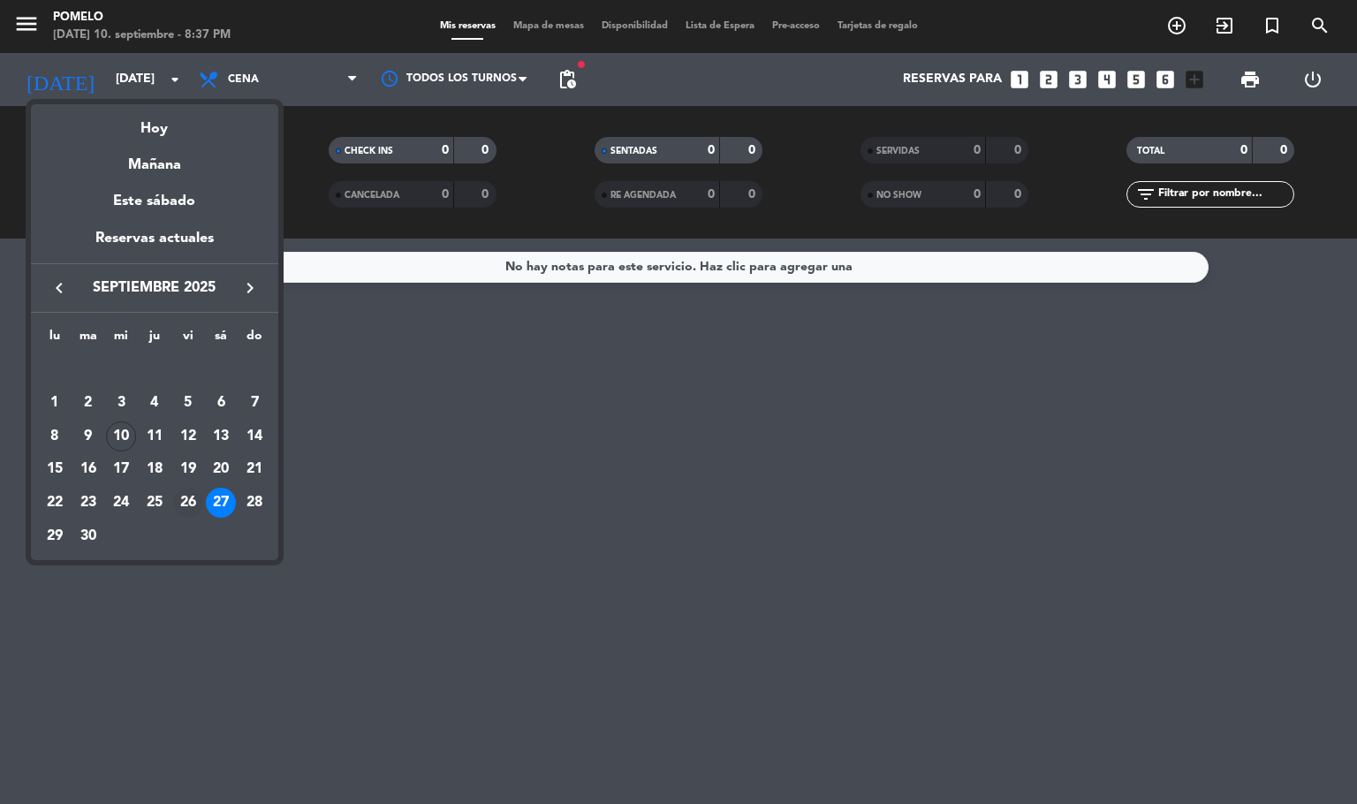
click at [196, 499] on div "26" at bounding box center [188, 503] width 30 height 30
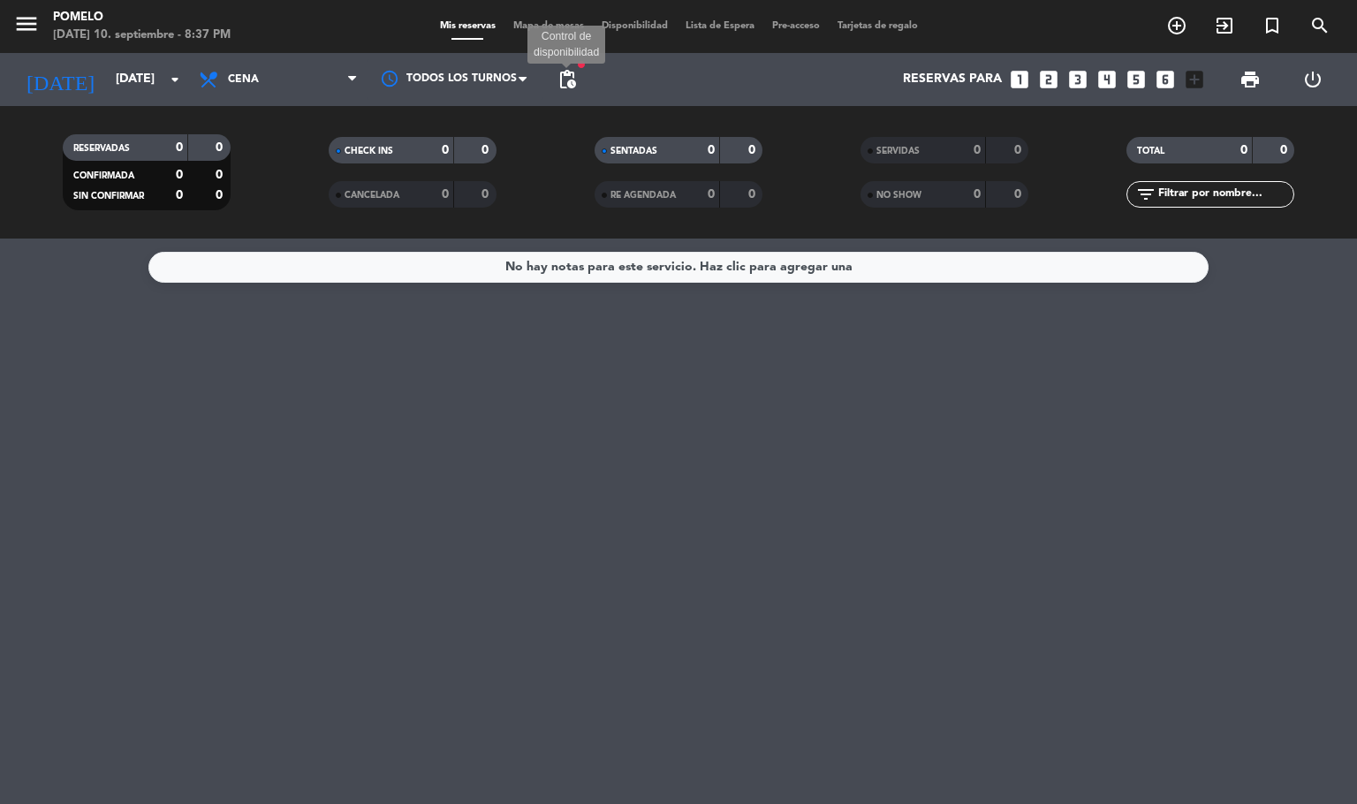
click at [562, 80] on span "pending_actions" at bounding box center [566, 79] width 21 height 21
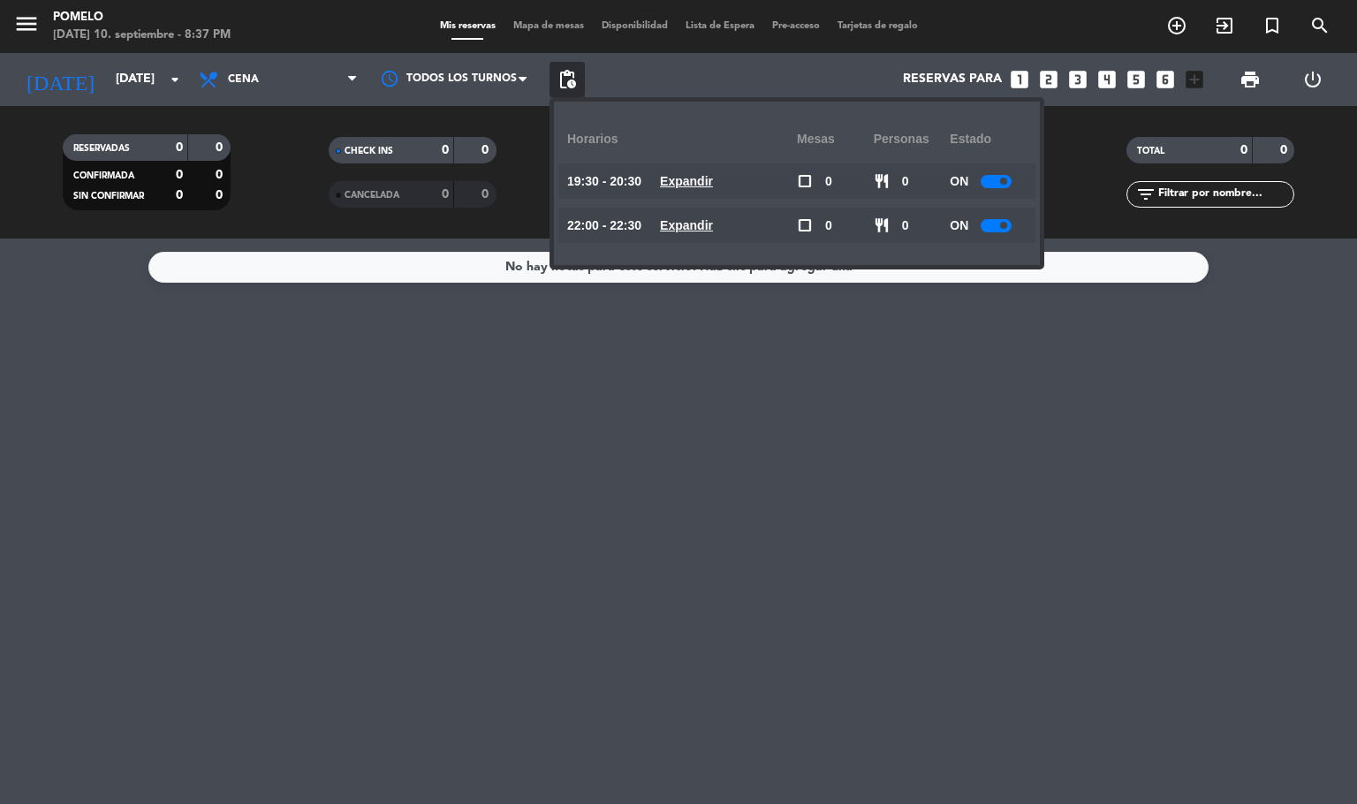
click at [686, 221] on u "Expandir" at bounding box center [686, 225] width 53 height 14
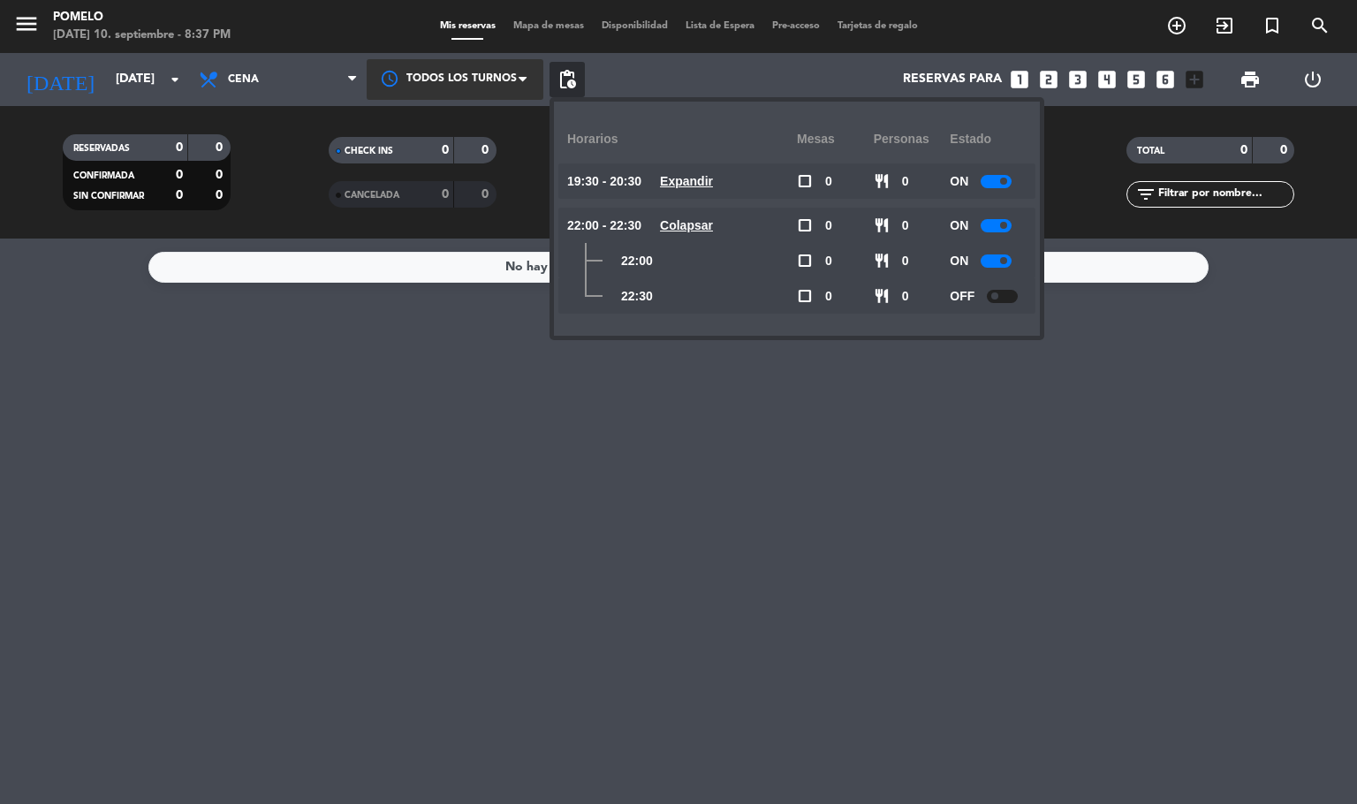
click at [427, 72] on div at bounding box center [455, 79] width 177 height 40
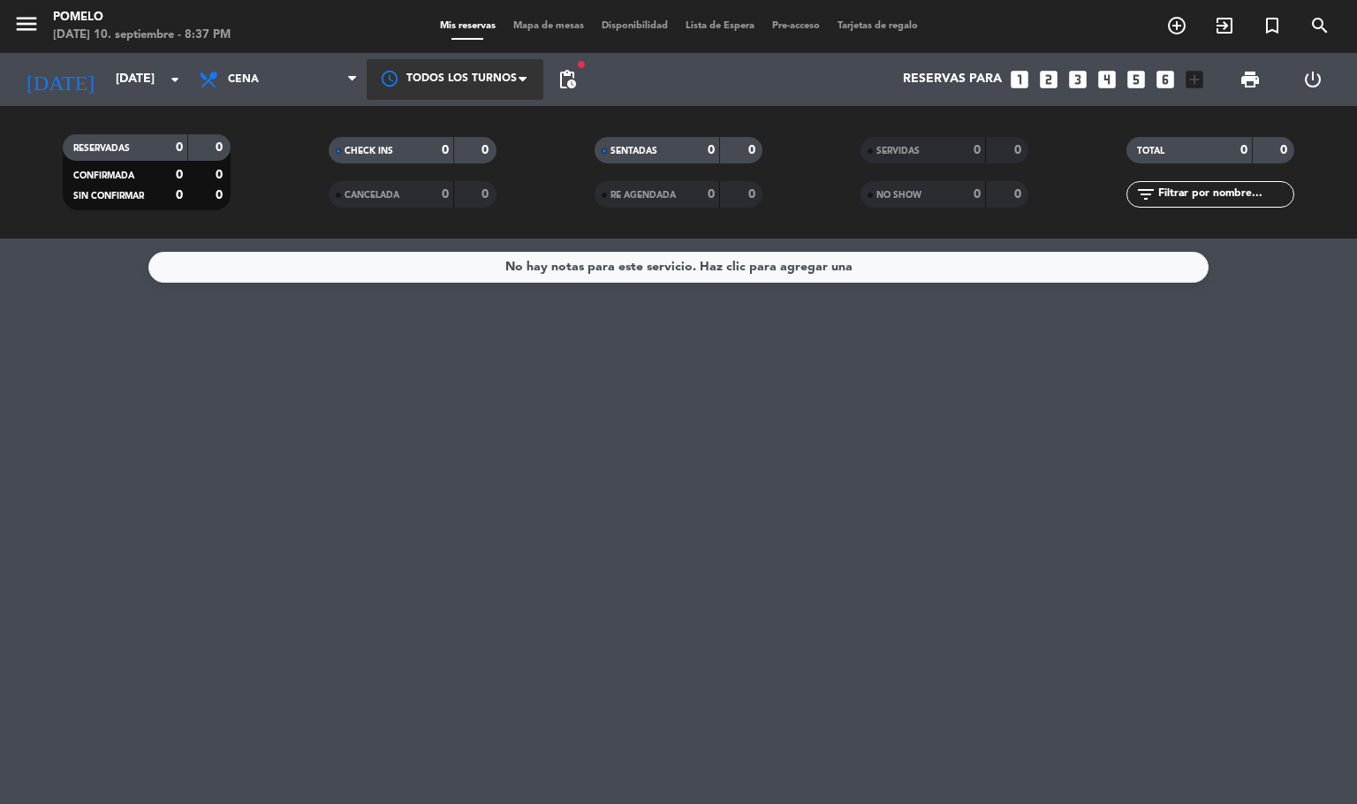
click at [427, 72] on div at bounding box center [455, 79] width 177 height 40
drag, startPoint x: 250, startPoint y: 64, endPoint x: 332, endPoint y: 246, distance: 200.4
click at [249, 64] on span "Cena" at bounding box center [278, 79] width 177 height 39
drag, startPoint x: 292, startPoint y: 146, endPoint x: 498, endPoint y: 260, distance: 235.2
click at [298, 148] on div "menu Pomelo [DATE] 10. septiembre - 8:37 PM Mis reservas Mapa de mesas Disponib…" at bounding box center [678, 119] width 1357 height 238
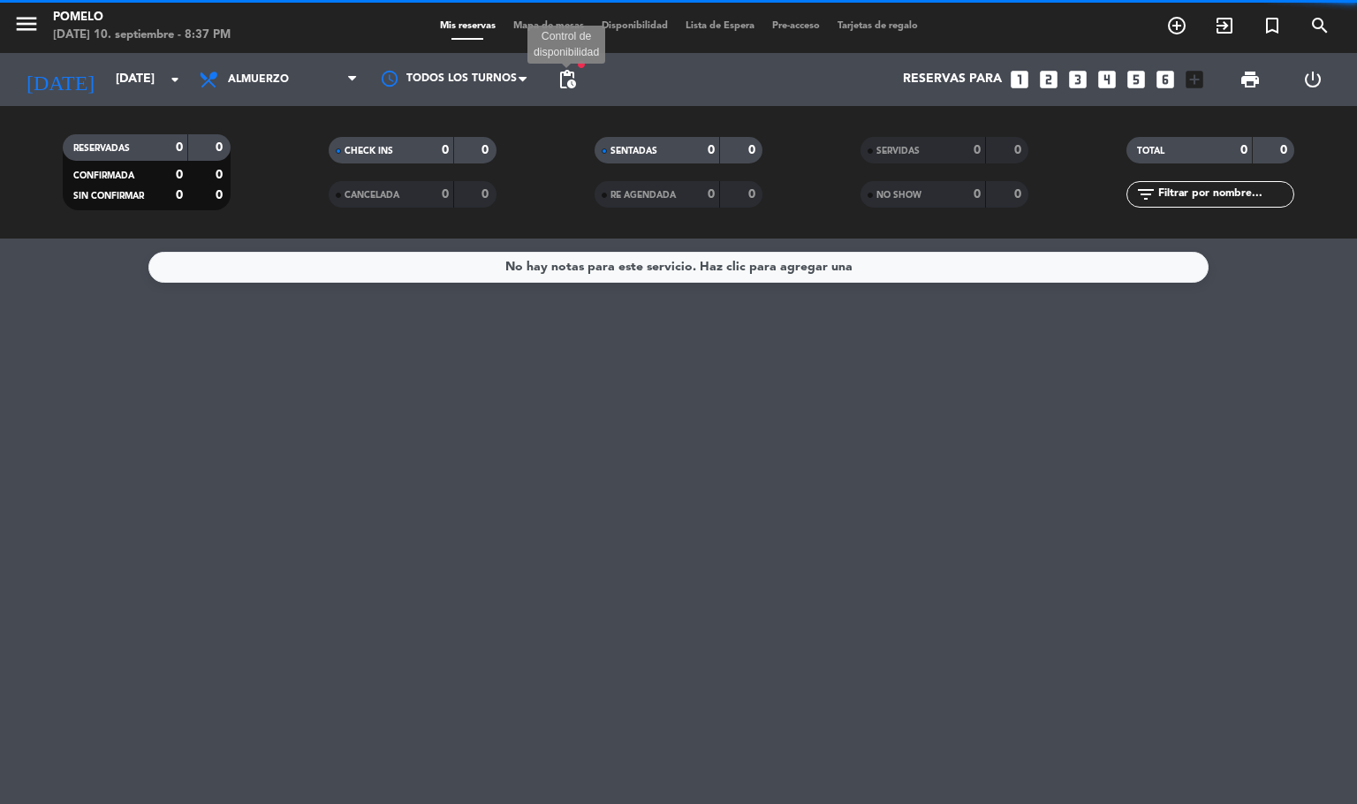
click at [565, 72] on span "pending_actions" at bounding box center [566, 79] width 21 height 21
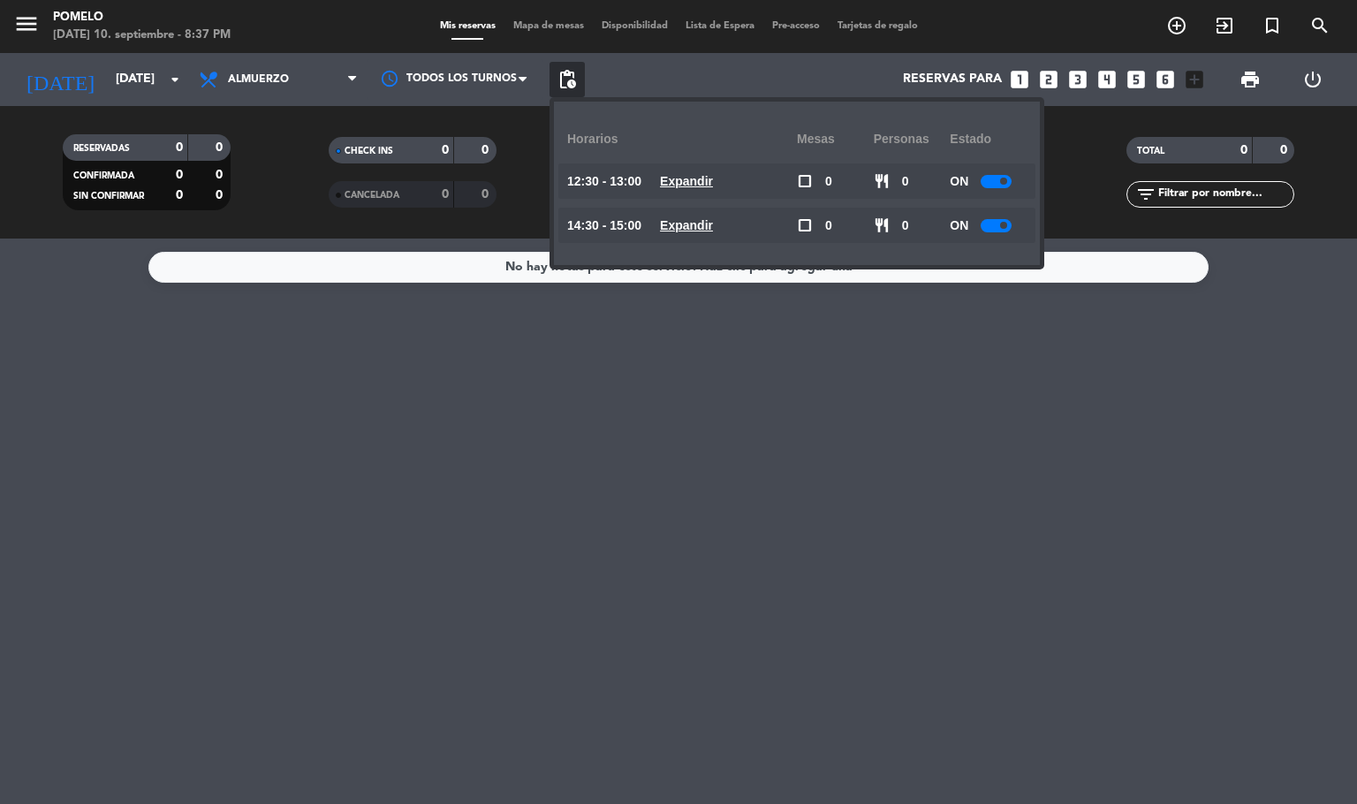
click at [713, 174] on u "Expandir" at bounding box center [686, 181] width 53 height 14
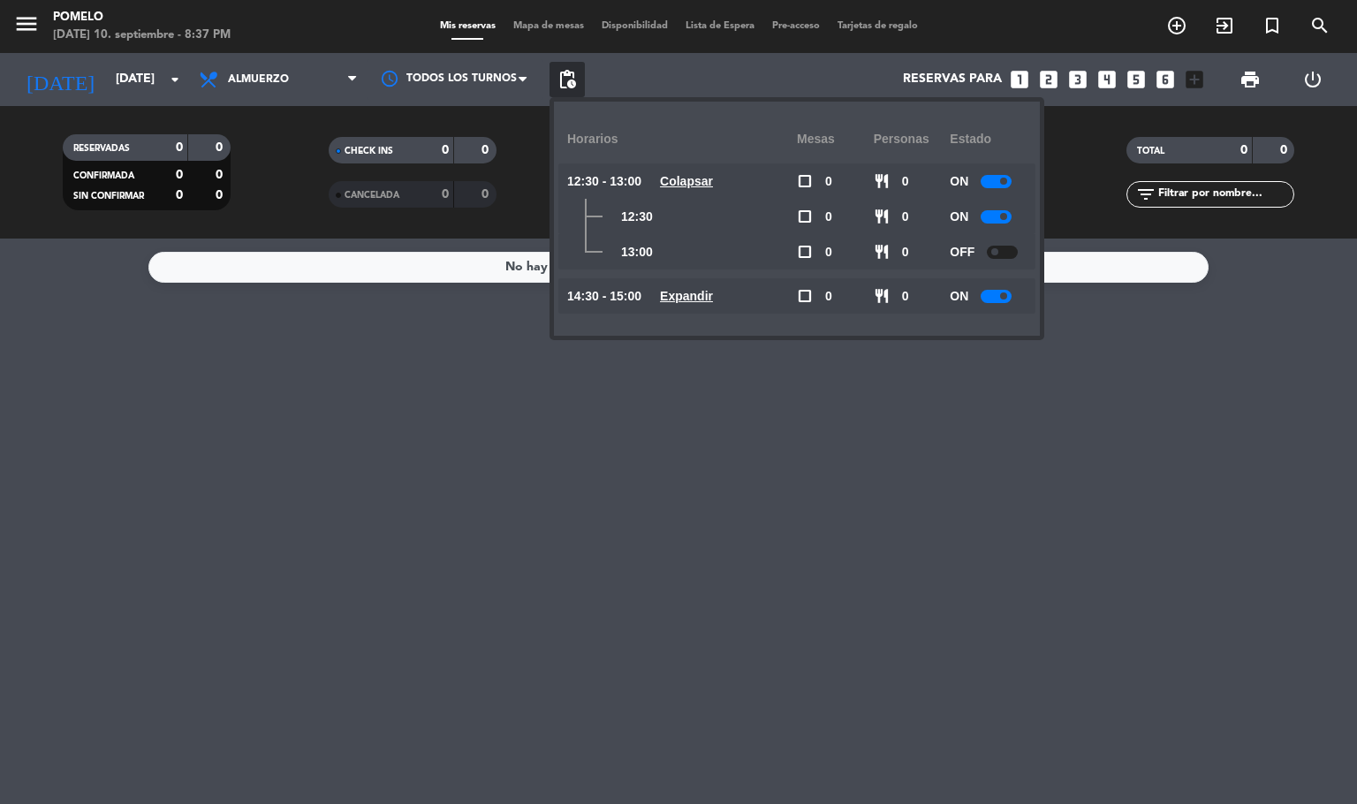
click at [713, 294] on u "Expandir" at bounding box center [686, 296] width 53 height 14
click at [138, 79] on input "[DATE]" at bounding box center [191, 80] width 168 height 32
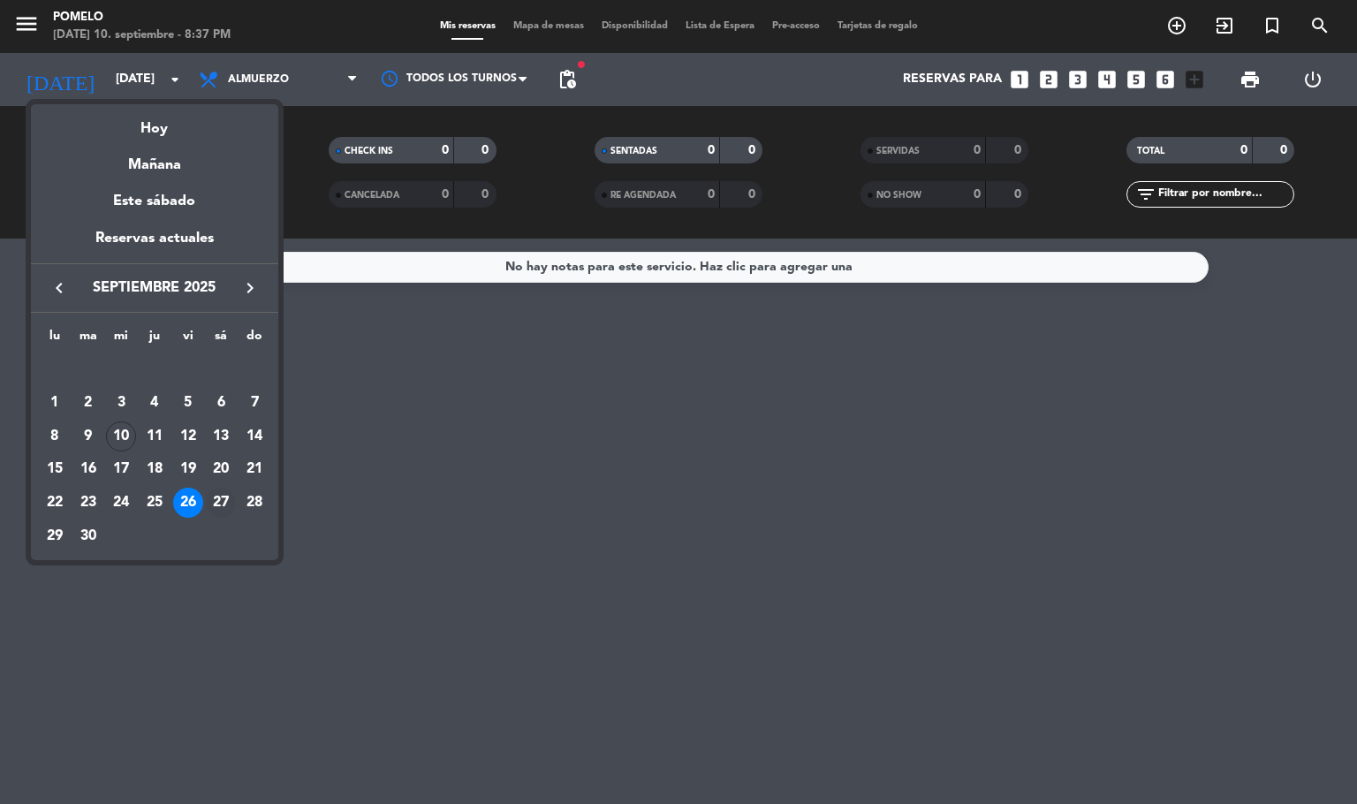
click at [218, 496] on div "27" at bounding box center [221, 503] width 30 height 30
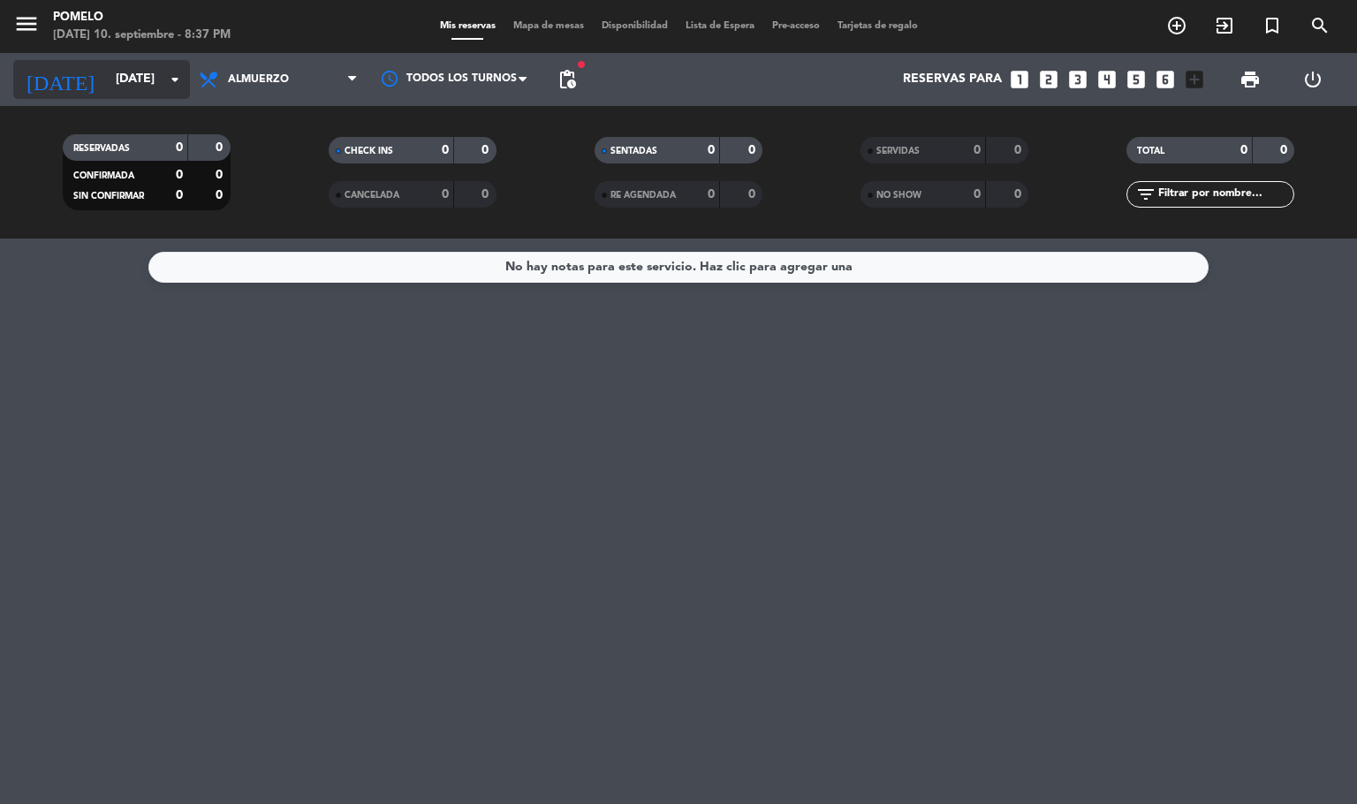
drag, startPoint x: 131, startPoint y: 79, endPoint x: 143, endPoint y: 85, distance: 13.5
click at [143, 85] on input "[DATE]" at bounding box center [191, 80] width 168 height 32
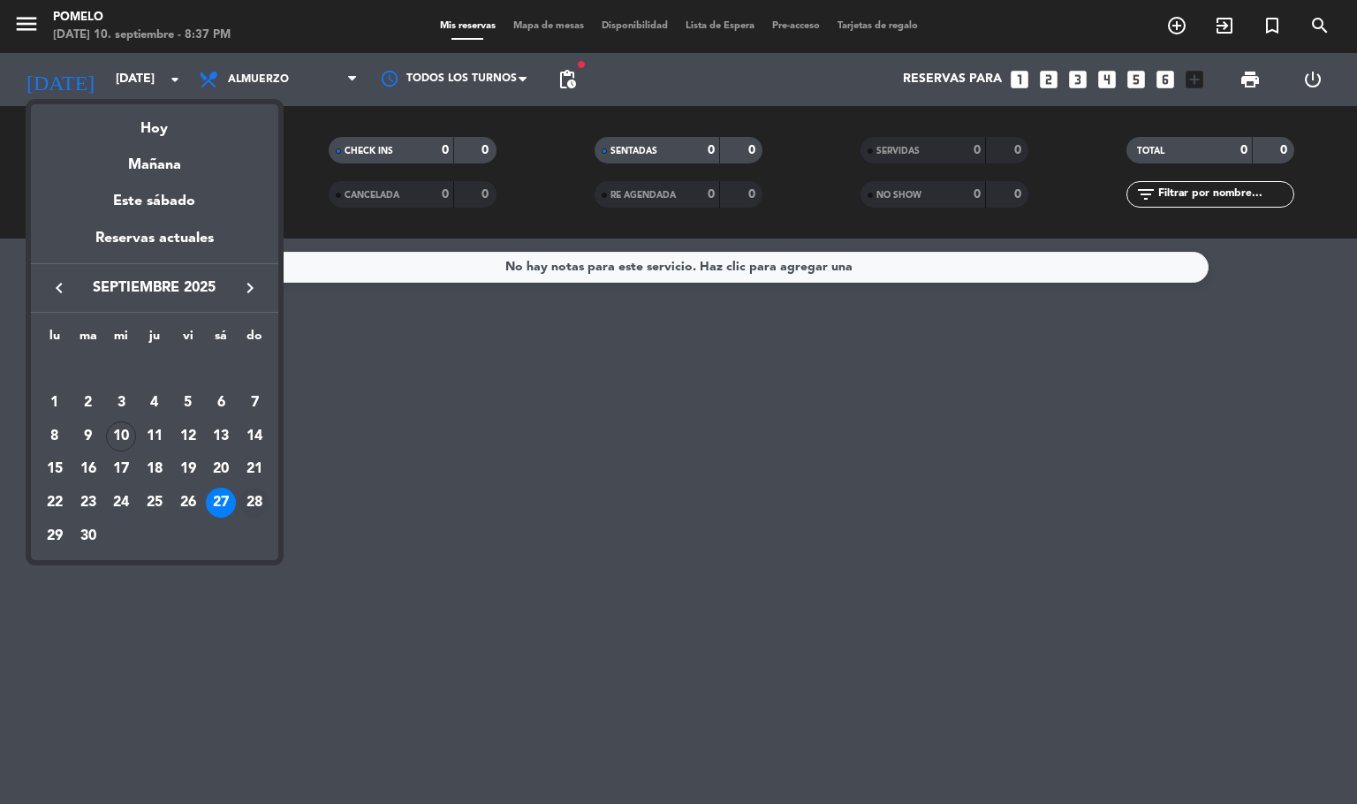
click at [250, 502] on div "28" at bounding box center [254, 503] width 30 height 30
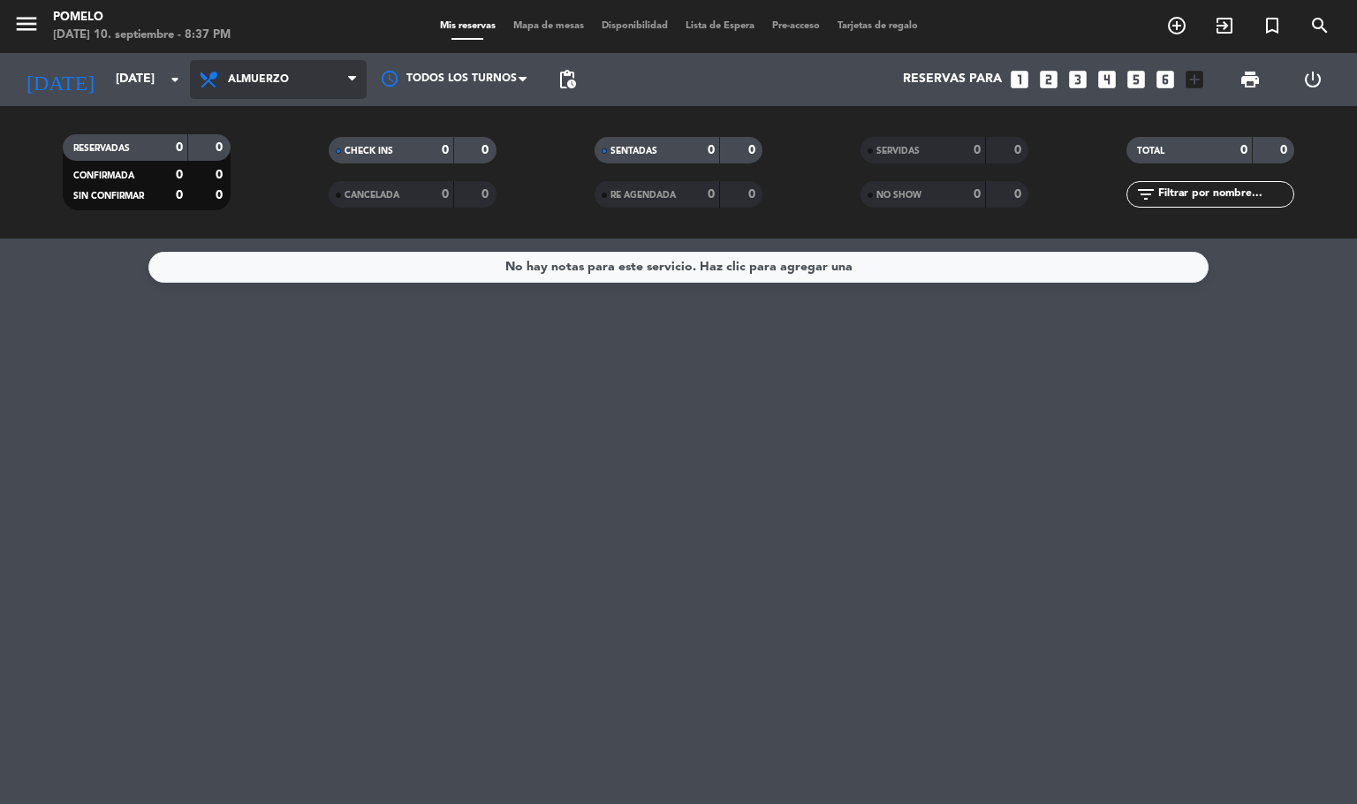
click at [295, 96] on span "Almuerzo" at bounding box center [278, 79] width 177 height 39
click at [247, 180] on div "menu Pomelo [DATE] 10. septiembre - 8:37 PM Mis reservas Mapa de mesas Disponib…" at bounding box center [678, 119] width 1357 height 238
click at [563, 64] on span "pending_actions" at bounding box center [566, 79] width 35 height 35
click at [571, 87] on span "pending_actions" at bounding box center [566, 79] width 21 height 21
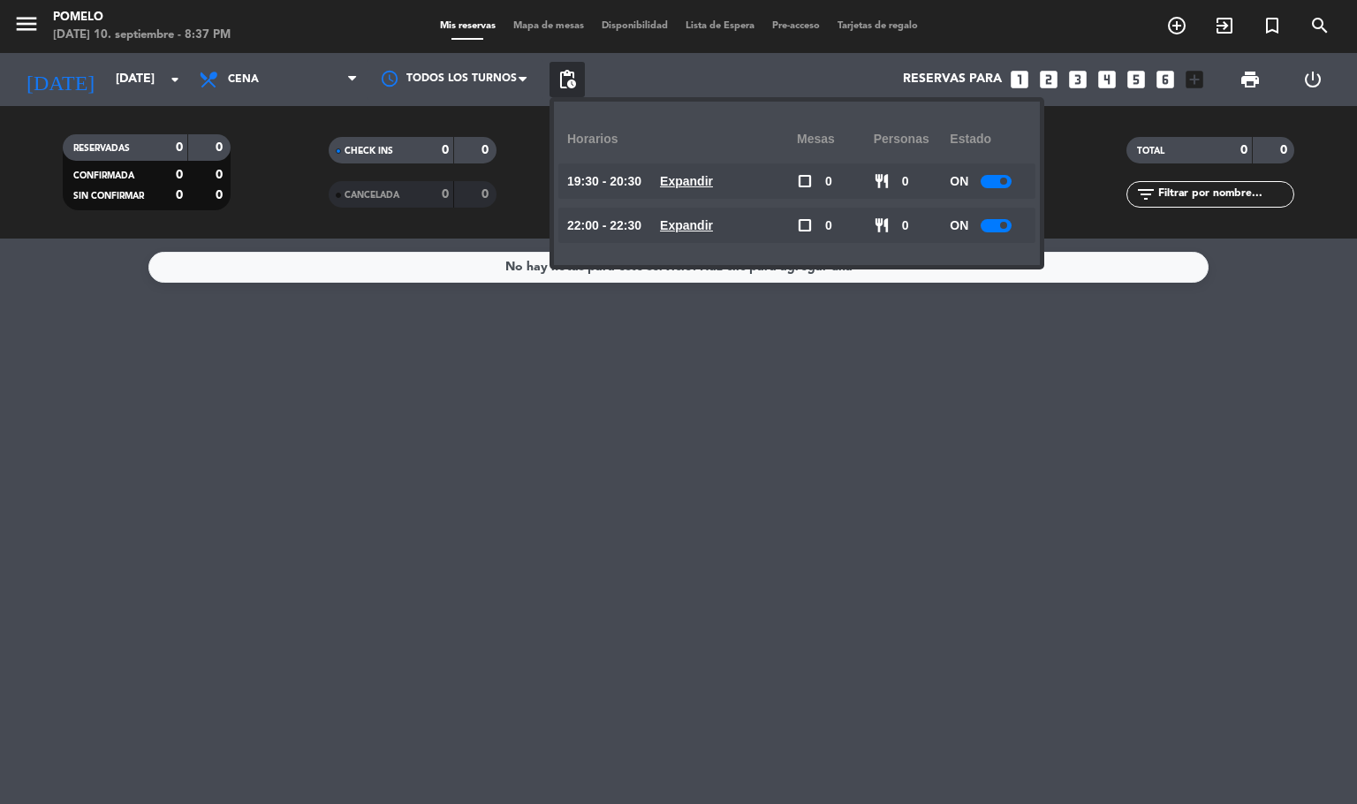
click at [713, 178] on u "Expandir" at bounding box center [686, 181] width 53 height 14
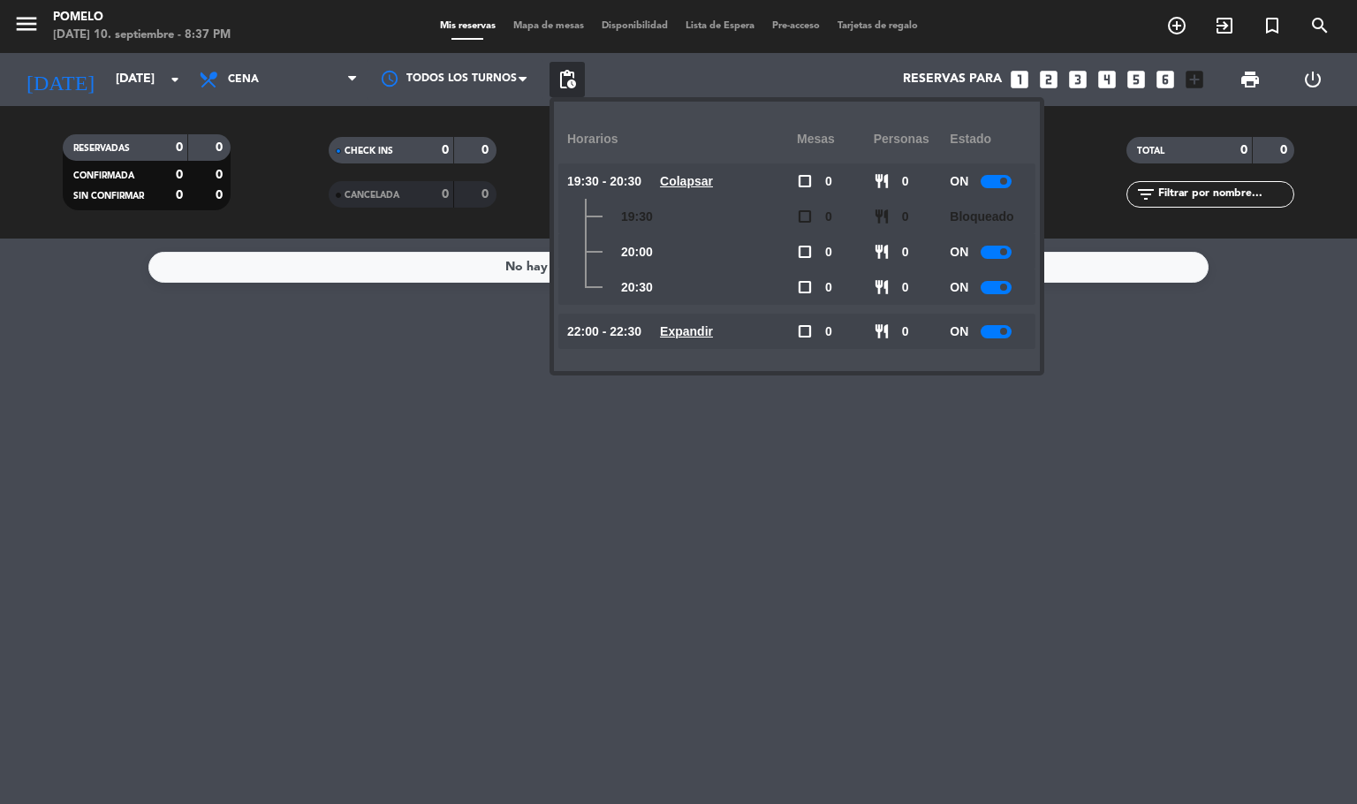
drag, startPoint x: 718, startPoint y: 329, endPoint x: 955, endPoint y: 323, distance: 236.7
click at [735, 329] on div "22:00 - 22:30 Expandir" at bounding box center [682, 331] width 230 height 35
drag, startPoint x: 1005, startPoint y: 283, endPoint x: 994, endPoint y: 291, distance: 13.2
click at [1002, 284] on span at bounding box center [1003, 286] width 7 height 7
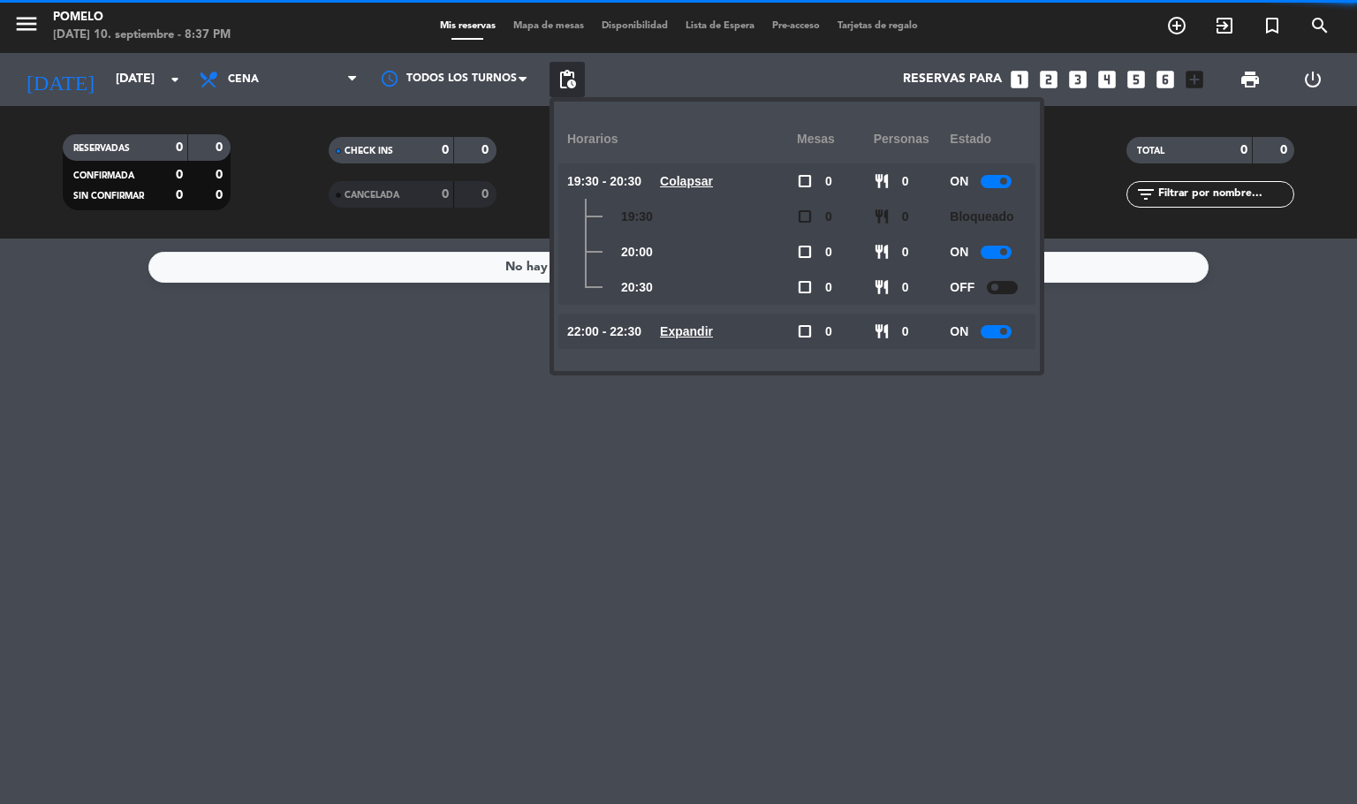
drag, startPoint x: 692, startPoint y: 332, endPoint x: 813, endPoint y: 344, distance: 121.6
click at [699, 332] on u "Expandir" at bounding box center [686, 331] width 53 height 14
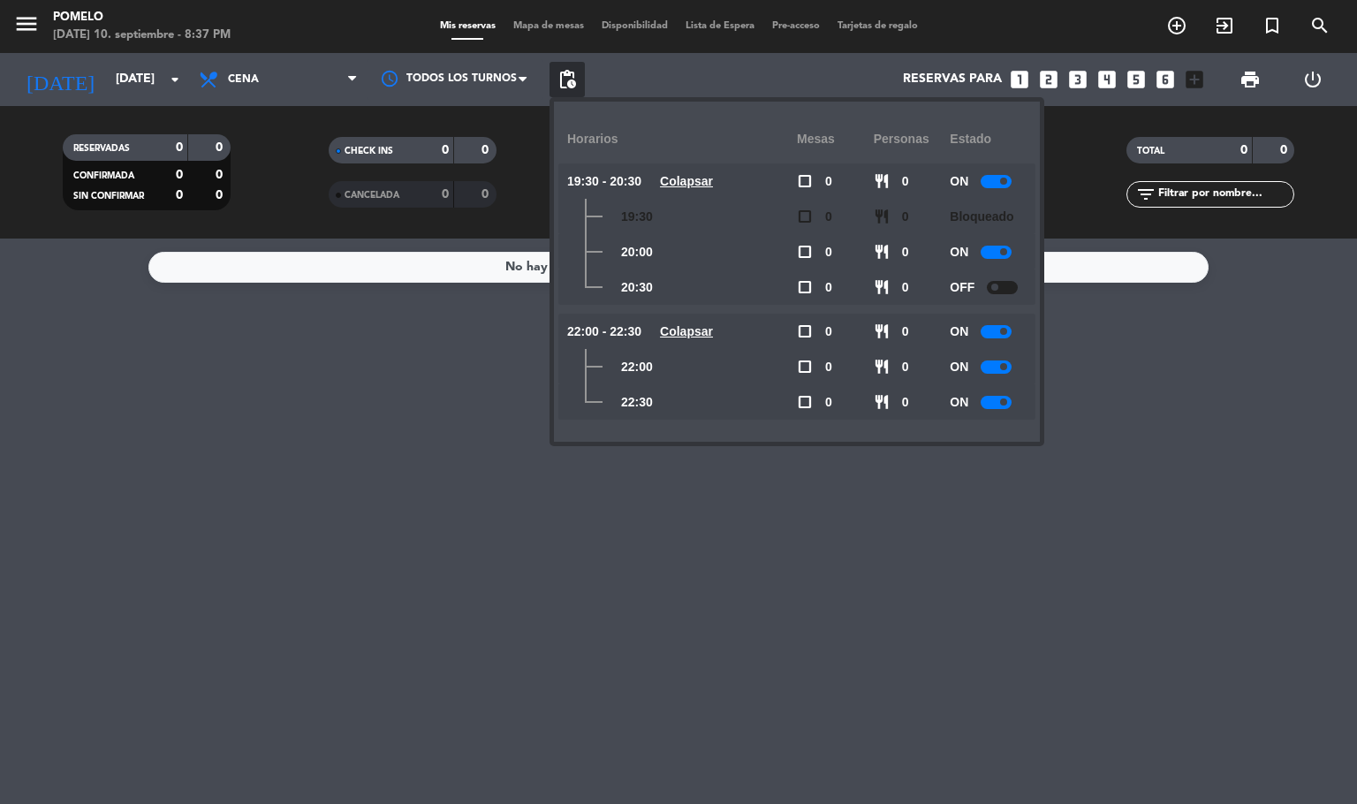
click at [1004, 401] on span at bounding box center [1003, 401] width 7 height 7
click at [268, 74] on span "Cena" at bounding box center [278, 79] width 177 height 39
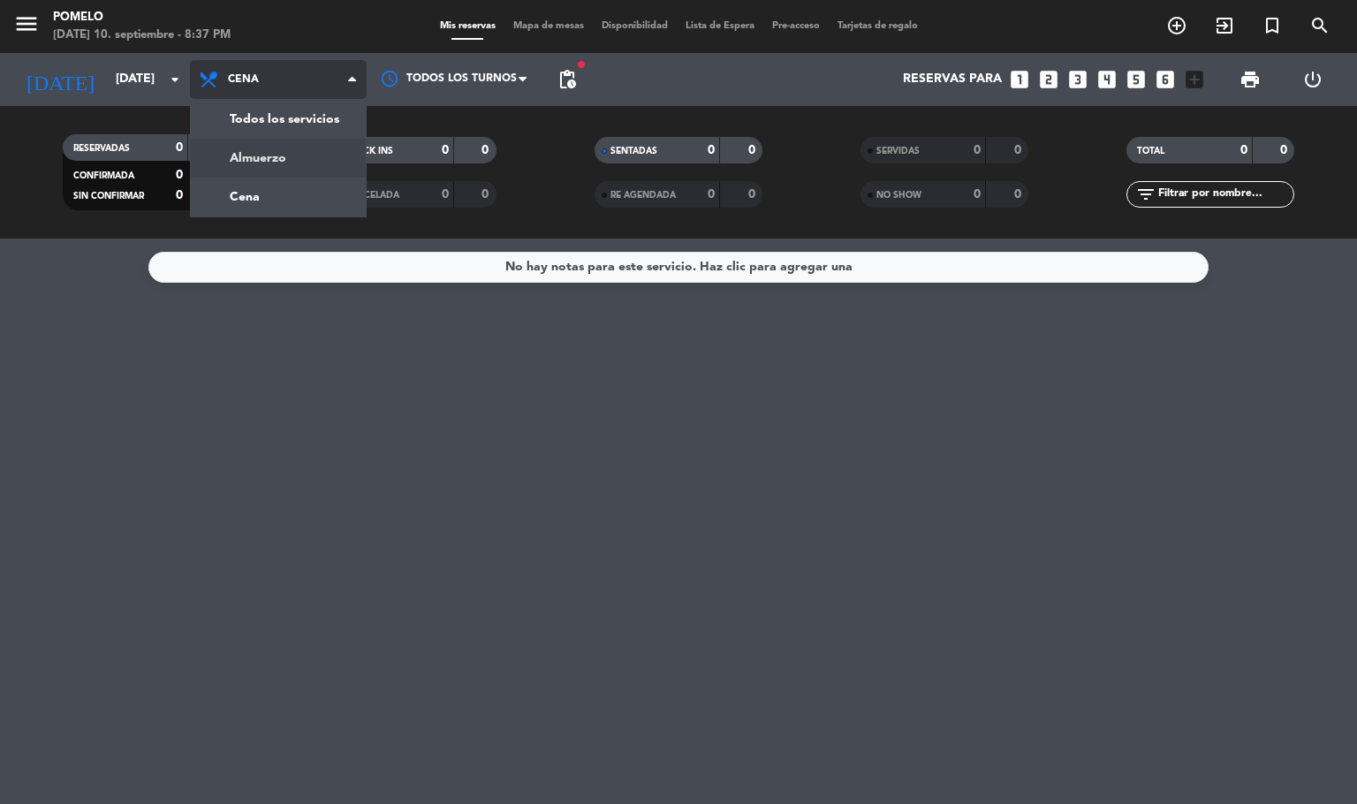
click at [289, 167] on div "menu Pomelo [DATE] 10. septiembre - 8:37 PM Mis reservas Mapa de mesas Disponib…" at bounding box center [678, 119] width 1357 height 238
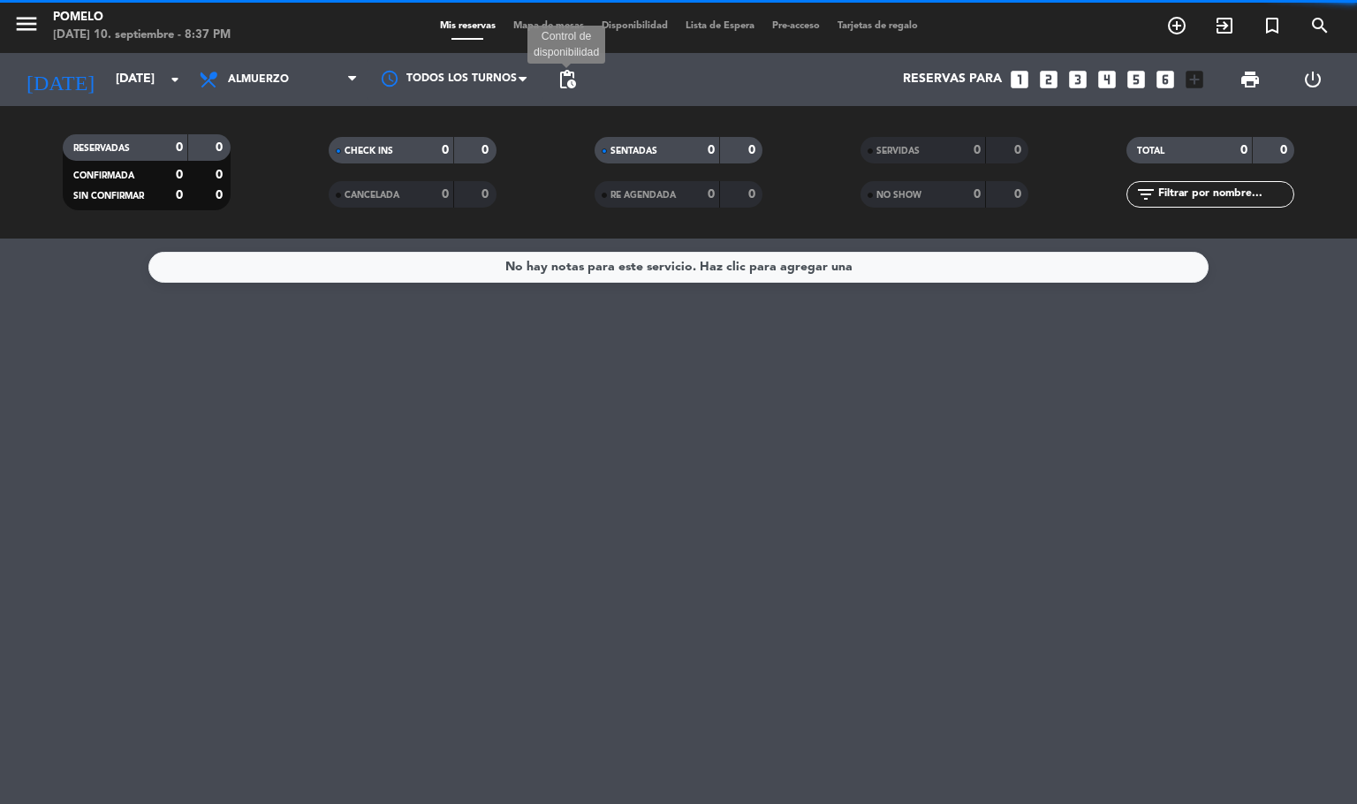
click at [570, 85] on span "pending_actions" at bounding box center [566, 79] width 21 height 21
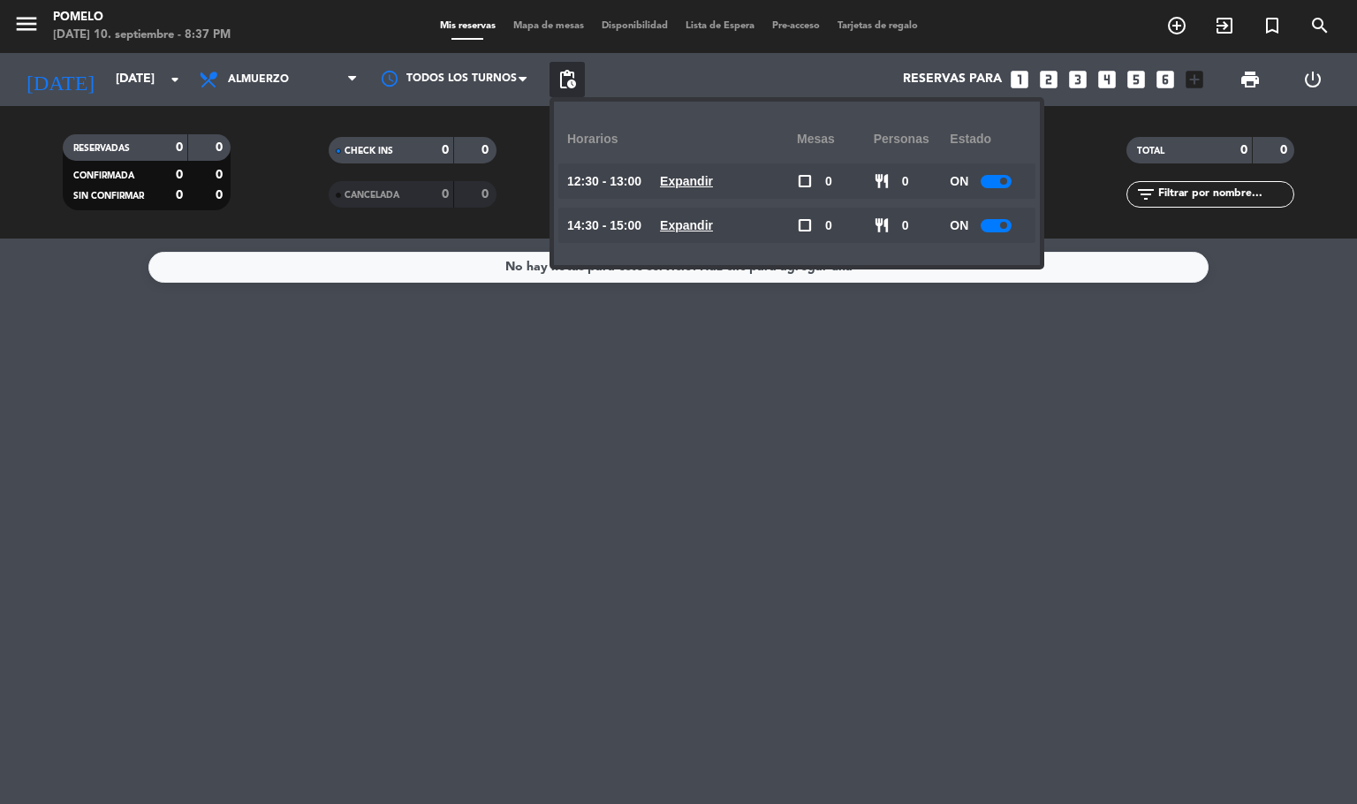
drag, startPoint x: 708, startPoint y: 162, endPoint x: 716, endPoint y: 183, distance: 22.6
click at [710, 163] on div "Horarios Mesas personas Estado 12:30 - 13:00 Expandir check_box_outline_blank 0…" at bounding box center [796, 183] width 459 height 137
click at [713, 183] on u "Expandir" at bounding box center [686, 181] width 53 height 14
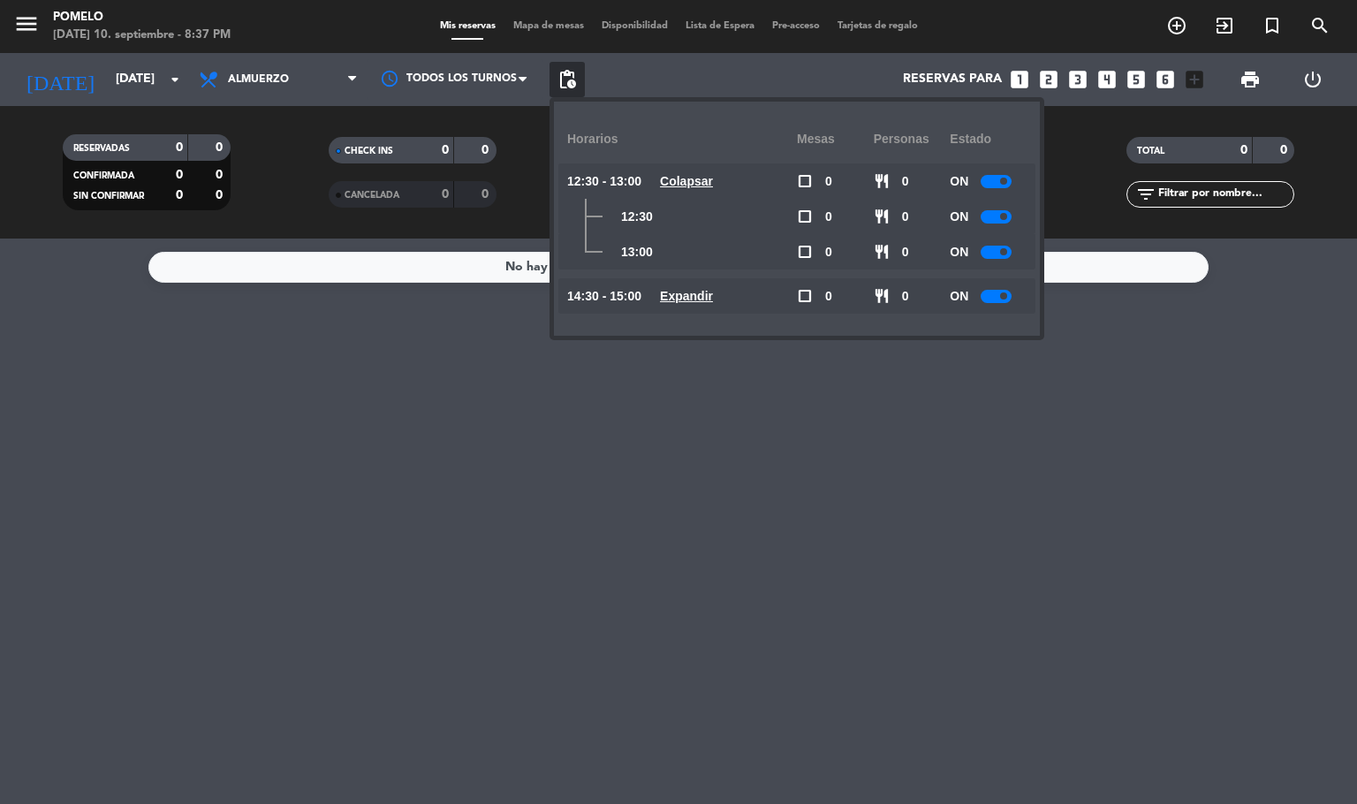
drag, startPoint x: 706, startPoint y: 297, endPoint x: 785, endPoint y: 295, distance: 79.5
click at [707, 298] on u "Expandir" at bounding box center [686, 296] width 53 height 14
drag, startPoint x: 994, startPoint y: 252, endPoint x: 994, endPoint y: 263, distance: 11.5
click at [994, 250] on div at bounding box center [995, 252] width 31 height 13
click at [1008, 358] on div "ON" at bounding box center [987, 366] width 77 height 35
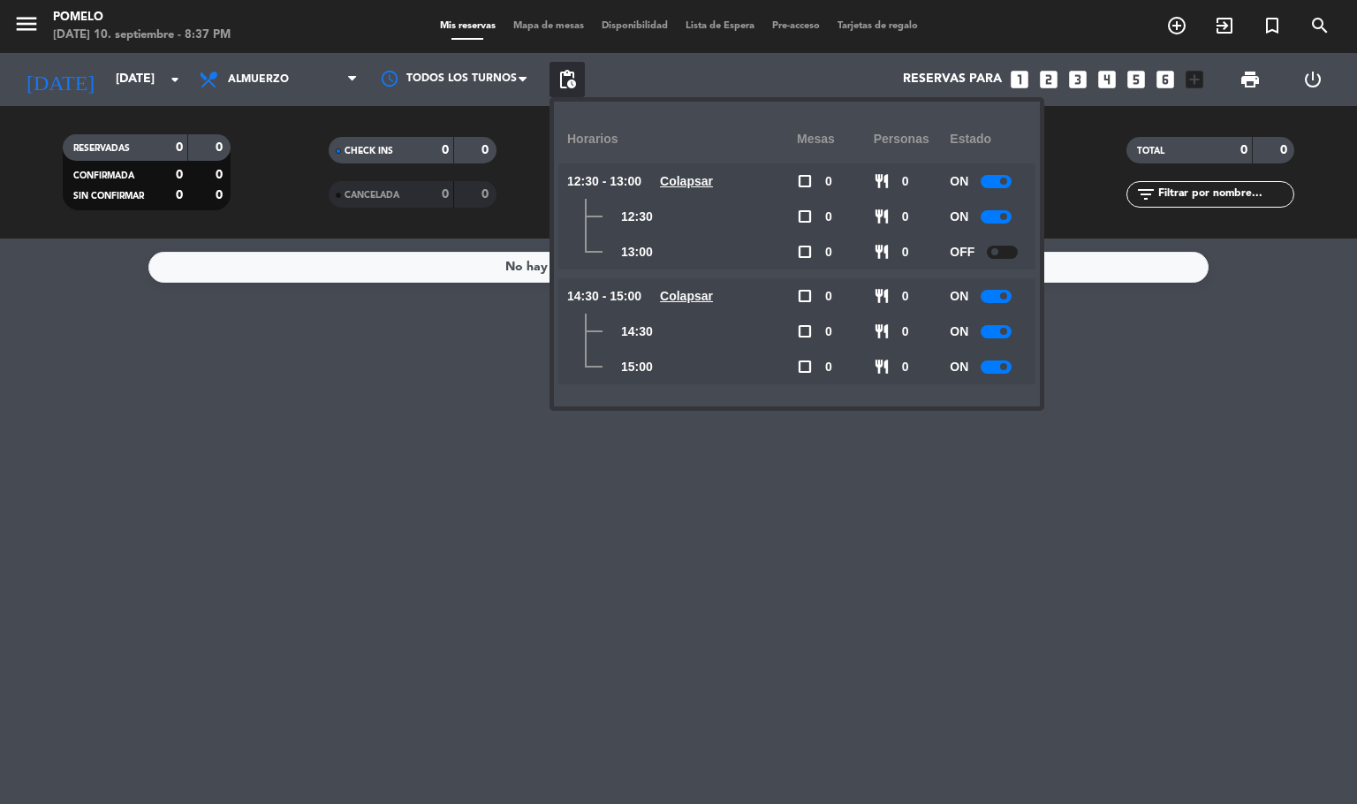
click at [1009, 364] on div at bounding box center [995, 366] width 31 height 13
click at [107, 87] on input "[DATE]" at bounding box center [191, 80] width 168 height 32
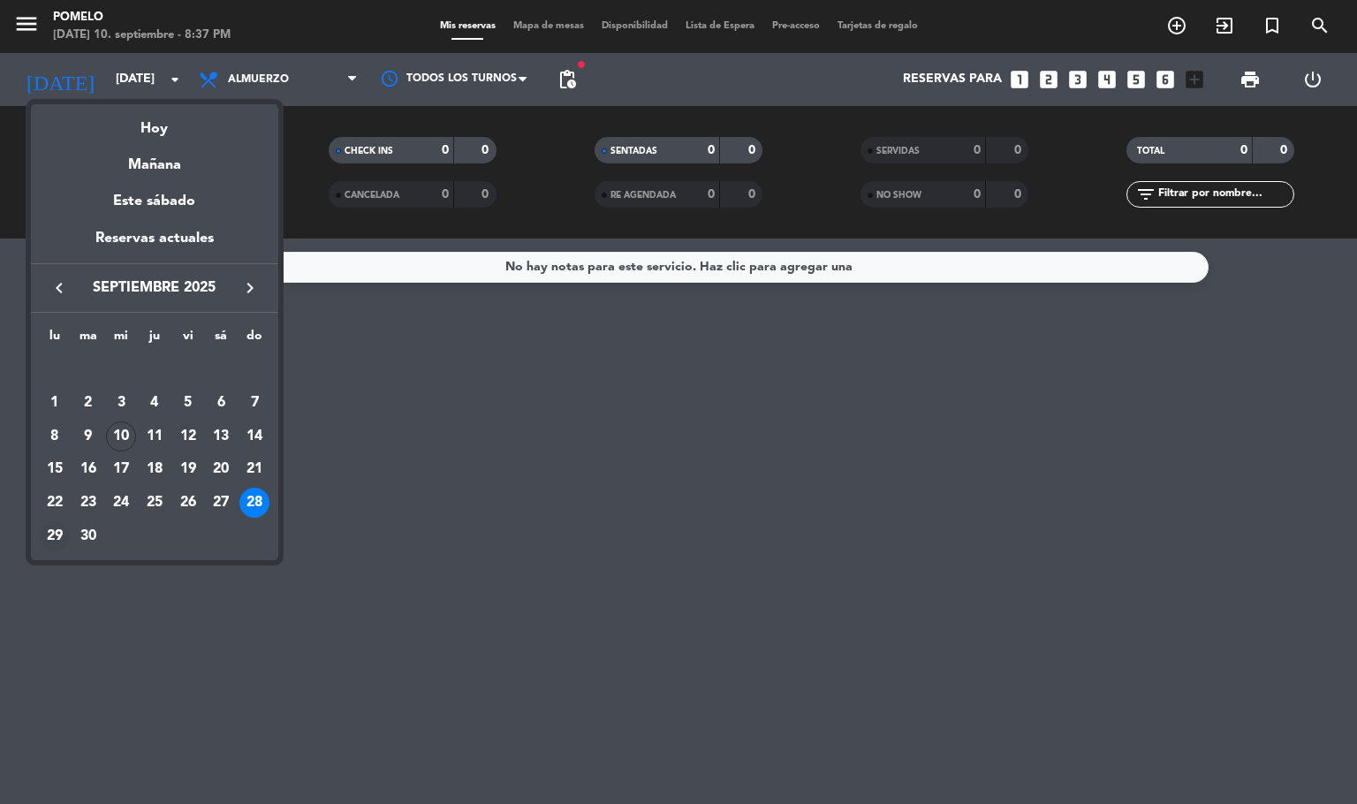
click at [42, 531] on div "29" at bounding box center [55, 536] width 30 height 30
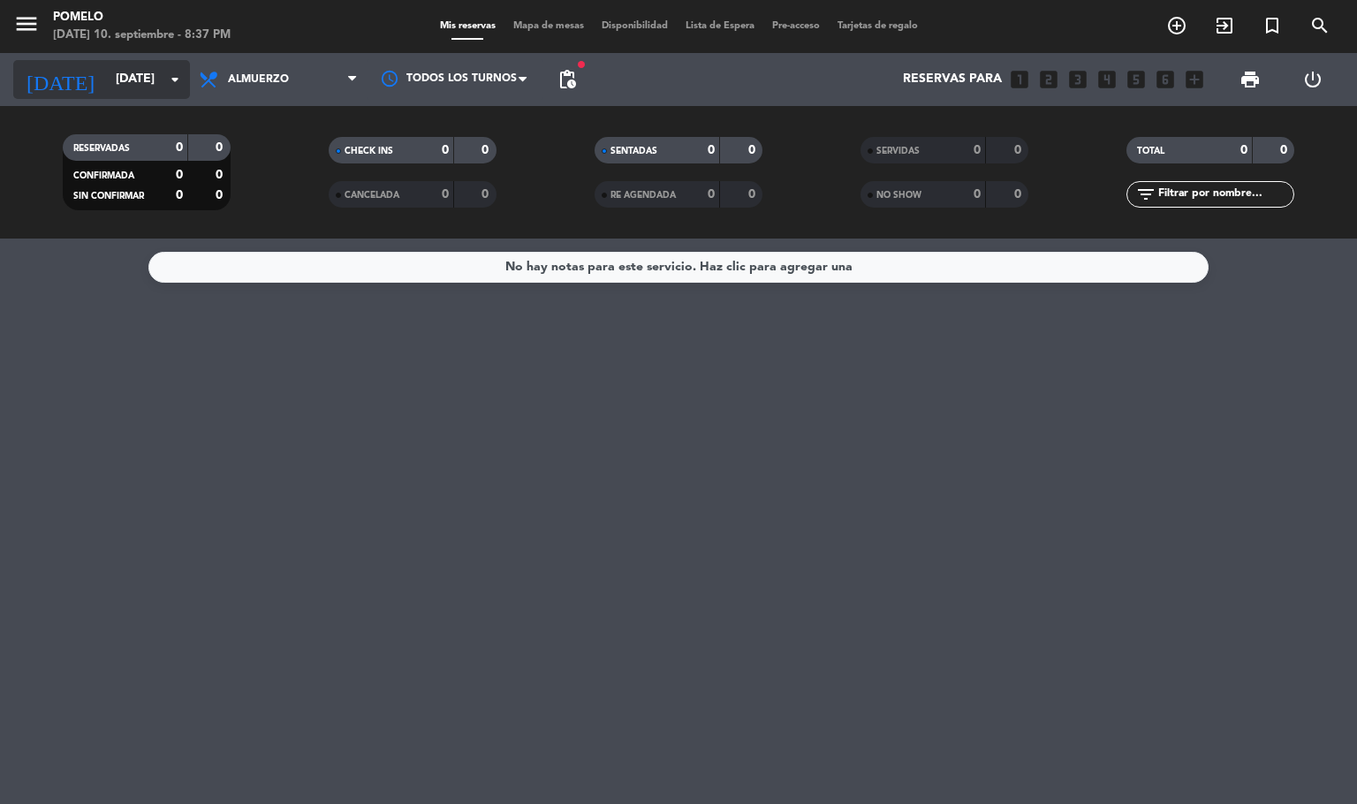
click at [114, 64] on div "[DATE] [DATE] arrow_drop_down" at bounding box center [101, 79] width 177 height 39
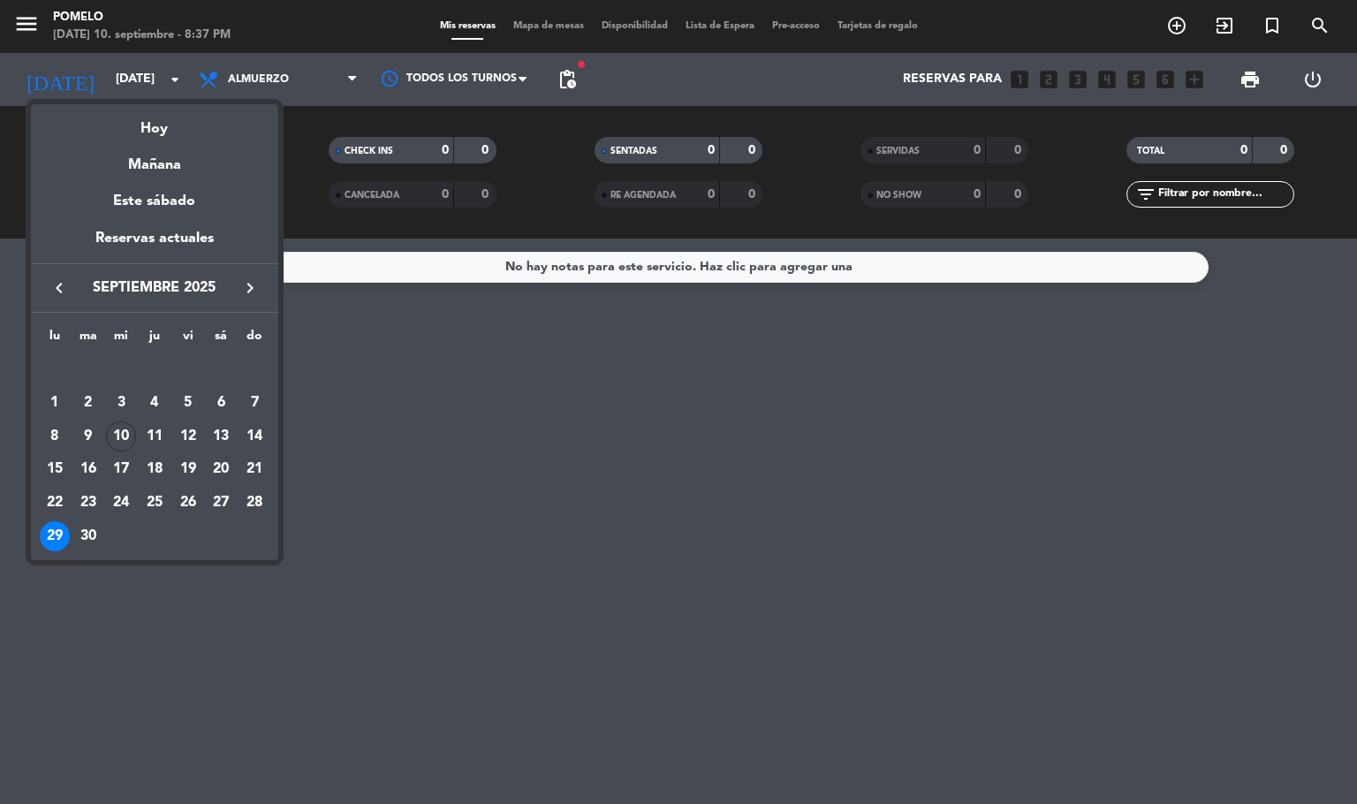
click at [254, 528] on table "lu ma mi ju vi sá do [DATE] 2 3 4 5 6 7 8 9 10 11 12 13 14 15 16 17 18 19 20 21…" at bounding box center [154, 439] width 233 height 227
click at [261, 514] on div "28" at bounding box center [254, 503] width 30 height 30
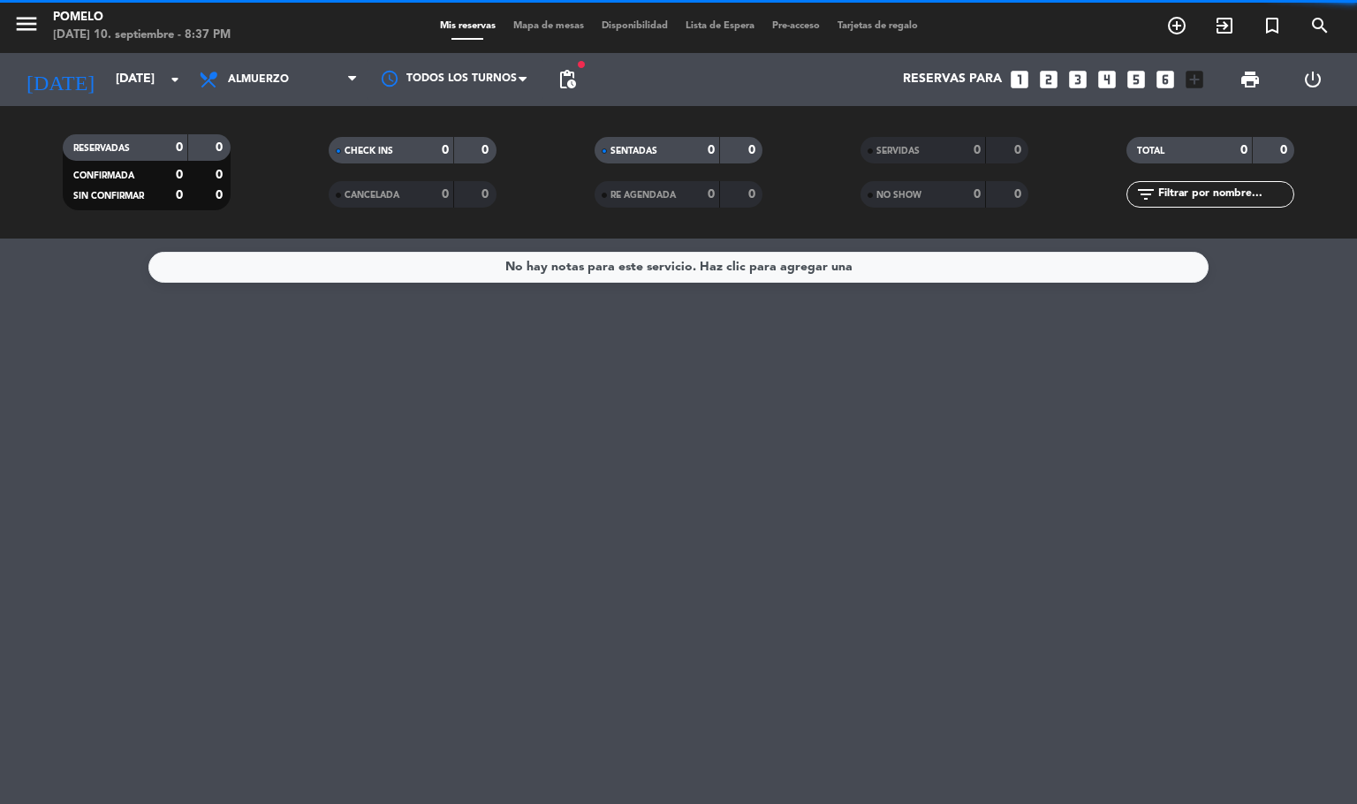
click at [284, 75] on span "Almuerzo" at bounding box center [258, 79] width 61 height 12
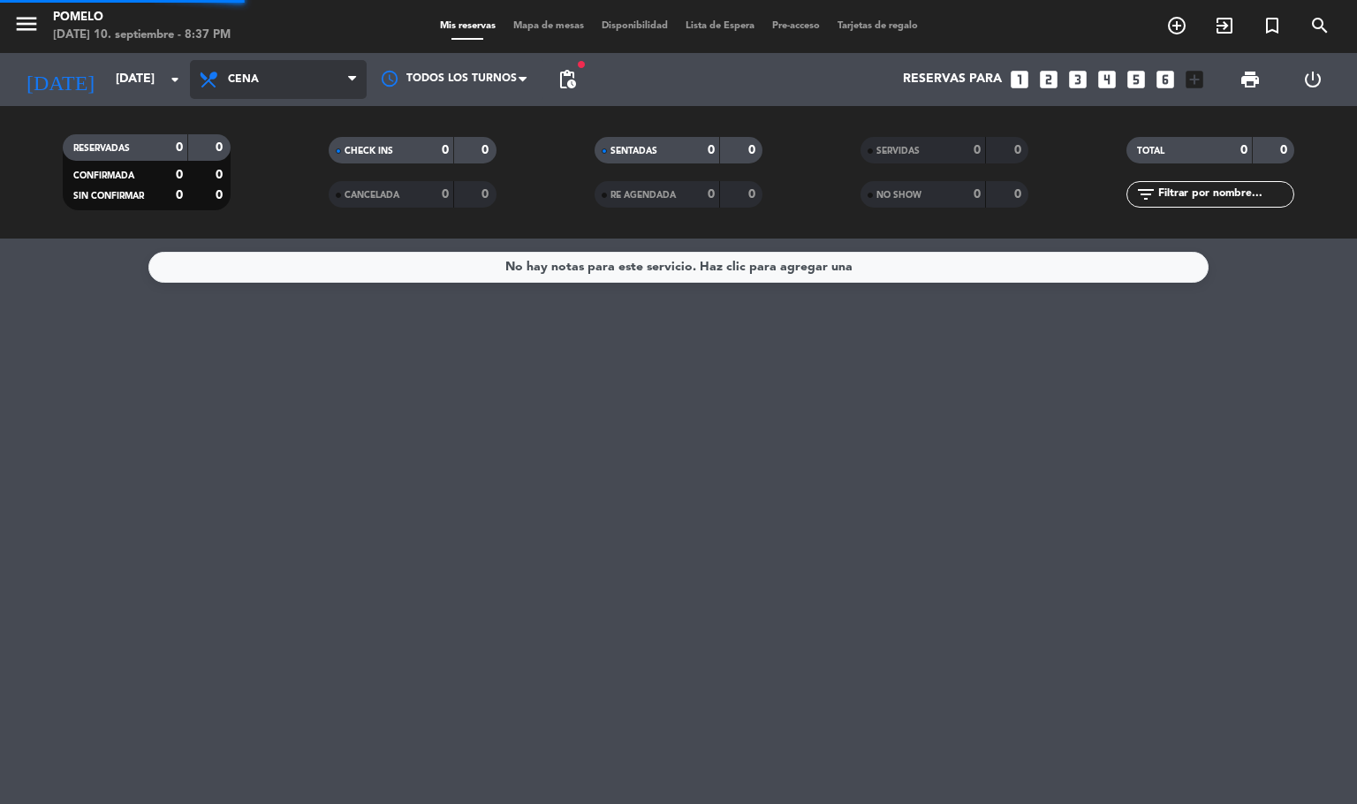
click at [262, 193] on div "menu Pomelo [DATE] 10. septiembre - 8:37 PM Mis reservas Mapa de mesas Disponib…" at bounding box center [678, 119] width 1357 height 238
click at [560, 77] on span "pending_actions" at bounding box center [566, 79] width 21 height 21
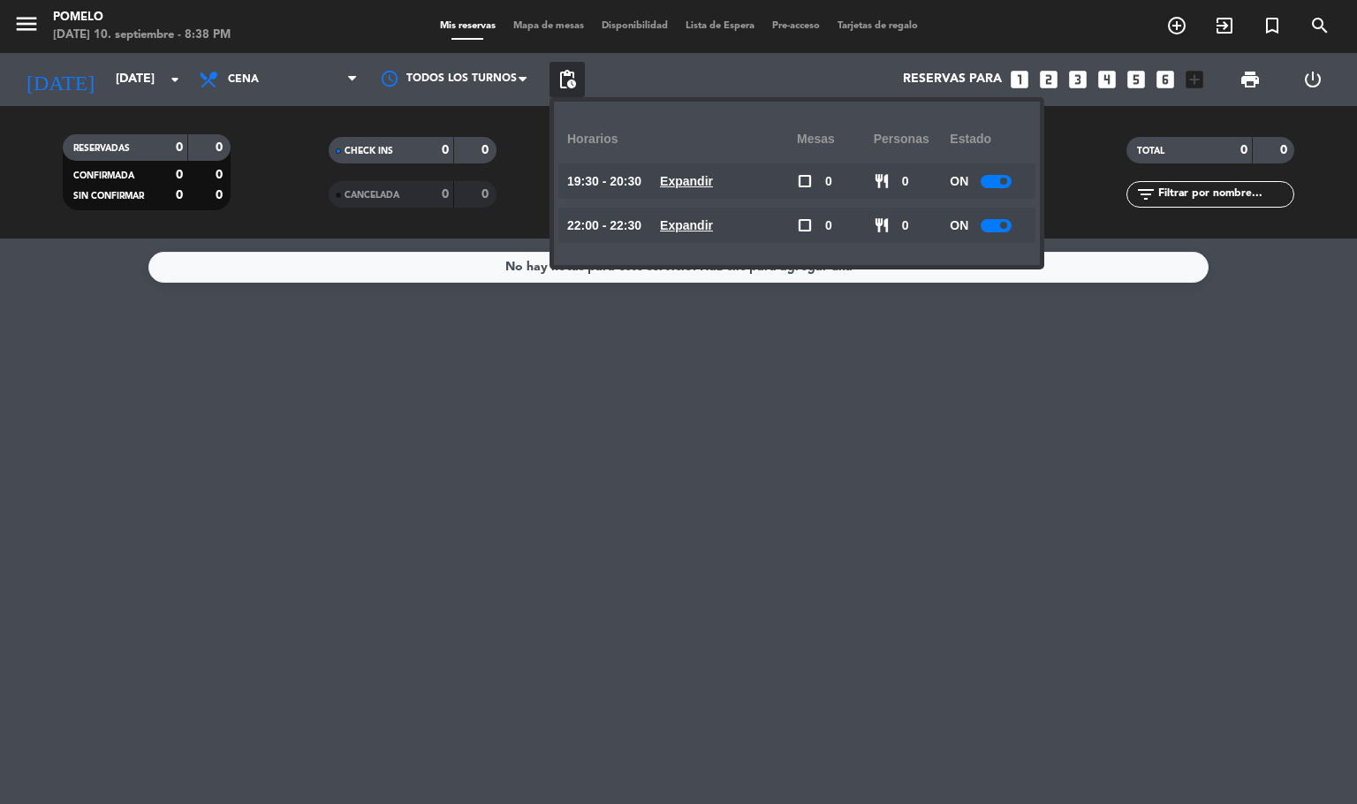
click at [713, 175] on u "Expandir" at bounding box center [686, 181] width 53 height 14
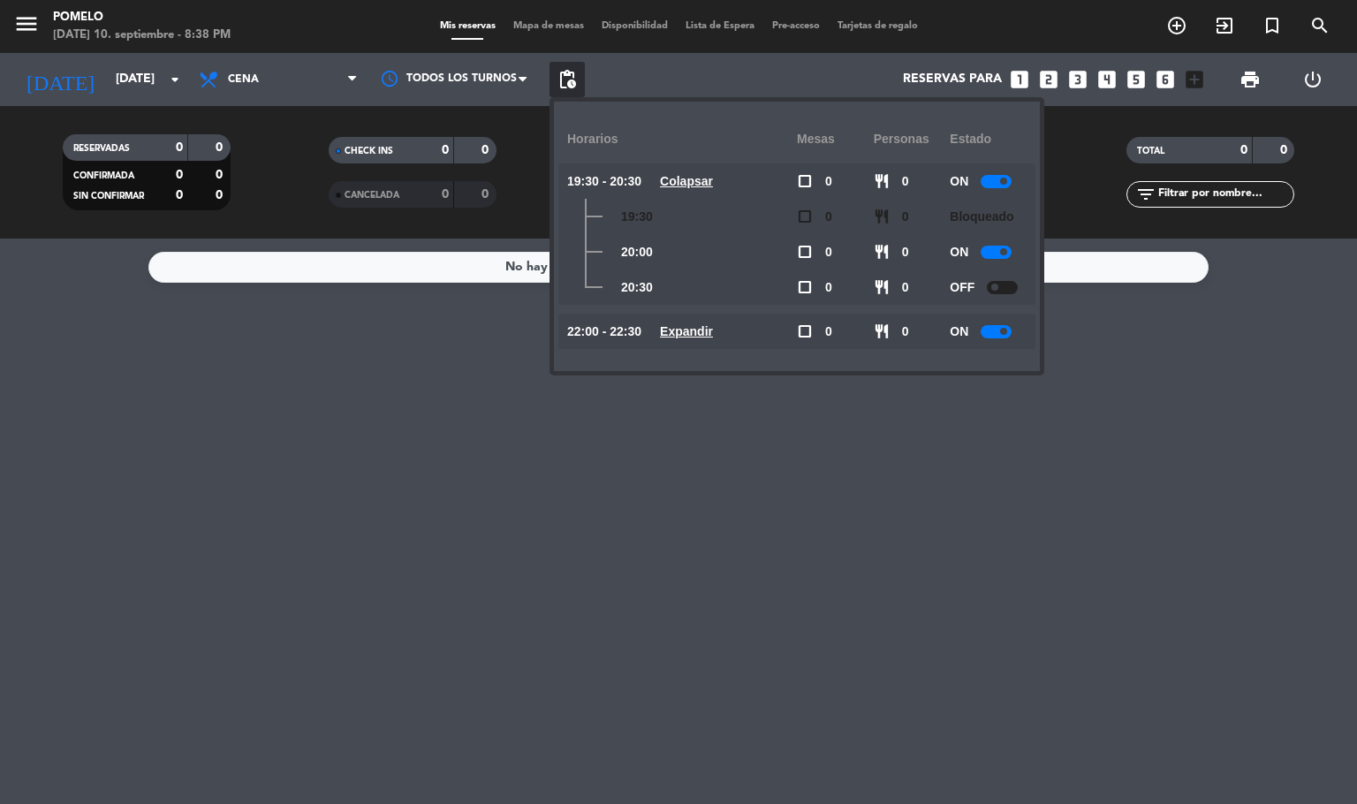
click at [695, 334] on u "Expandir" at bounding box center [686, 331] width 53 height 14
drag, startPoint x: 90, startPoint y: 48, endPoint x: 95, endPoint y: 77, distance: 29.6
click at [91, 48] on div "menu Pomelo [DATE] 10. septiembre - 8:38 PM Mis reservas Mapa de mesas Disponib…" at bounding box center [678, 26] width 1357 height 53
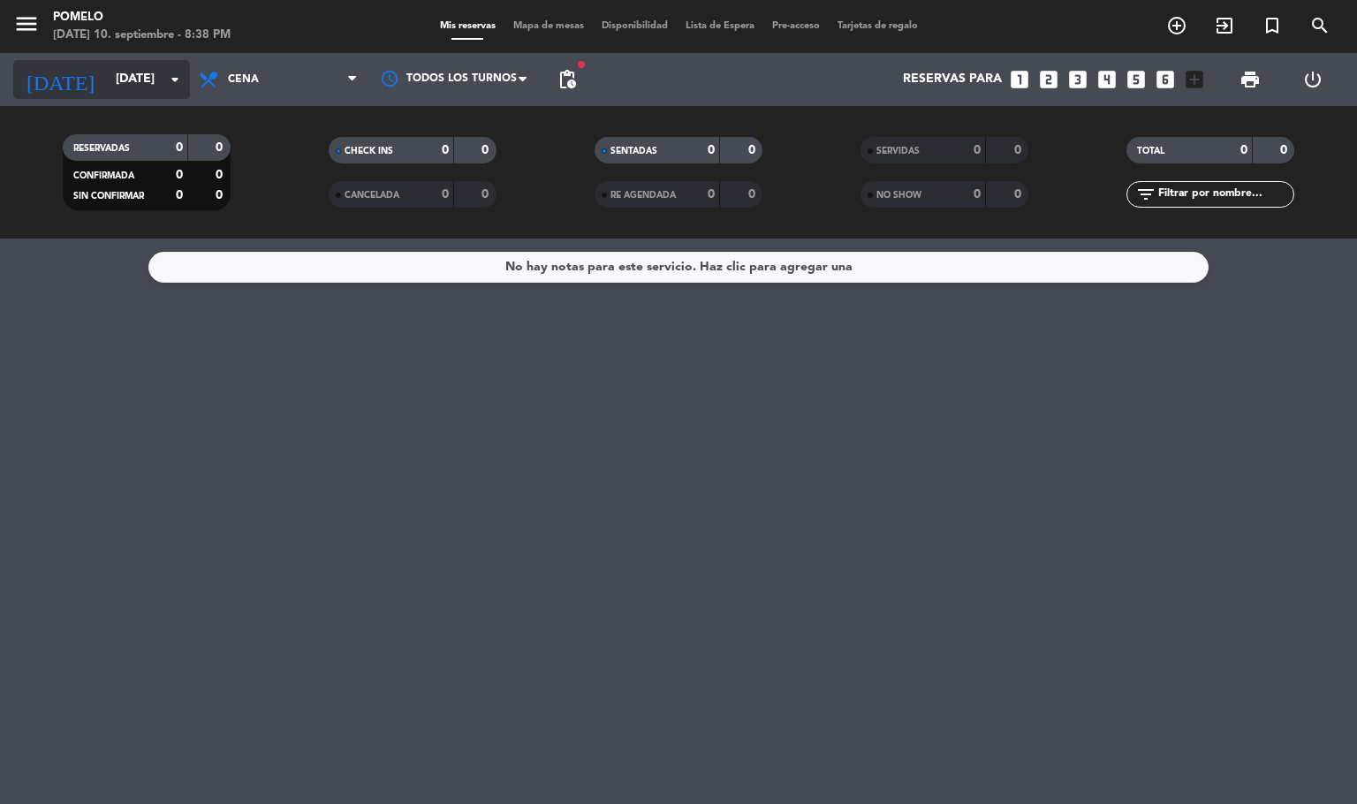
click at [107, 77] on input "[DATE]" at bounding box center [191, 80] width 168 height 32
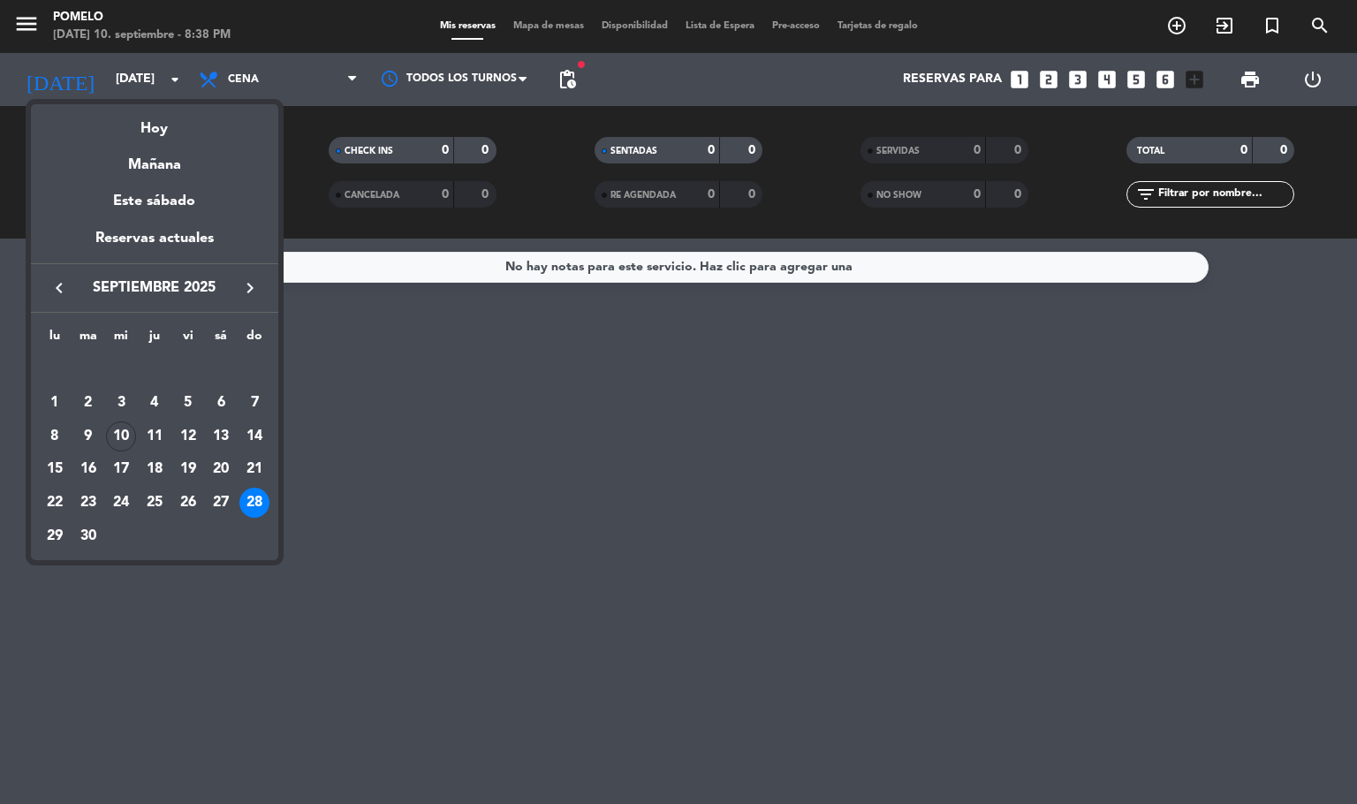
click at [50, 546] on div "29" at bounding box center [55, 536] width 30 height 30
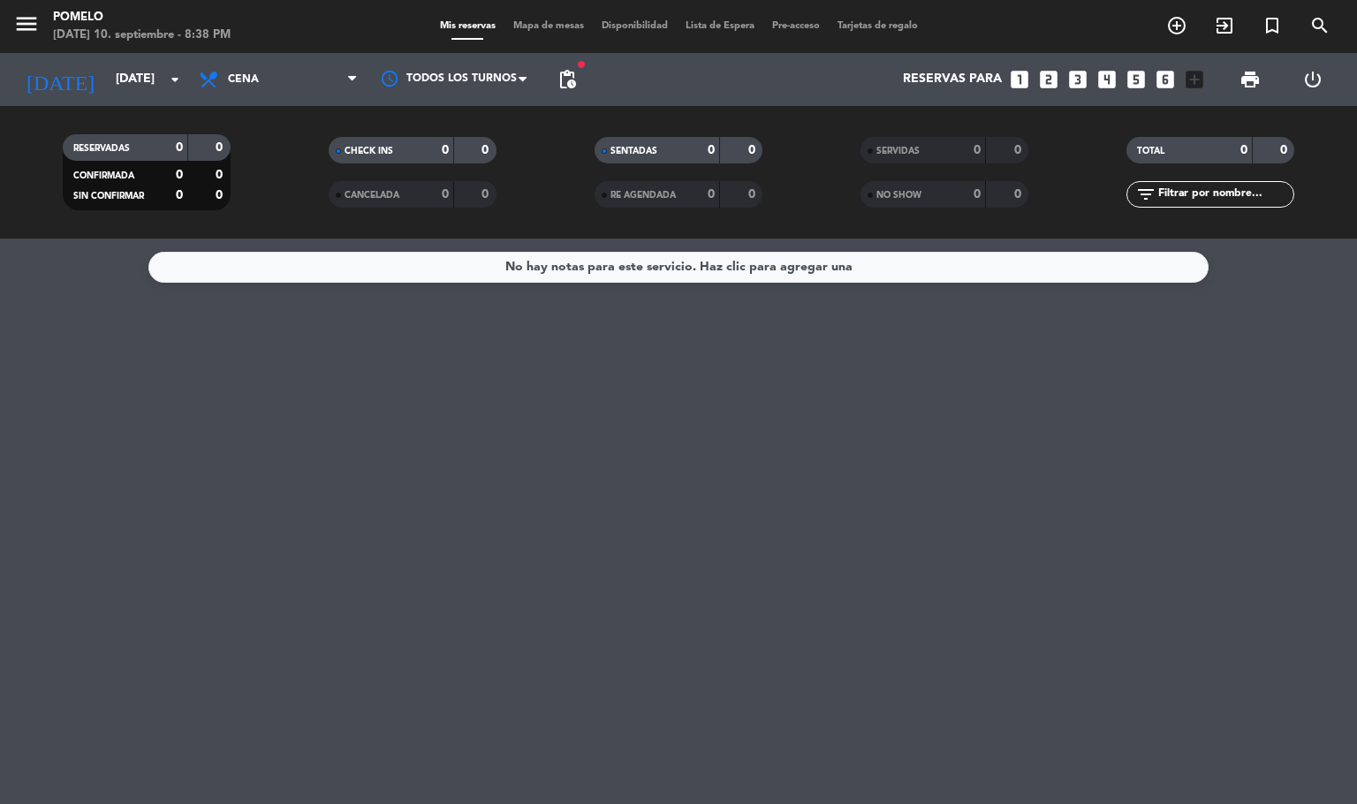
type input "[DATE]"
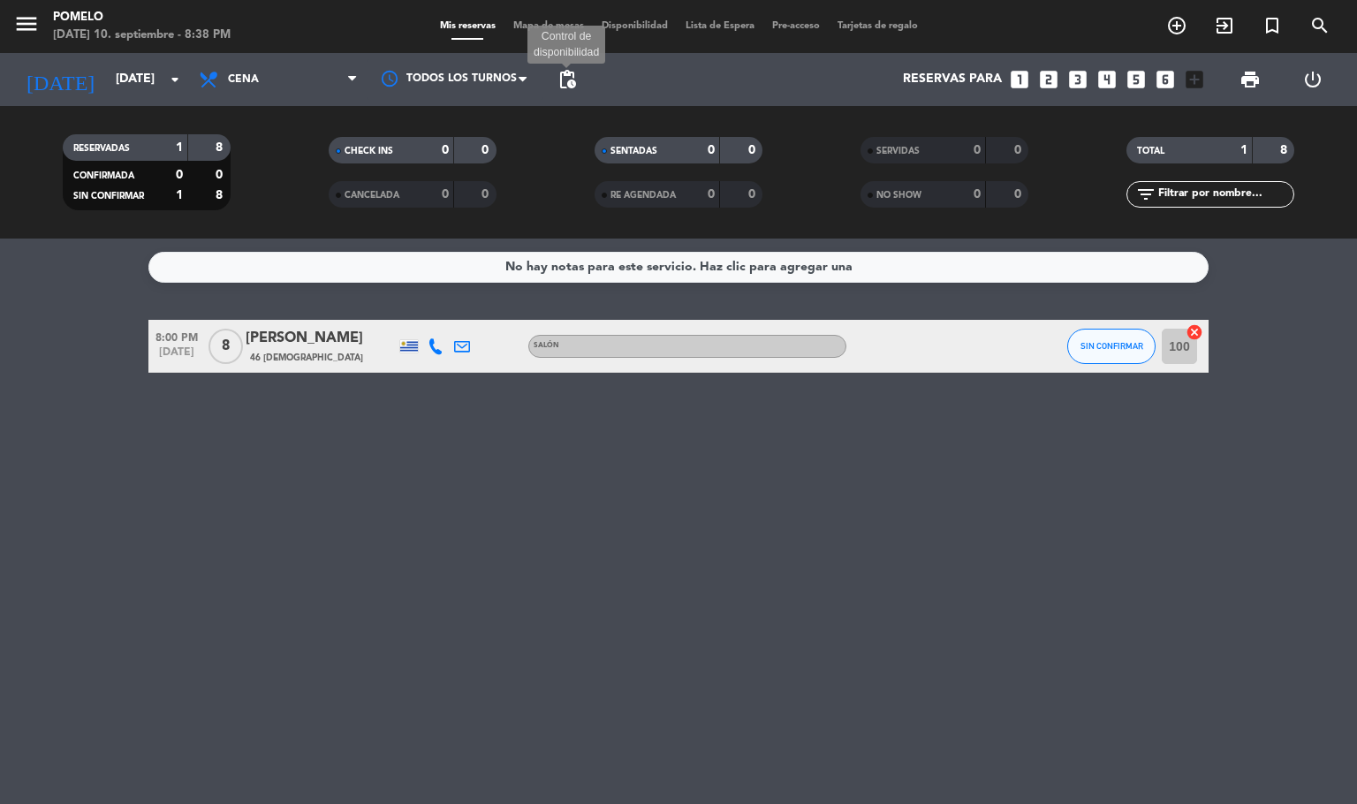
click at [575, 75] on span "pending_actions" at bounding box center [566, 79] width 21 height 21
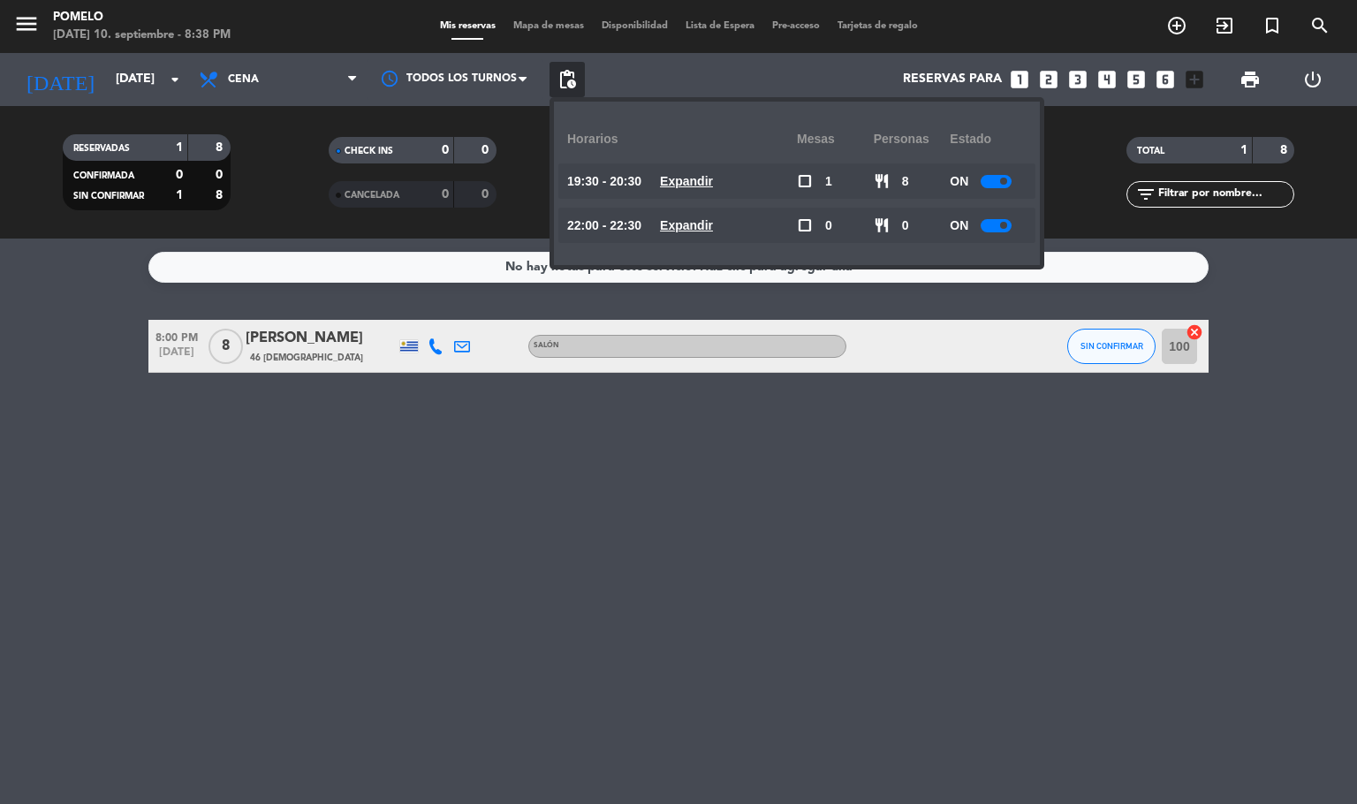
click at [697, 180] on u "Expandir" at bounding box center [686, 181] width 53 height 14
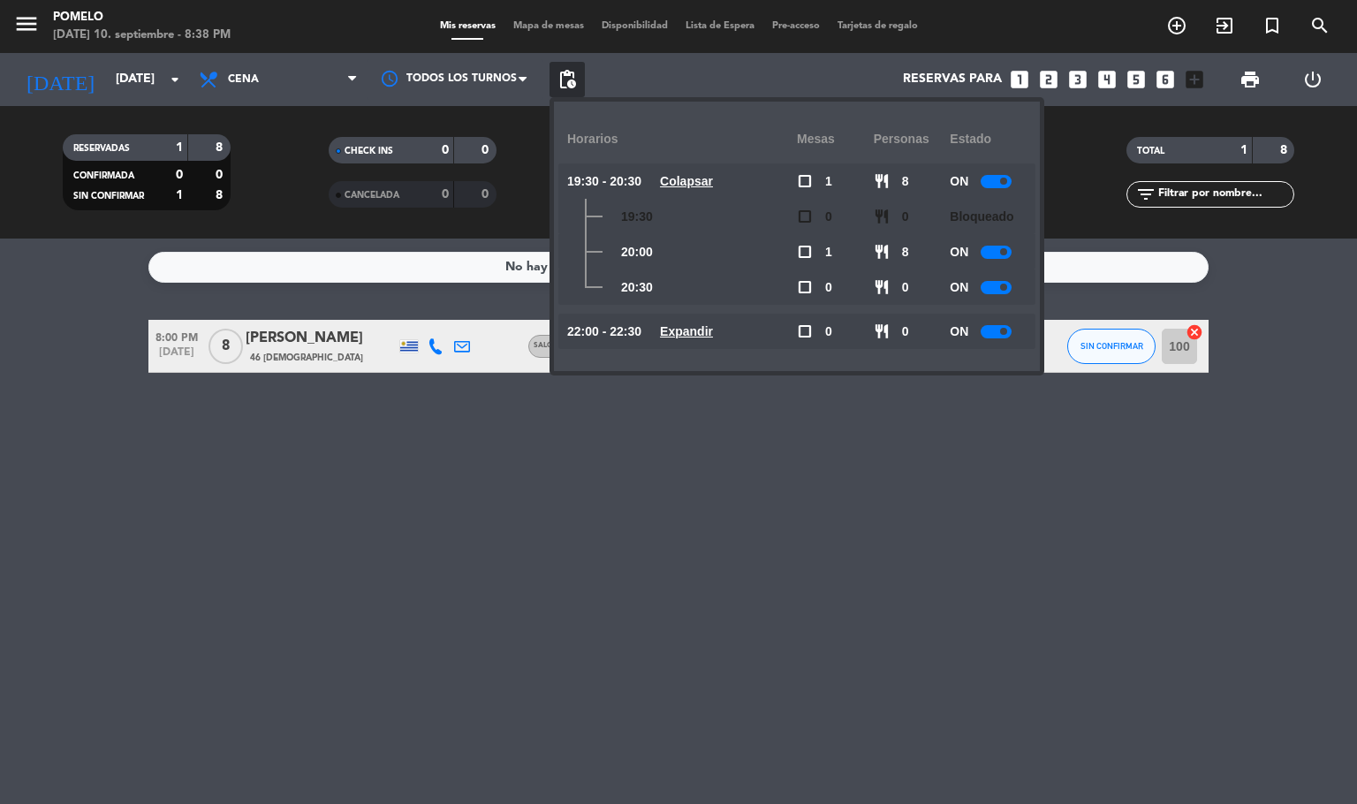
click at [697, 335] on u "Expandir" at bounding box center [686, 331] width 53 height 14
click at [988, 282] on div at bounding box center [995, 287] width 31 height 13
click at [997, 400] on div at bounding box center [995, 402] width 31 height 13
click at [694, 430] on div "Horarios Mesas personas Estado 19:30 - 20:30 Colapsar check_box_outline_blank 1…" at bounding box center [797, 272] width 486 height 340
click at [718, 504] on div "No hay notas para este servicio. Haz clic para agregar una 8:00 PM [DATE] 8 [PE…" at bounding box center [678, 520] width 1357 height 565
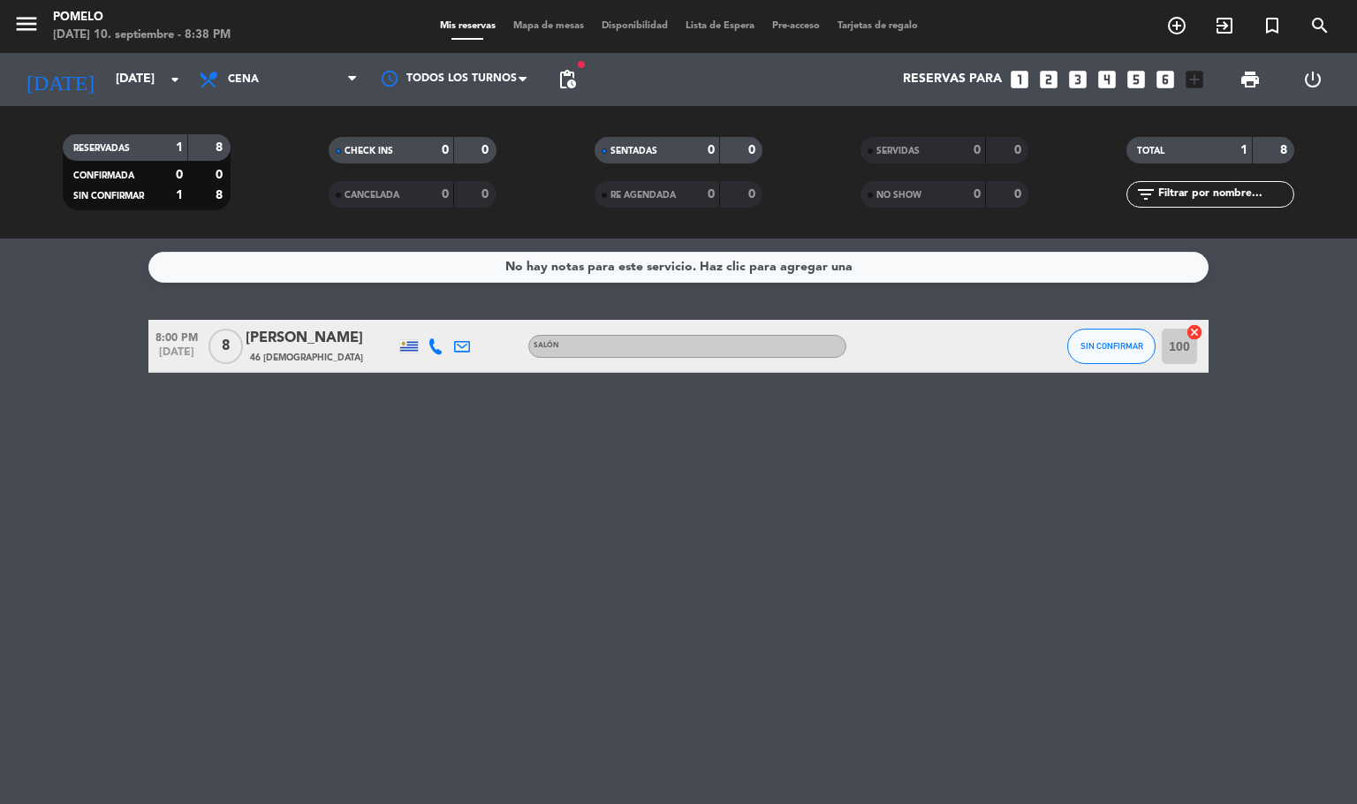
click at [540, 32] on div "Mis reservas Mapa de mesas Disponibilidad Lista de Espera Pre-acceso Tarjetas d…" at bounding box center [678, 27] width 495 height 16
click at [541, 27] on span "Mapa de mesas" at bounding box center [548, 26] width 88 height 10
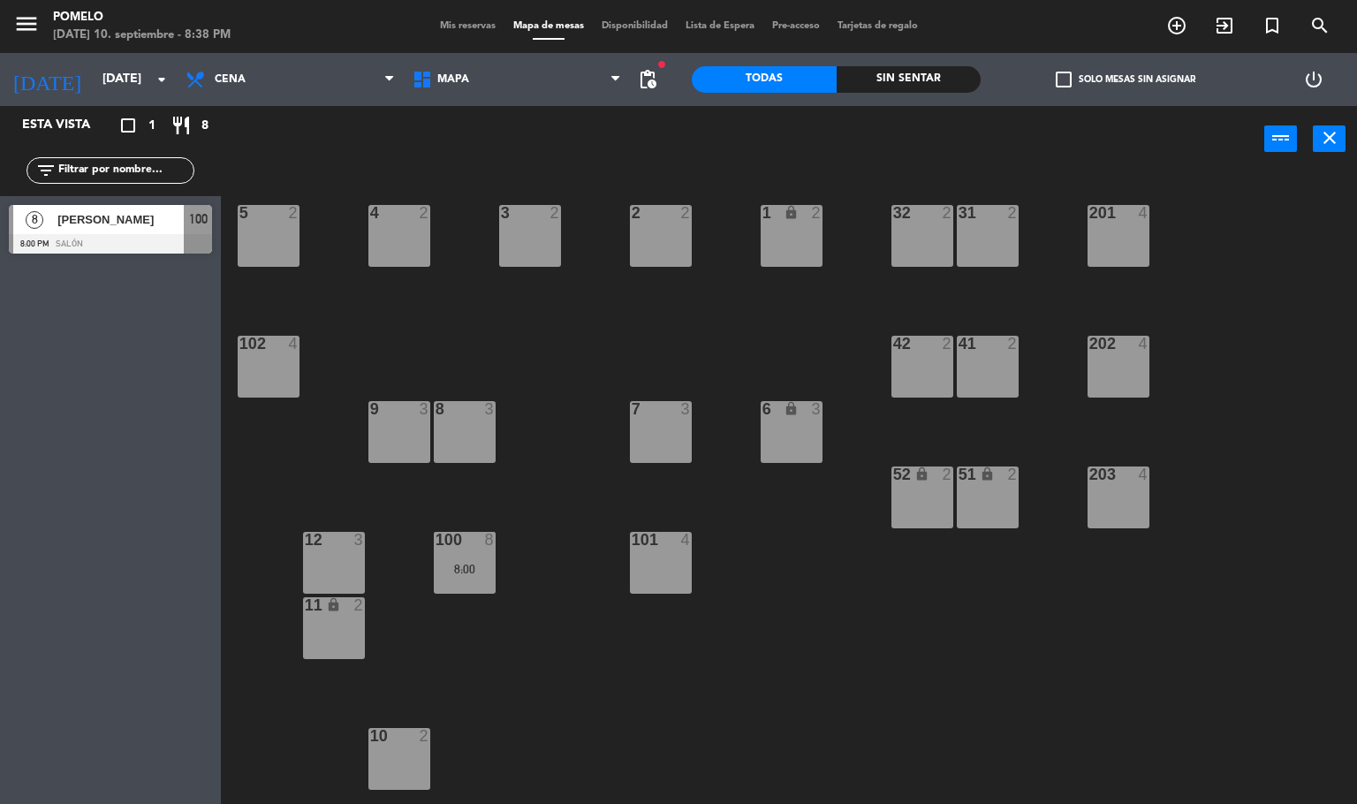
drag, startPoint x: 533, startPoint y: 586, endPoint x: 437, endPoint y: 292, distance: 308.3
click at [533, 584] on div "4 2 3 2 2 2 1 lock 2 5 2 32 2 31 2 201 4 102 4 202 4 42 2 41 2 8 3 7 3 6 lock 3…" at bounding box center [795, 488] width 1123 height 631
click at [457, 27] on span "Mis reservas" at bounding box center [467, 26] width 73 height 10
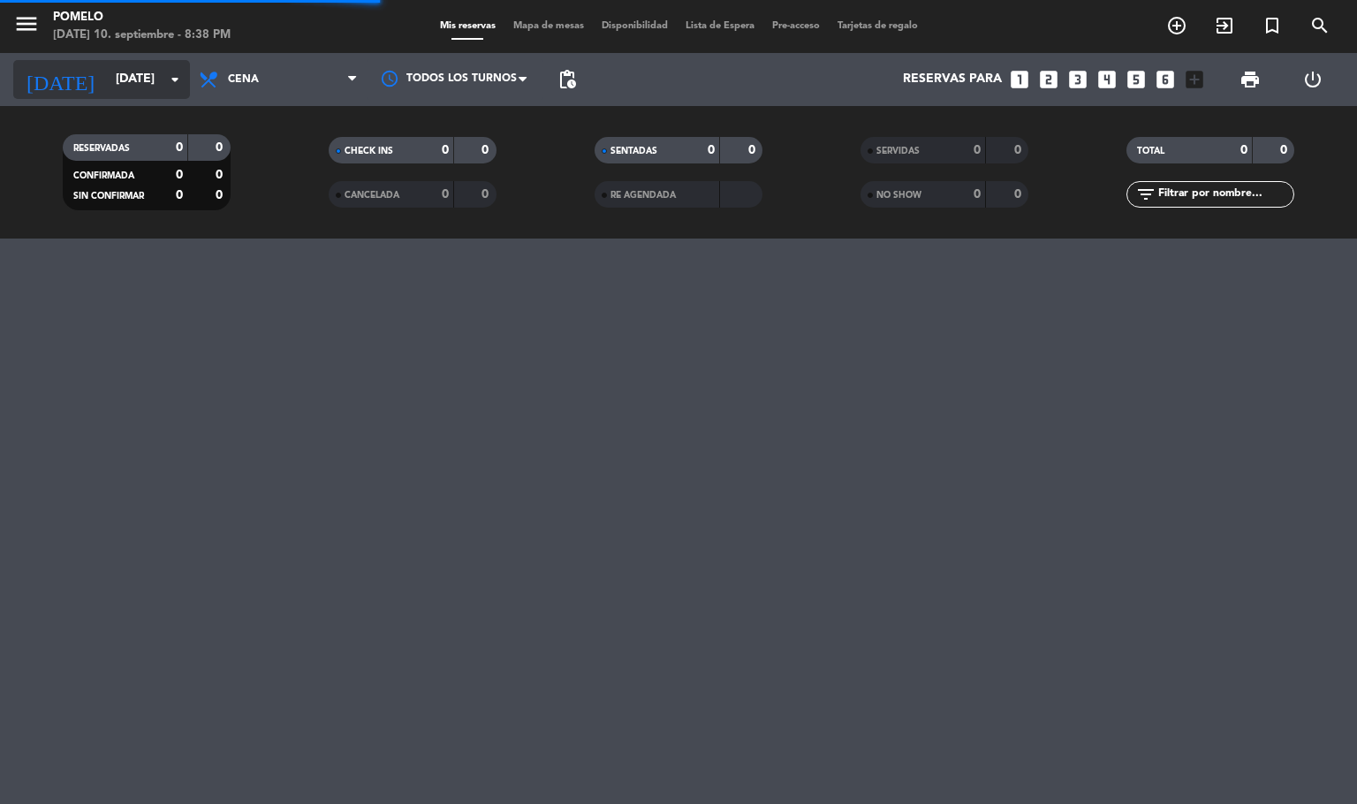
click at [107, 69] on input "[DATE]" at bounding box center [191, 80] width 168 height 32
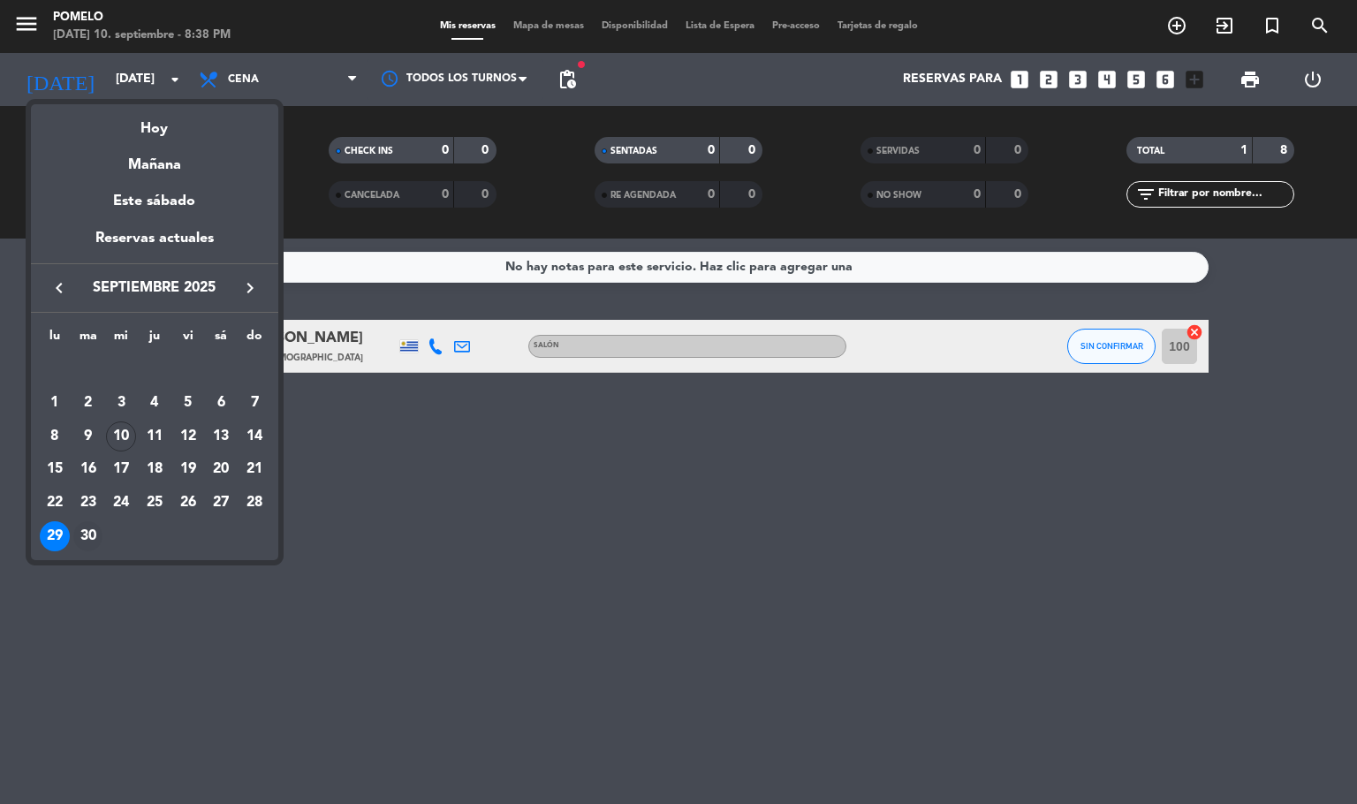
click at [86, 540] on div "30" at bounding box center [88, 536] width 30 height 30
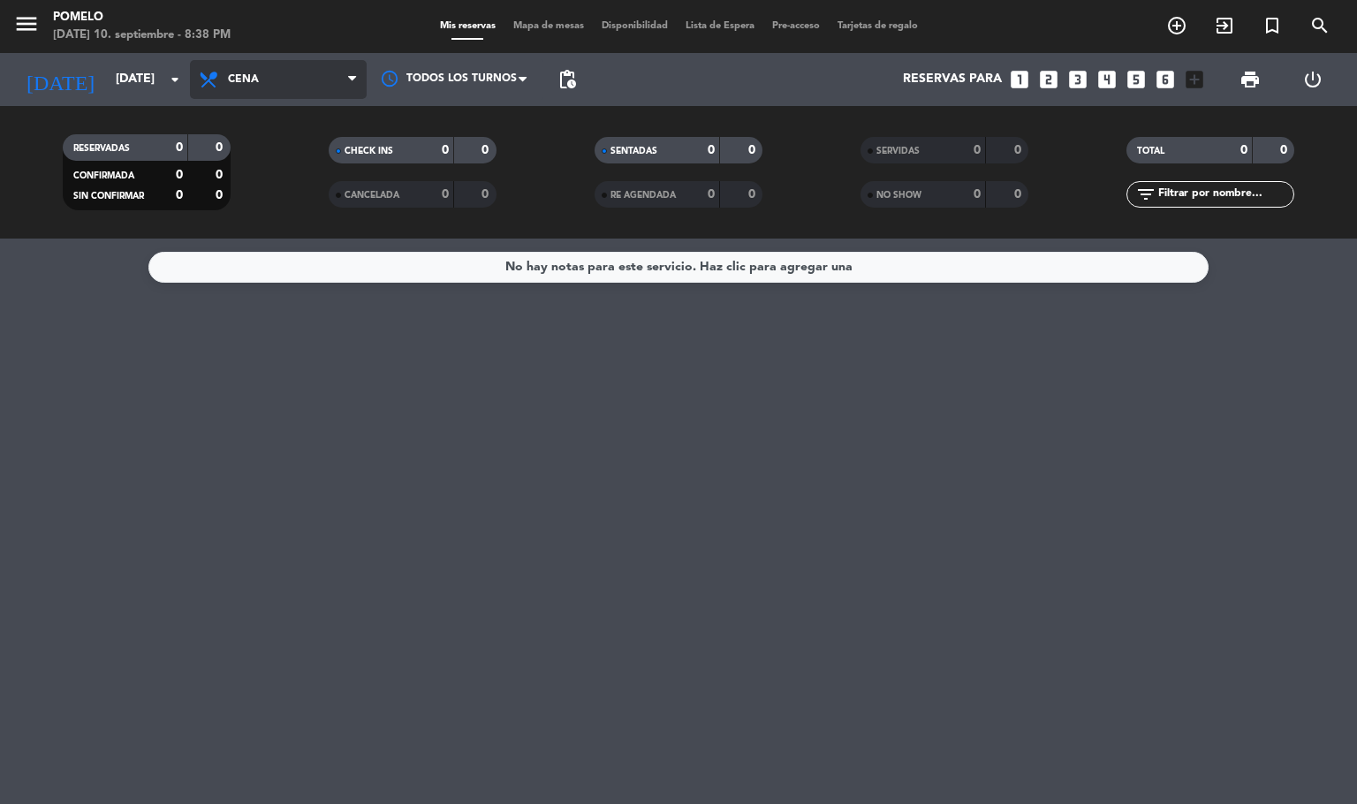
click at [265, 86] on span "Cena" at bounding box center [278, 79] width 177 height 39
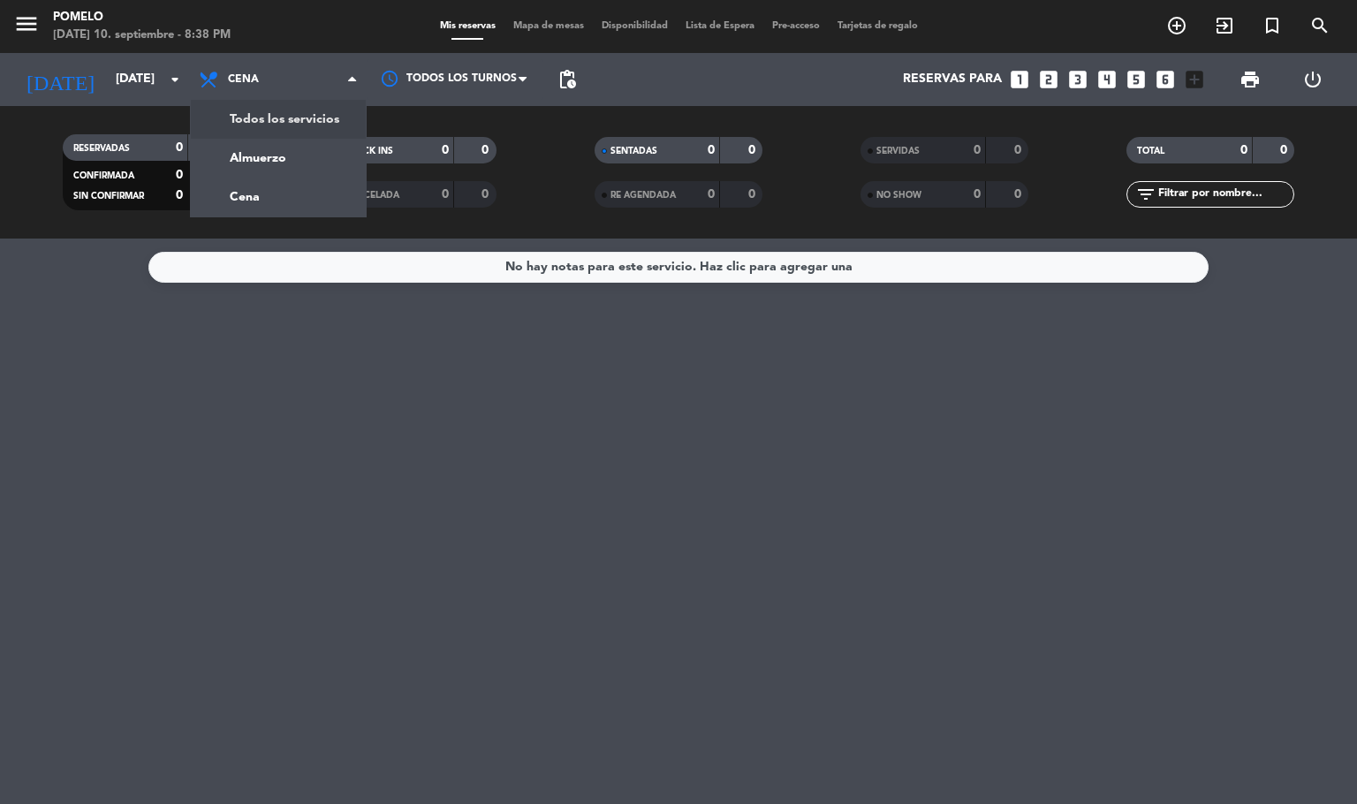
drag, startPoint x: 1, startPoint y: 440, endPoint x: 193, endPoint y: 237, distance: 279.9
click at [26, 413] on div "No hay notas para este servicio. Haz clic para agregar una" at bounding box center [678, 520] width 1357 height 565
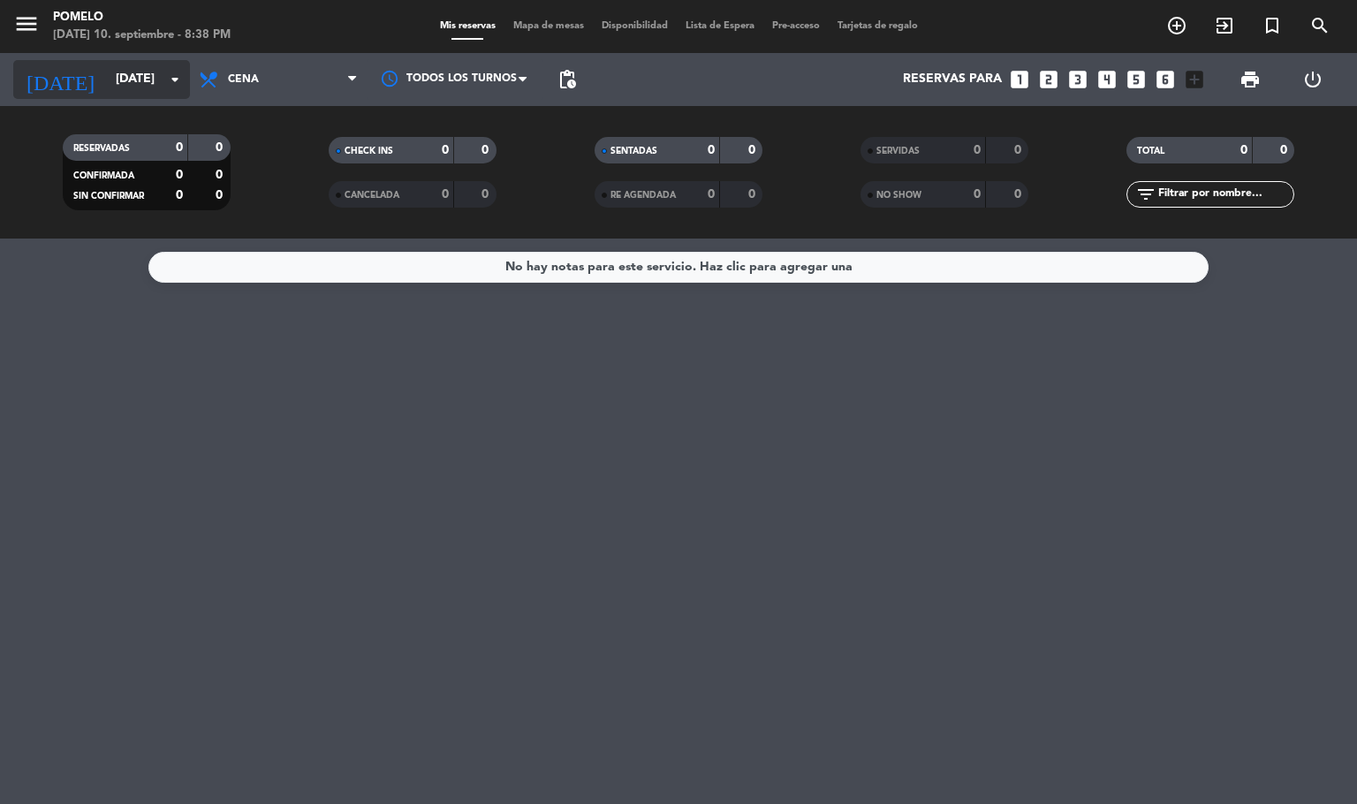
click at [125, 91] on input "[DATE]" at bounding box center [191, 80] width 168 height 32
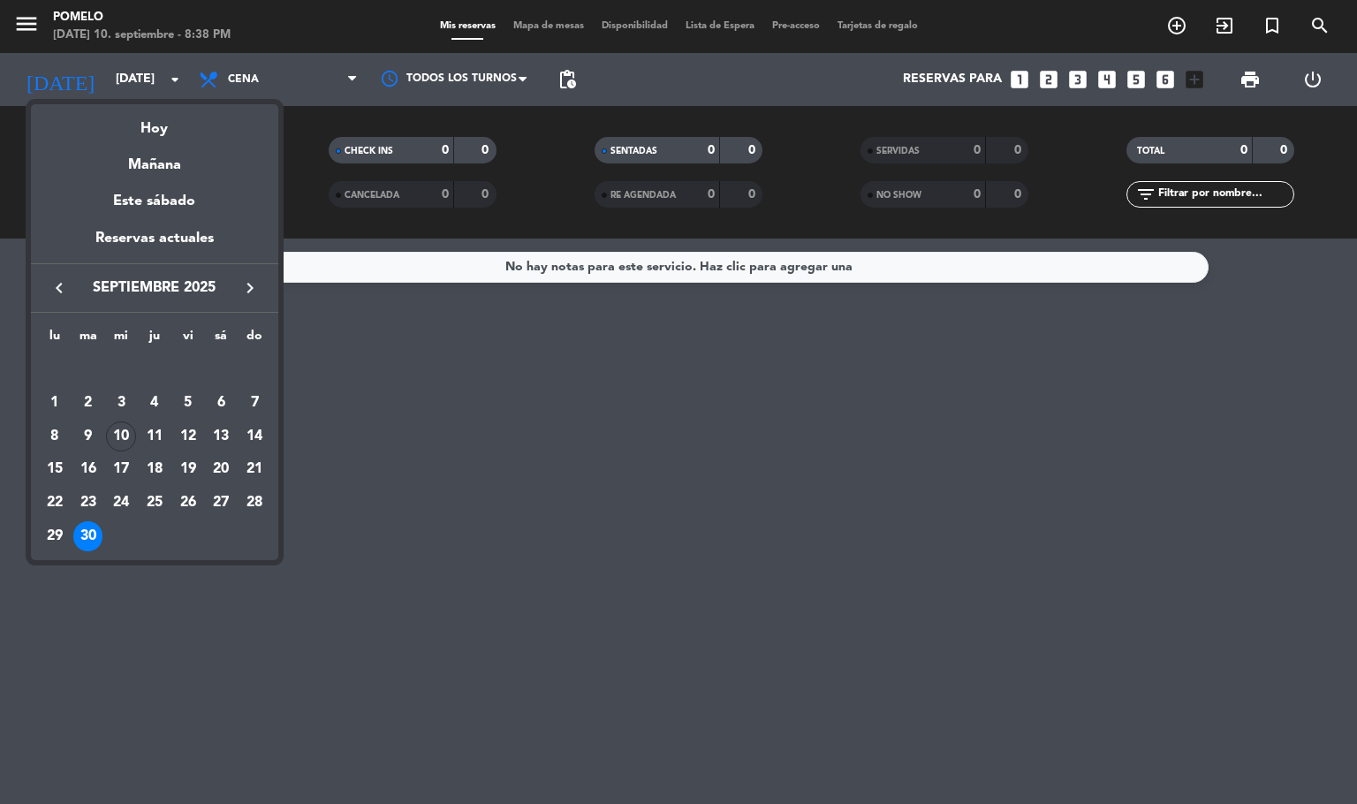
click at [246, 287] on icon "keyboard_arrow_right" at bounding box center [249, 287] width 21 height 21
click at [254, 289] on icon "keyboard_arrow_right" at bounding box center [249, 287] width 21 height 21
click at [189, 392] on div "5" at bounding box center [188, 403] width 30 height 30
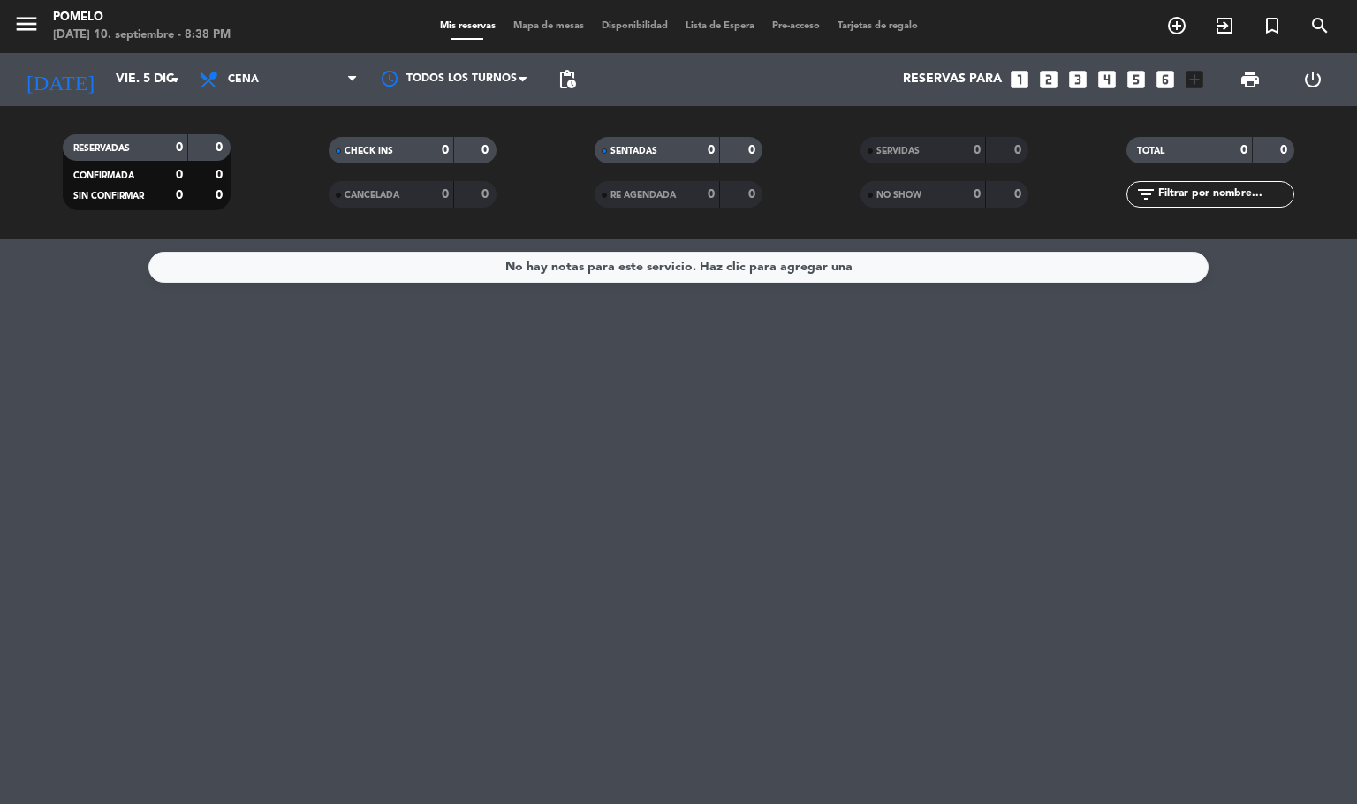
click at [172, 101] on div "[DATE] [DATE] arrow_drop_down" at bounding box center [101, 79] width 177 height 53
click at [170, 87] on icon "arrow_drop_down" at bounding box center [174, 79] width 21 height 21
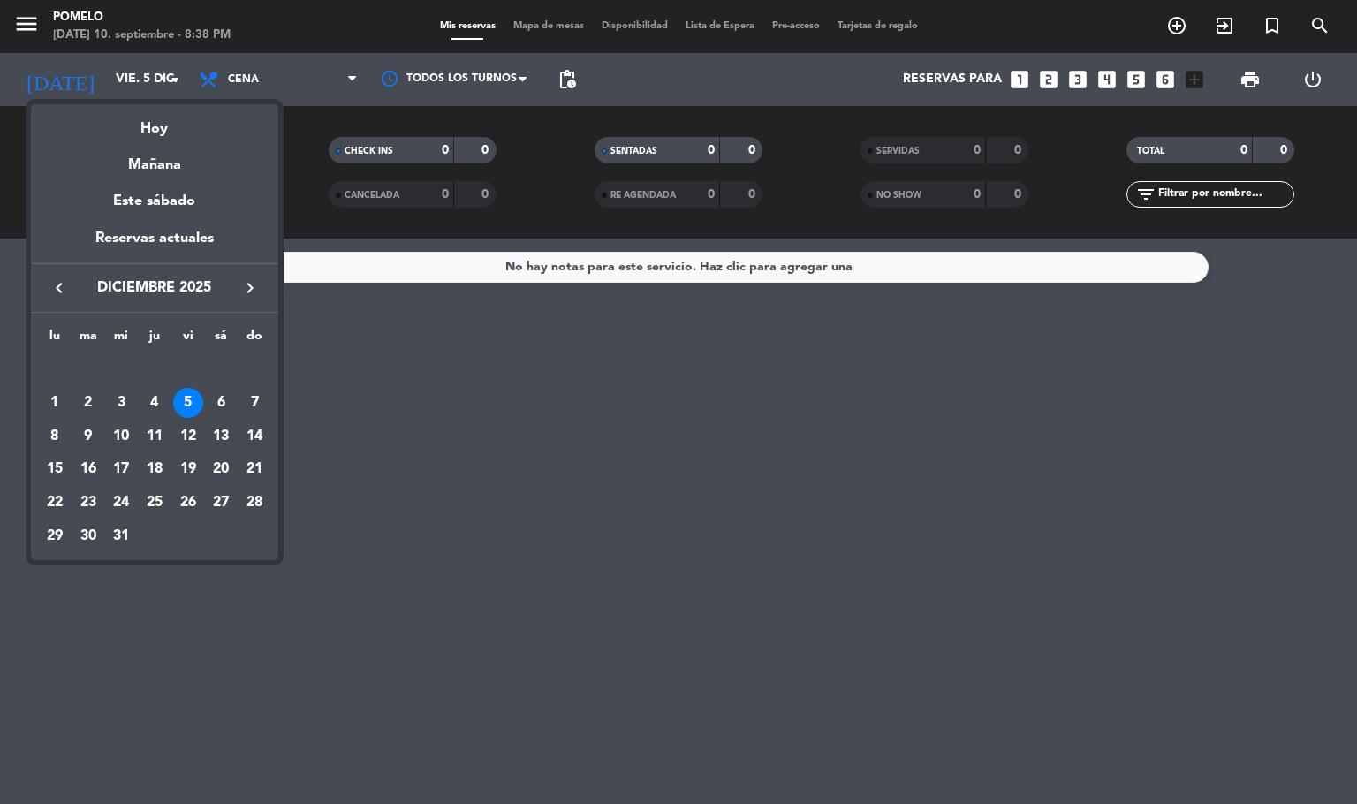
click at [54, 287] on icon "keyboard_arrow_left" at bounding box center [59, 287] width 21 height 21
click at [120, 433] on div "10" at bounding box center [121, 436] width 30 height 30
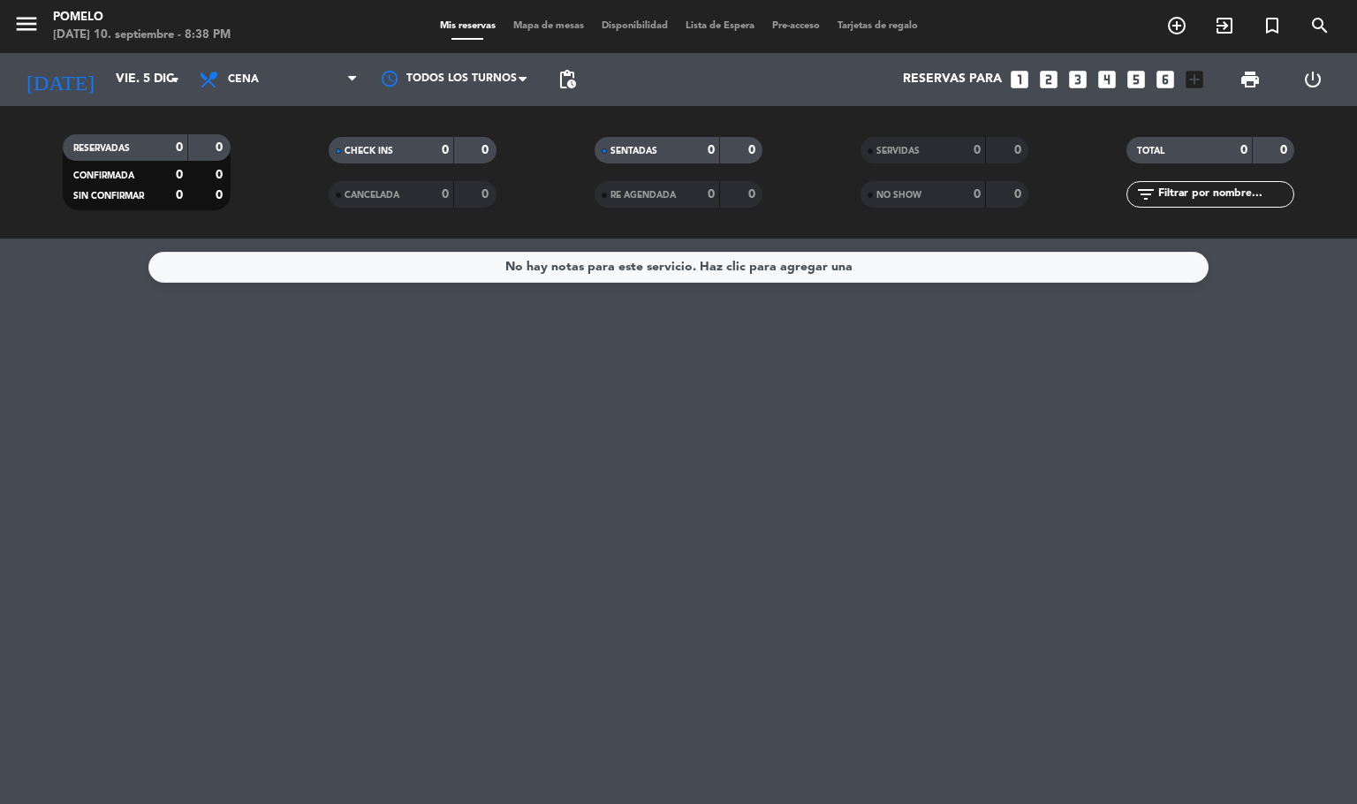
type input "[DATE]"
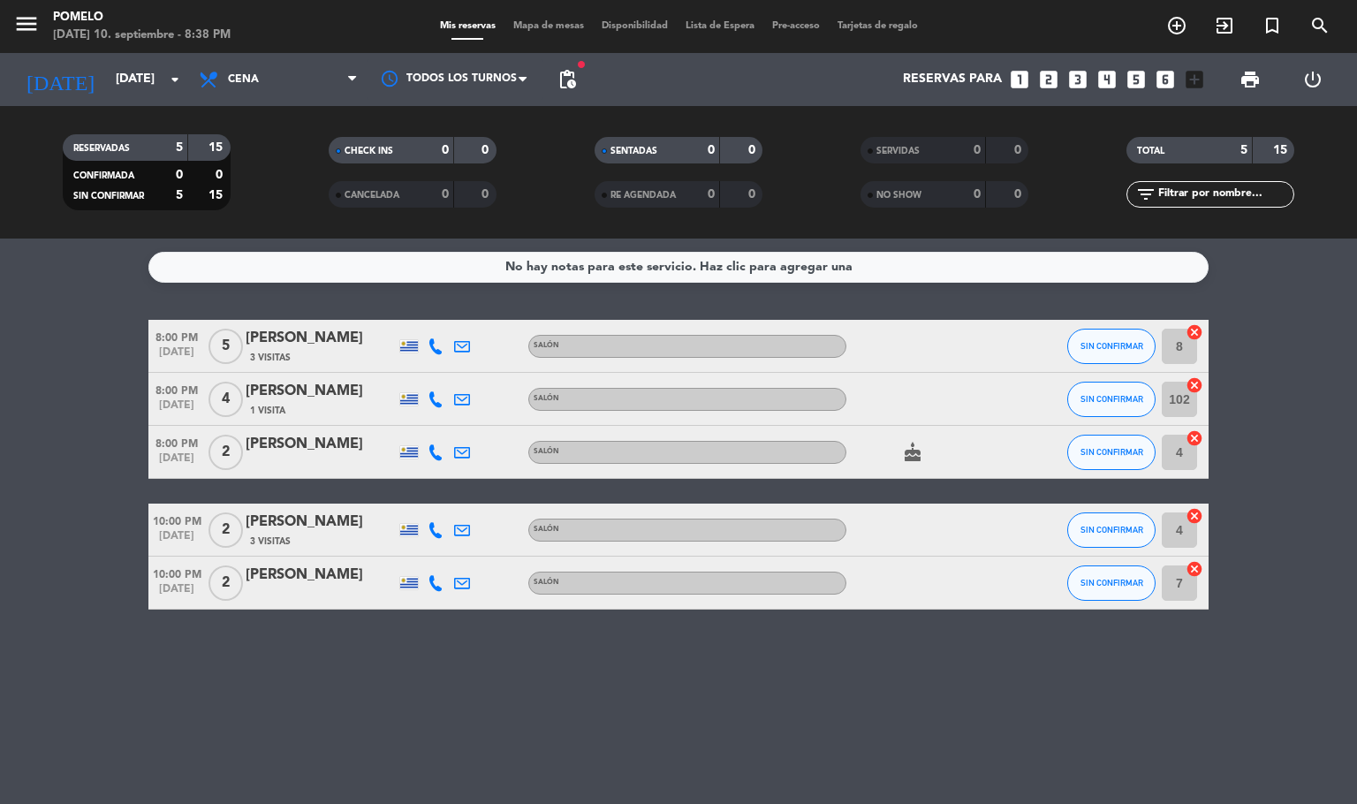
click at [0, 305] on div "No hay notas para este servicio. Haz clic para agregar una 8:00 PM [DATE] 5 [PE…" at bounding box center [678, 520] width 1357 height 565
click at [540, 21] on span "Mapa de mesas" at bounding box center [548, 26] width 88 height 10
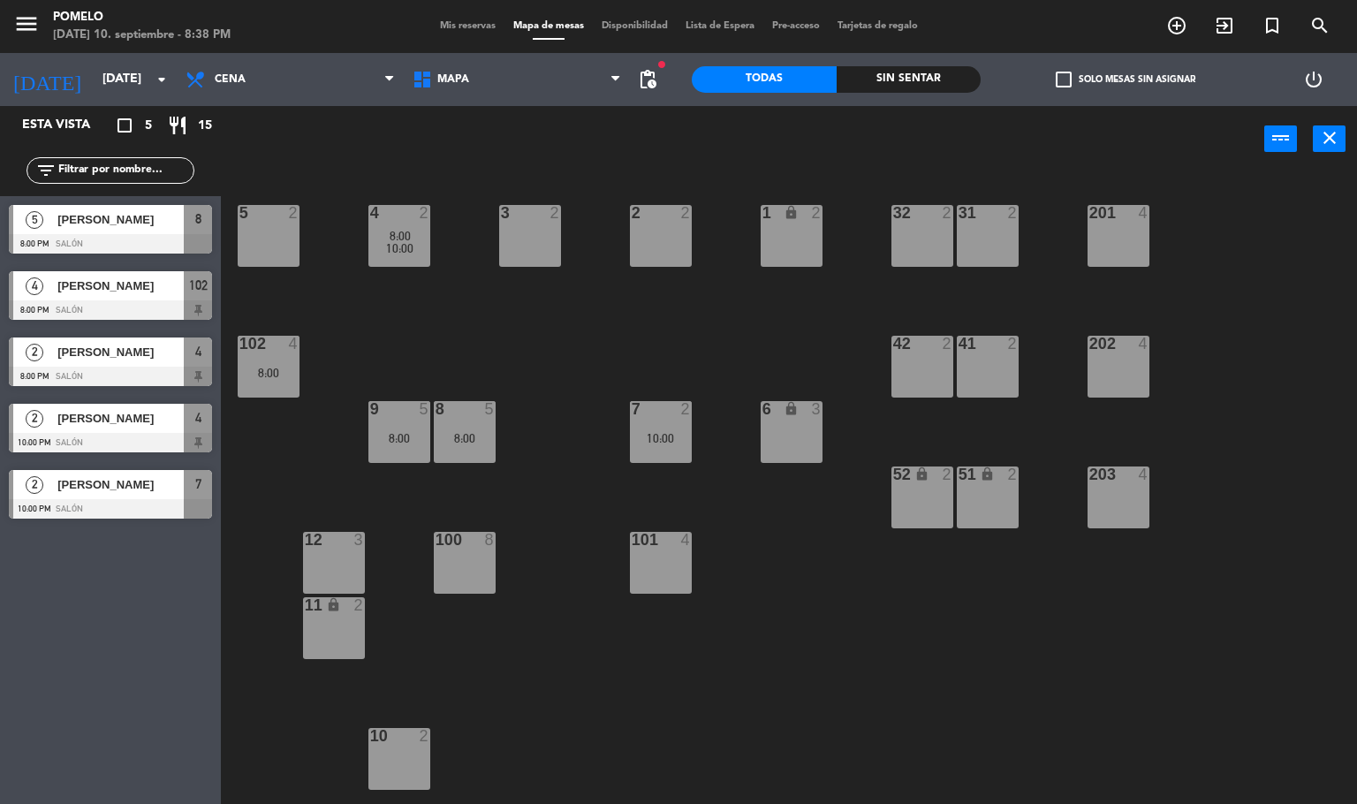
click at [453, 16] on div "menu Pomelo [DATE] 10. septiembre - 8:38 PM Mis reservas Mapa de mesas Disponib…" at bounding box center [678, 26] width 1357 height 53
click at [454, 24] on span "Mis reservas" at bounding box center [467, 26] width 73 height 10
